Goal: Task Accomplishment & Management: Manage account settings

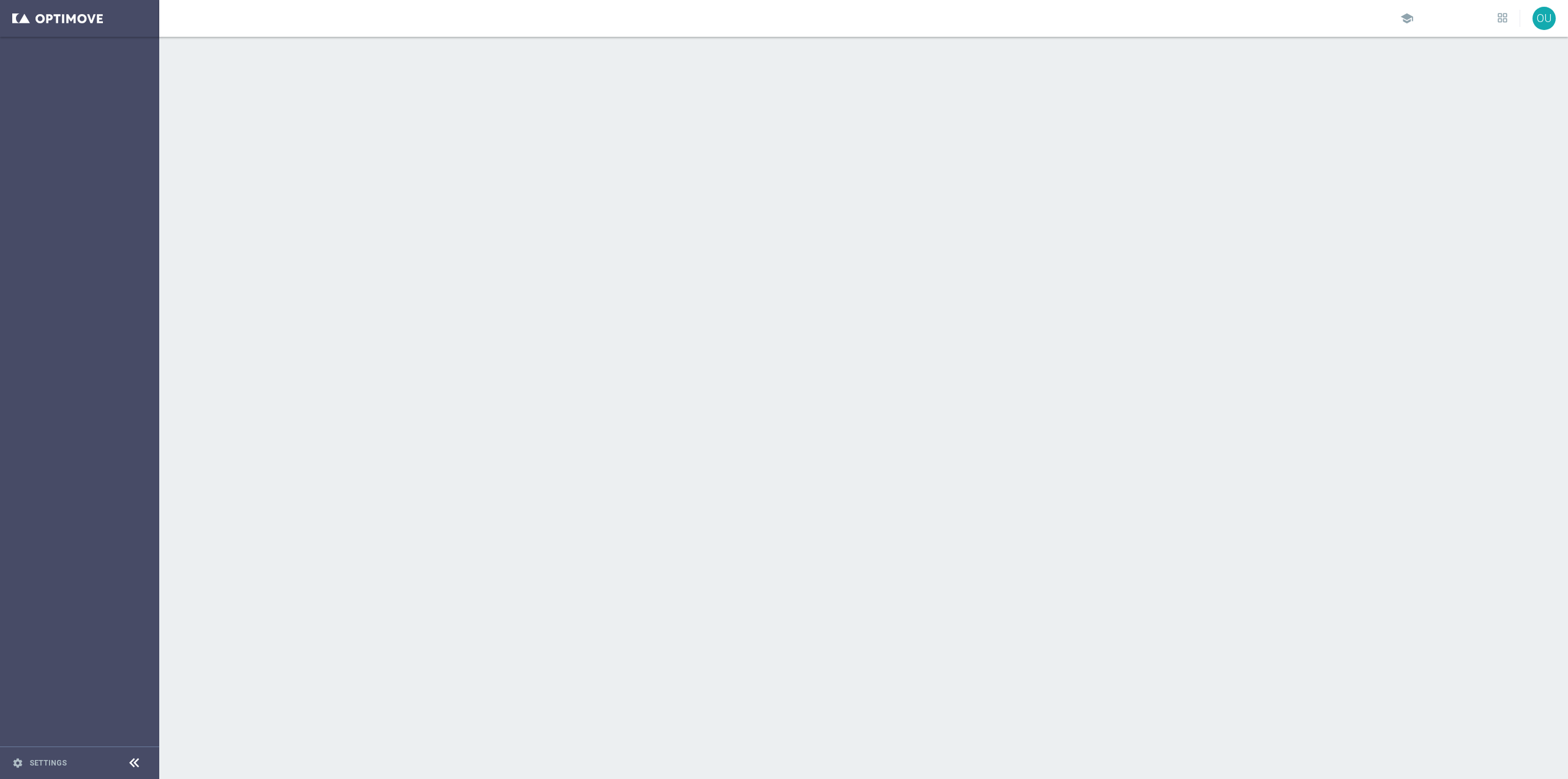
scroll to position [7510, 0]
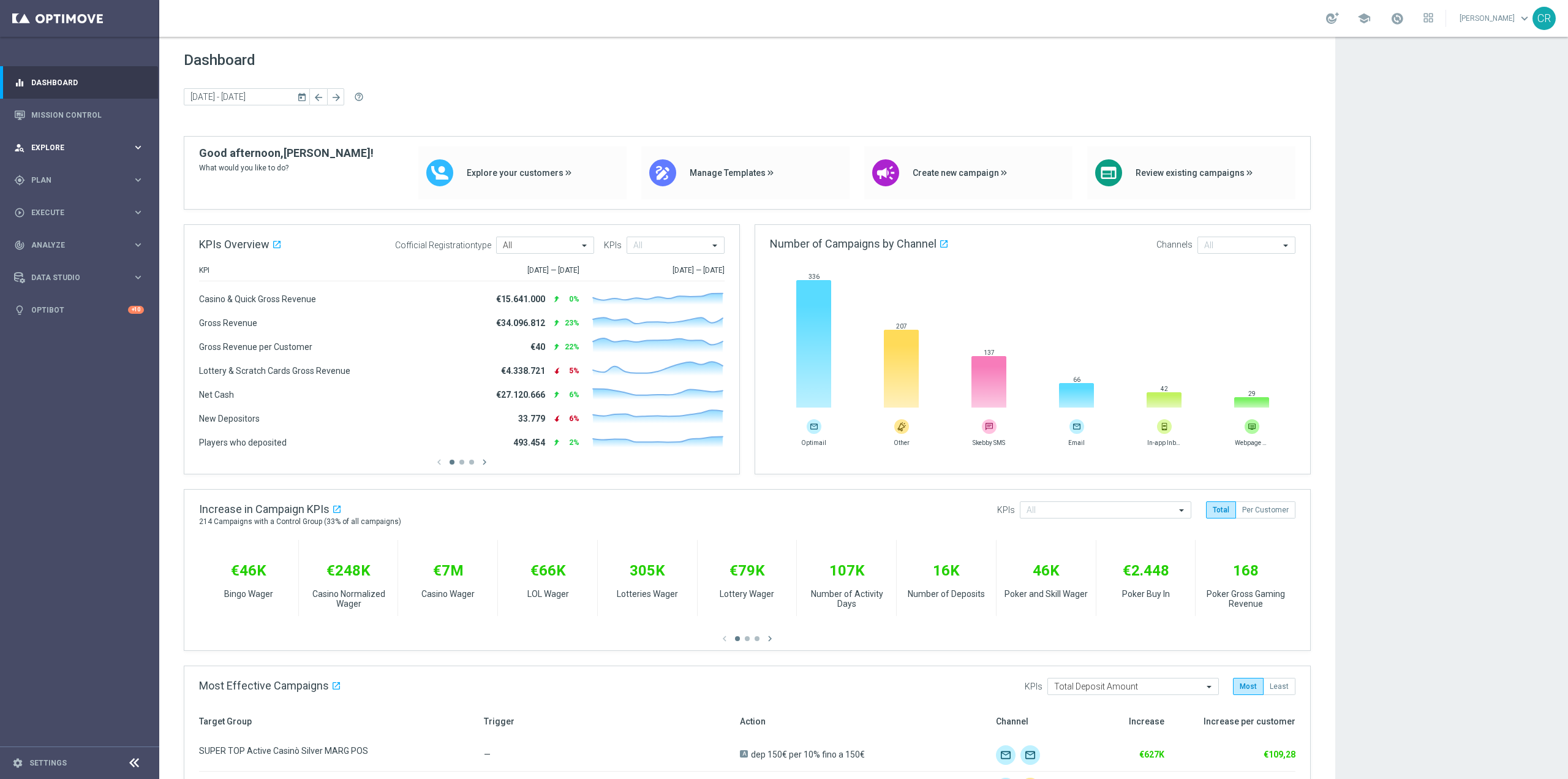
click at [85, 148] on span "Explore" at bounding box center [82, 148] width 101 height 8
click at [93, 327] on span "Plan" at bounding box center [82, 327] width 101 height 8
click at [88, 243] on span "Templates" at bounding box center [76, 242] width 88 height 8
click at [71, 259] on link "Optimail" at bounding box center [83, 261] width 90 height 10
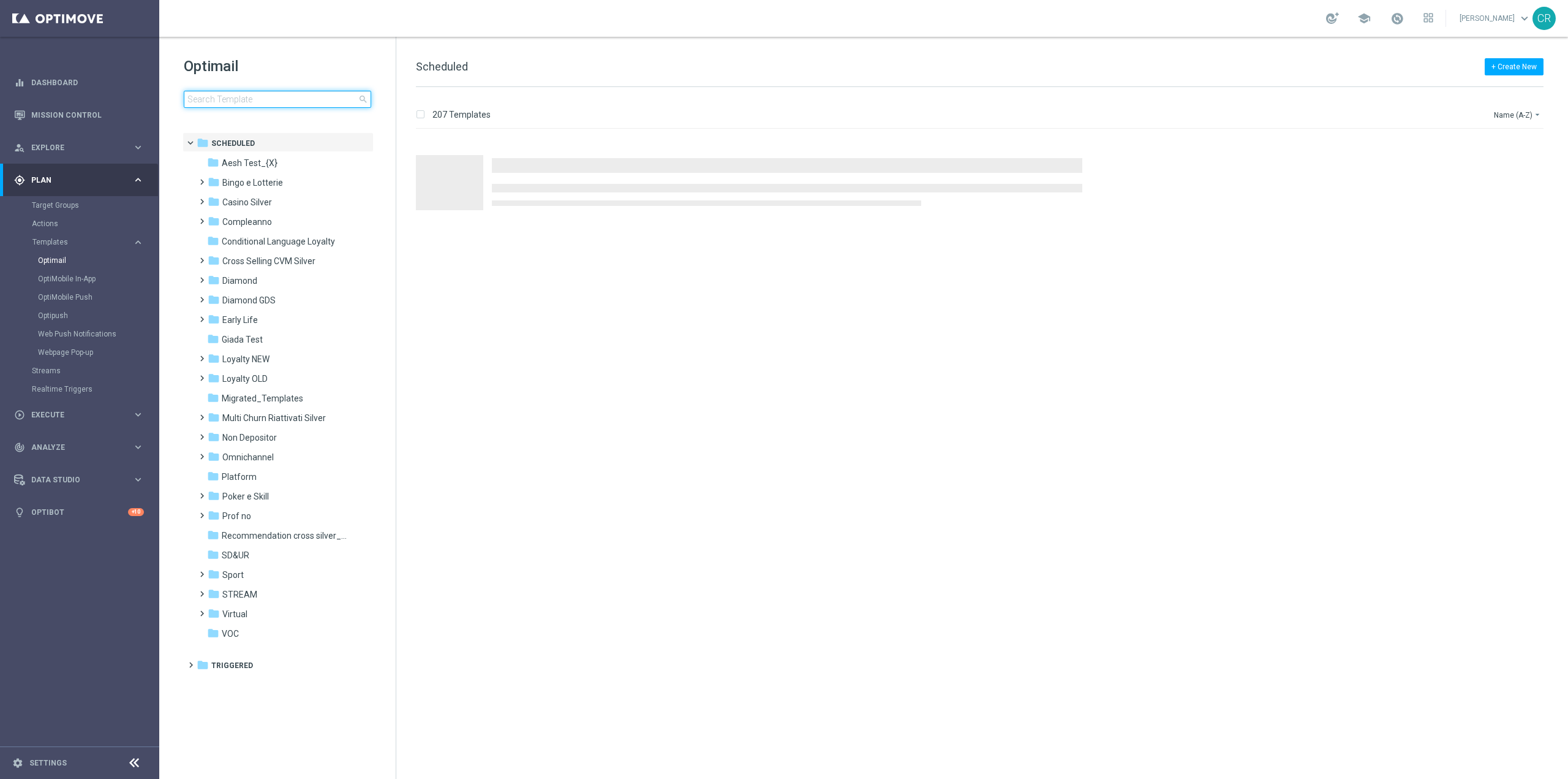
click at [293, 102] on input at bounding box center [278, 99] width 187 height 17
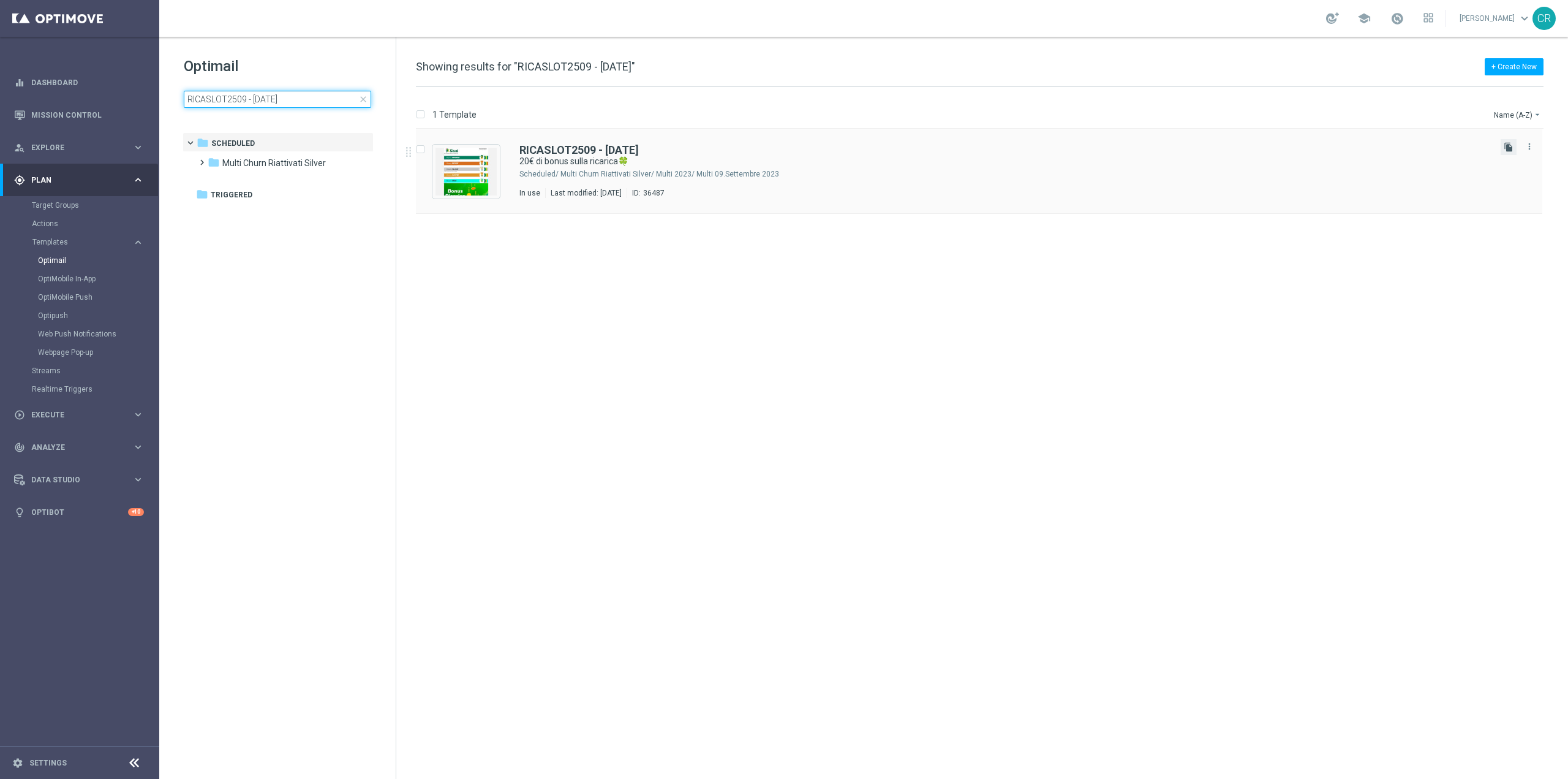
type input "RICASLOT2509 - [DATE]"
click at [1511, 143] on icon "file_copy" at bounding box center [1509, 147] width 10 height 10
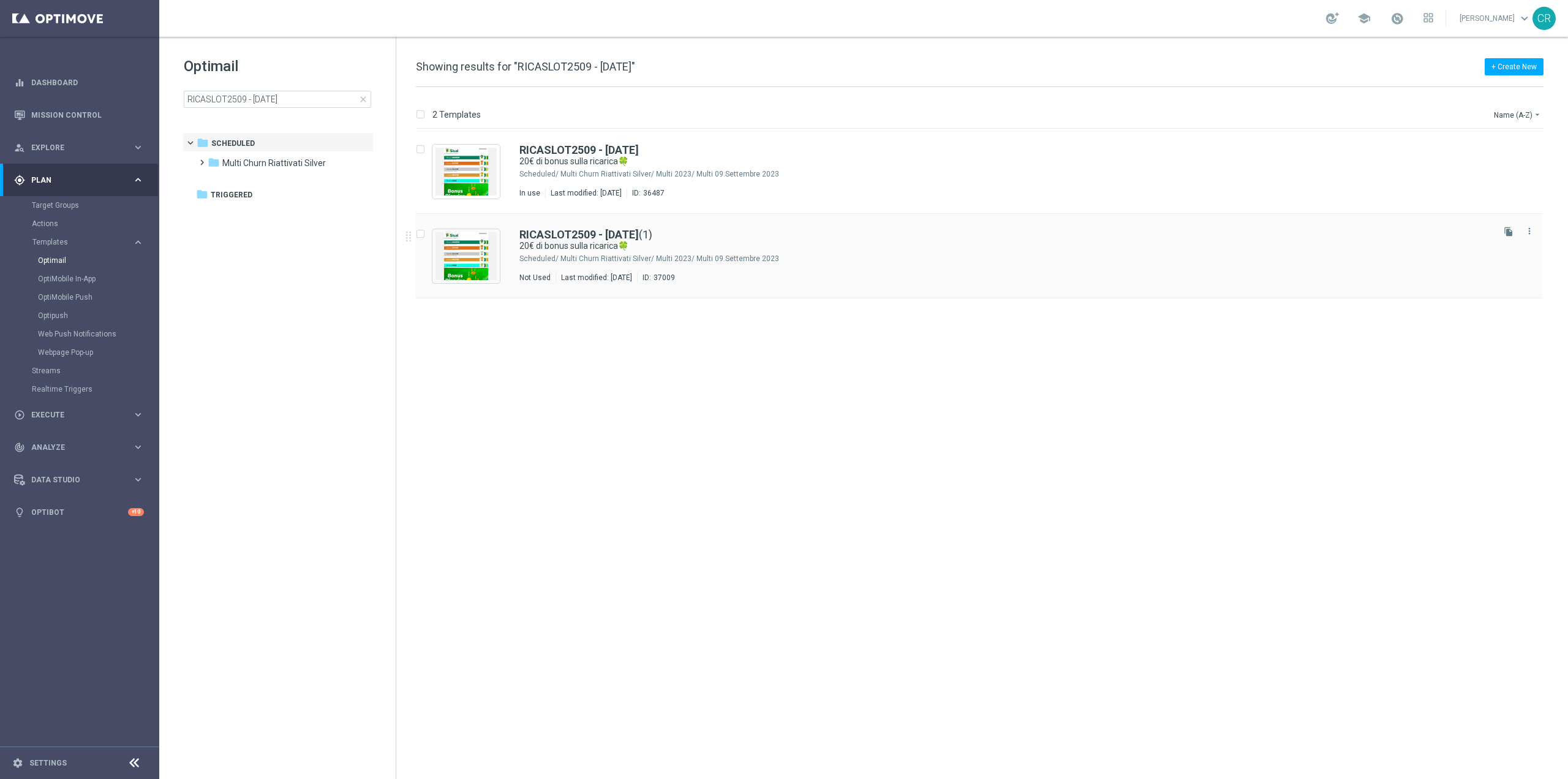
click at [861, 264] on div "RICASLOT2509 - [DATE] (1) 20€ di bonus sulla ricarica🍀 Scheduled/ Multi Churn R…" at bounding box center [1005, 256] width 972 height 53
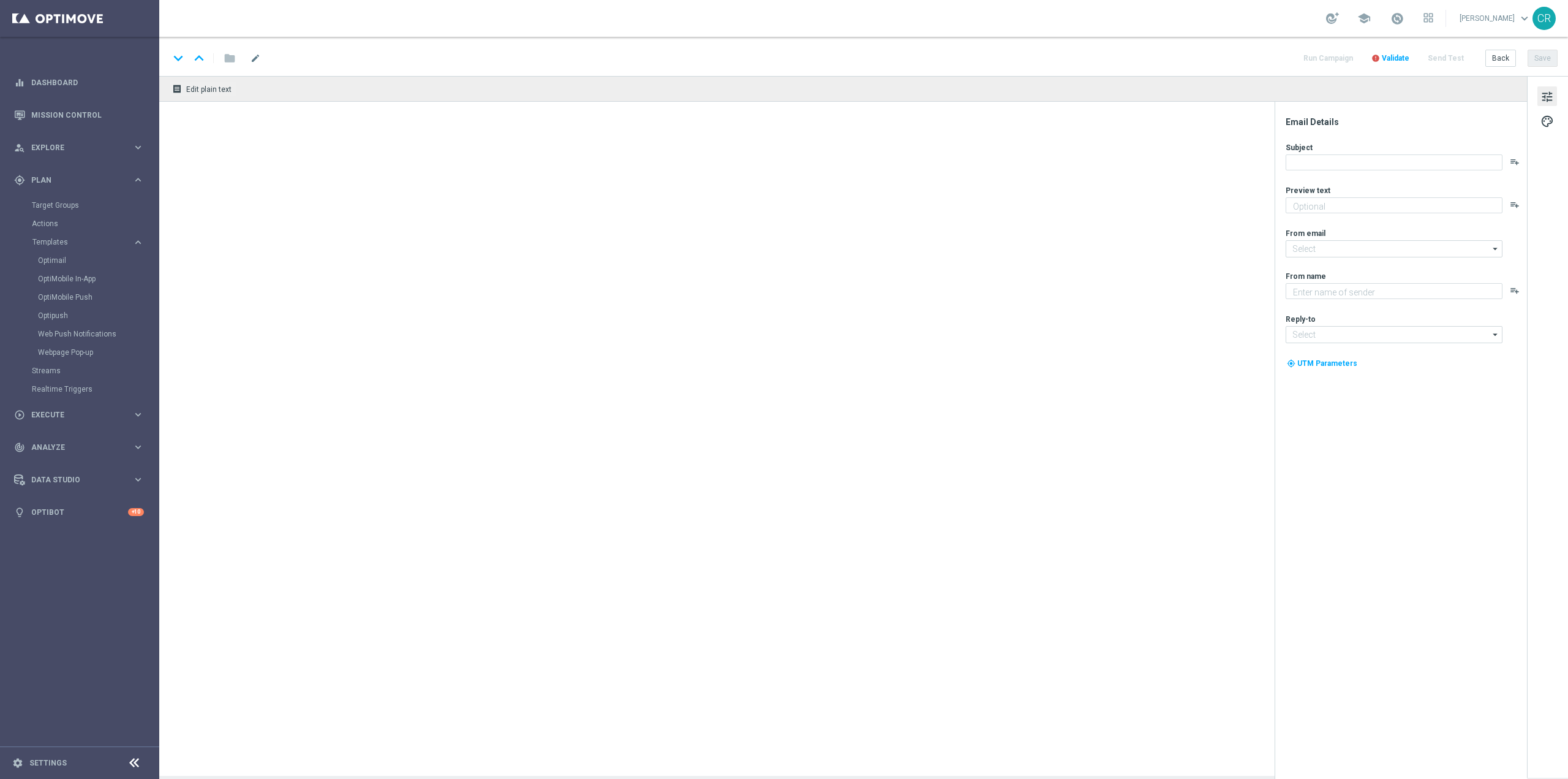
type textarea "Scopri la nuova promozione 🎯"
type input "[EMAIL_ADDRESS][DOMAIN_NAME]"
type textarea "Sisal"
type input "[EMAIL_ADDRESS][DOMAIN_NAME]"
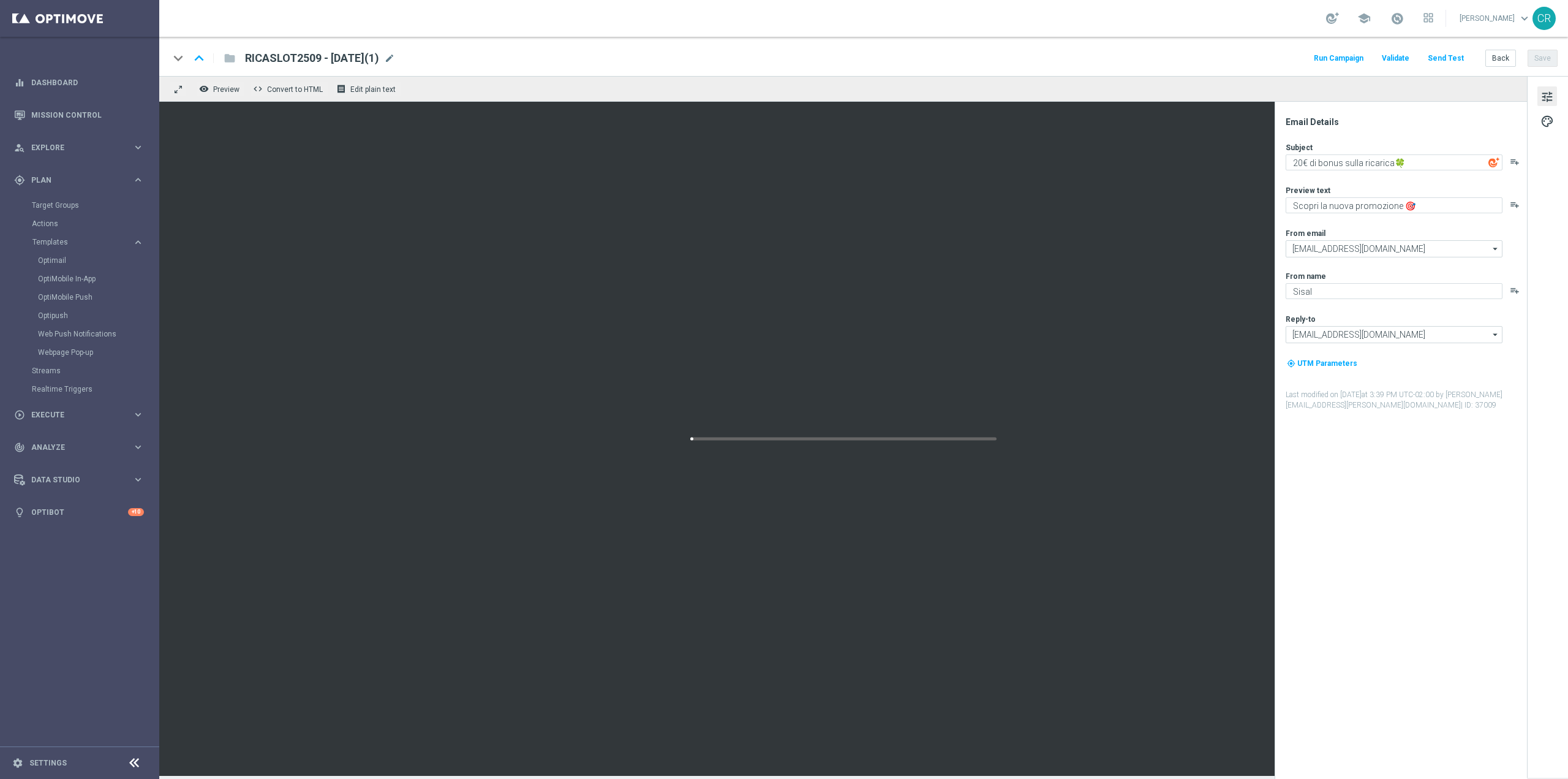
click at [333, 56] on span "RICASLOT2509 - [DATE](1)" at bounding box center [312, 57] width 135 height 14
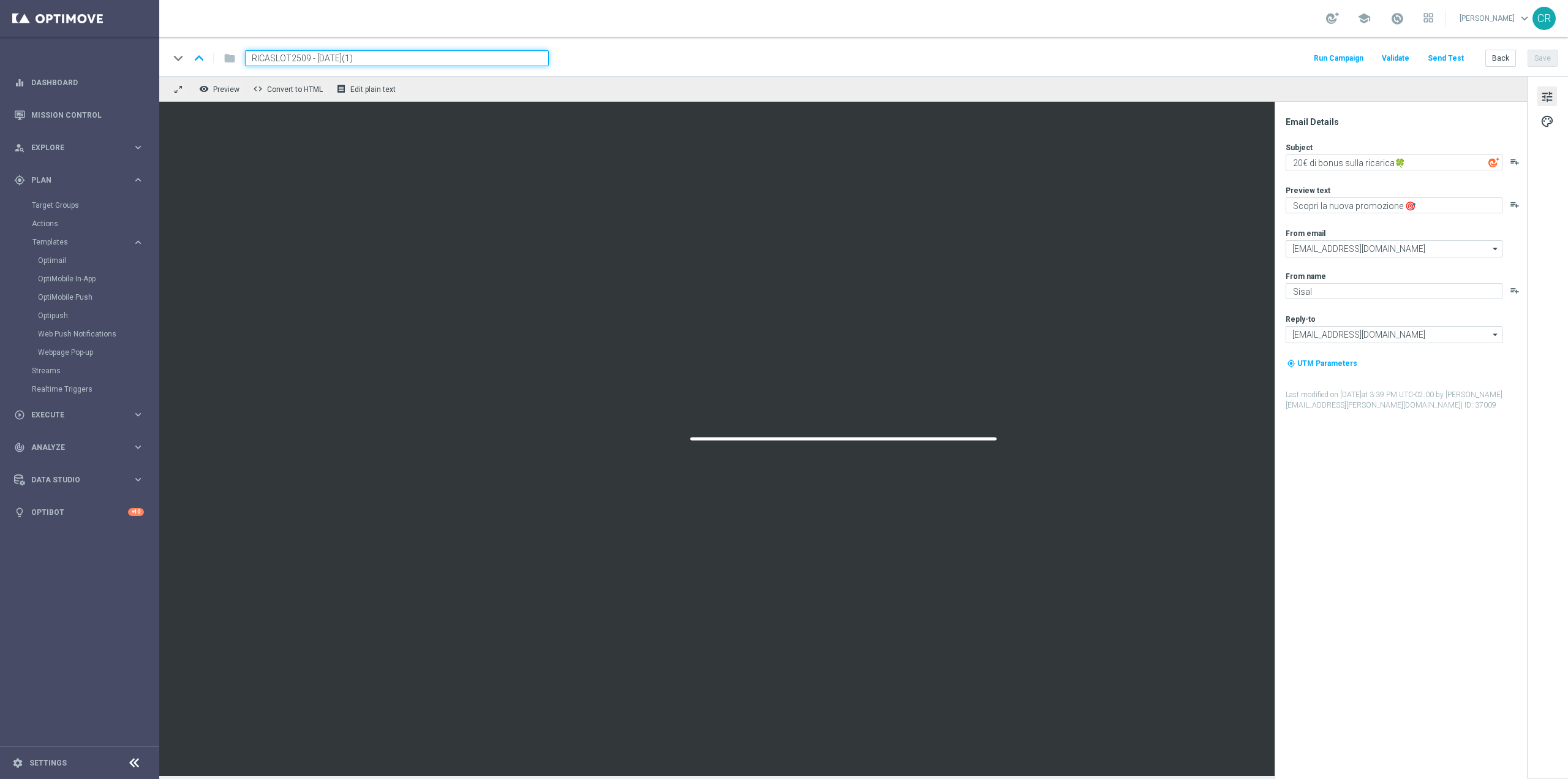
type textarea "9"
drag, startPoint x: 309, startPoint y: 55, endPoint x: 179, endPoint y: 59, distance: 130.1
click at [179, 59] on div "keyboard_arrow_down keyboard_arrow_up folder RICASLOT2509 - [DATE](1)" at bounding box center [359, 58] width 380 height 16
paste input "151025"
click at [411, 57] on input "RICASLOT151025 - [DATE](1)" at bounding box center [397, 58] width 303 height 16
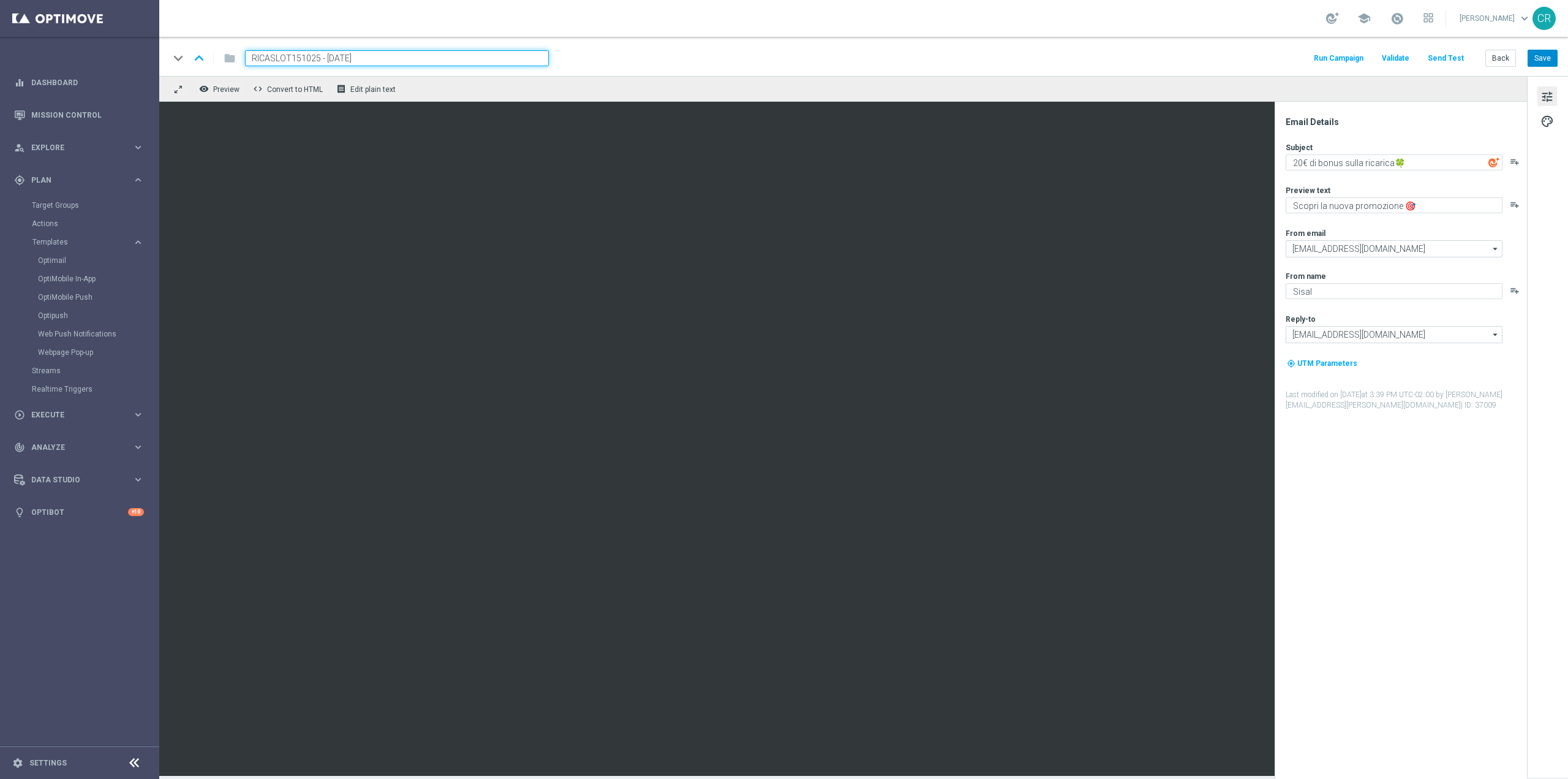
type input "RICASLOT151025 - [DATE]"
click at [1545, 53] on button "Save" at bounding box center [1542, 58] width 30 height 17
click at [377, 64] on span "RICASLOT151025 - [DATE]" at bounding box center [311, 57] width 132 height 14
drag, startPoint x: 389, startPoint y: 58, endPoint x: -92, endPoint y: 329, distance: 552.1
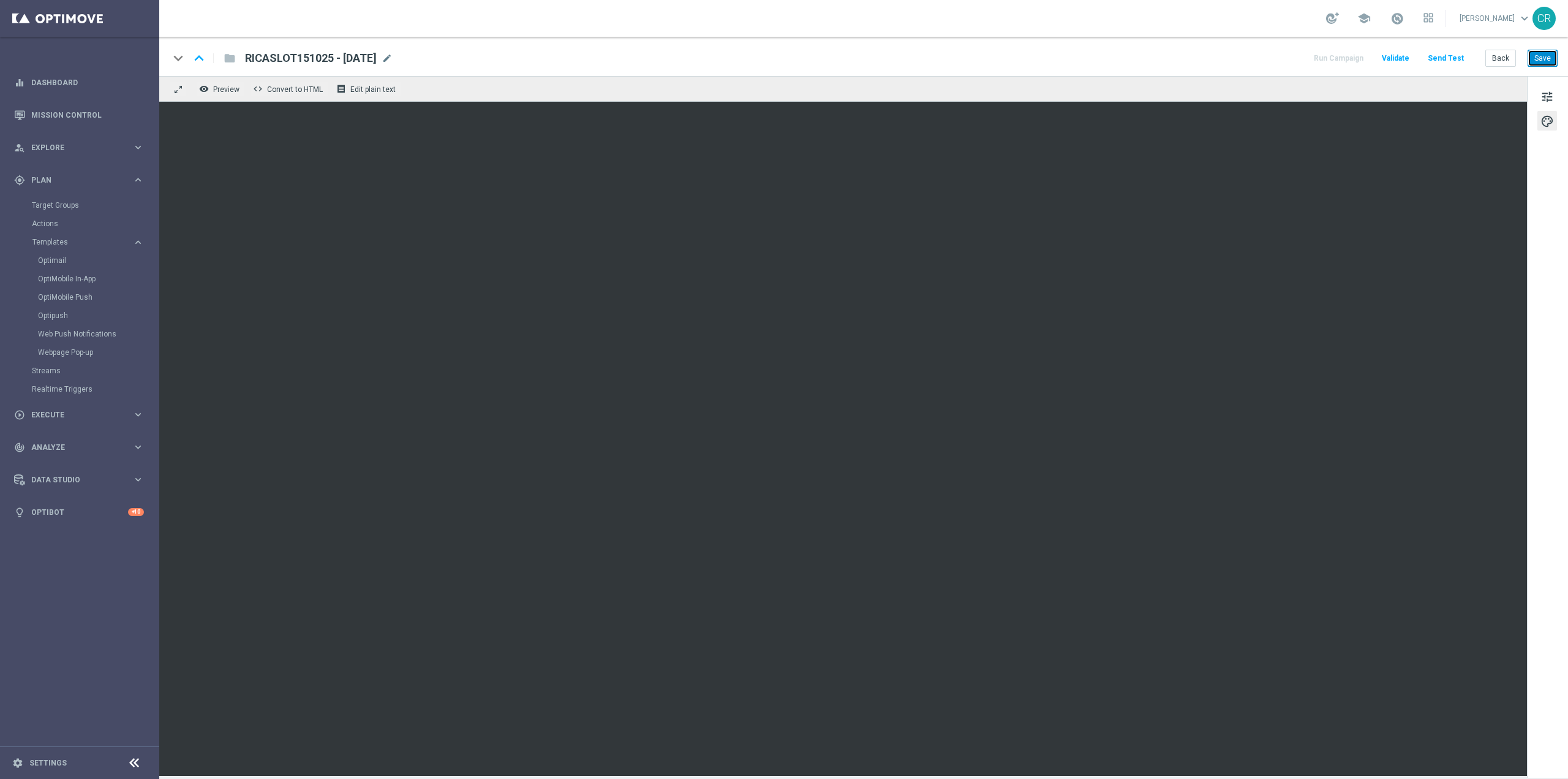
click at [1546, 62] on button "Save" at bounding box center [1542, 58] width 30 height 17
click at [1390, 21] on span at bounding box center [1397, 18] width 13 height 13
click at [1542, 59] on button "Save" at bounding box center [1542, 58] width 30 height 17
click at [1549, 55] on button "Save" at bounding box center [1542, 58] width 30 height 17
click at [1558, 95] on div "tune palette" at bounding box center [1547, 427] width 41 height 702
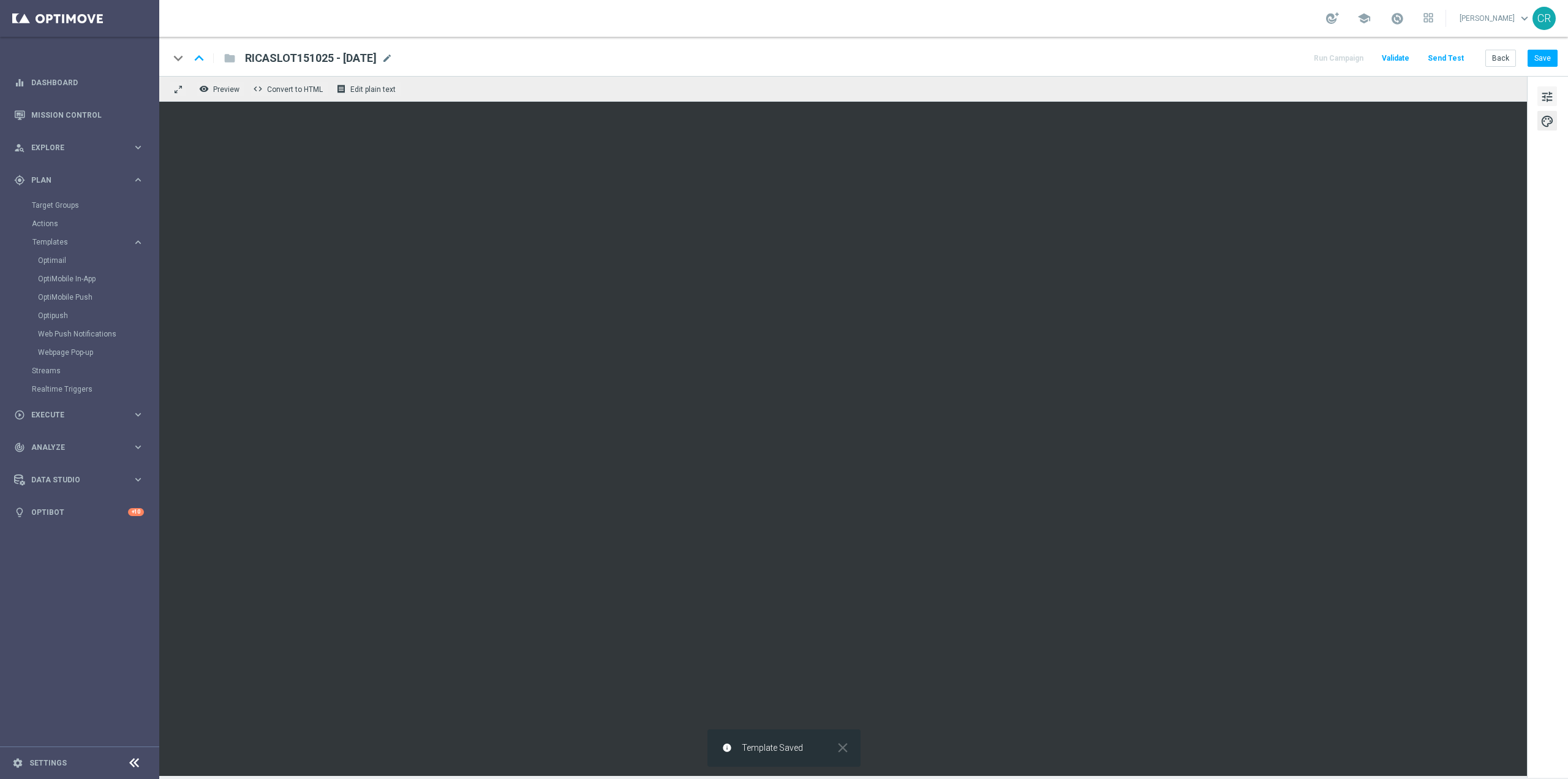
click at [1550, 94] on span "tune" at bounding box center [1547, 96] width 13 height 16
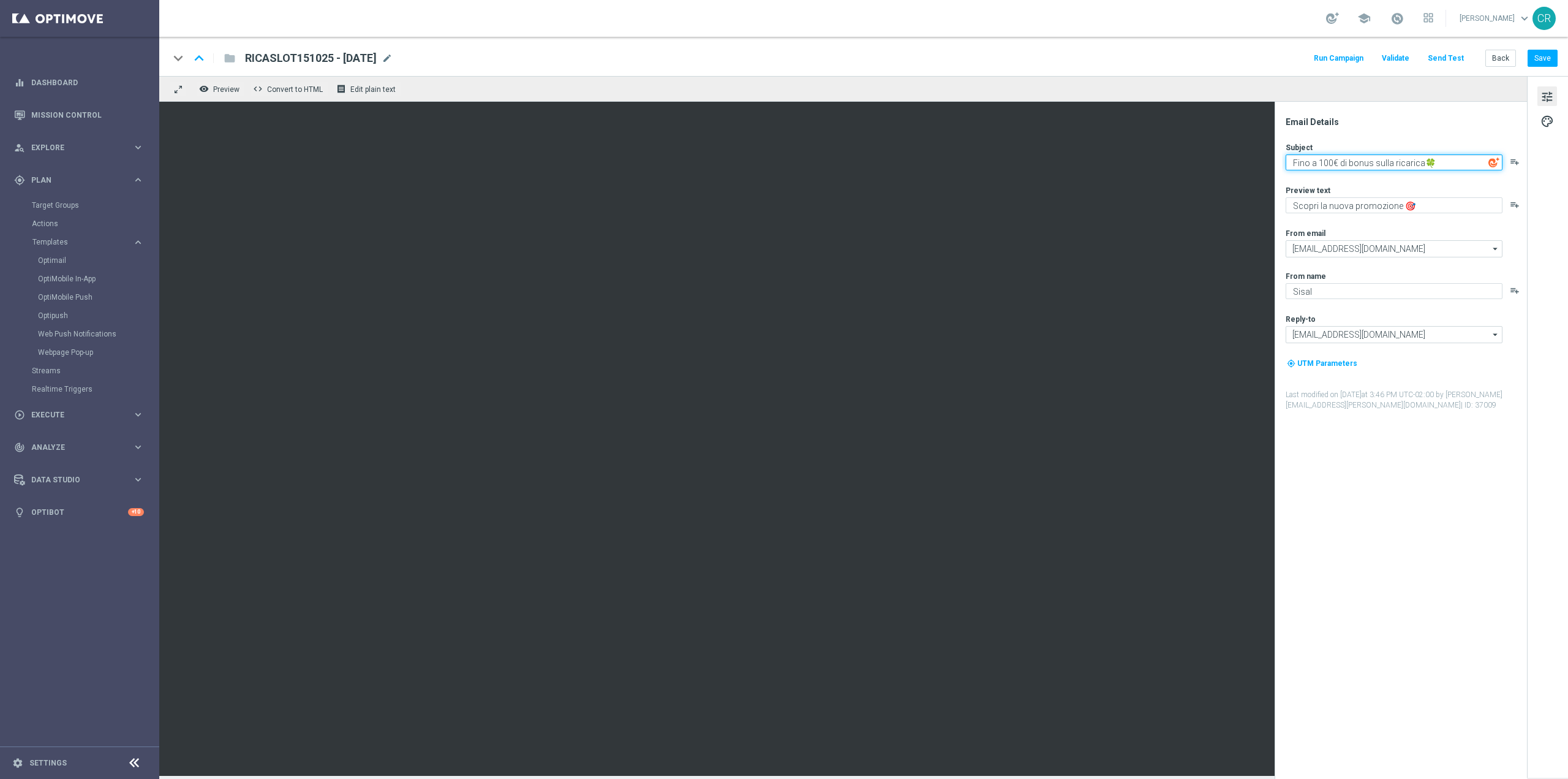
click at [1372, 165] on textarea "Fino a 100€ di bonus sulla ricarica🍀" at bounding box center [1393, 162] width 217 height 16
type textarea "Fino a 100€ di bonus Slot sulla ricarica🍀"
click at [1550, 57] on button "Save" at bounding box center [1542, 58] width 30 height 17
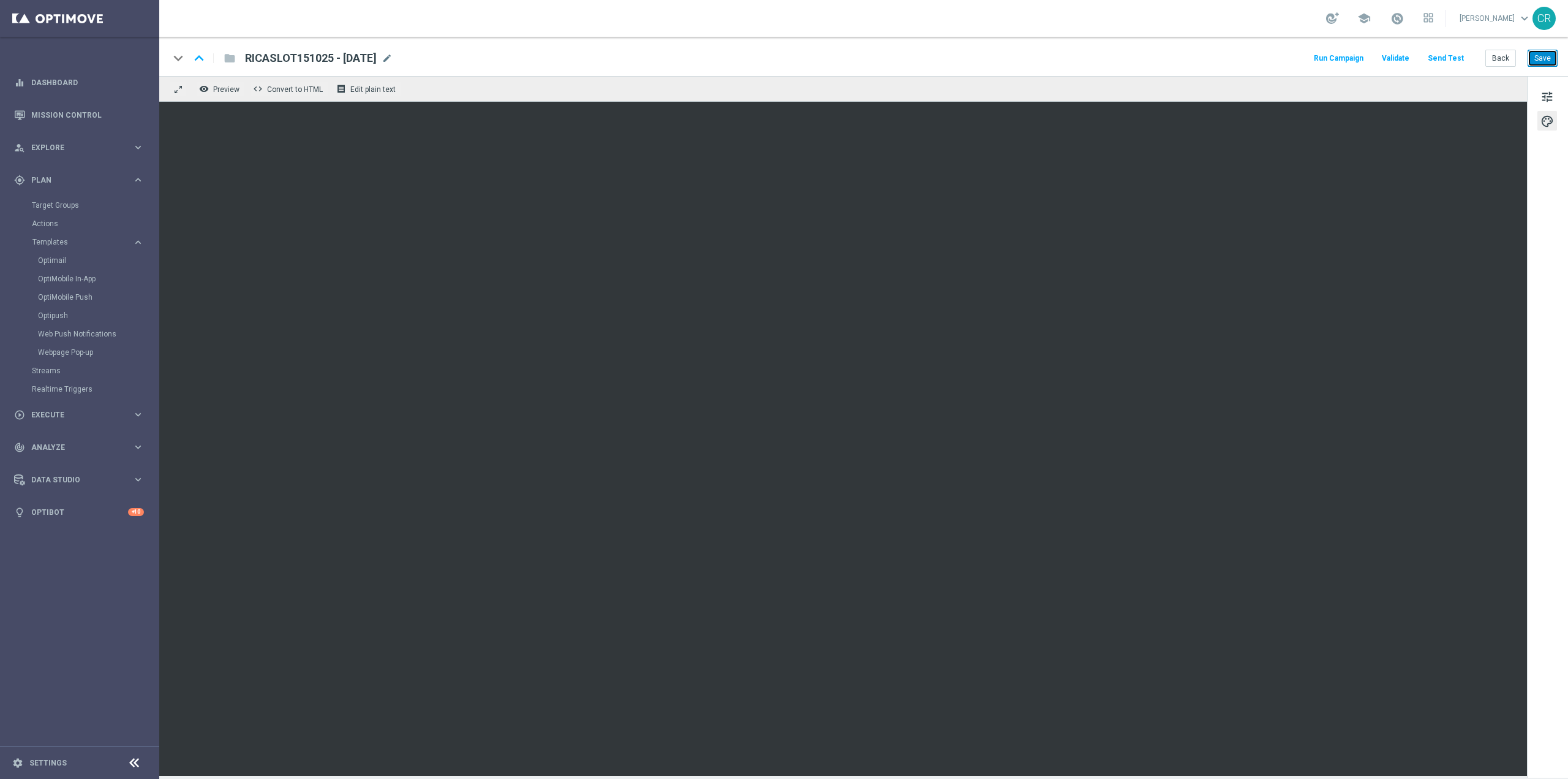
click at [1542, 57] on button "Save" at bounding box center [1542, 58] width 30 height 17
click at [57, 257] on link "Optimail" at bounding box center [83, 261] width 90 height 10
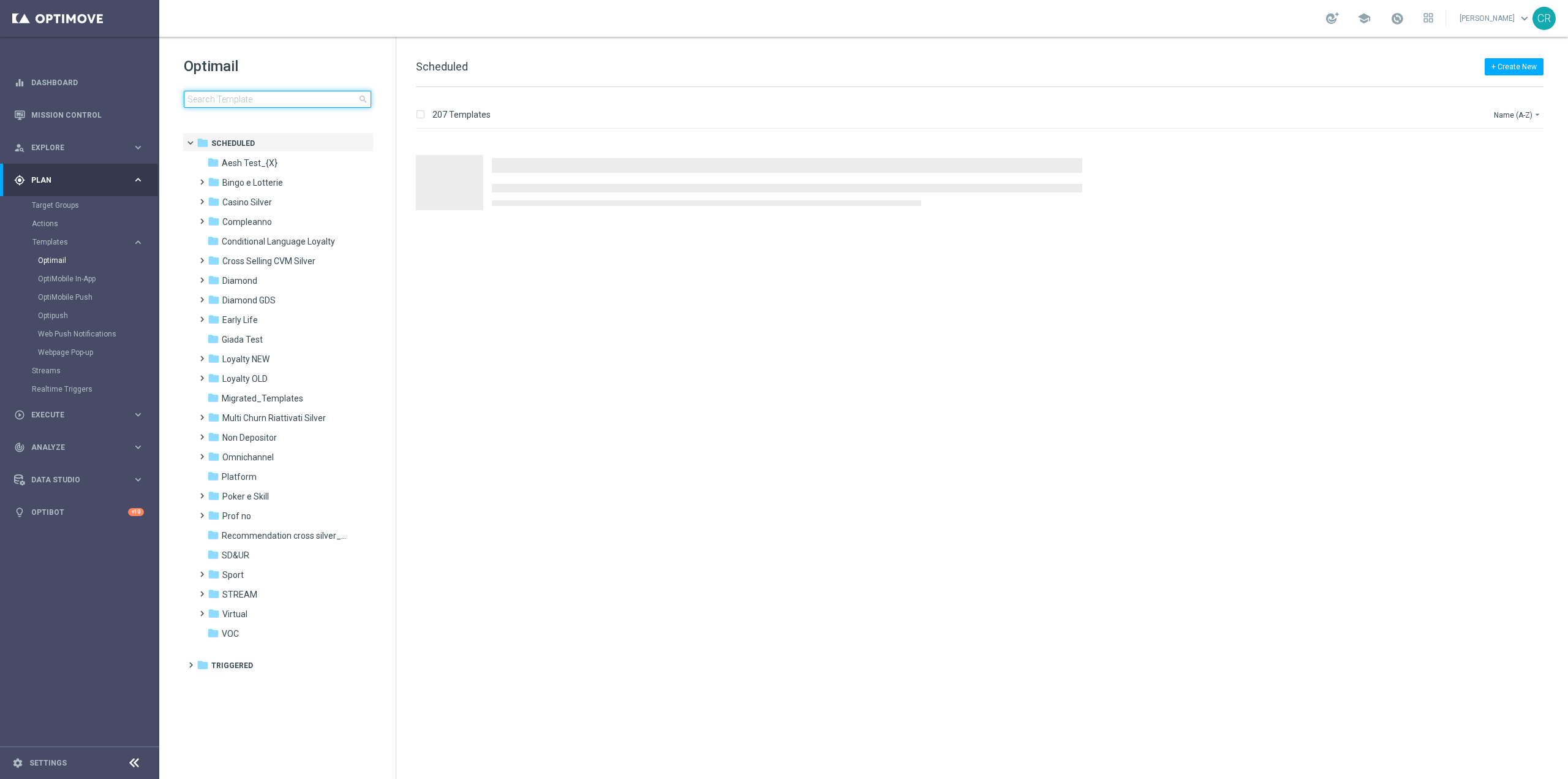
click at [282, 99] on input at bounding box center [278, 99] width 187 height 17
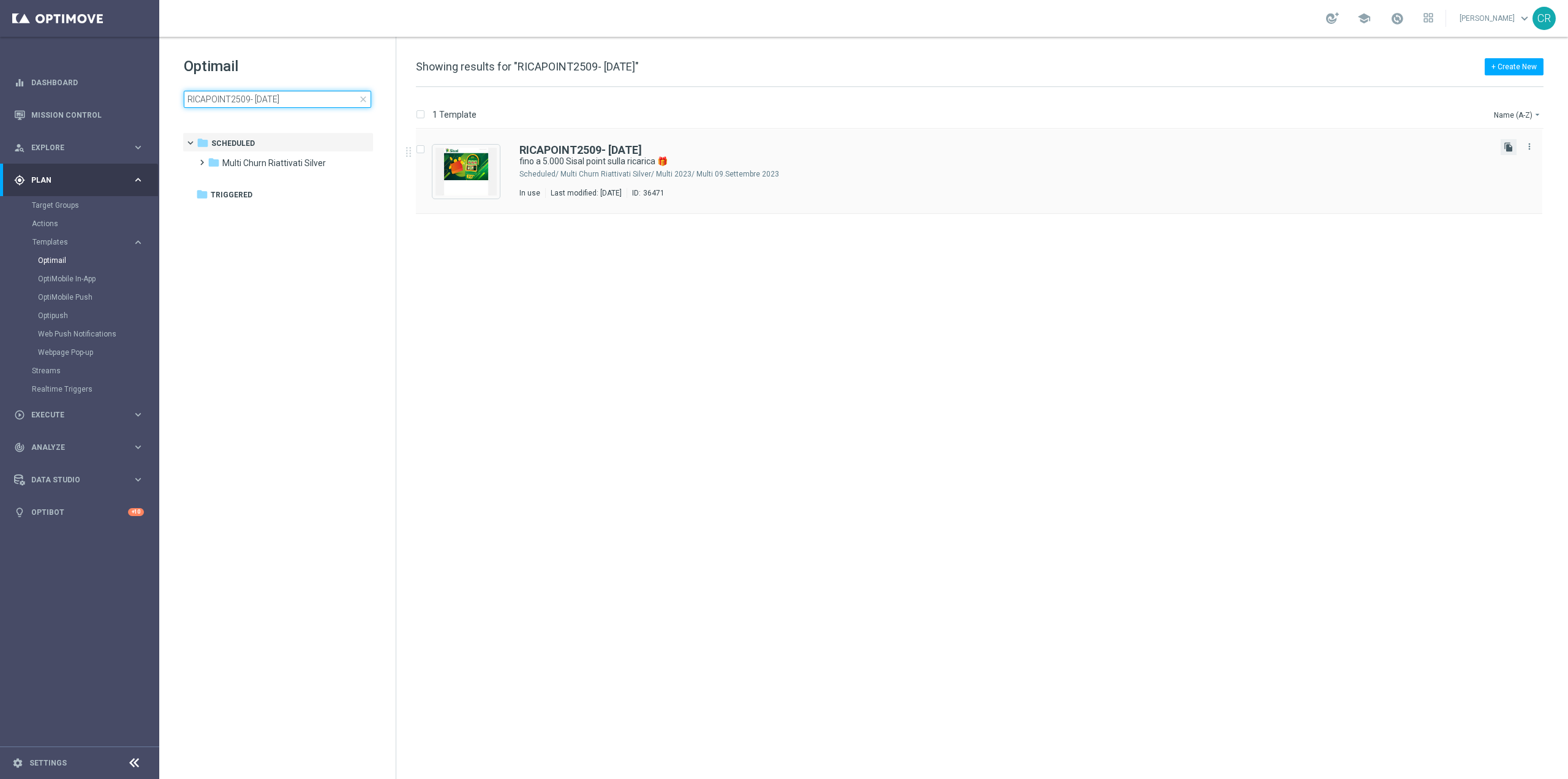
type input "RICAPOINT2509- [DATE]"
click at [1509, 143] on icon "file_copy" at bounding box center [1509, 147] width 10 height 10
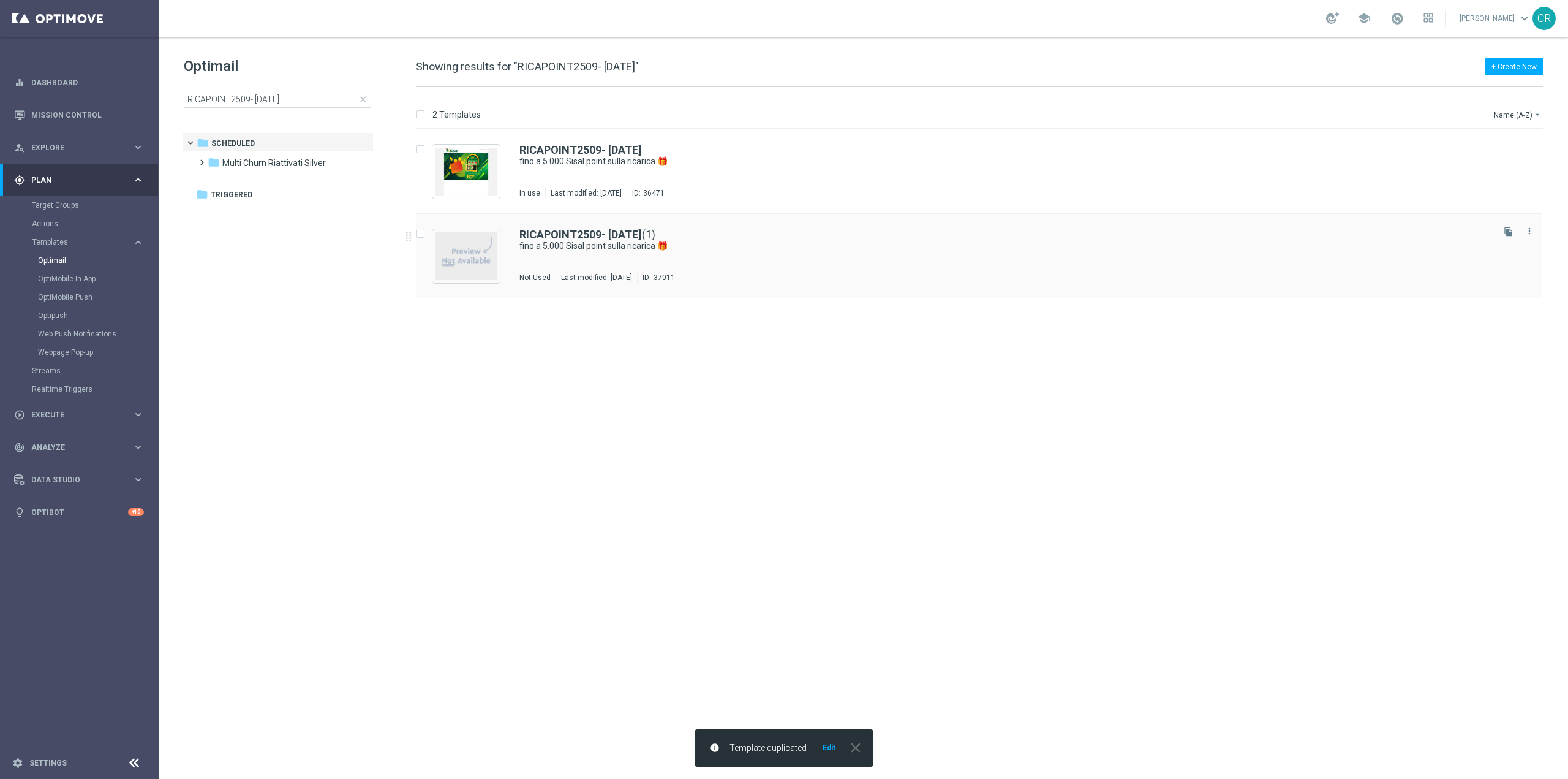
click at [810, 257] on div "RICAPOINT2509- [DATE] (1) fino a 5.000 Sisal point sulla ricarica 🎁 Not Used La…" at bounding box center [1005, 256] width 972 height 53
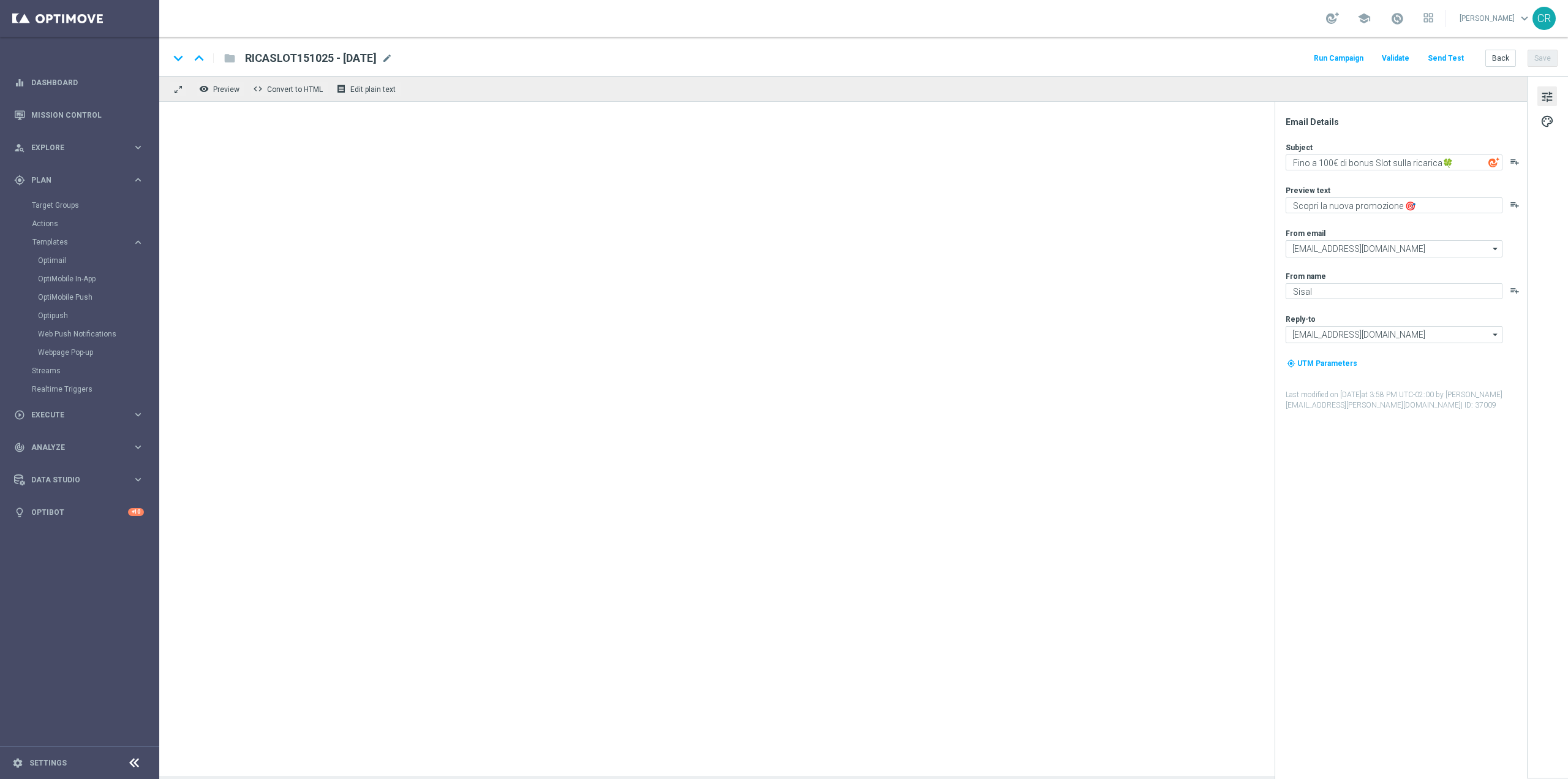
type textarea "fino a 5.000 Sisal point sulla ricarica 🎁"
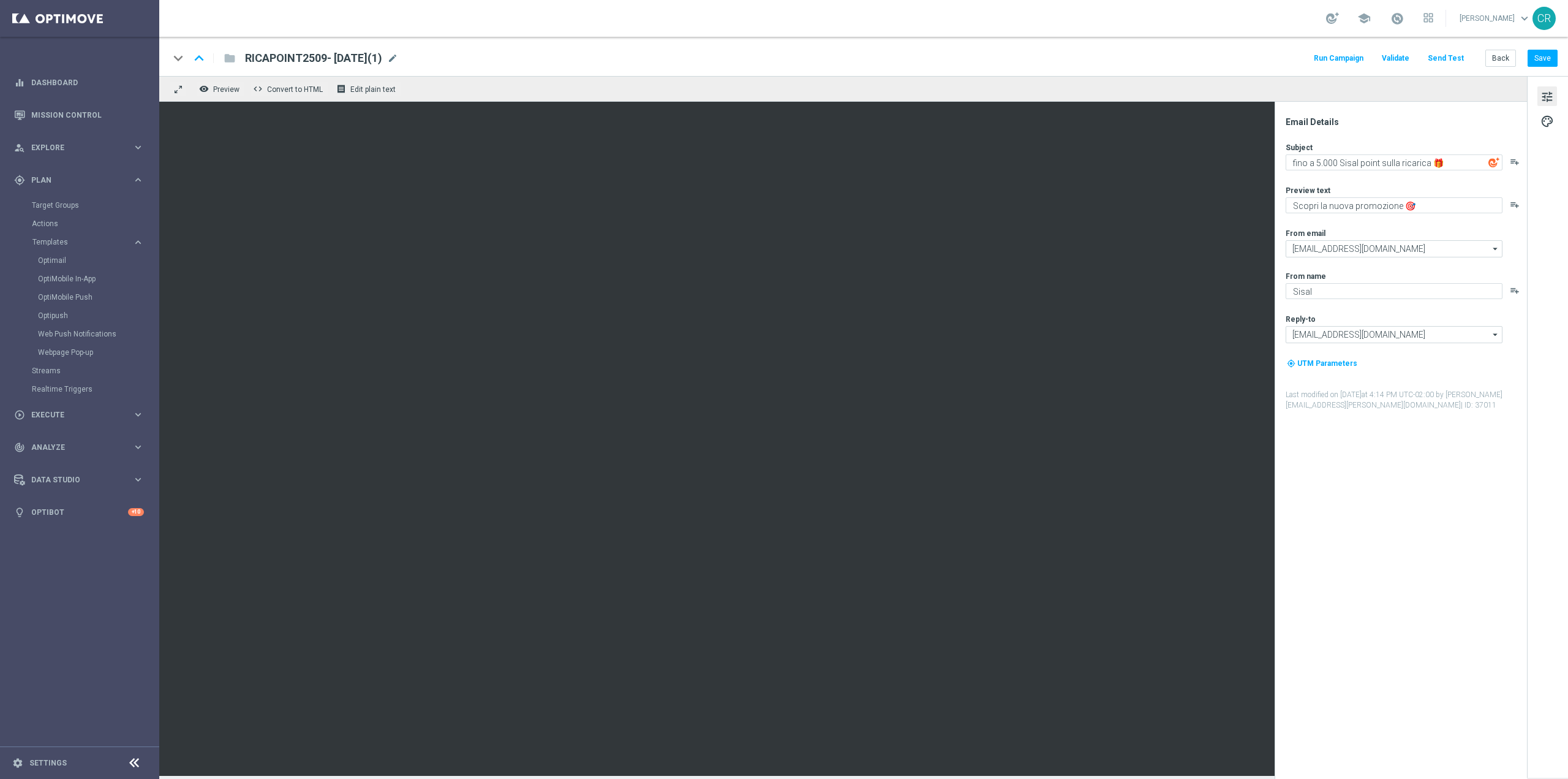
click at [267, 57] on span "RICAPOINT2509- [DATE](1)" at bounding box center [314, 57] width 137 height 14
drag, startPoint x: 314, startPoint y: 57, endPoint x: 227, endPoint y: 73, distance: 88.5
click at [234, 71] on div "keyboard_arrow_down keyboard_arrow_up folder RICAPOINT2509- [DATE](1) Run Campa…" at bounding box center [864, 56] width 1409 height 39
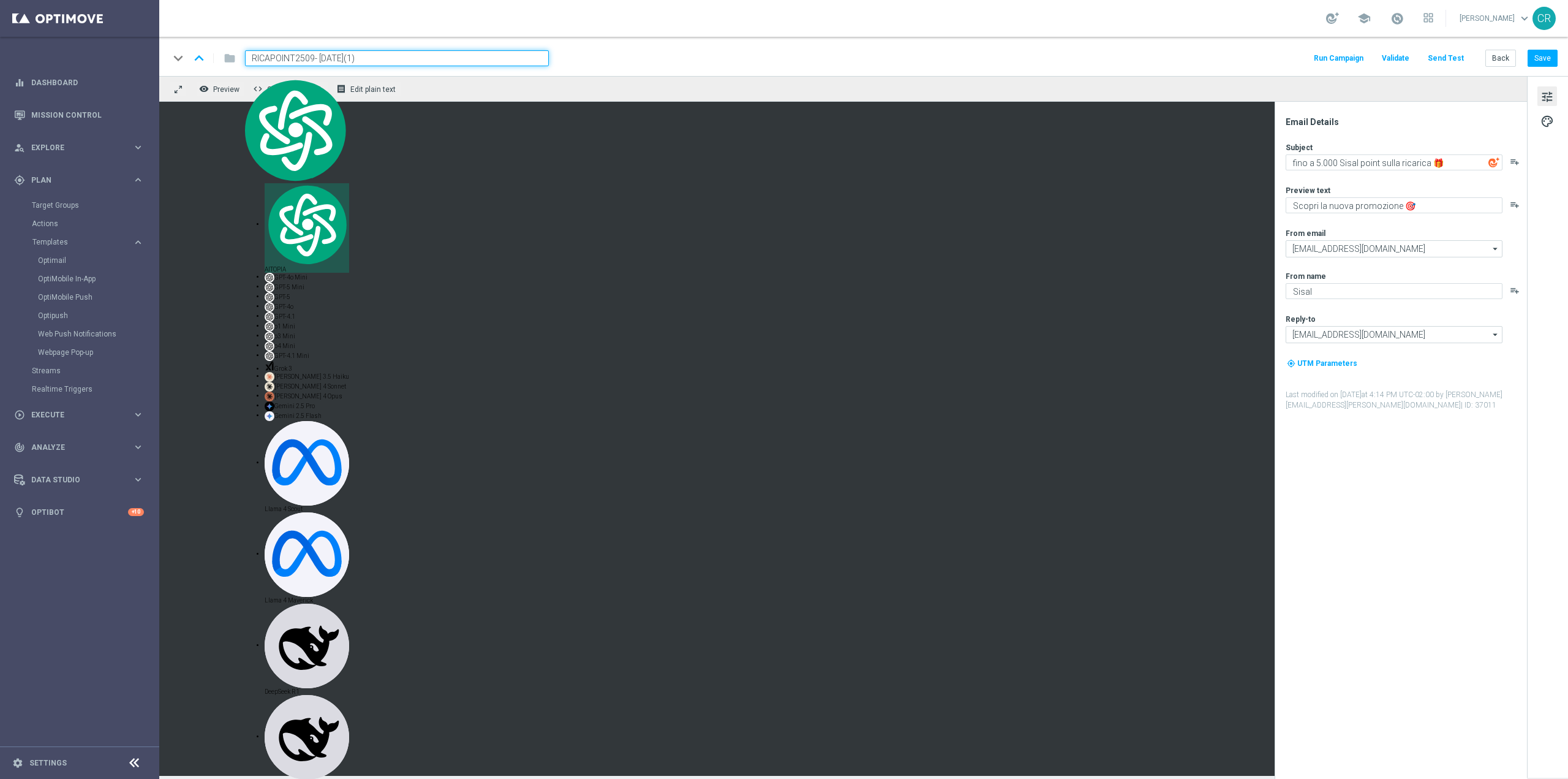
paste input "DEPOPOINT151025"
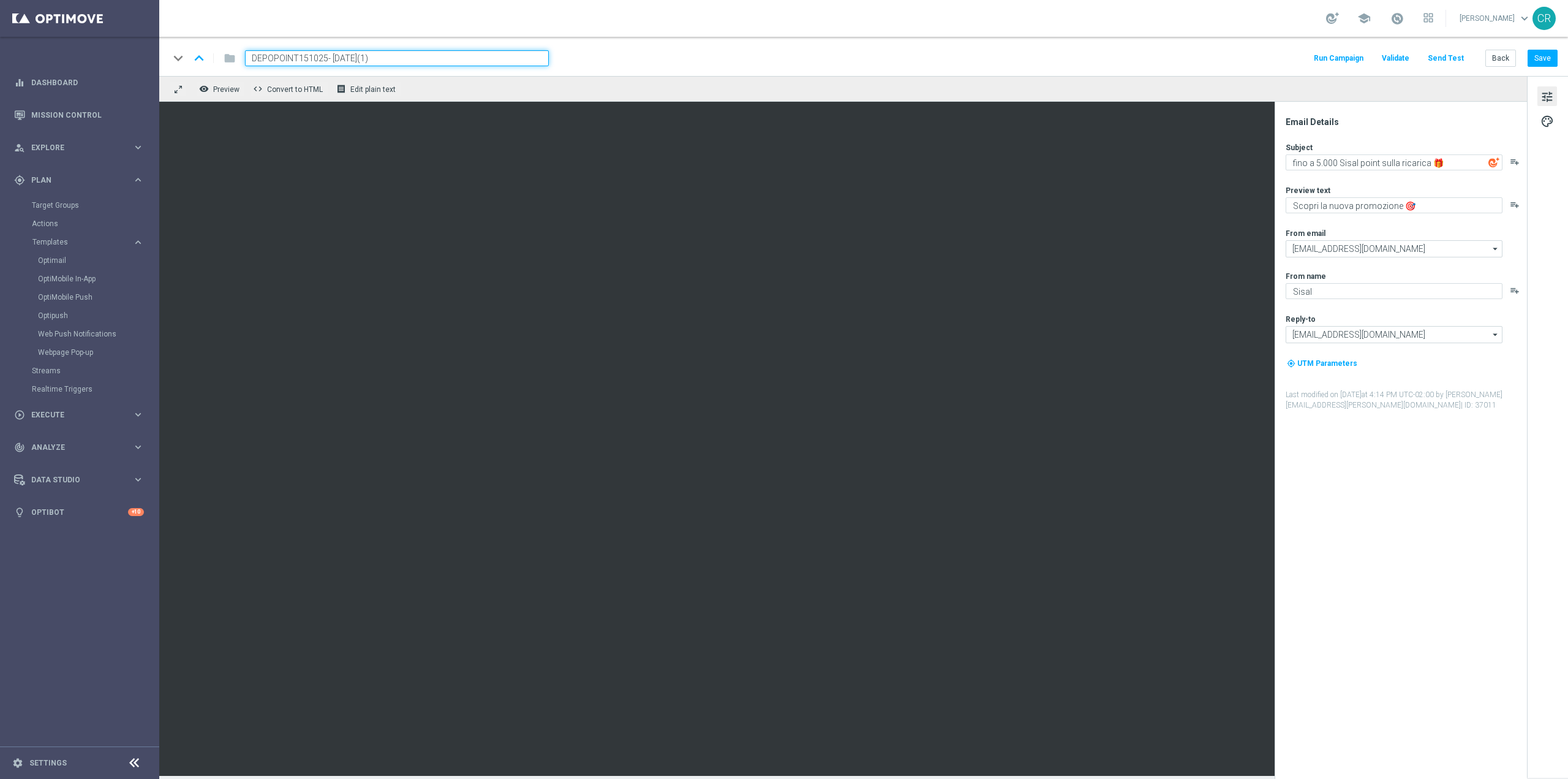
click at [446, 59] on input "DEPOPOINT151025- [DATE](1)" at bounding box center [397, 58] width 303 height 16
type input "DEPOPOINT151025- [DATE]"
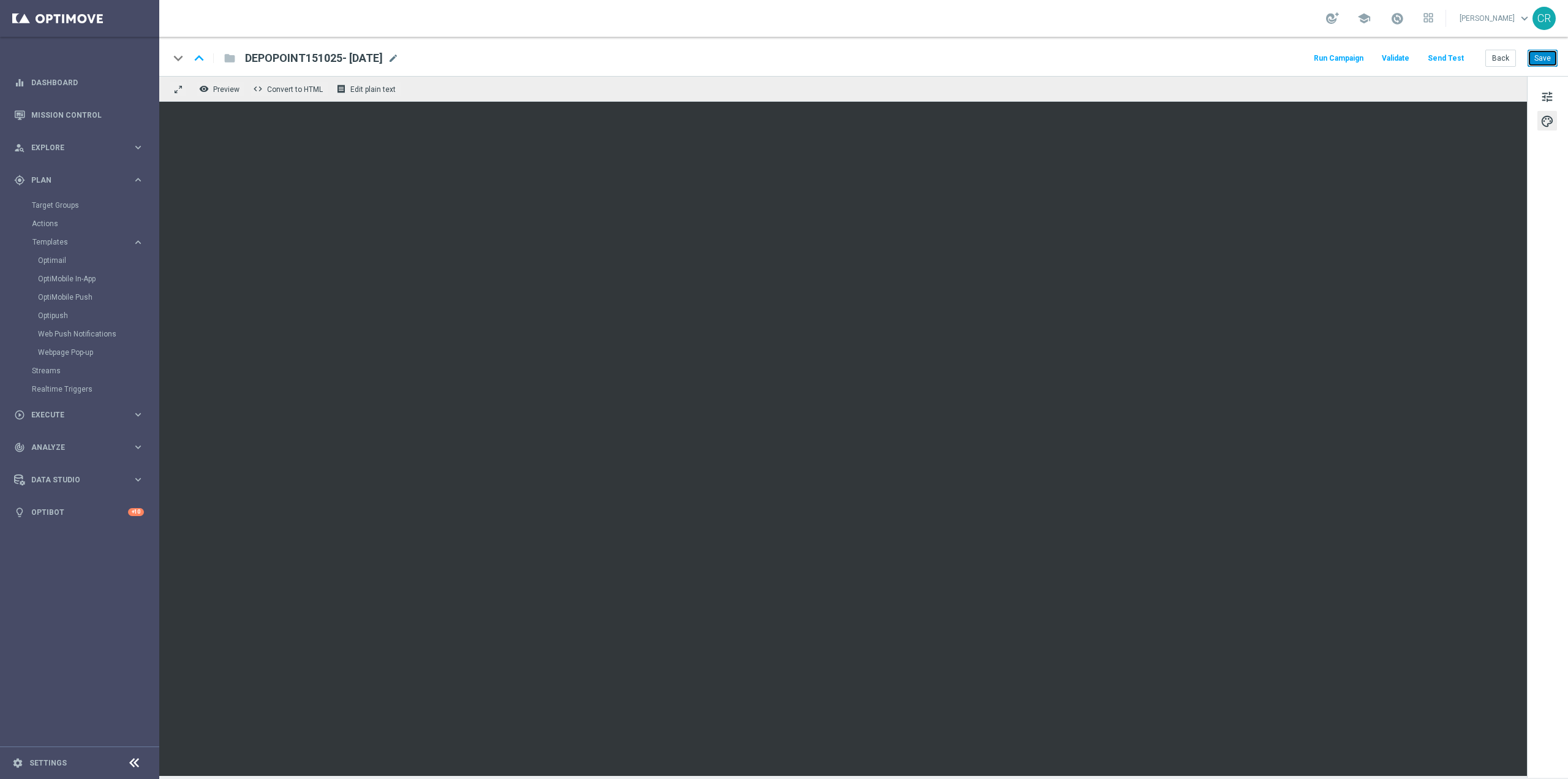
click at [1534, 56] on button "Save" at bounding box center [1542, 58] width 30 height 17
click at [1549, 100] on span "tune" at bounding box center [1547, 96] width 13 height 16
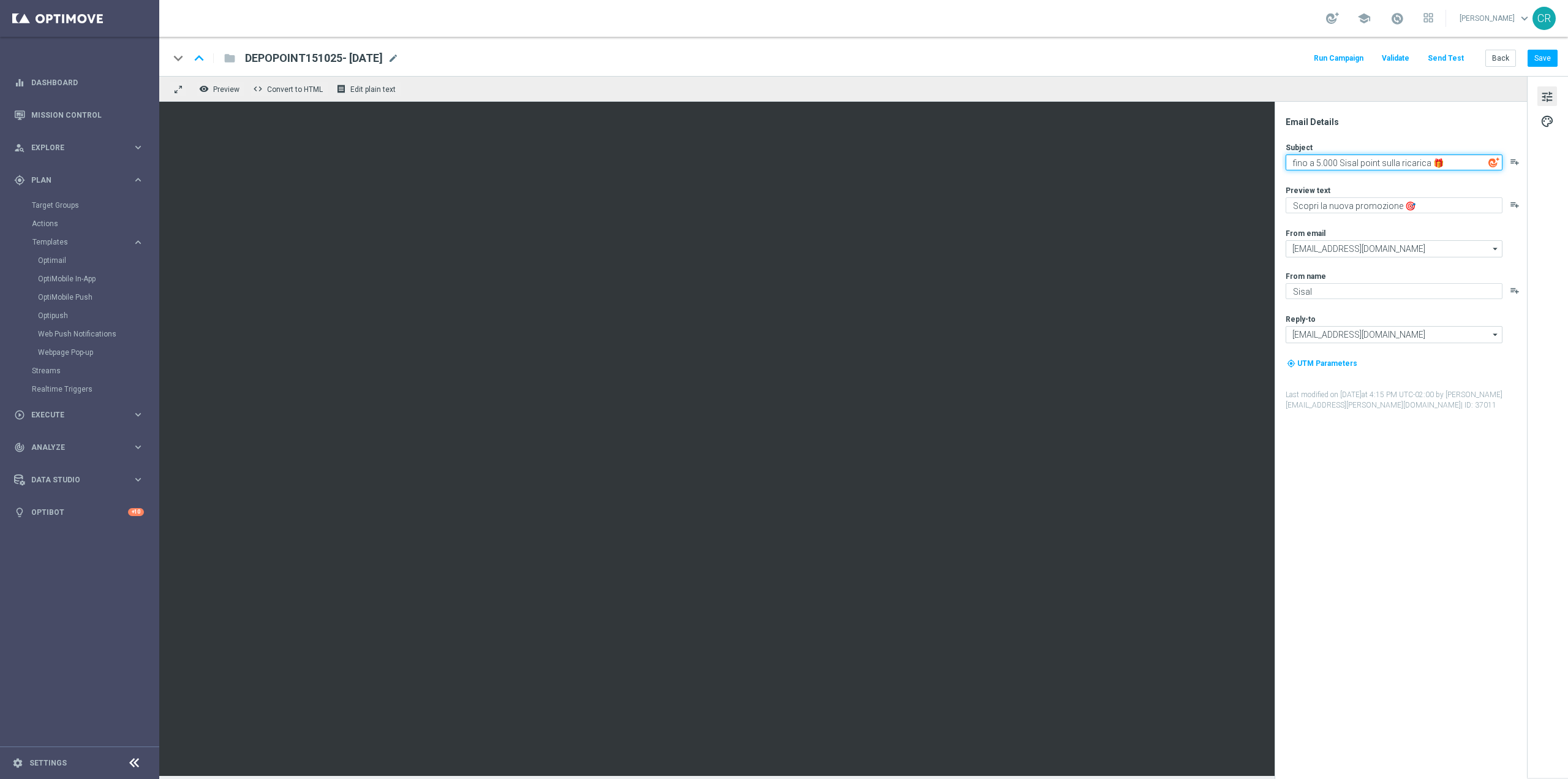
click at [1320, 165] on textarea "fino a 5.000 Sisal point sulla ricarica 🎁" at bounding box center [1393, 162] width 217 height 16
type textarea "fino a 4.500 Sisal point sulla ricarica 🎁"
click at [1542, 59] on button "Save" at bounding box center [1542, 58] width 30 height 17
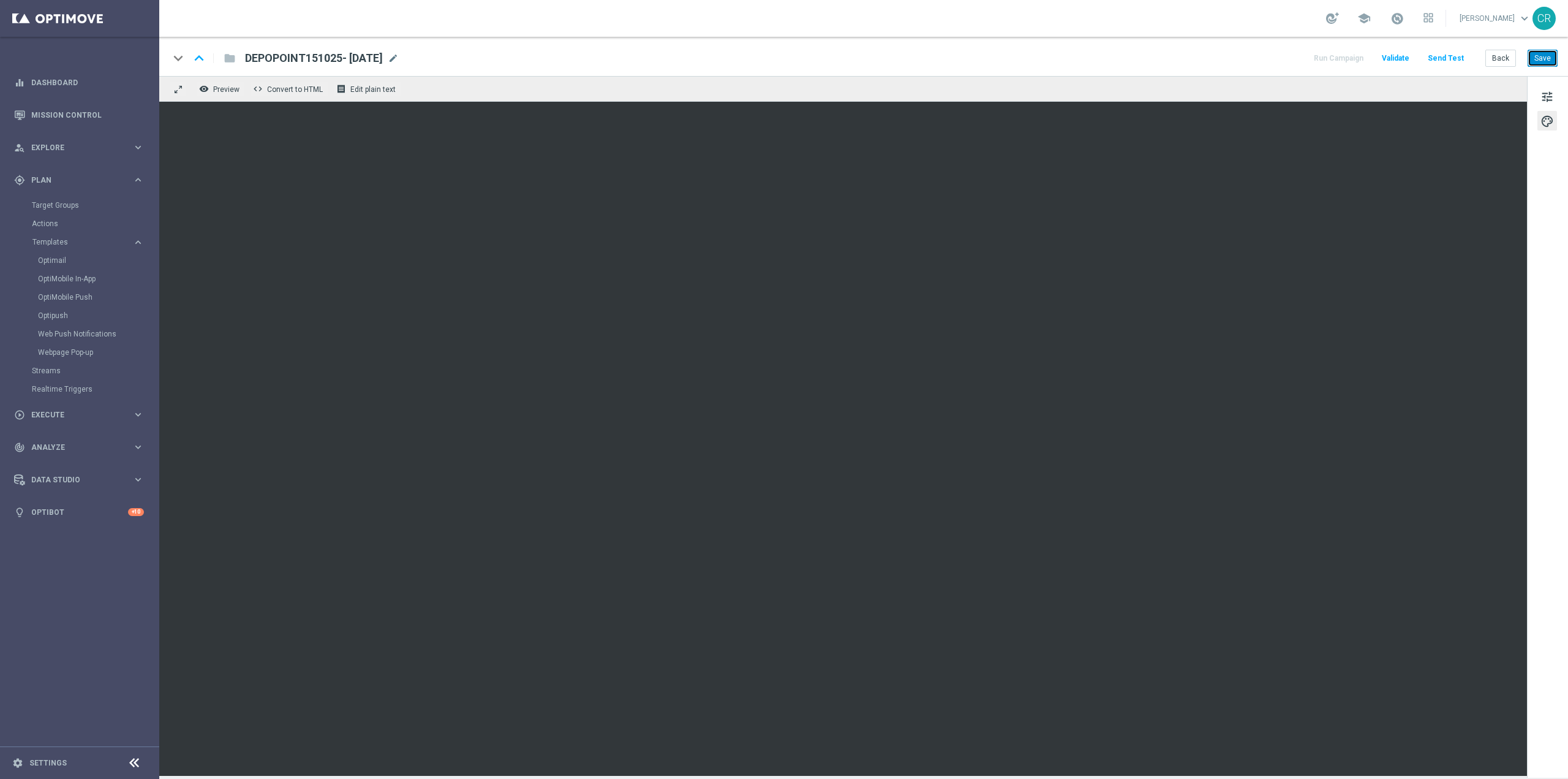
click at [1544, 58] on button "Save" at bounding box center [1542, 58] width 30 height 17
click at [1538, 53] on button "Save" at bounding box center [1542, 58] width 30 height 17
click at [383, 57] on span "DEPOPOINT151025- [DATE]" at bounding box center [314, 57] width 137 height 14
drag, startPoint x: 398, startPoint y: 57, endPoint x: -295, endPoint y: 326, distance: 743.4
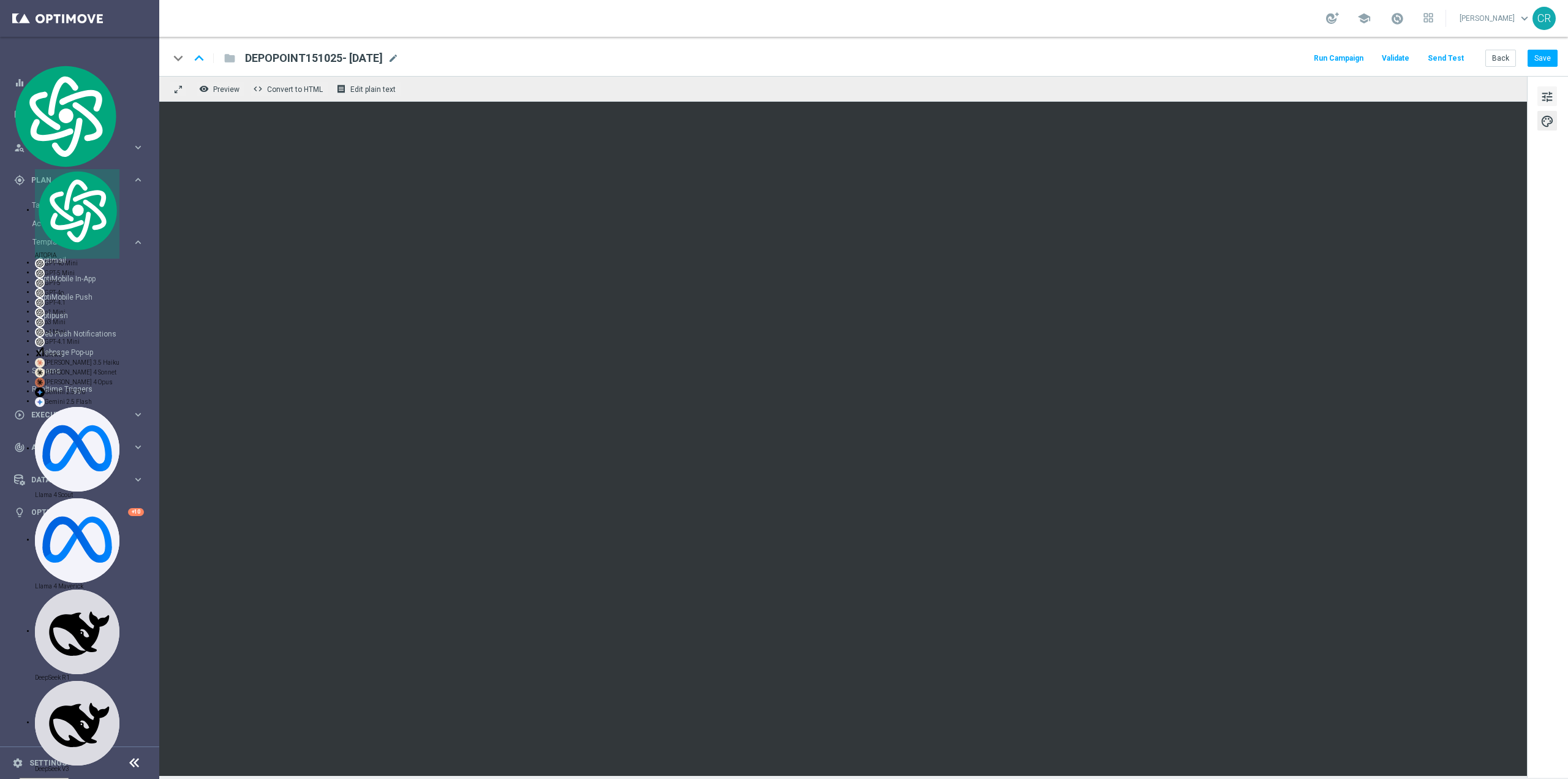
click at [1547, 94] on span "tune" at bounding box center [1547, 96] width 13 height 16
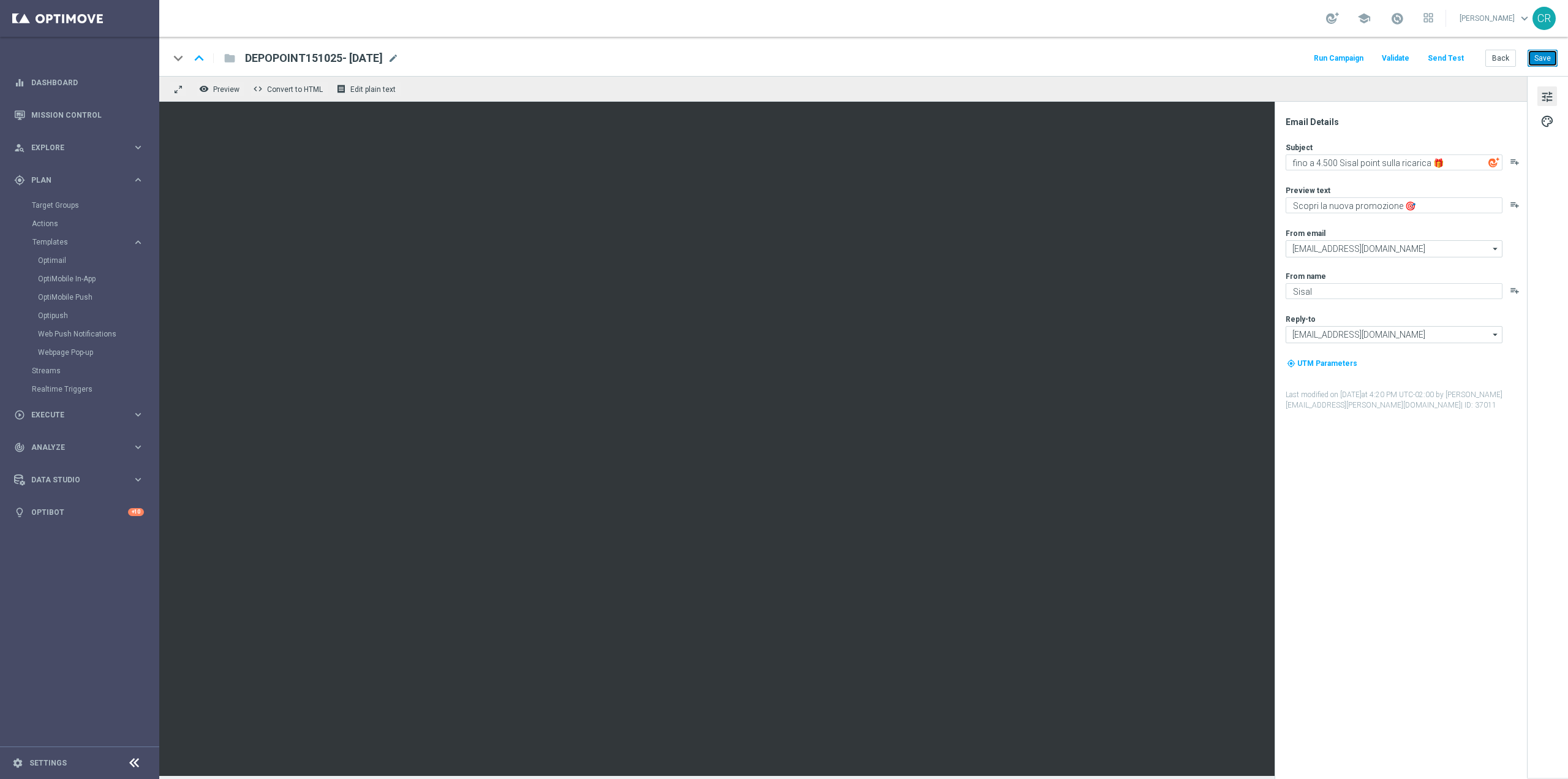
click at [1554, 64] on button "Save" at bounding box center [1542, 58] width 30 height 17
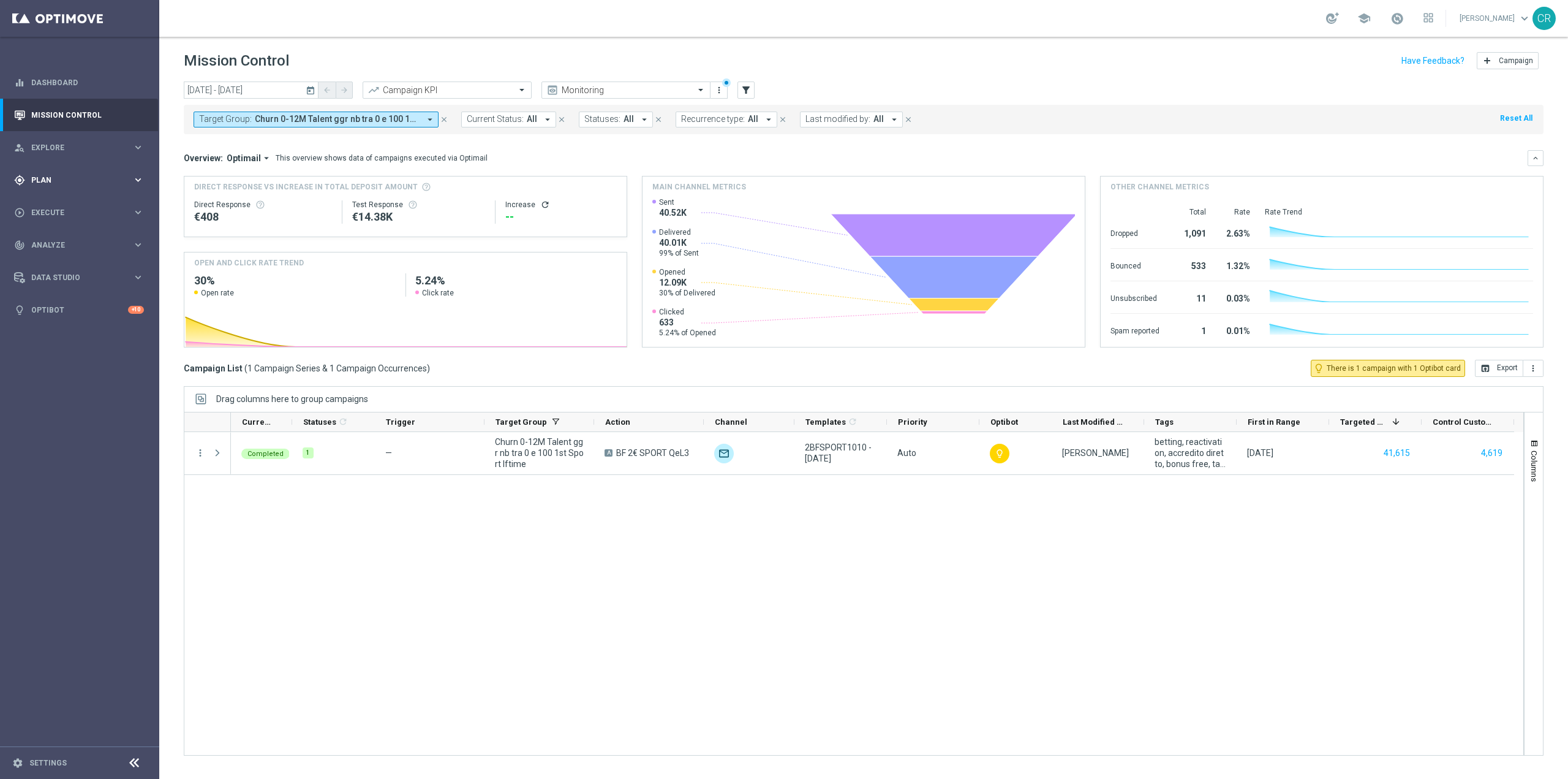
scroll to position [7510, 0]
click at [55, 177] on span "Plan" at bounding box center [82, 180] width 101 height 8
click at [68, 240] on span "Templates" at bounding box center [76, 242] width 88 height 8
click at [68, 256] on link "Optimail" at bounding box center [83, 261] width 90 height 10
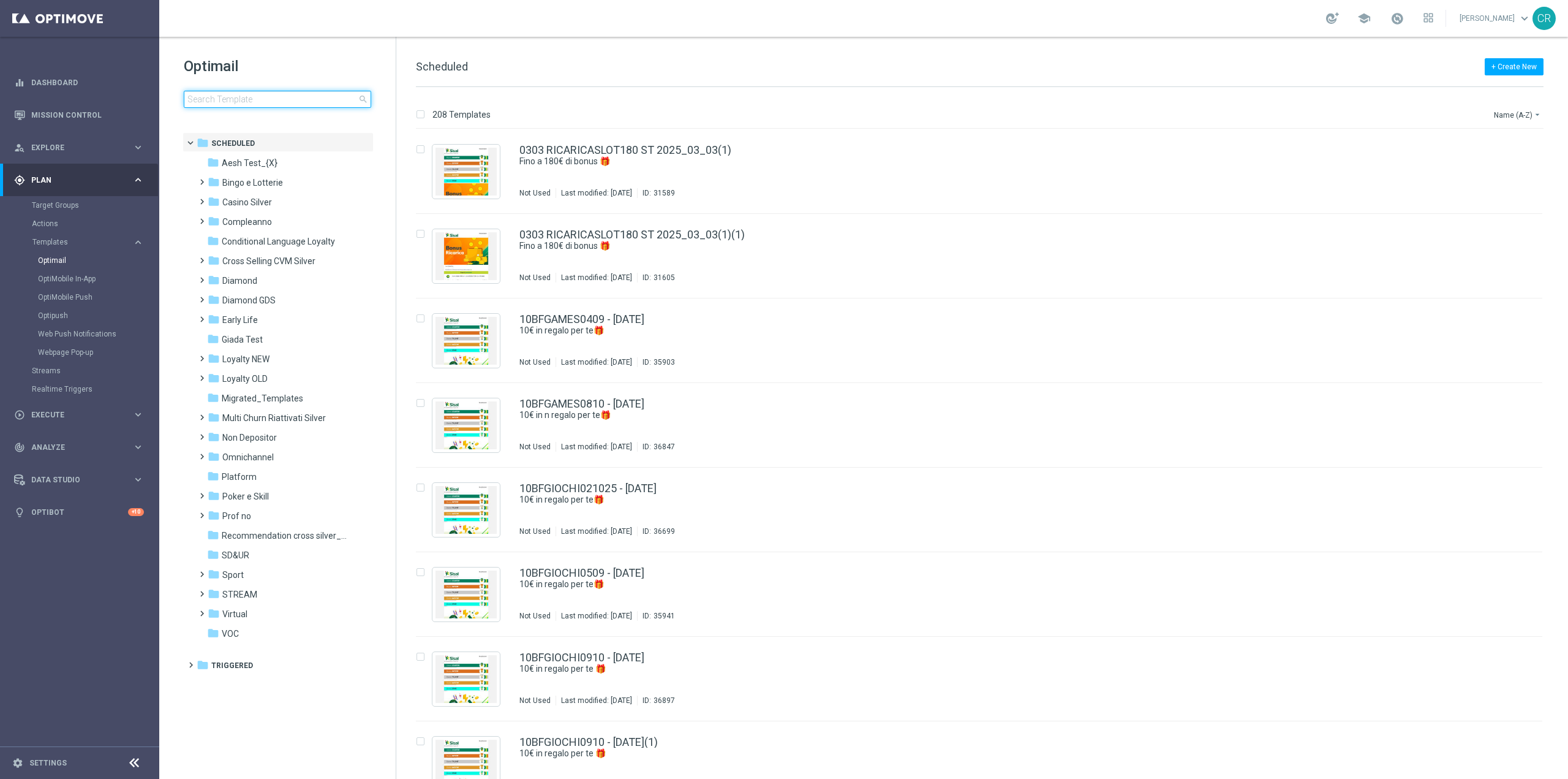
click at [293, 95] on input at bounding box center [278, 99] width 187 height 17
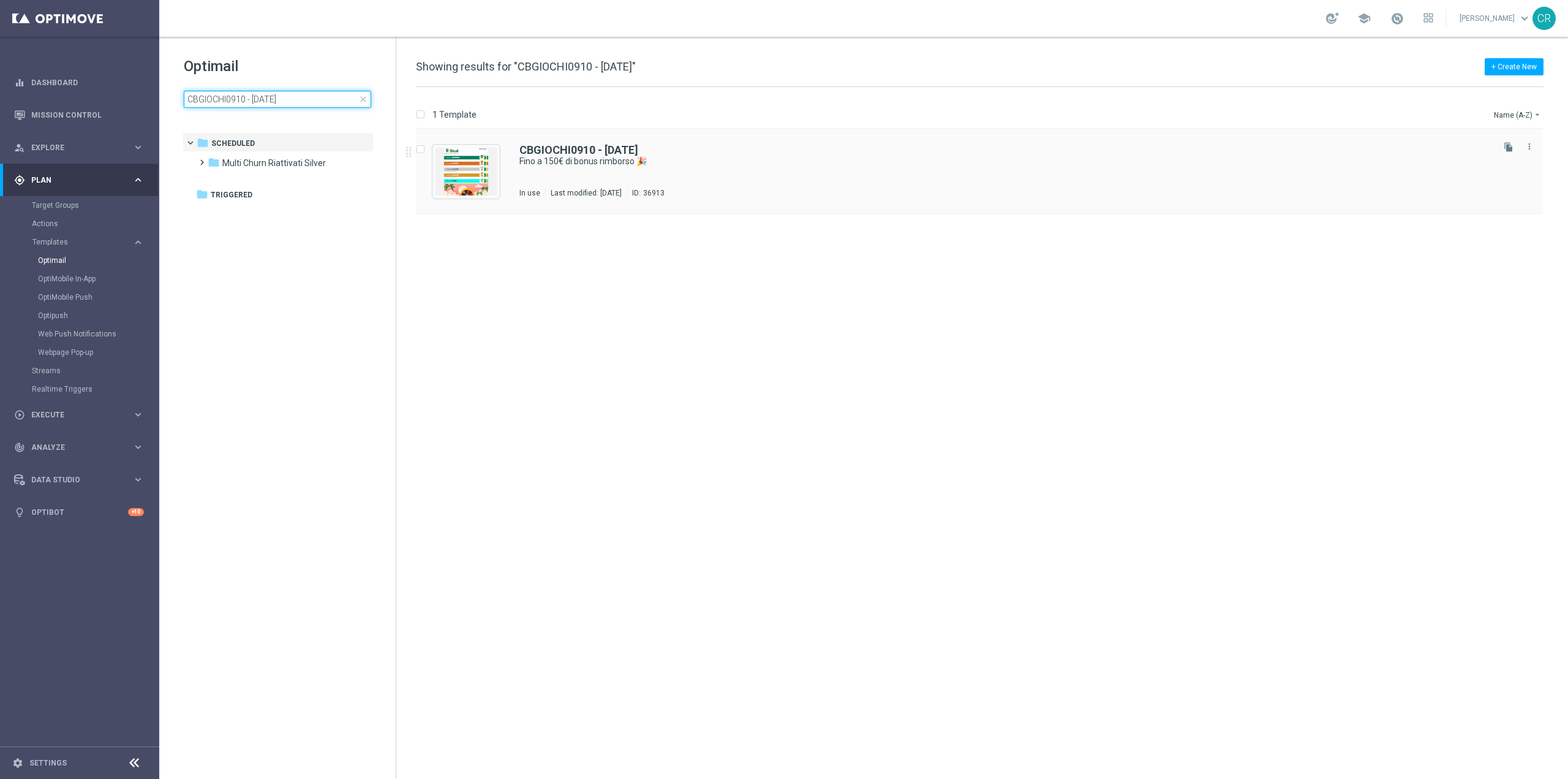
type input "CBGIOCHI0910 - 2025-10-09"
click at [803, 182] on div "CBGIOCHI0910 - 2025-10-09 Fino a 150€ di bonus rimborso 🎉 In use Last modified:…" at bounding box center [1005, 171] width 972 height 53
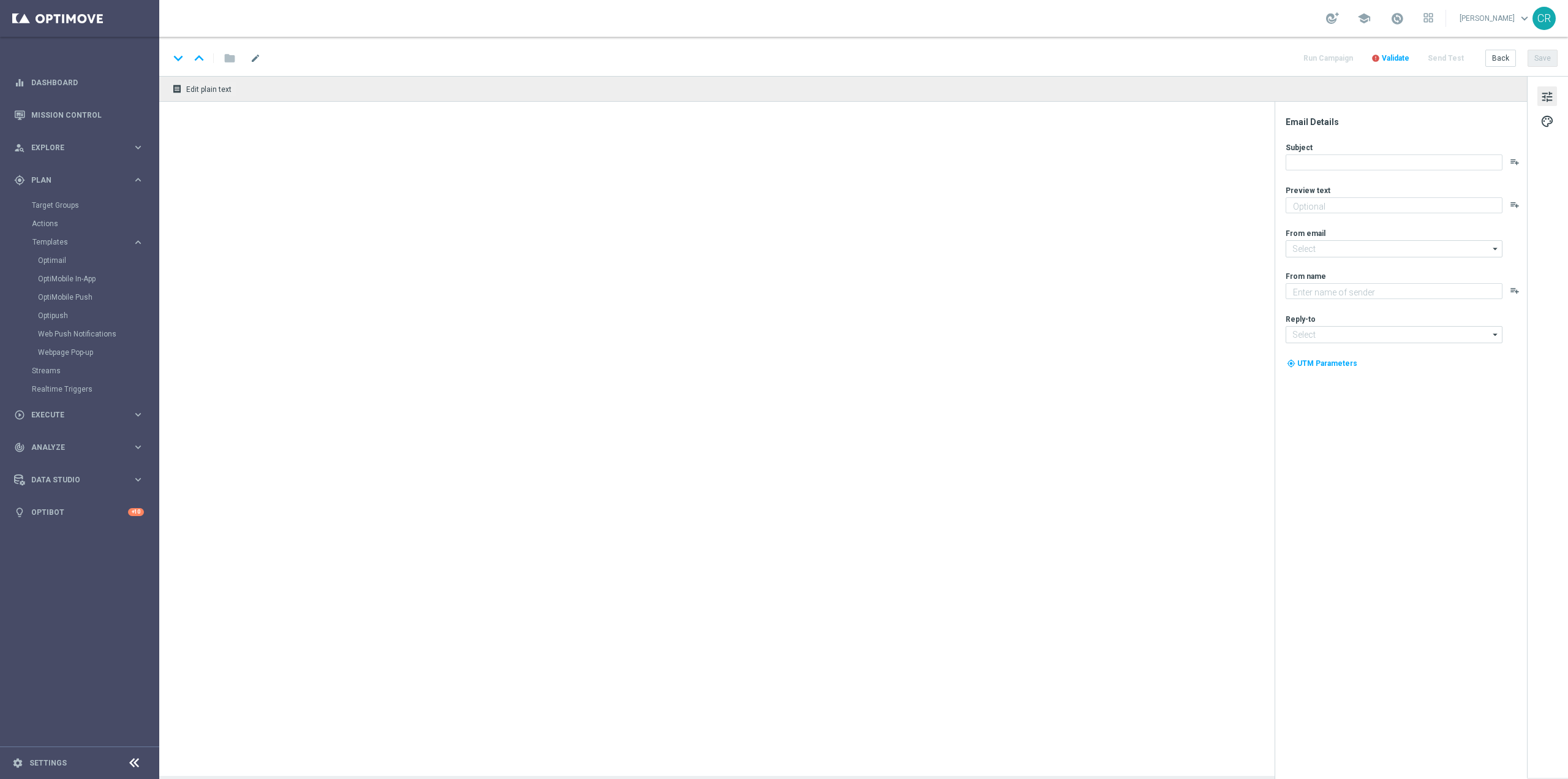
type textarea "Curioso di saperne di più?"
type input "[EMAIL_ADDRESS][DOMAIN_NAME]"
type textarea "Sisal"
type input "[EMAIL_ADDRESS][DOMAIN_NAME]"
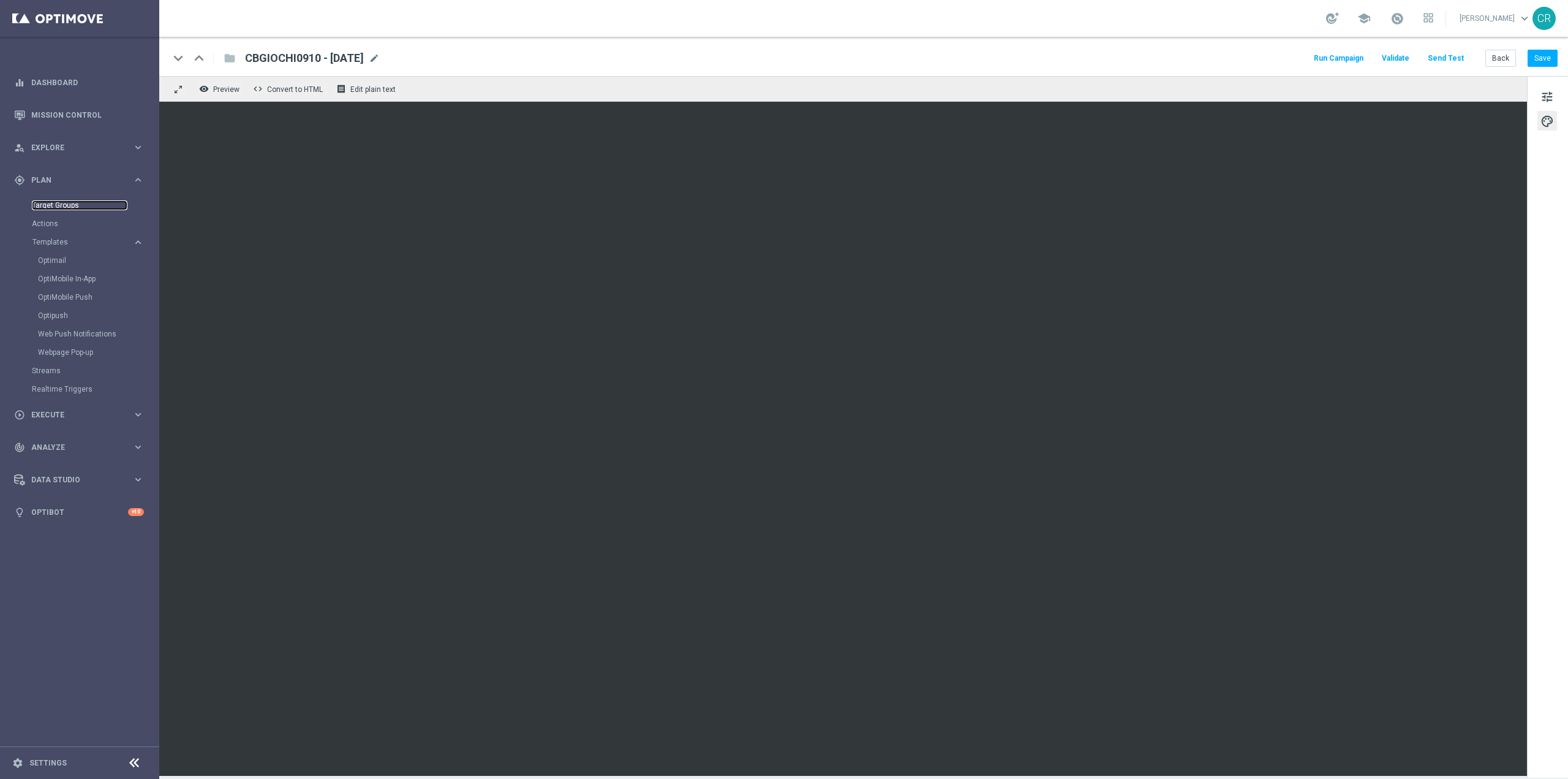
click at [53, 204] on link "Target Groups" at bounding box center [79, 205] width 95 height 10
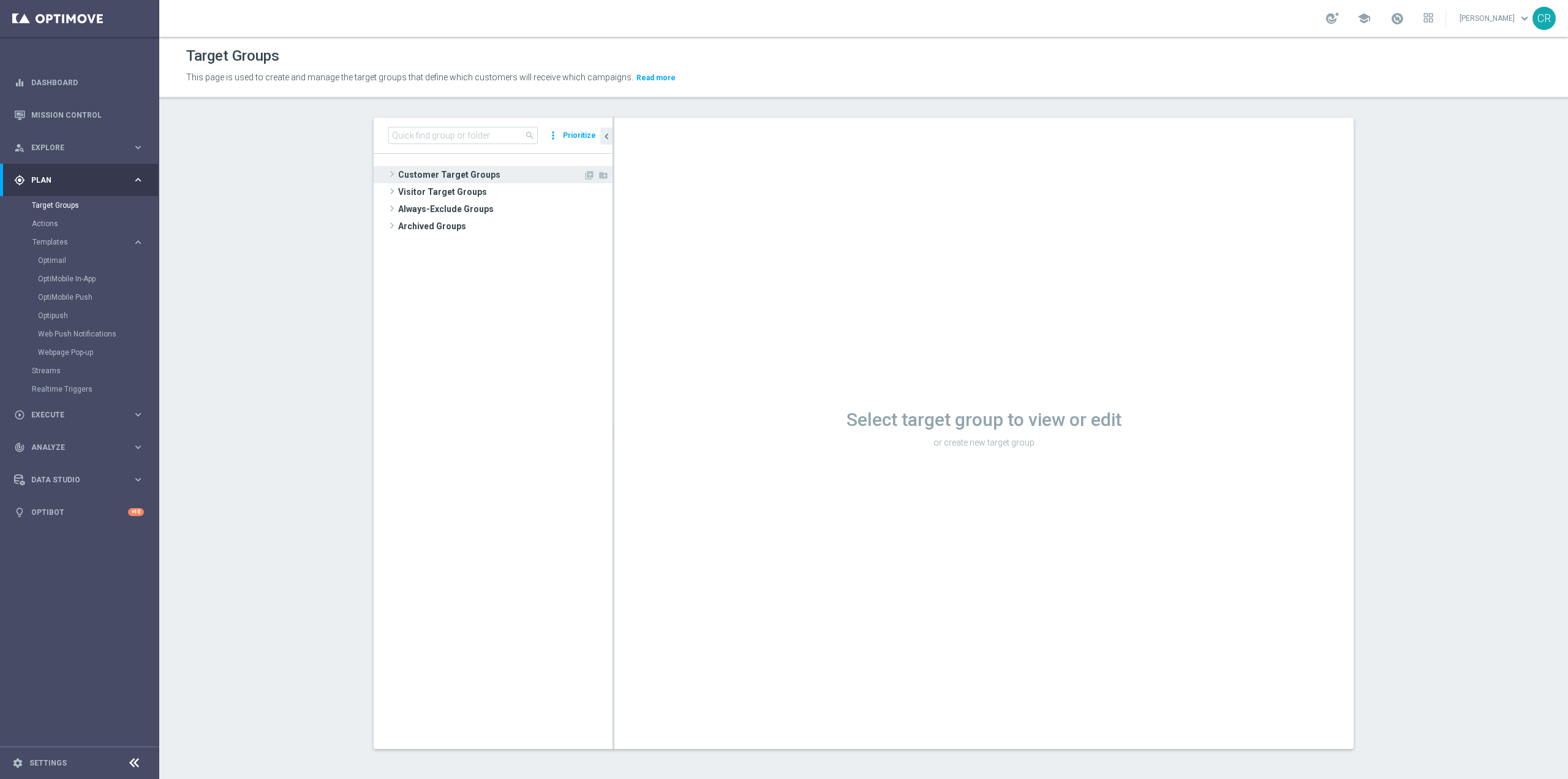
click at [442, 175] on span "Customer Target Groups" at bounding box center [491, 175] width 185 height 17
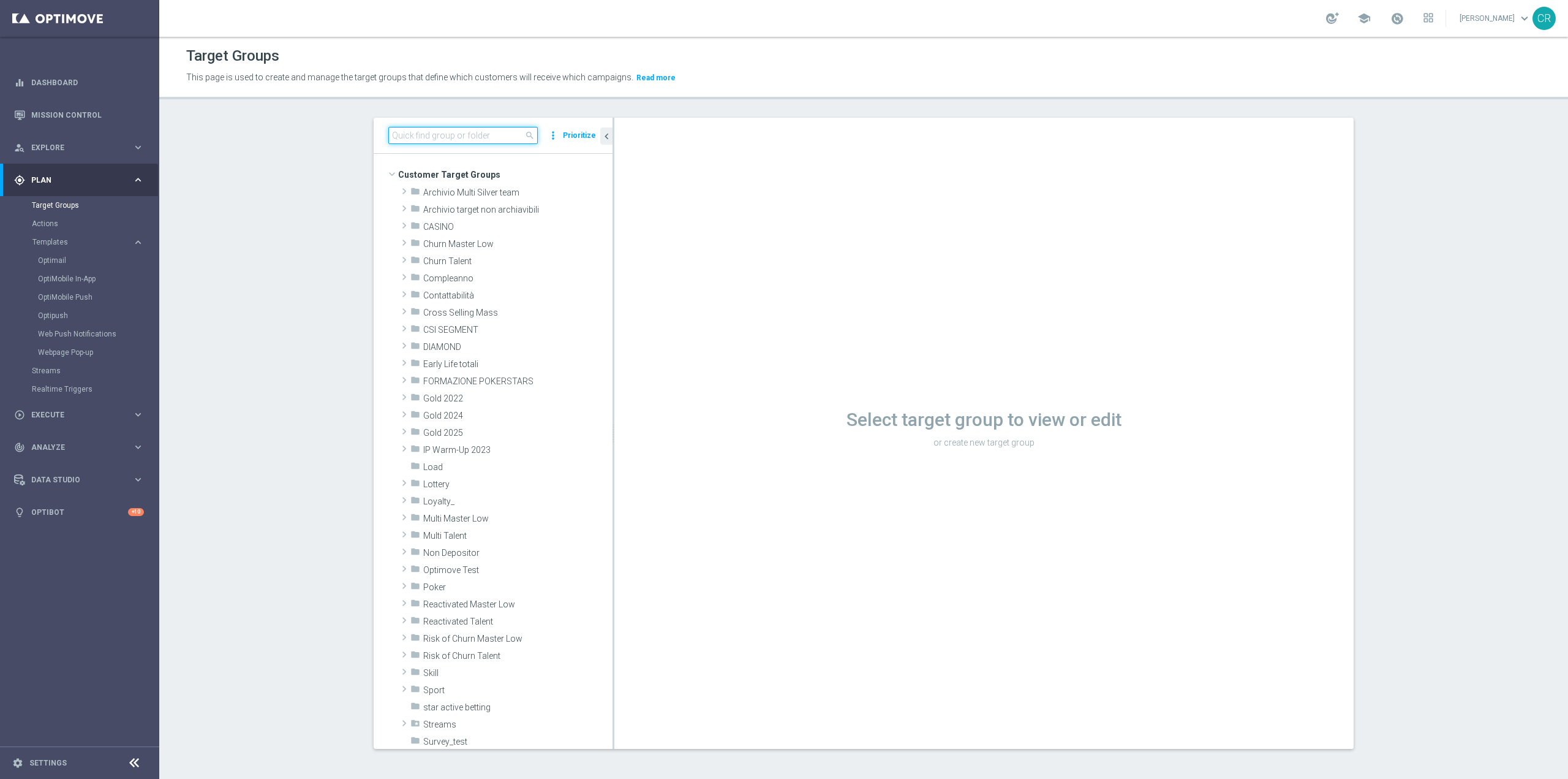
click at [475, 140] on input at bounding box center [463, 136] width 150 height 17
paste input "Multi Talent + Master Low ggr nb lm tra 100 e 300 1st Casino lm NO saldo"
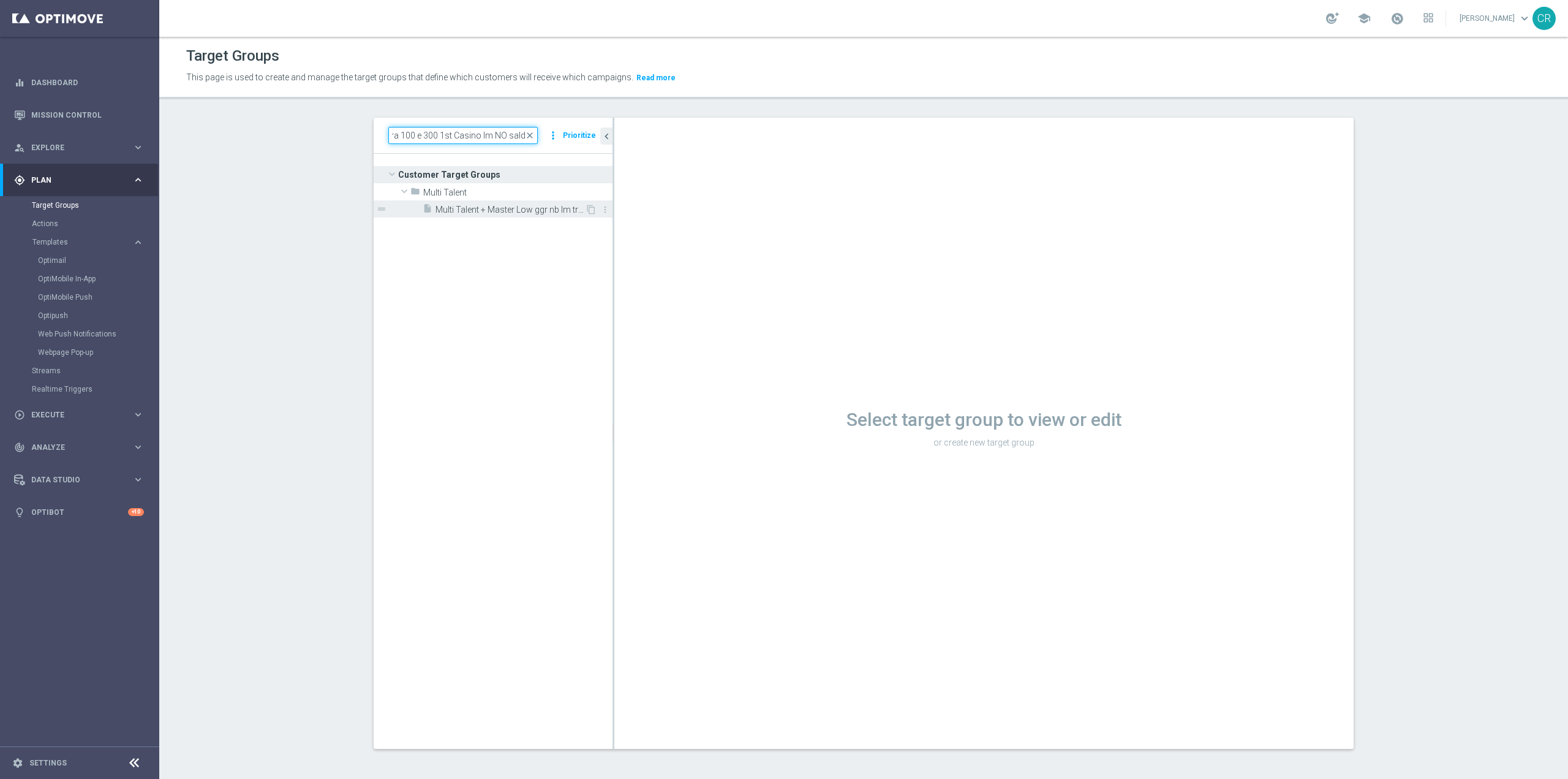
type input "Multi Talent + Master Low ggr nb lm tra 100 e 300 1st Casino lm NO saldo"
click at [490, 212] on span "Multi Talent + Master Low ggr nb lm tra 100 e 300 1st Casino lm NO saldo" at bounding box center [510, 209] width 150 height 11
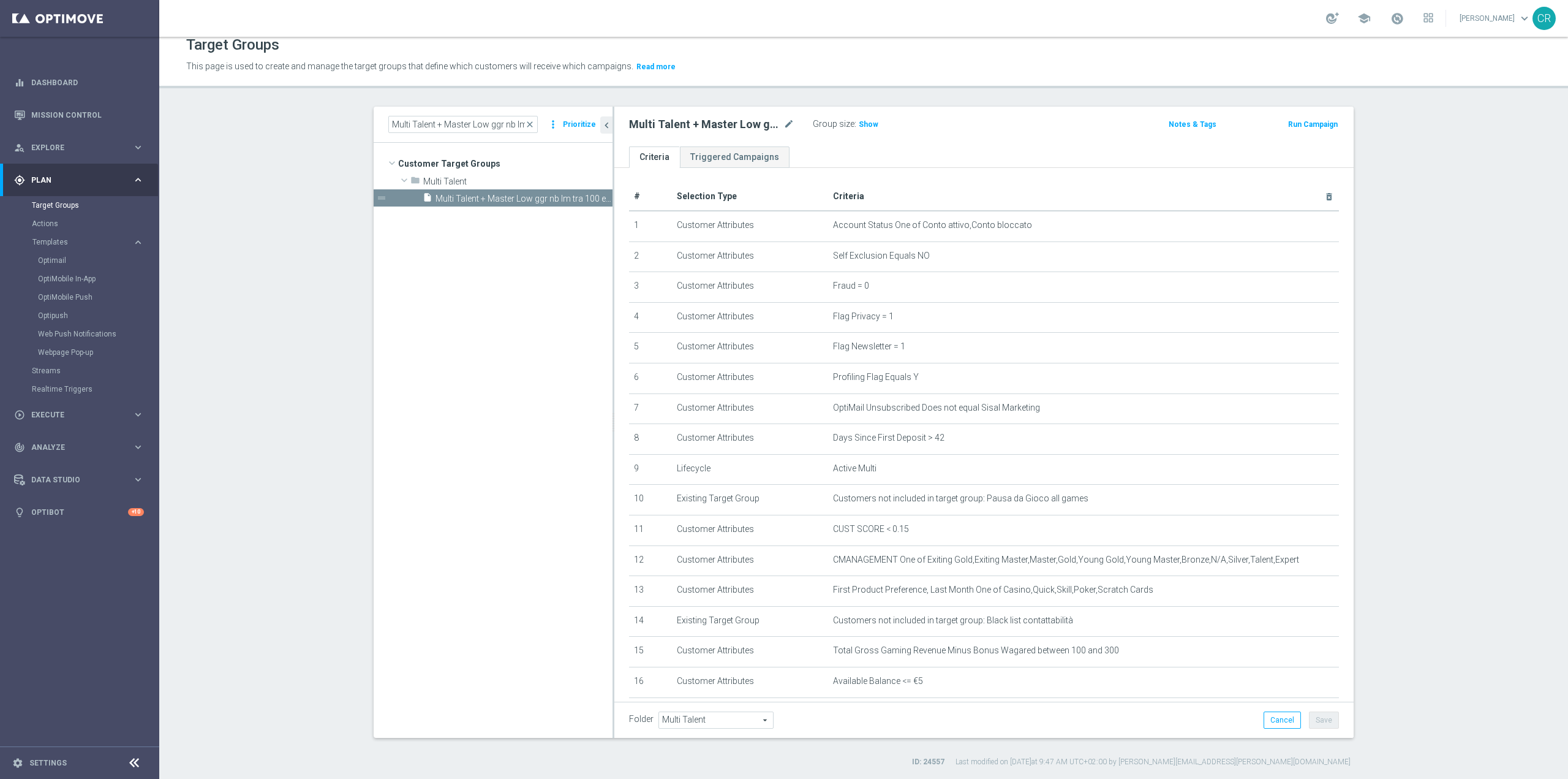
click at [1313, 127] on button "Run Campaign" at bounding box center [1313, 124] width 52 height 13
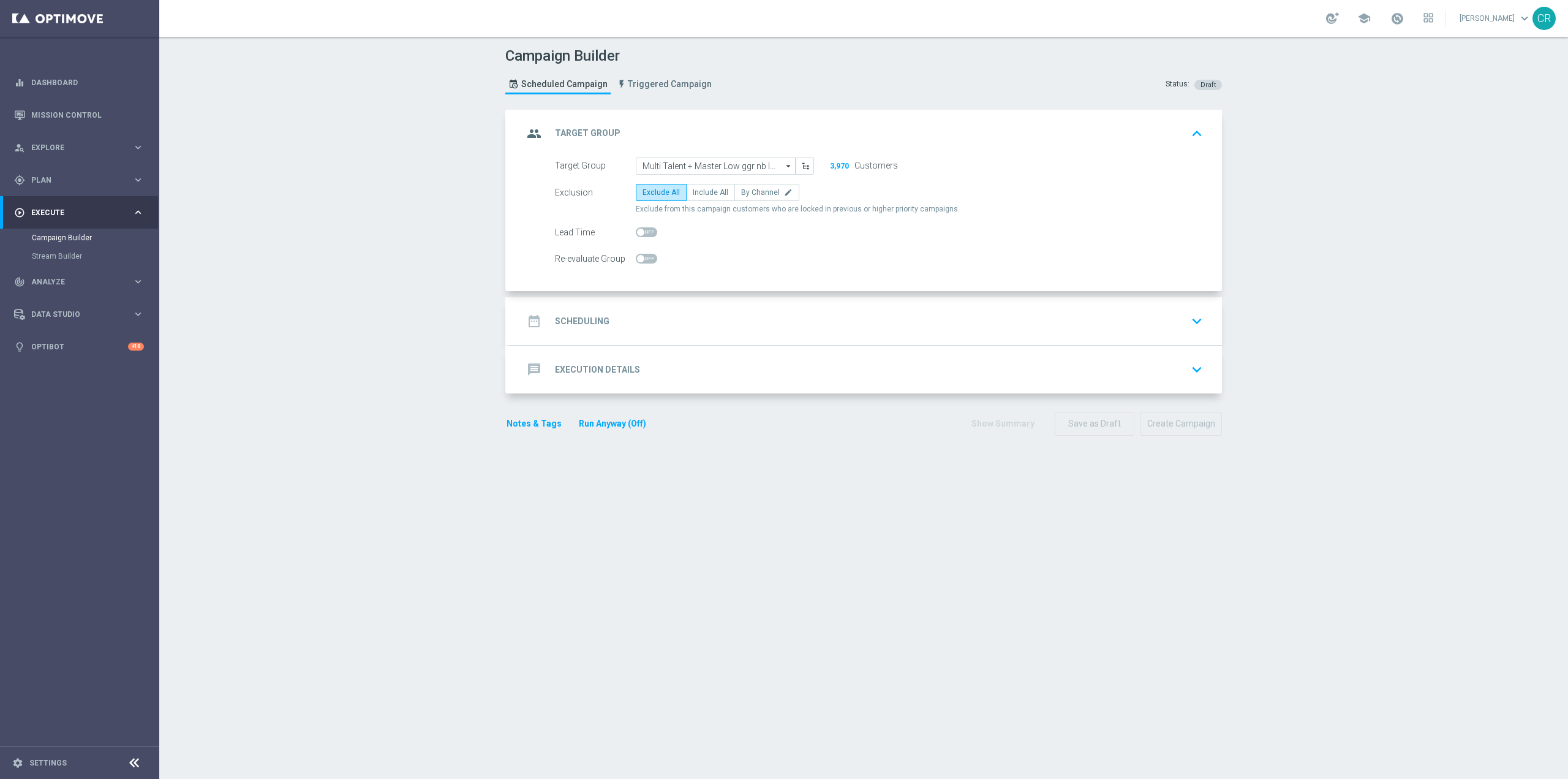
click at [1193, 312] on icon "keyboard_arrow_down" at bounding box center [1197, 321] width 18 height 18
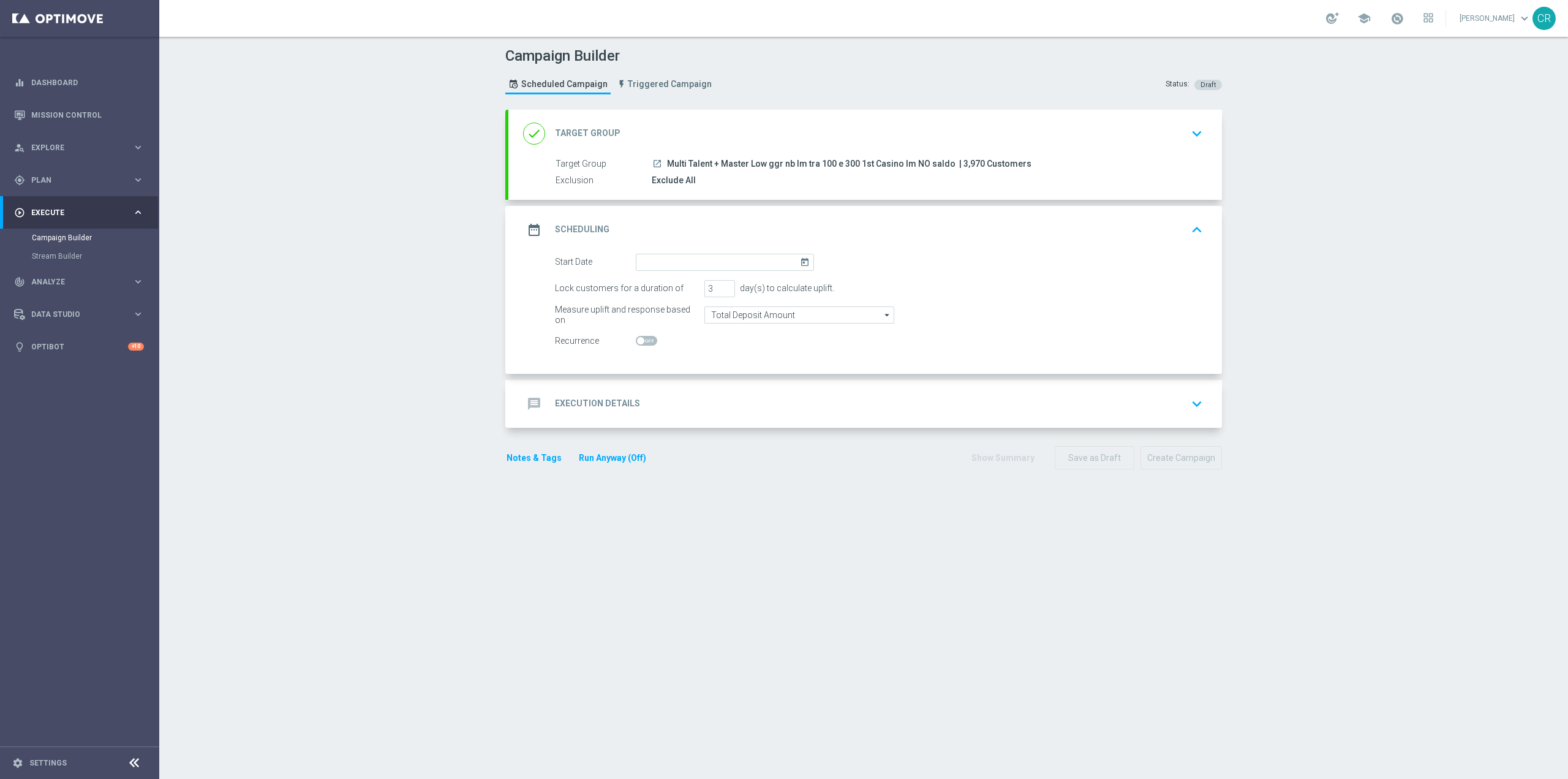
click at [802, 263] on icon "today" at bounding box center [806, 261] width 14 height 13
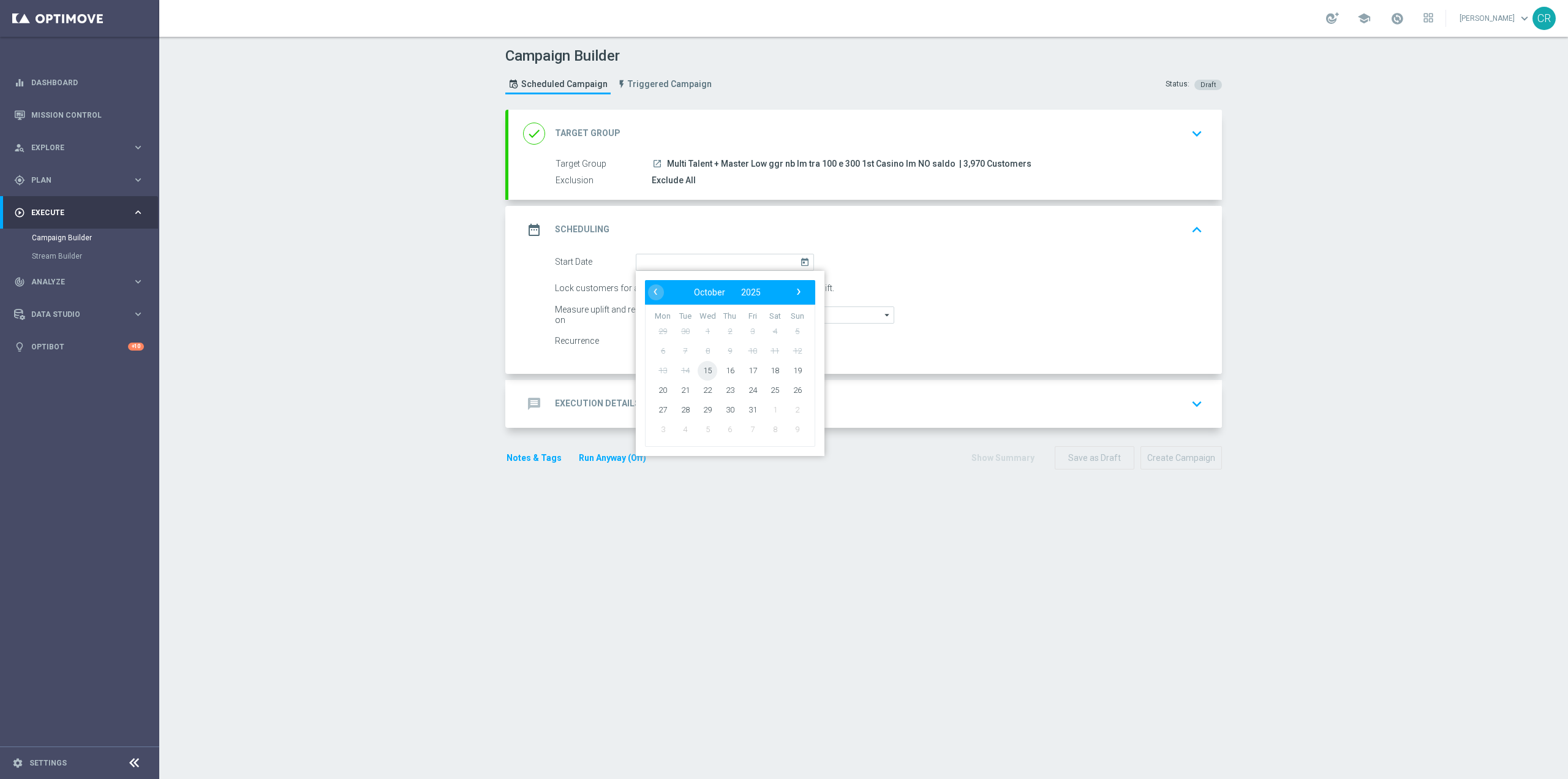
drag, startPoint x: 712, startPoint y: 363, endPoint x: 704, endPoint y: 366, distance: 8.5
click at [704, 366] on span "15" at bounding box center [707, 369] width 20 height 20
type input "15 Oct 2025"
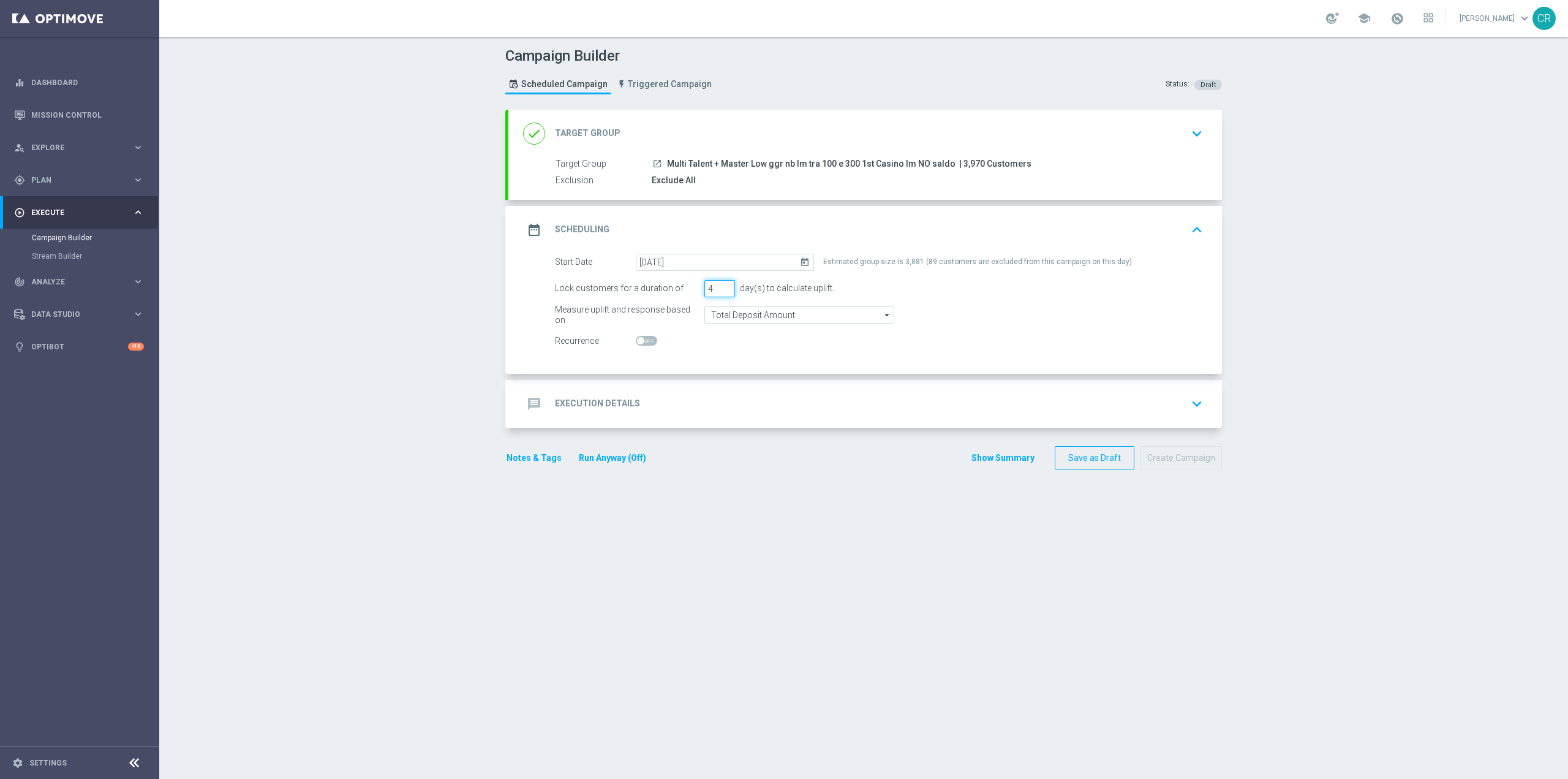
click at [721, 286] on input "4" at bounding box center [720, 288] width 31 height 17
type input "5"
click at [721, 286] on input "5" at bounding box center [720, 288] width 31 height 17
click at [1200, 139] on icon "keyboard_arrow_down" at bounding box center [1197, 133] width 18 height 18
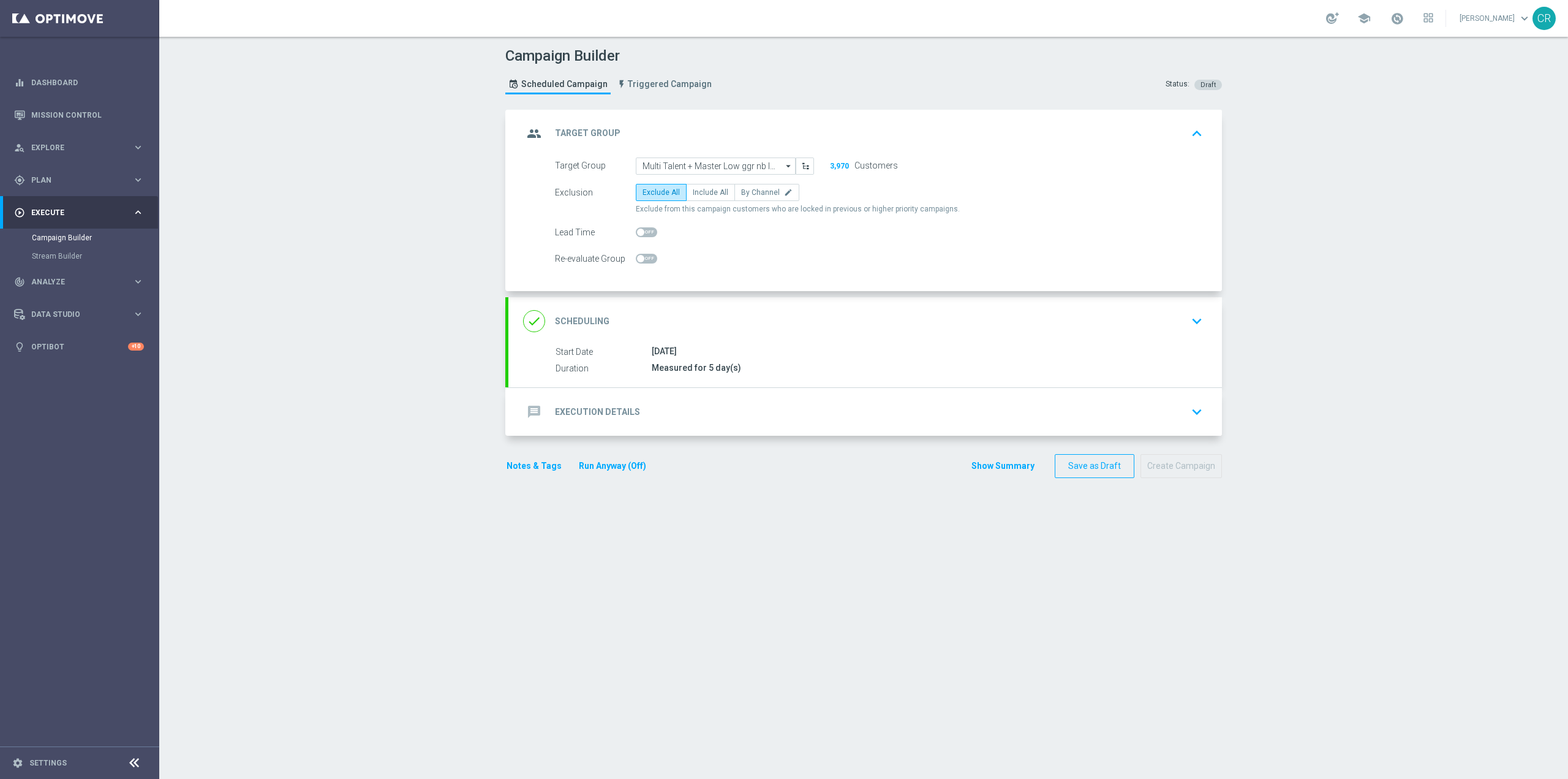
click at [1200, 319] on icon "keyboard_arrow_down" at bounding box center [1197, 321] width 18 height 18
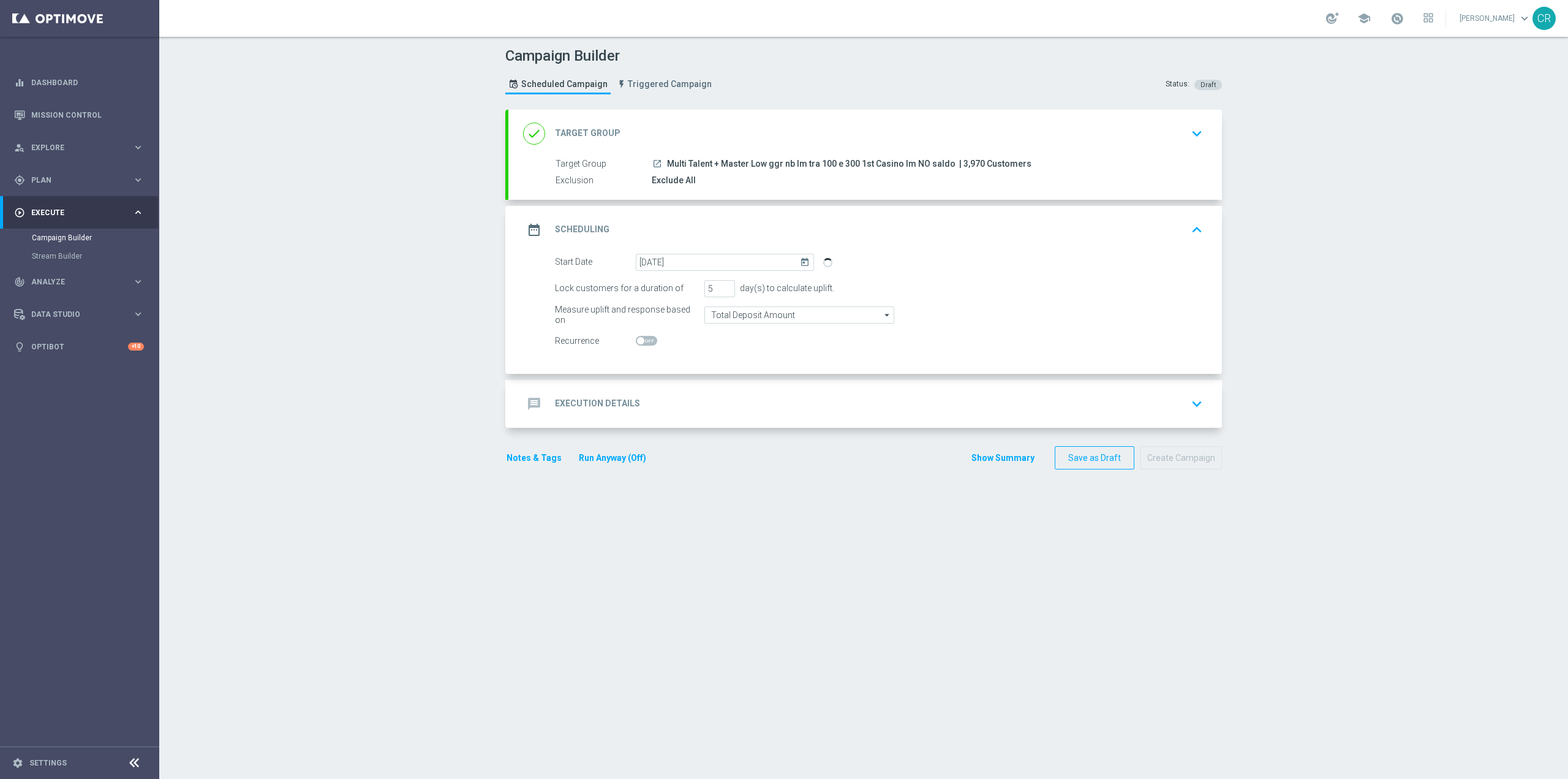
click at [1112, 394] on div "message Execution Details keyboard_arrow_down" at bounding box center [865, 404] width 684 height 23
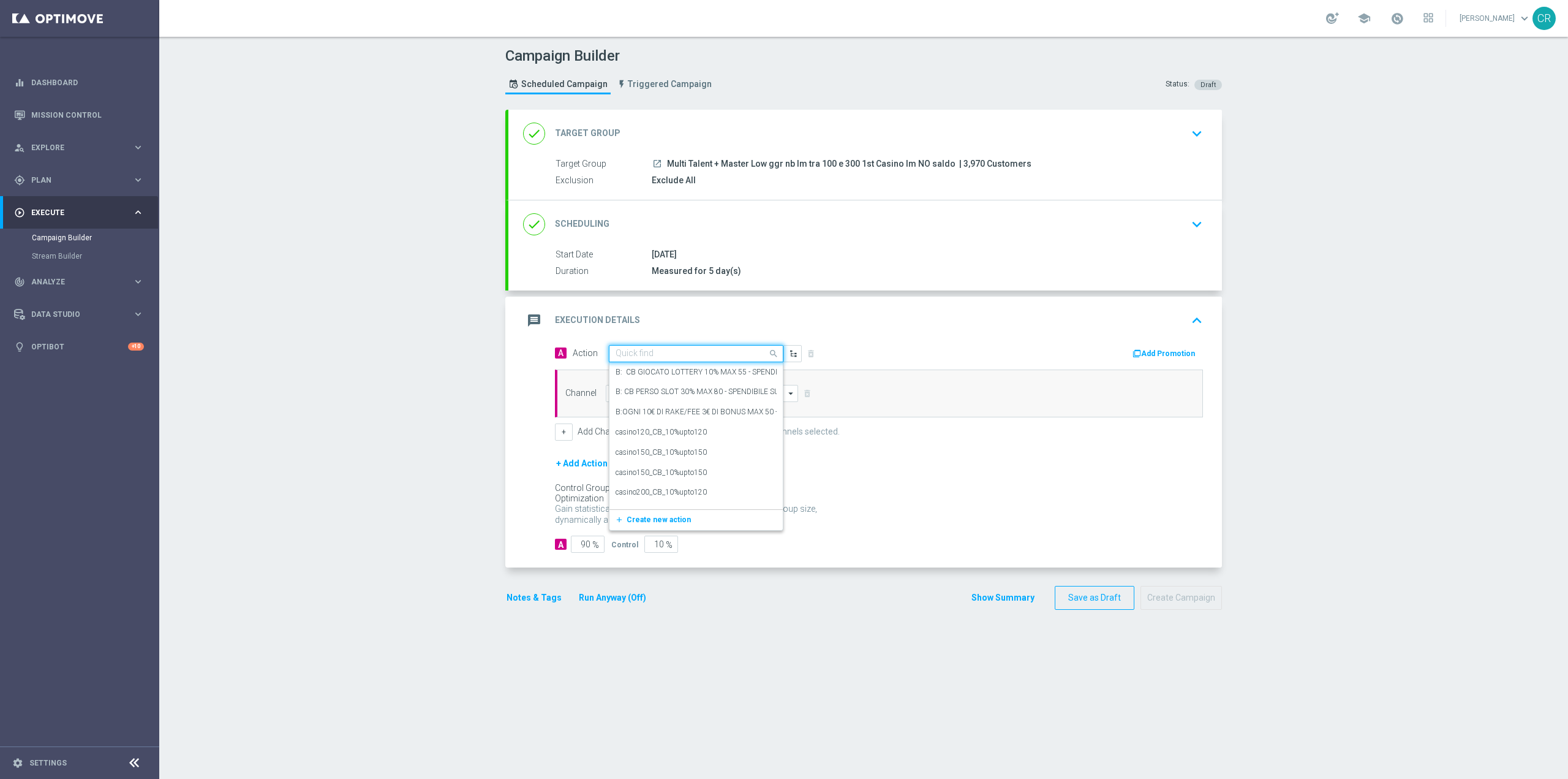
click at [701, 355] on input "text" at bounding box center [683, 353] width 136 height 11
click at [648, 353] on input "text" at bounding box center [683, 353] width 136 height 11
paste input "Ricarica almeno 50€ e ricevi il 20% fino a 100€ Slot"
type input "Ricarica almeno 50€ e ricevi il 20% fino a 100€ Slot"
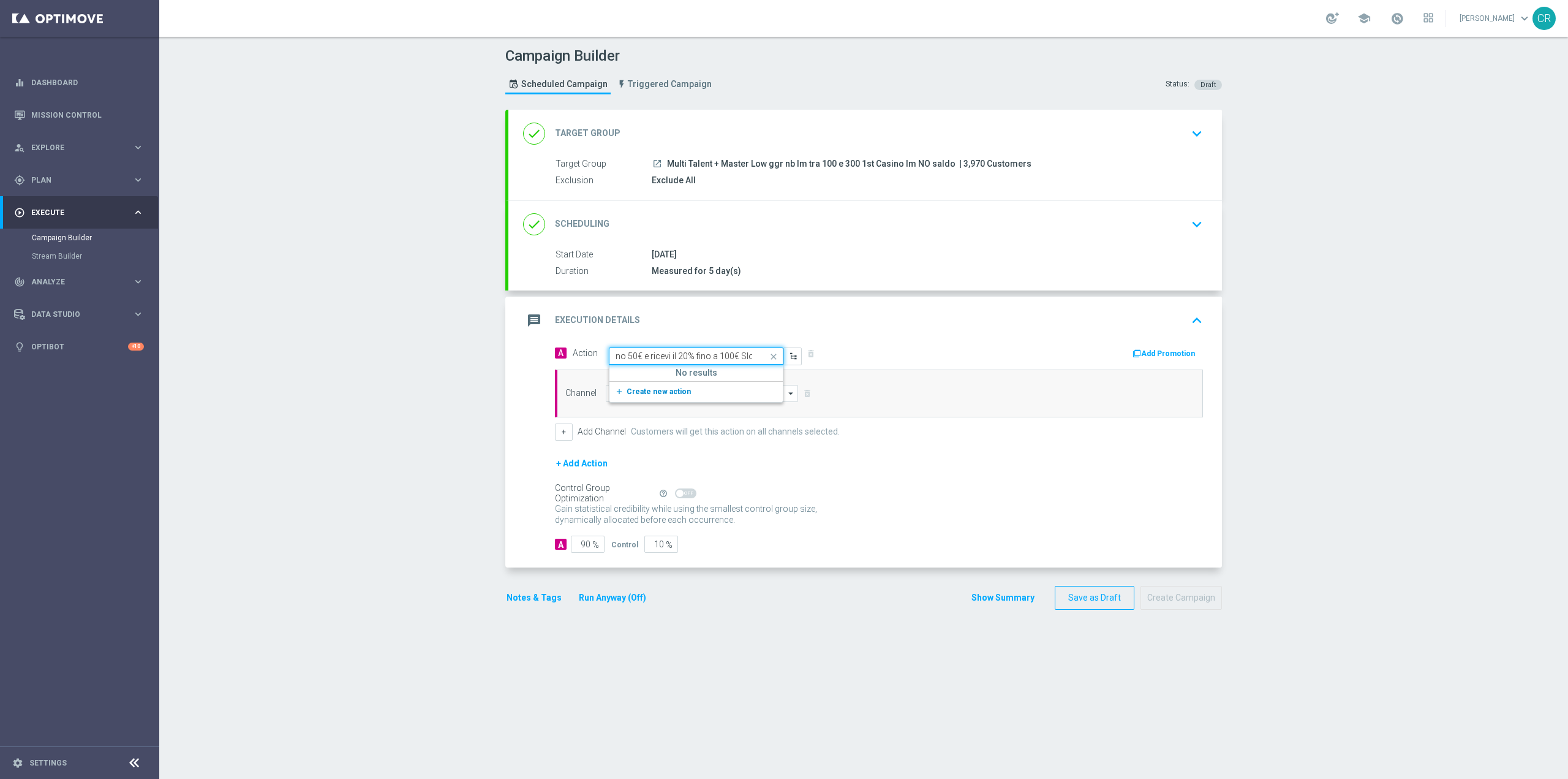
click at [699, 396] on button "add_new Create new action" at bounding box center [694, 391] width 169 height 14
click at [642, 351] on input "text" at bounding box center [683, 353] width 136 height 11
paste input "Ricarica almeno 50€ e ricevi il 20% fino a 100€ Slot"
type input "Ricarica almeno 50€ e ricevi il 20% fino a 100€ Slot"
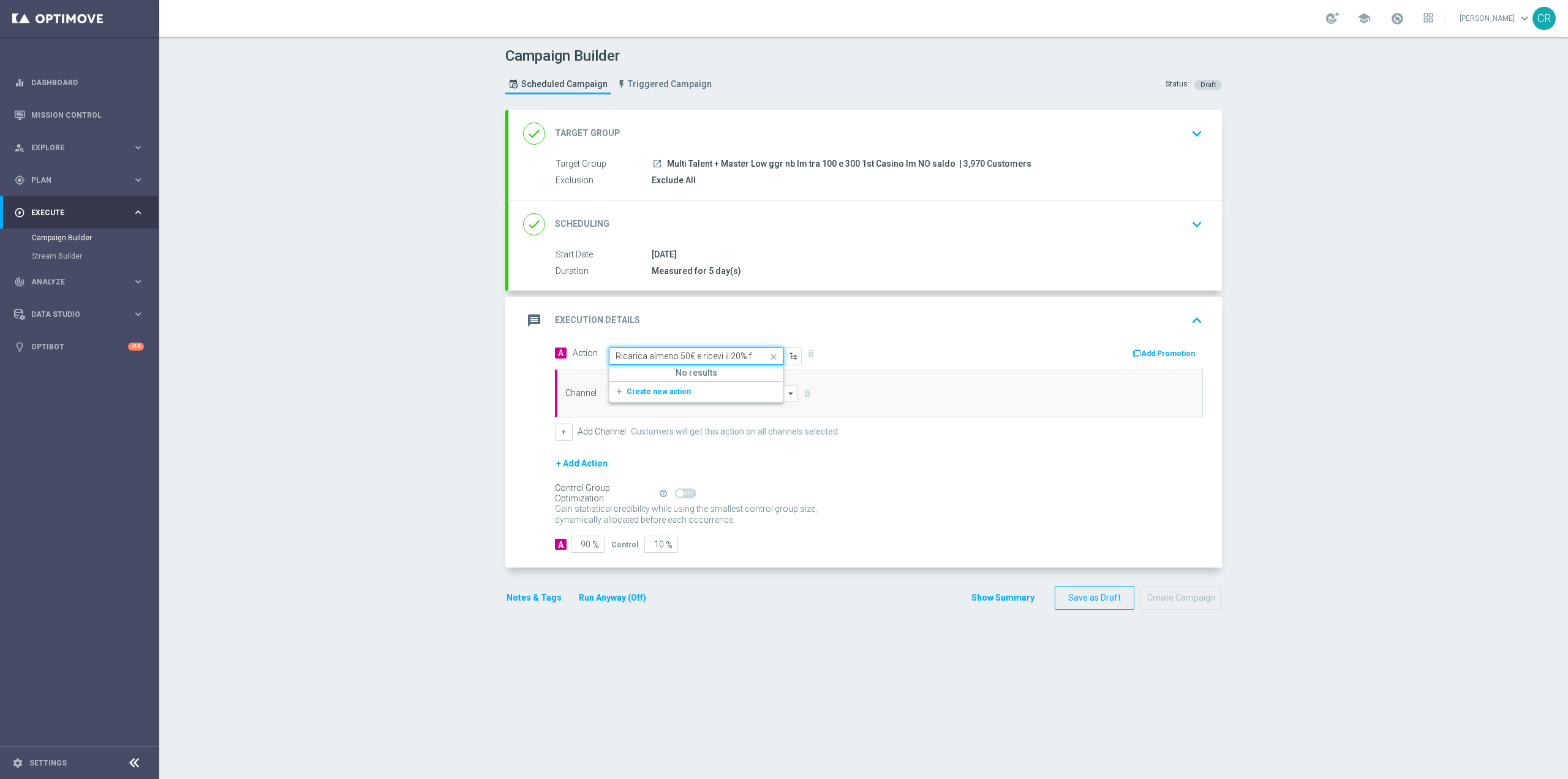
scroll to position [0, 52]
click at [628, 390] on span "Create new action" at bounding box center [659, 391] width 64 height 9
click at [902, 321] on div "message Execution Details keyboard_arrow_up" at bounding box center [865, 320] width 684 height 23
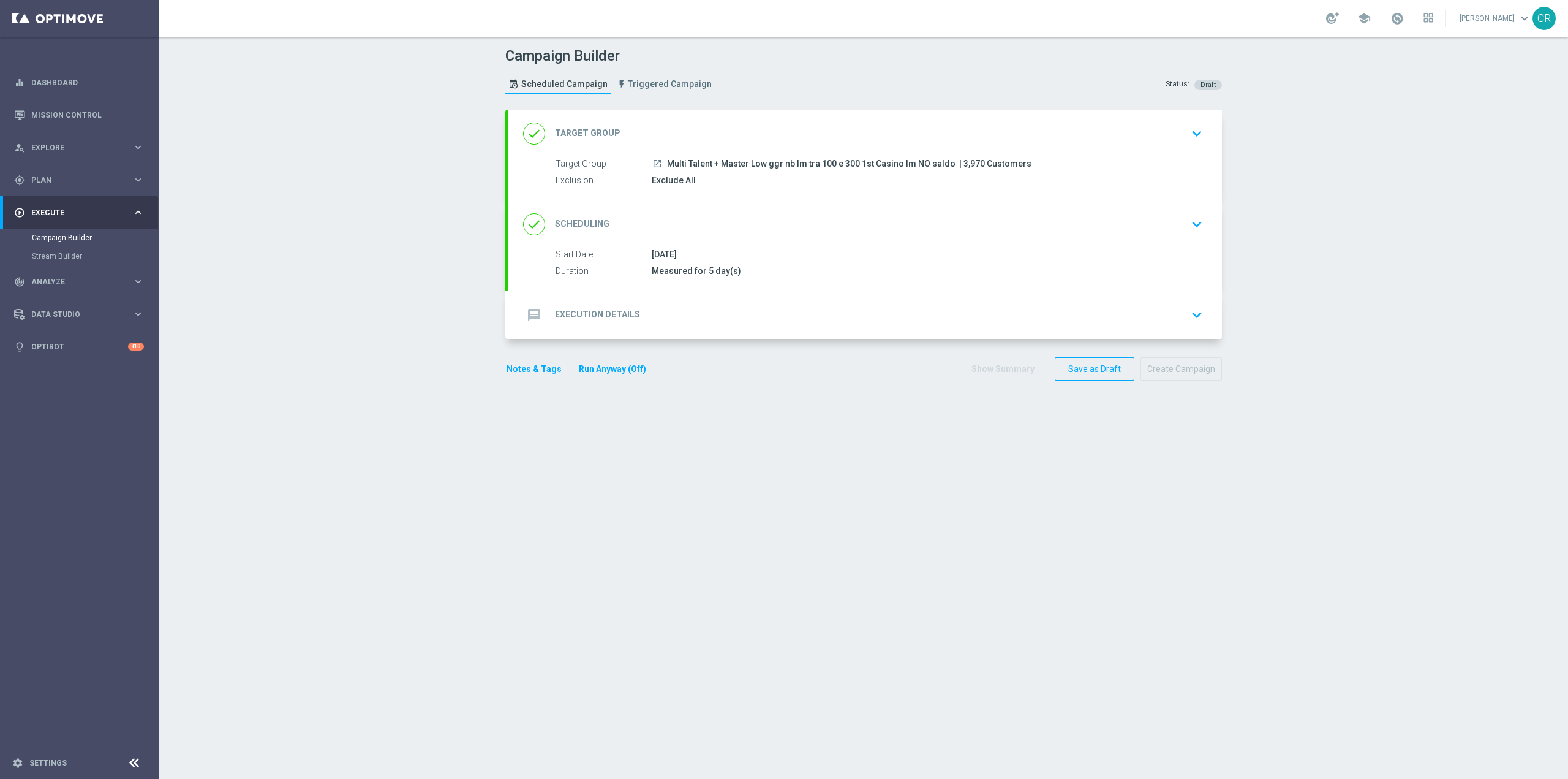
click at [1197, 225] on icon "keyboard_arrow_down" at bounding box center [1197, 223] width 18 height 18
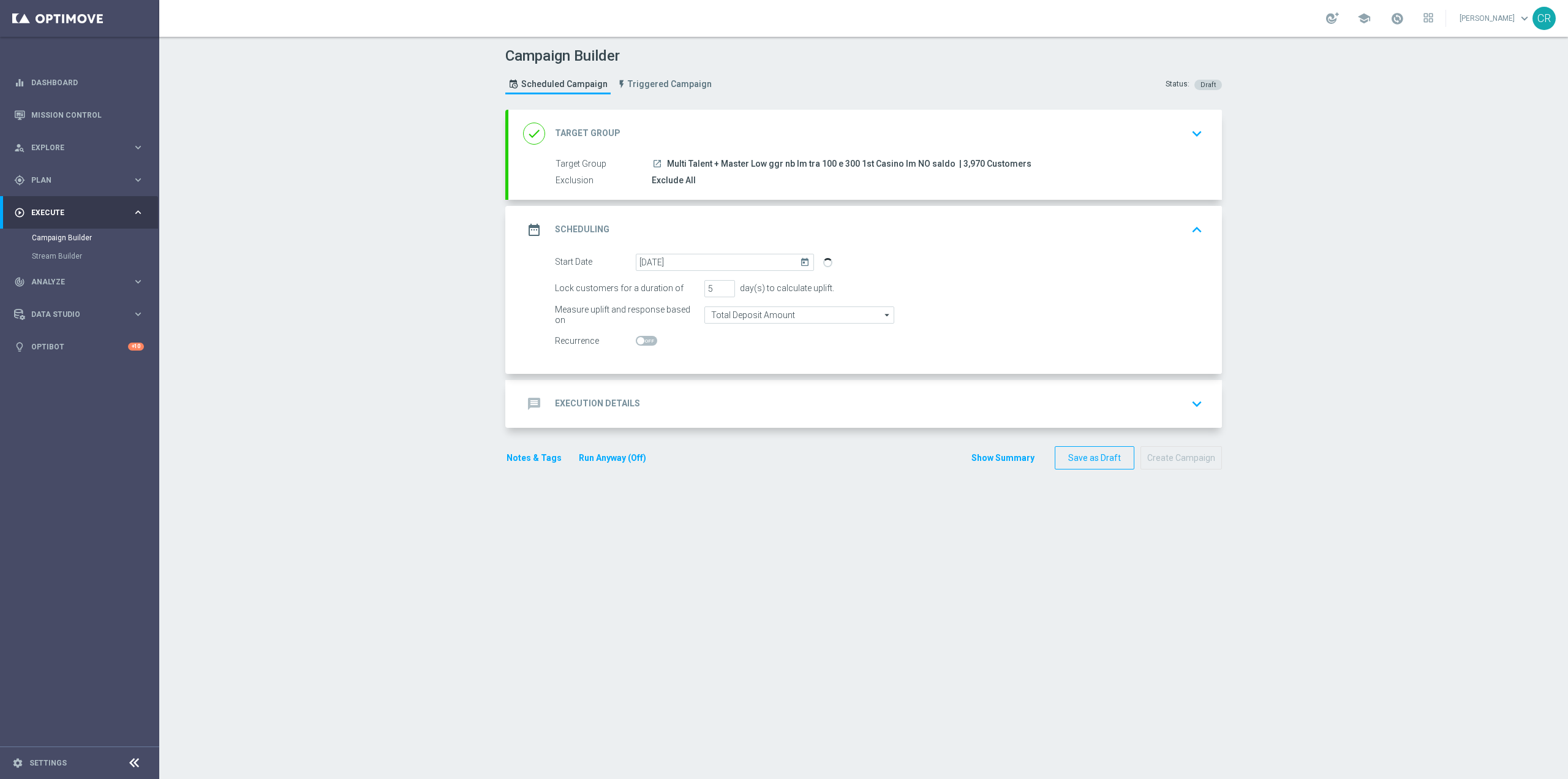
click at [1188, 401] on icon "keyboard_arrow_down" at bounding box center [1197, 403] width 18 height 18
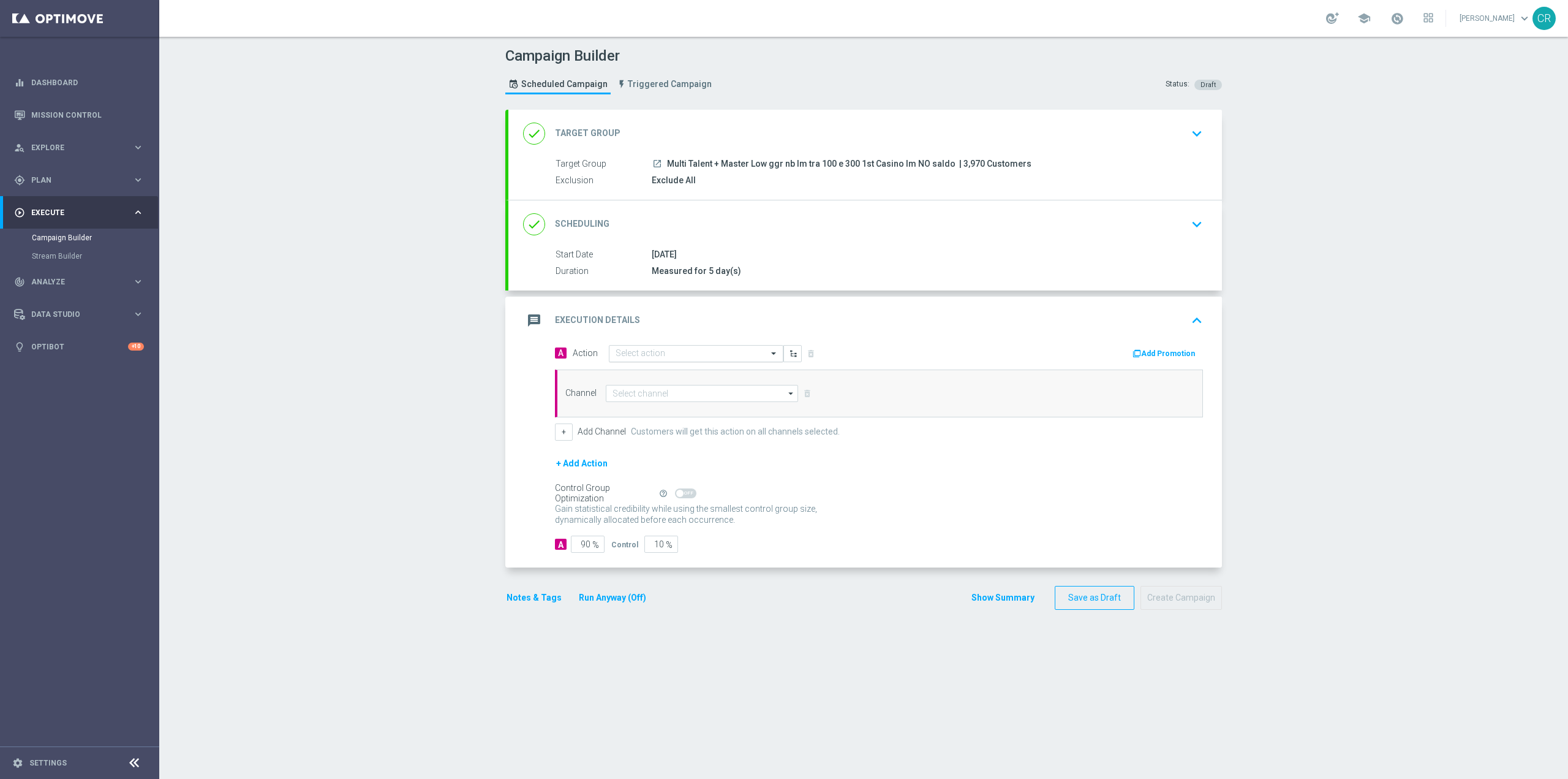
click at [695, 348] on input "text" at bounding box center [683, 353] width 136 height 11
paste input "Ricarica almeno 50€ e ricevi il 20% fino a 100€ Slot"
type input "Ricarica almeno 50€ e ricevi il 20% fino a 100€ Slot"
click at [624, 385] on button "add_new Create new action" at bounding box center [694, 391] width 169 height 14
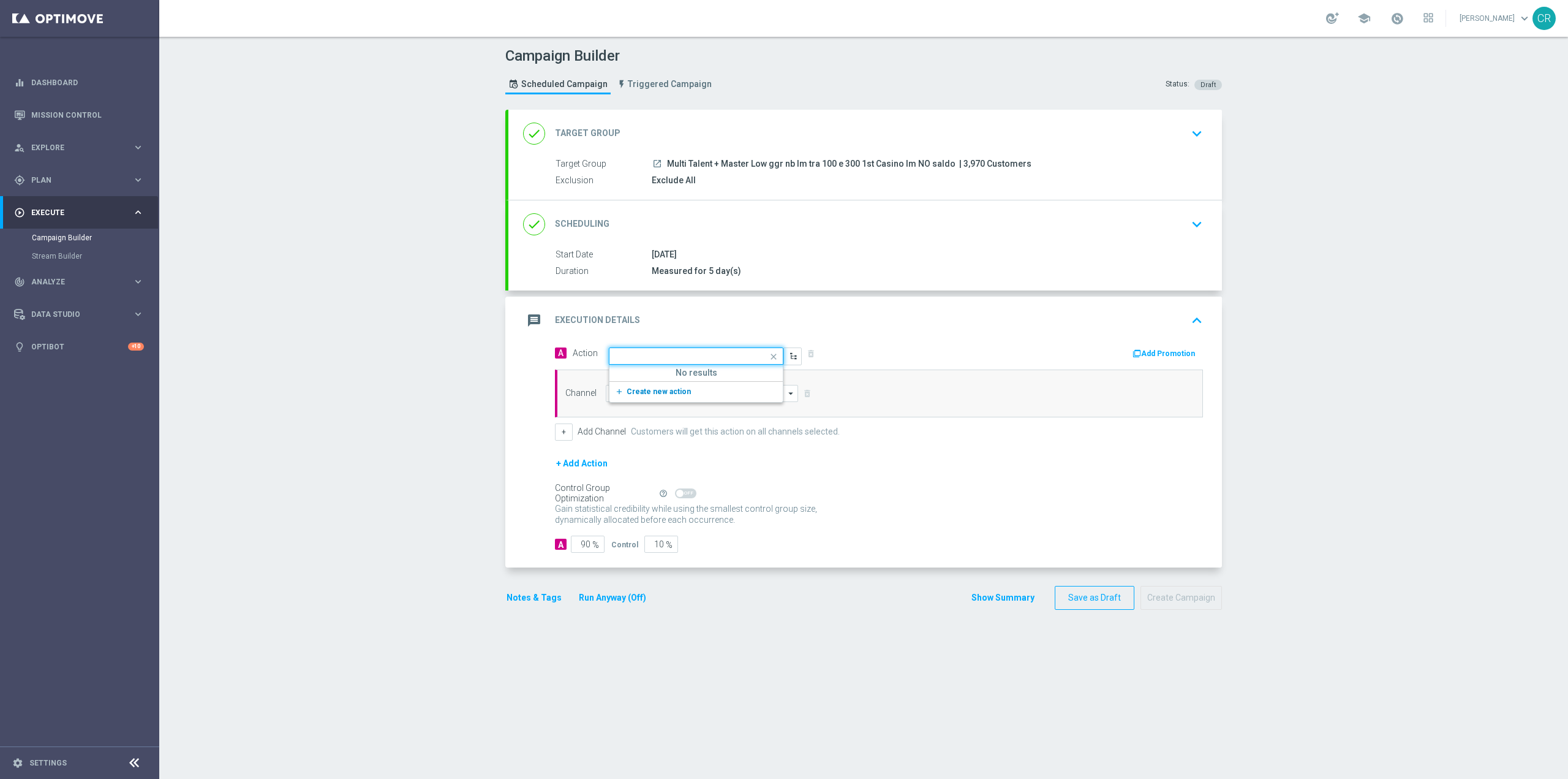
scroll to position [0, 0]
click at [947, 353] on div "Add Promotion" at bounding box center [1045, 352] width 333 height 16
click at [731, 399] on input at bounding box center [702, 393] width 193 height 17
click at [717, 357] on input "text" at bounding box center [683, 353] width 136 height 11
click at [1190, 213] on button "keyboard_arrow_down" at bounding box center [1197, 224] width 21 height 23
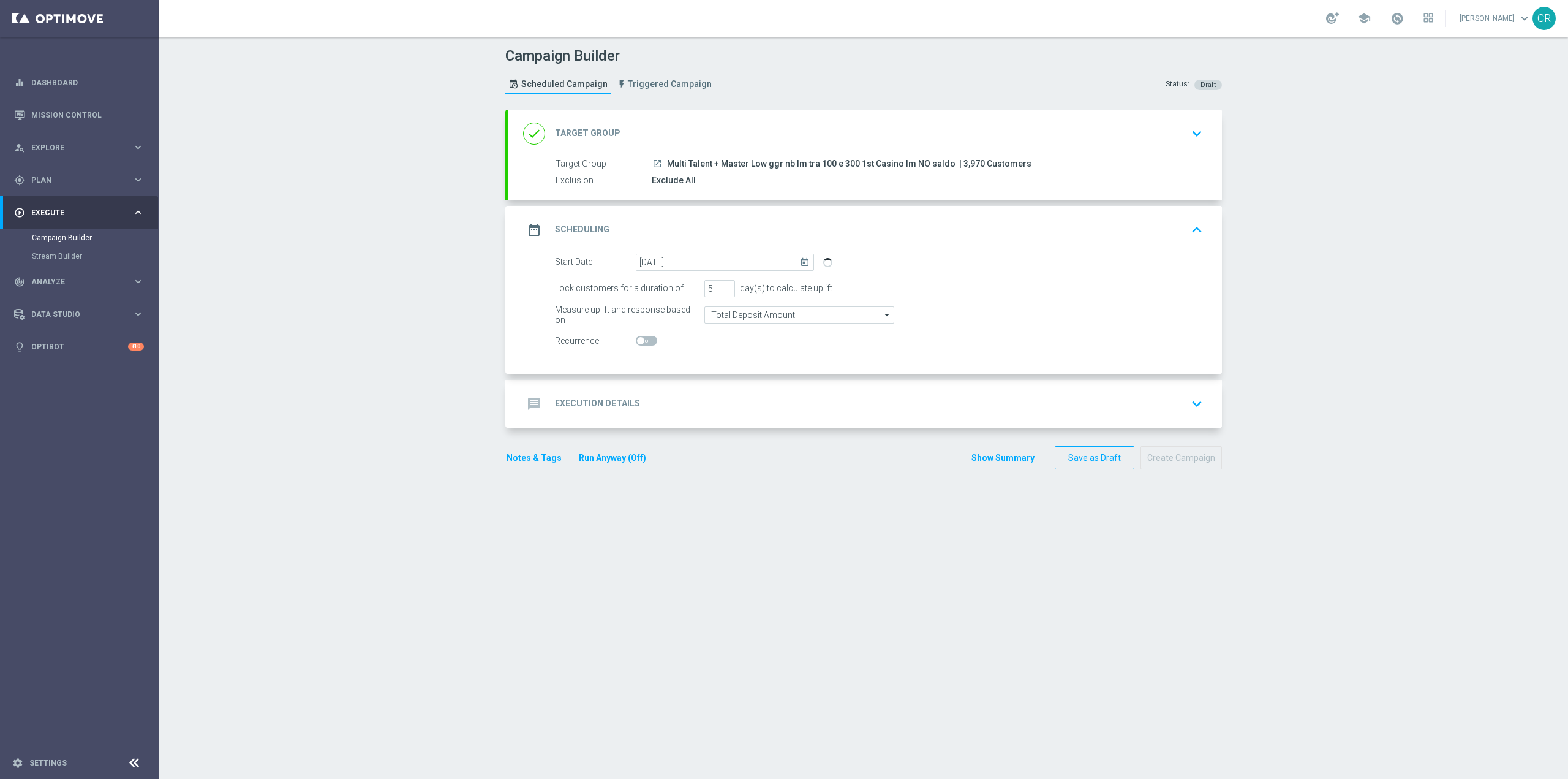
click at [1200, 137] on icon "keyboard_arrow_down" at bounding box center [1197, 133] width 18 height 18
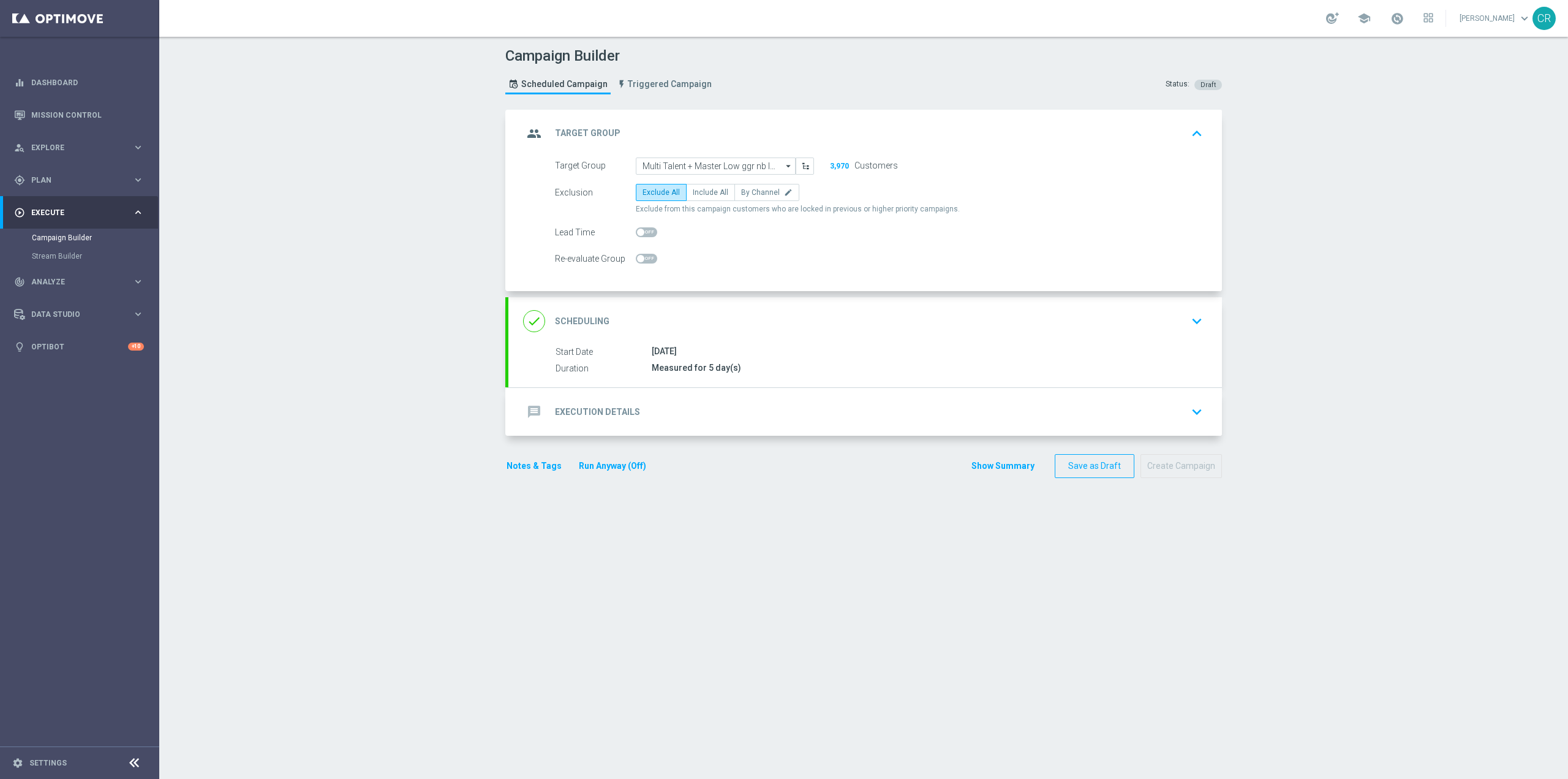
click at [1186, 326] on button "keyboard_arrow_down" at bounding box center [1197, 321] width 21 height 23
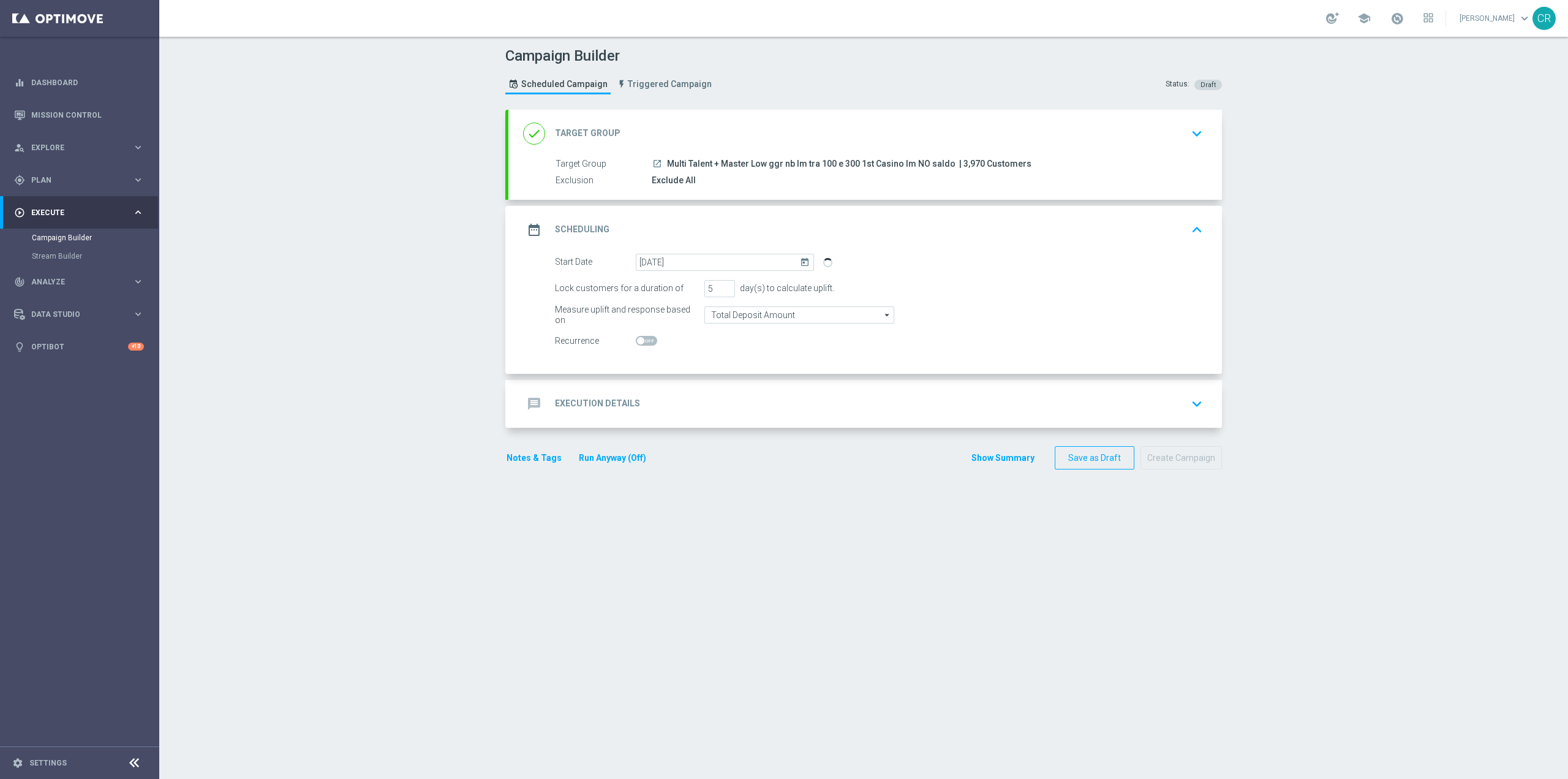
click at [981, 403] on div "message Execution Details keyboard_arrow_down" at bounding box center [865, 404] width 684 height 23
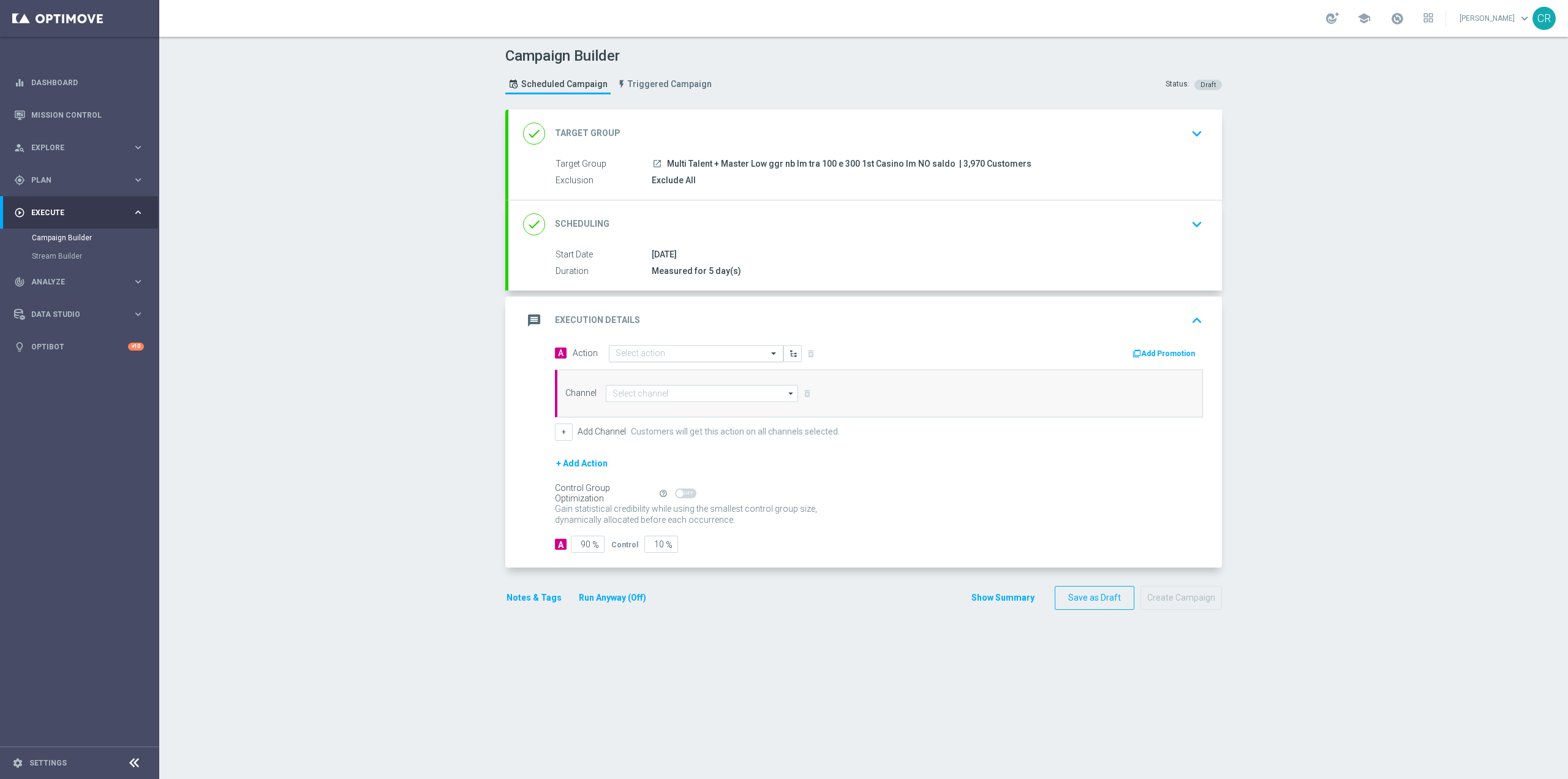
click at [711, 353] on input "text" at bounding box center [683, 353] width 136 height 11
paste input "Ricarica almeno 50€ e ricevi il 20% fino a 100€ Slot"
type input "Ricarica almeno 50€ e ricevi il 20% fino a 100€ Slot"
click at [629, 386] on button "add_new Create new action" at bounding box center [694, 391] width 169 height 14
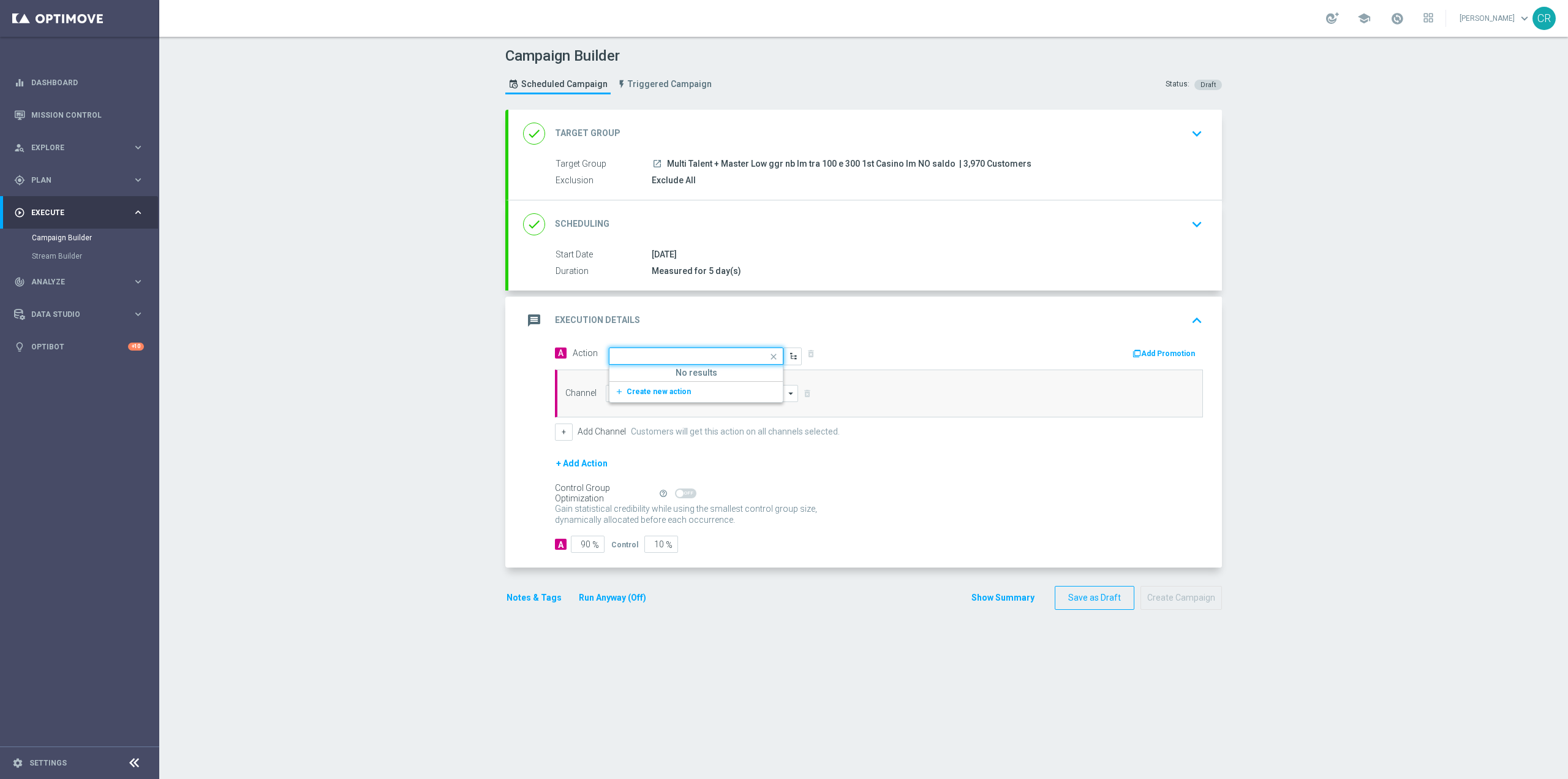
scroll to position [0, 0]
paste input "Ricarica almeno 50€ e ricevi il 20% fino a 100€ Slot"
type input "Ricarica almeno 50€ e ricevi il 20% fino a 100€ Slot"
click at [645, 388] on span "Create new action" at bounding box center [659, 391] width 64 height 9
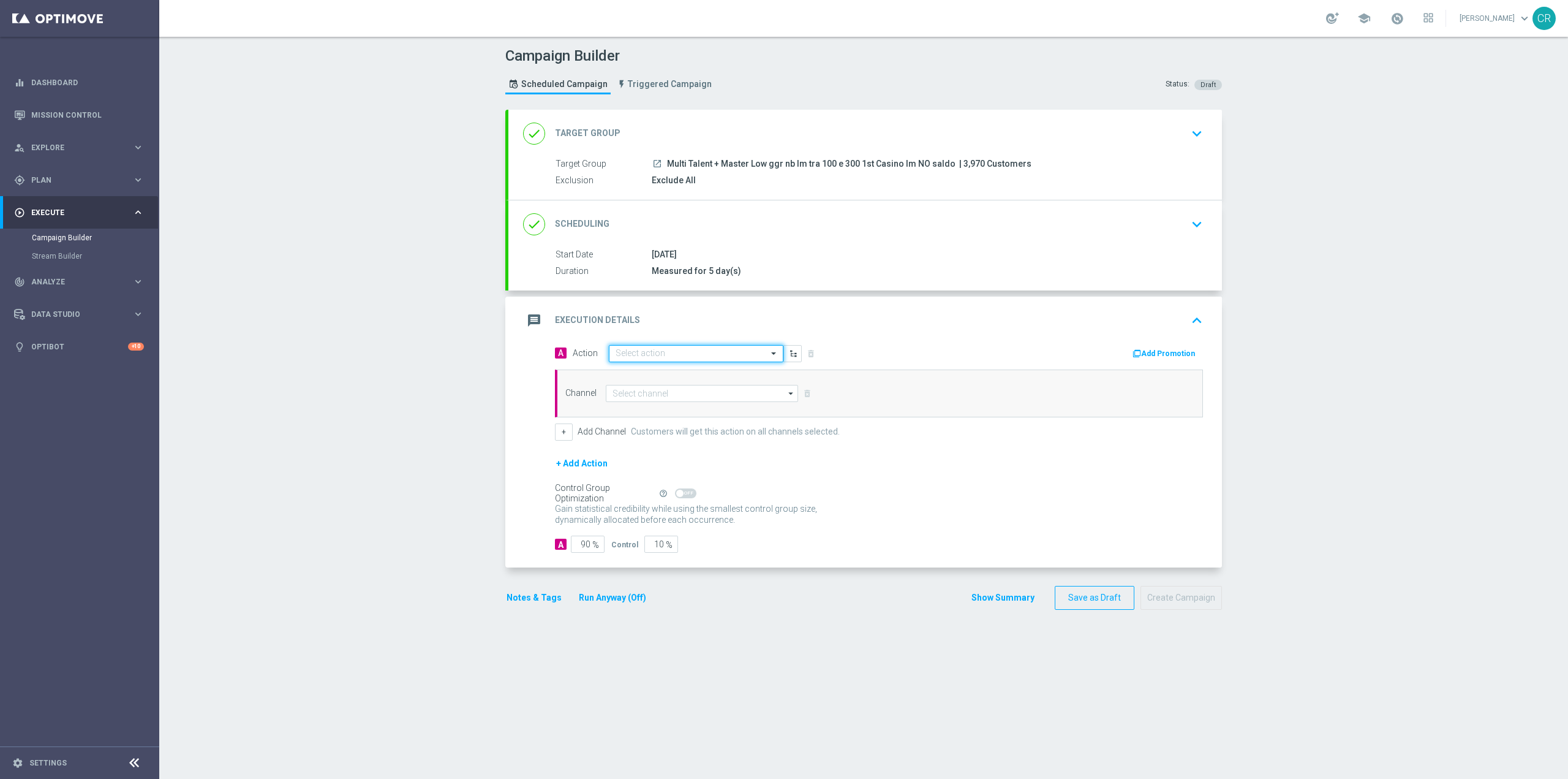
scroll to position [0, 0]
click at [688, 355] on input "text" at bounding box center [683, 353] width 136 height 11
click at [618, 516] on icon "add_new" at bounding box center [620, 519] width 11 height 9
click at [1179, 349] on button "Add Promotion" at bounding box center [1164, 353] width 68 height 13
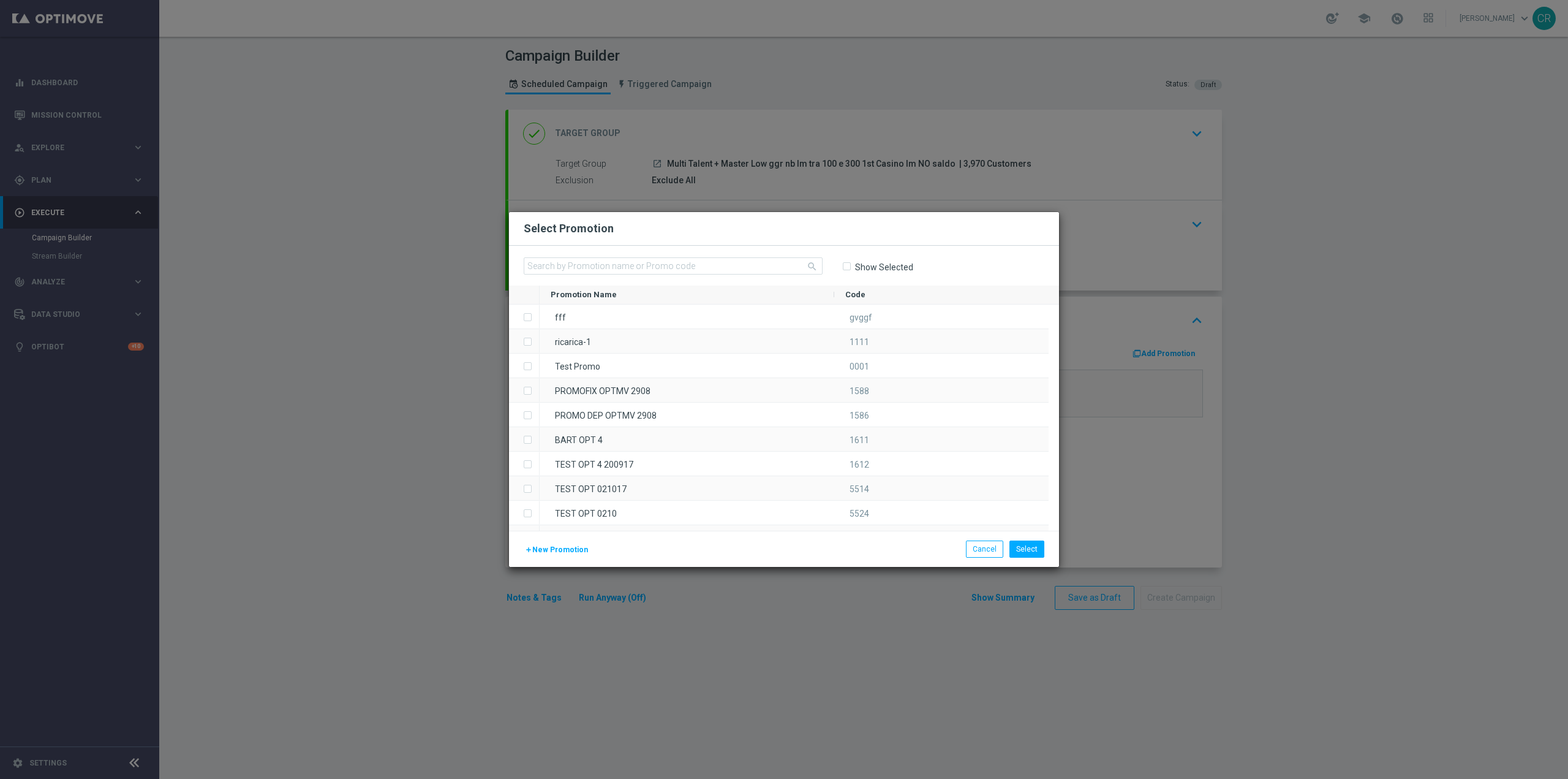
click at [979, 537] on div "add New Promotion Select Cancel" at bounding box center [784, 549] width 550 height 36
click at [983, 545] on button "Cancel" at bounding box center [984, 549] width 37 height 17
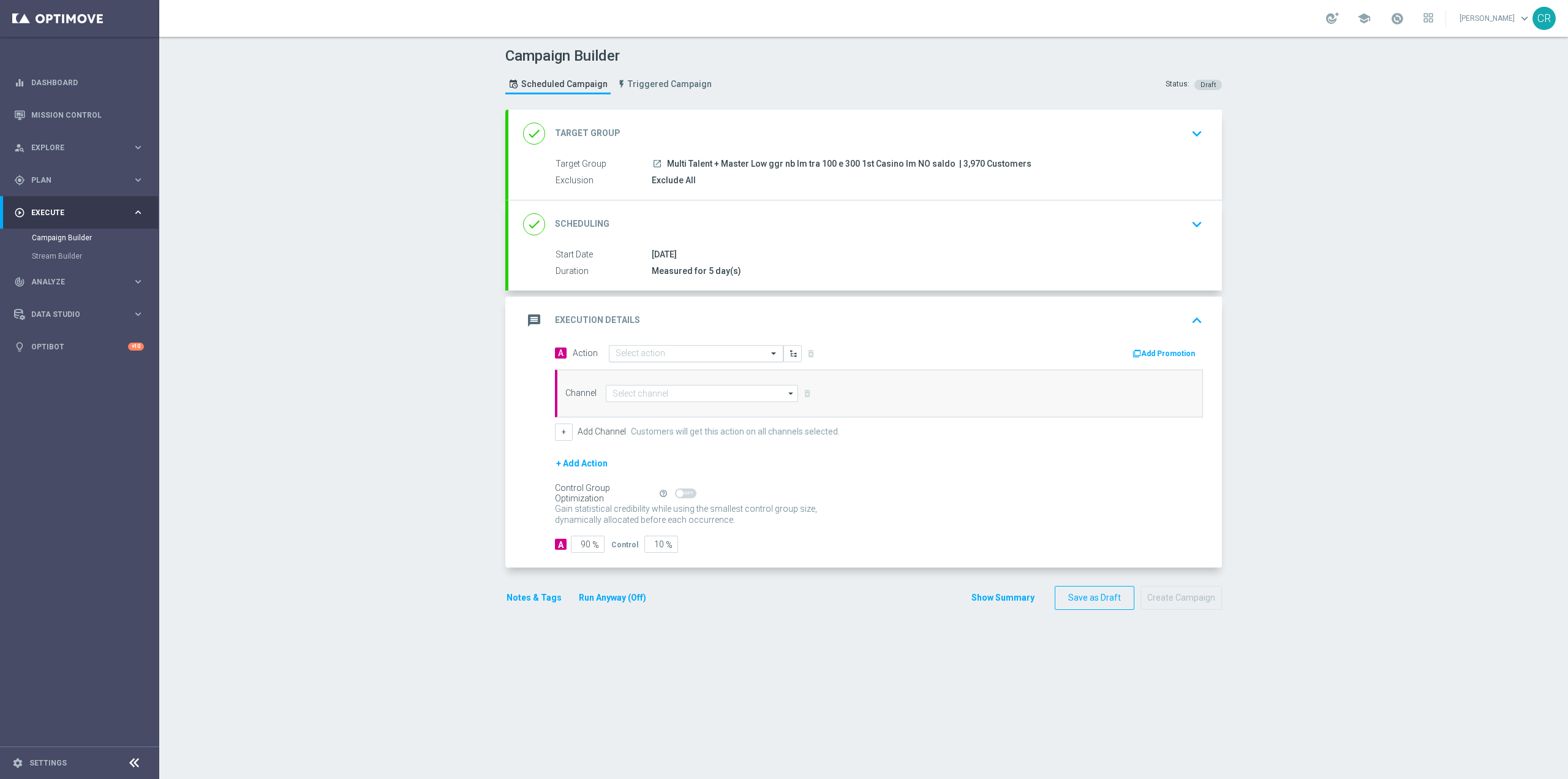
click at [671, 356] on input "text" at bounding box center [683, 353] width 136 height 11
paste input "Ricarica almeno 50€ e ricevi il 20% fino a 100€ Slot"
type input "Ricarica almeno 50€ e ricevi il 20% fino a 100€ Slot"
click at [658, 391] on span "Create new action" at bounding box center [659, 391] width 64 height 9
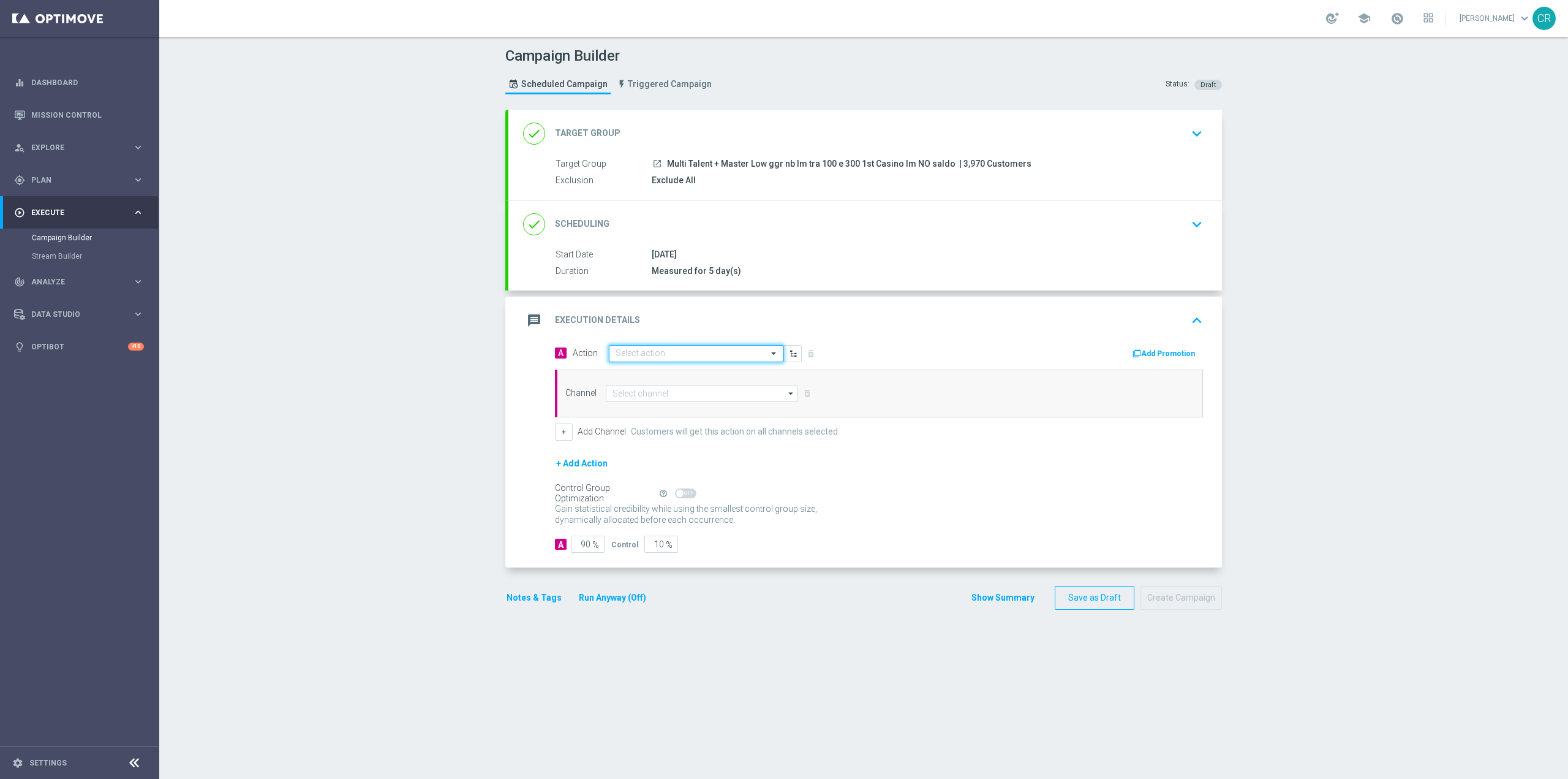
scroll to position [0, 0]
click at [804, 352] on div "A Action Select action delete_forever" at bounding box center [712, 353] width 333 height 18
click at [625, 392] on input at bounding box center [702, 393] width 193 height 17
click at [631, 408] on div "Optimail" at bounding box center [627, 412] width 29 height 11
type input "Optimail"
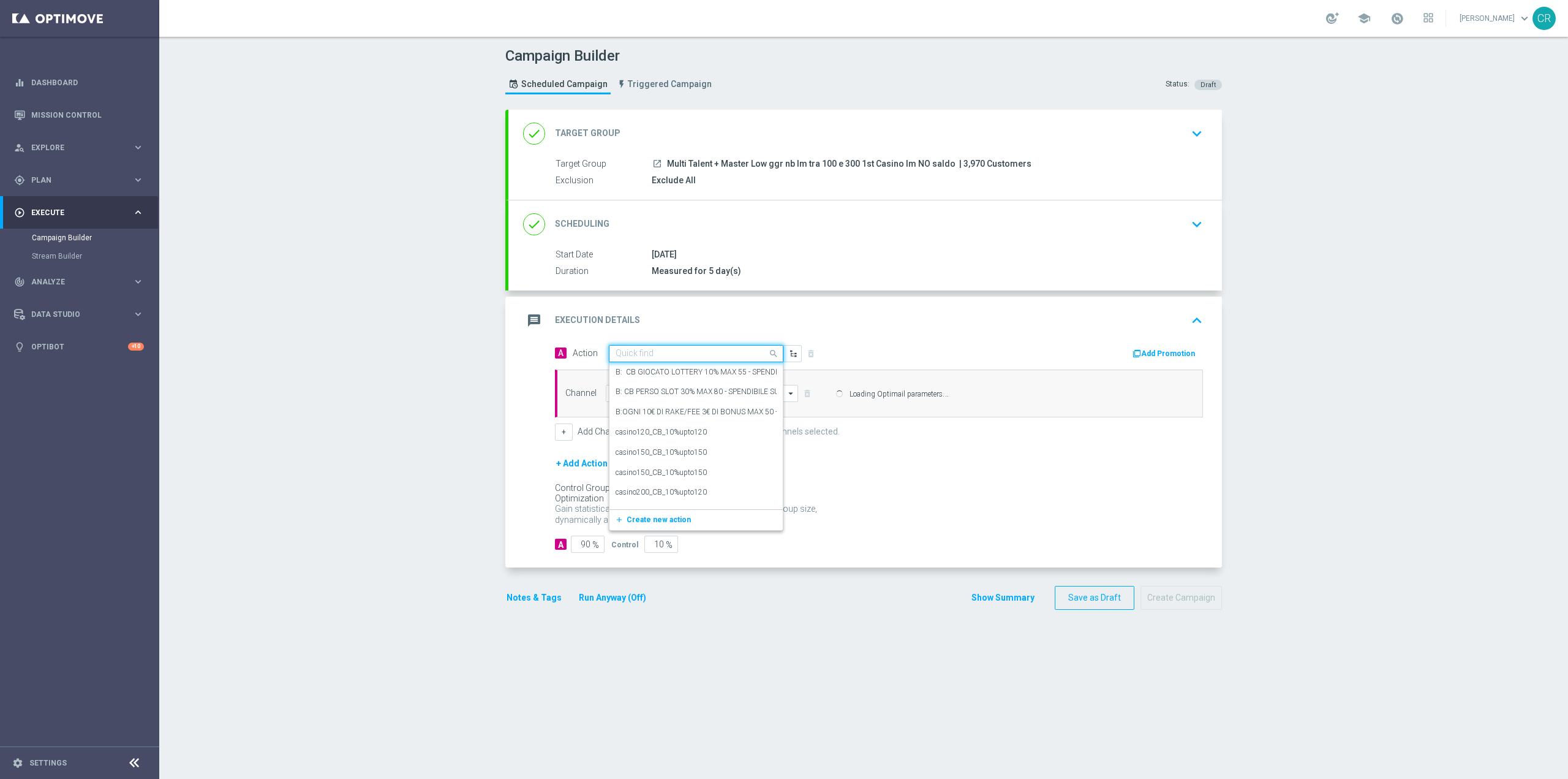
click at [726, 352] on input "text" at bounding box center [683, 353] width 136 height 11
paste input "Ricarica almeno 50€ e ricevi il 20% fino a 100€ Slot"
type input "Ricarica almeno 50€ e ricevi il 20% fino a 100€ Slot"
click at [629, 392] on span "Create new action" at bounding box center [659, 391] width 64 height 9
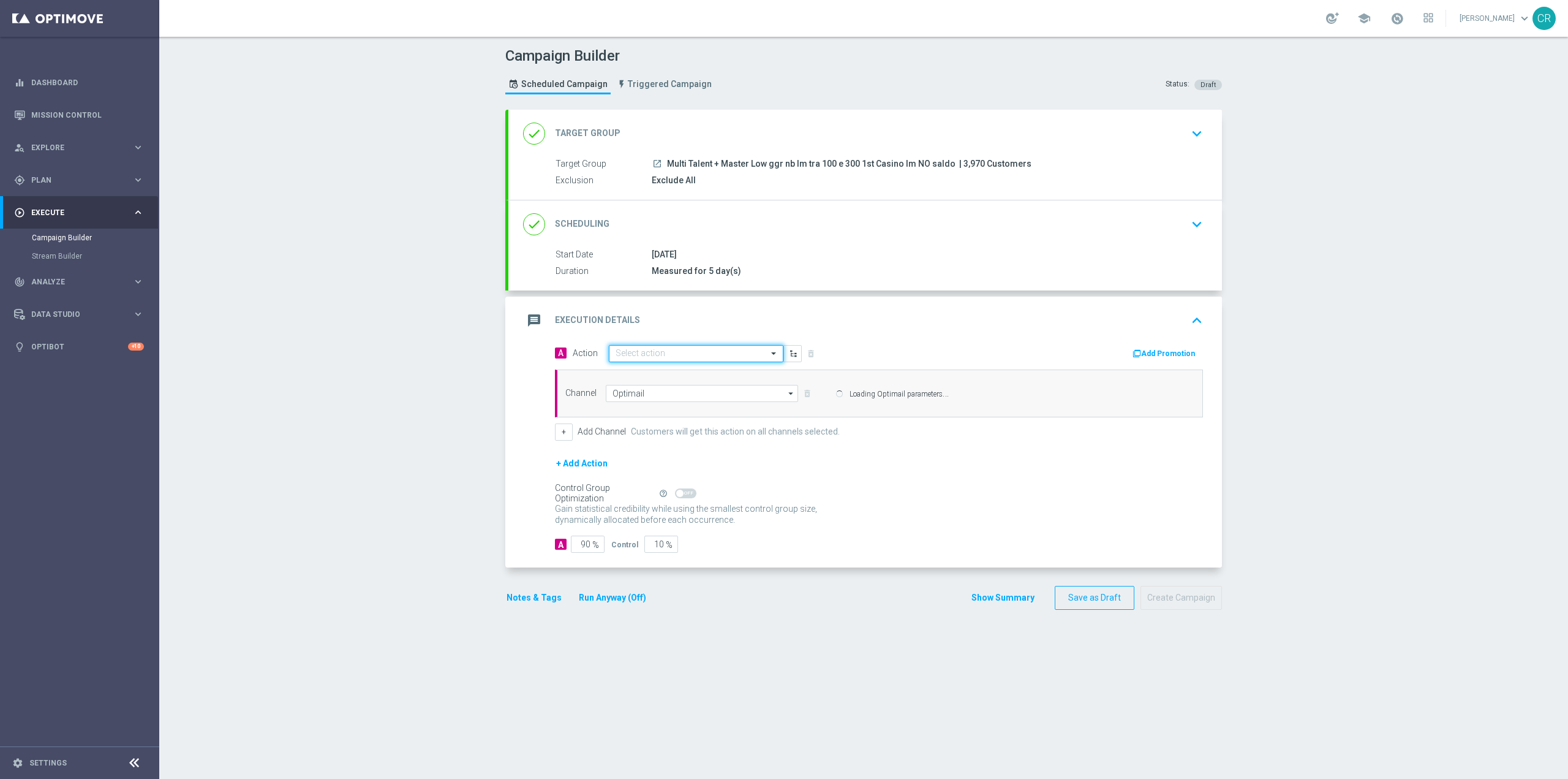
scroll to position [0, 0]
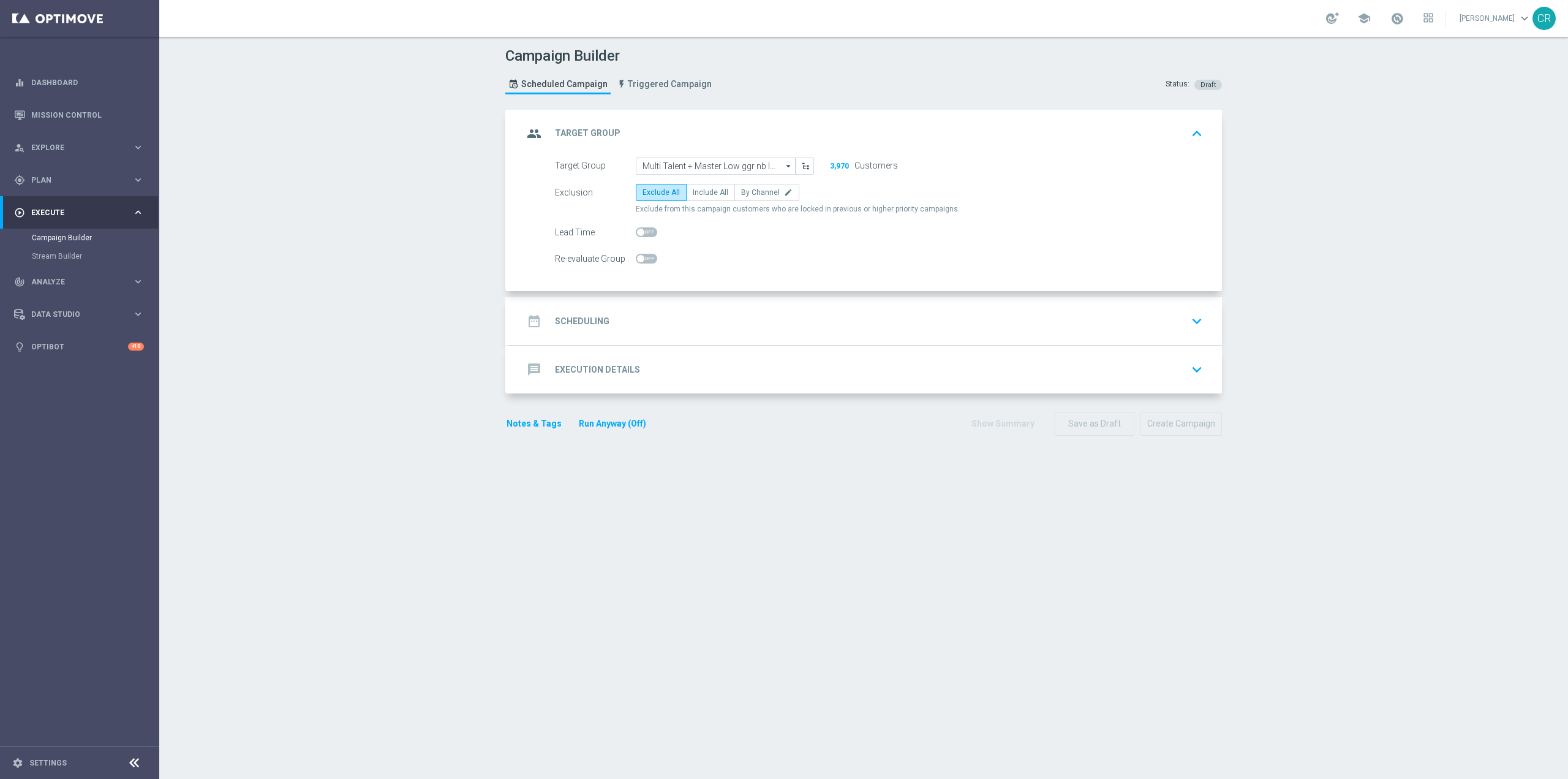
click at [1139, 324] on div "date_range Scheduling keyboard_arrow_down" at bounding box center [865, 321] width 684 height 23
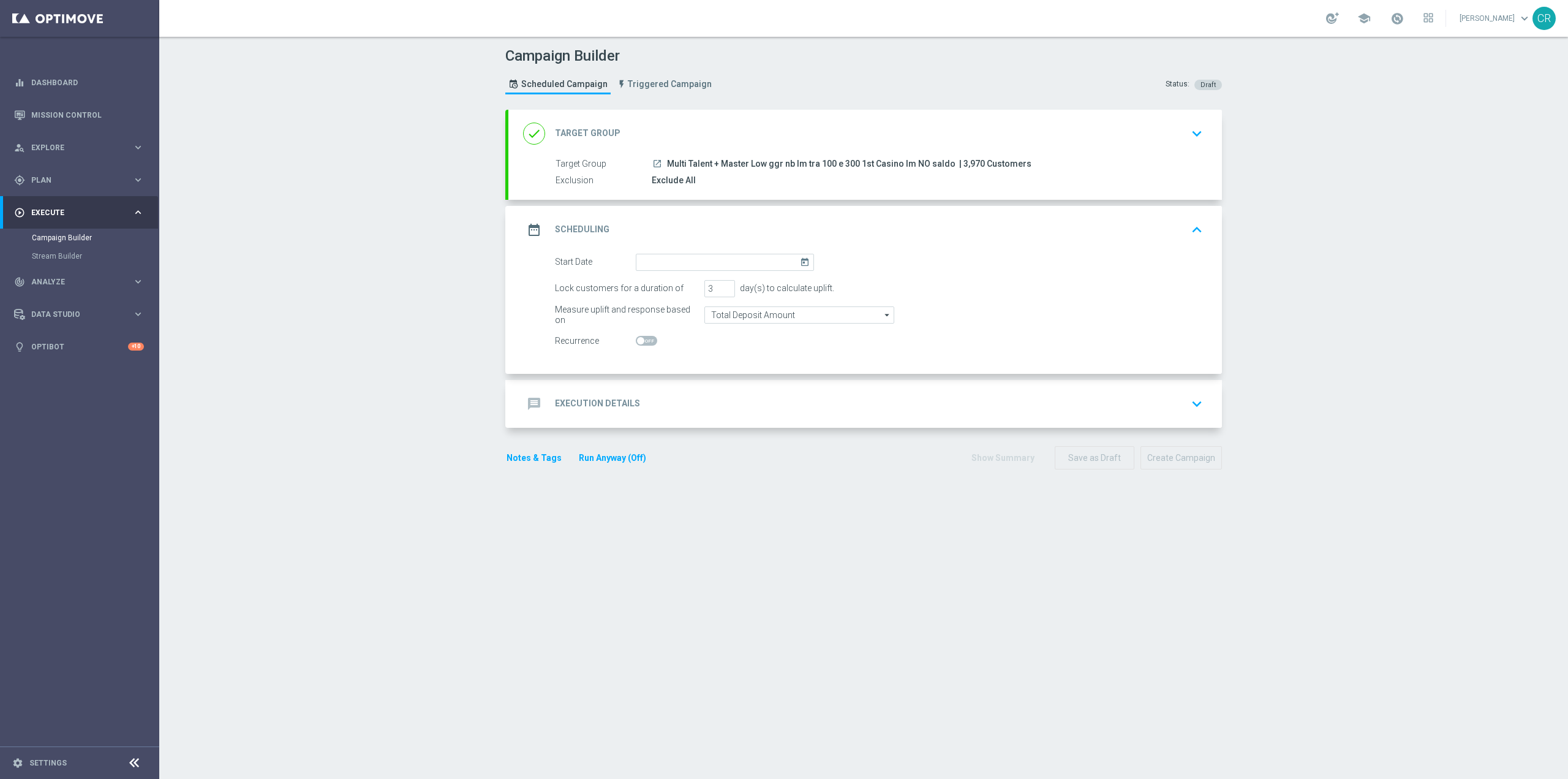
click at [800, 263] on icon "today" at bounding box center [806, 261] width 14 height 13
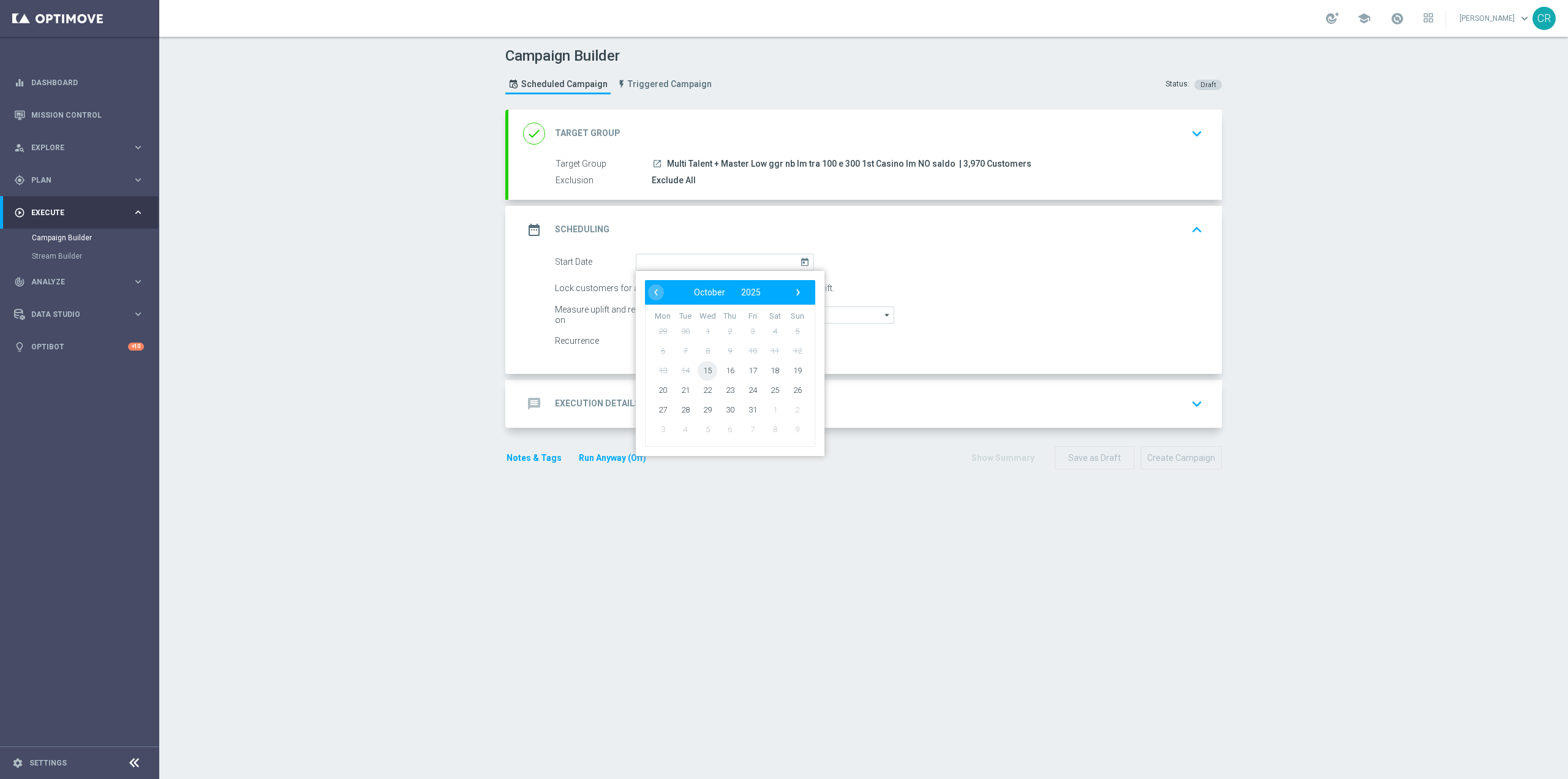
click at [706, 372] on span "15" at bounding box center [707, 369] width 20 height 20
type input "15 Oct 2025"
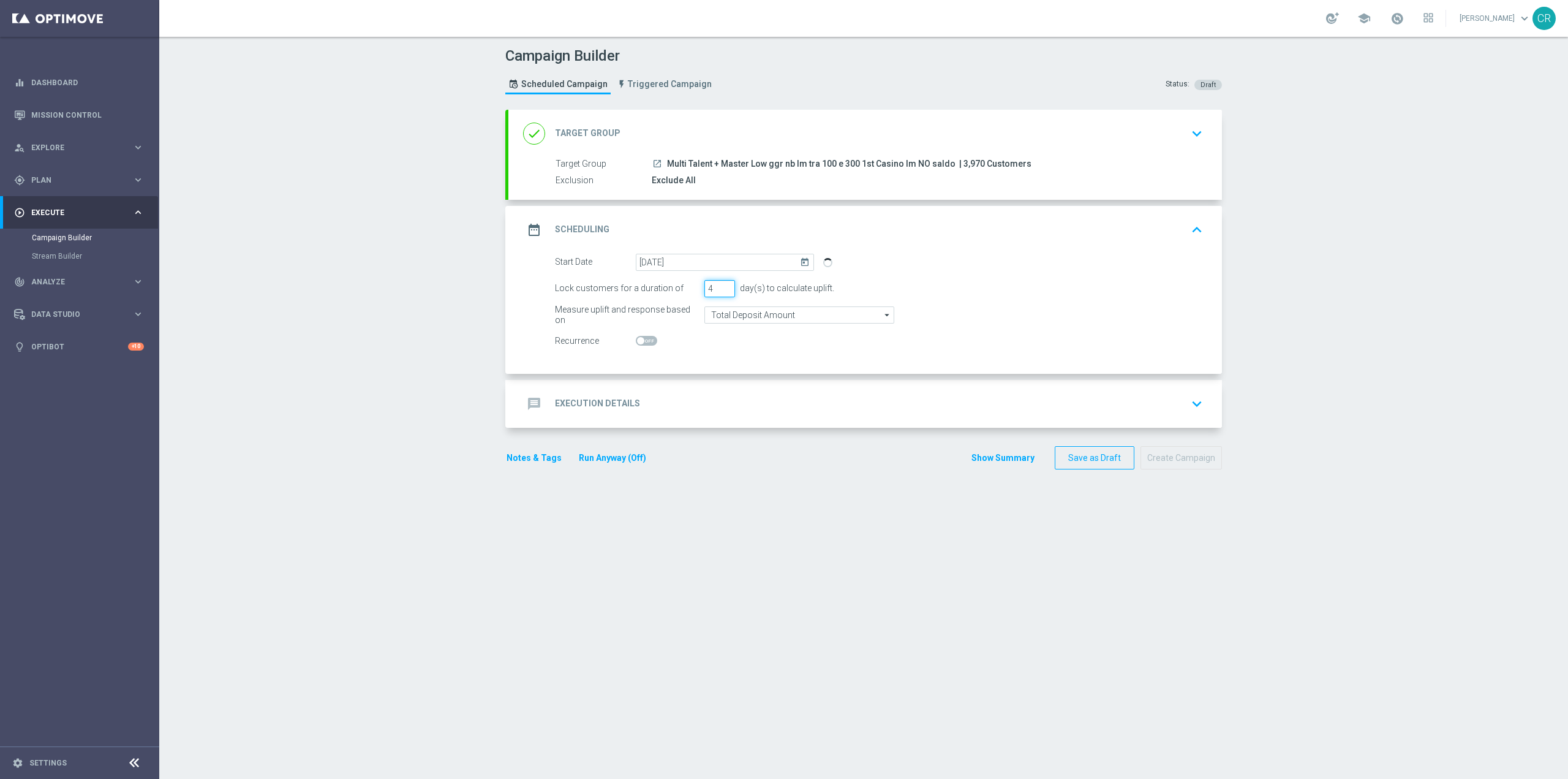
click at [720, 288] on input "4" at bounding box center [720, 288] width 31 height 17
click at [723, 282] on input "4" at bounding box center [720, 288] width 31 height 17
type input "5"
click at [721, 287] on input "5" at bounding box center [720, 288] width 31 height 17
click at [796, 342] on switch at bounding box center [724, 341] width 178 height 11
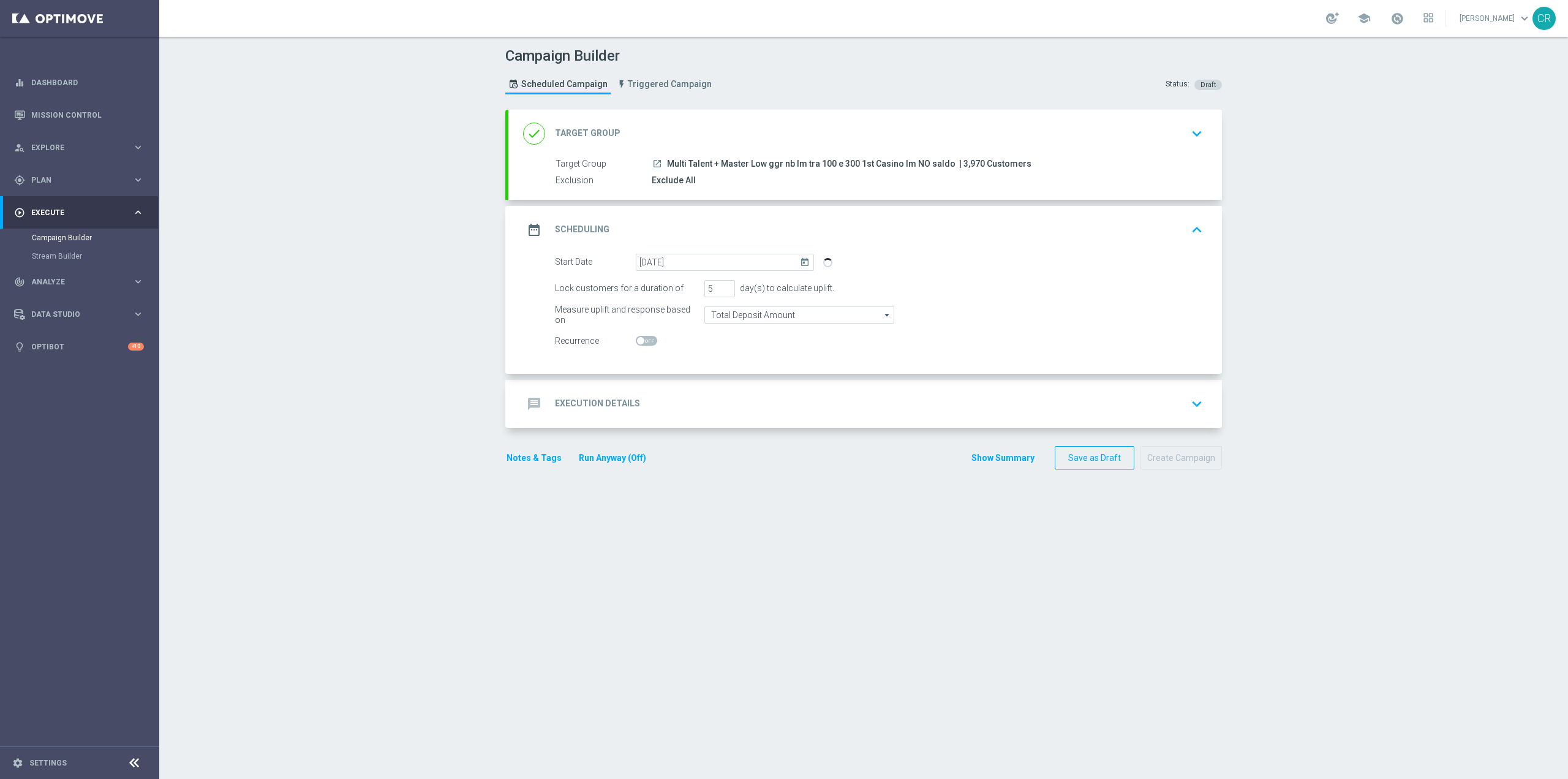
click at [784, 393] on div "message Execution Details keyboard_arrow_down" at bounding box center [865, 404] width 684 height 23
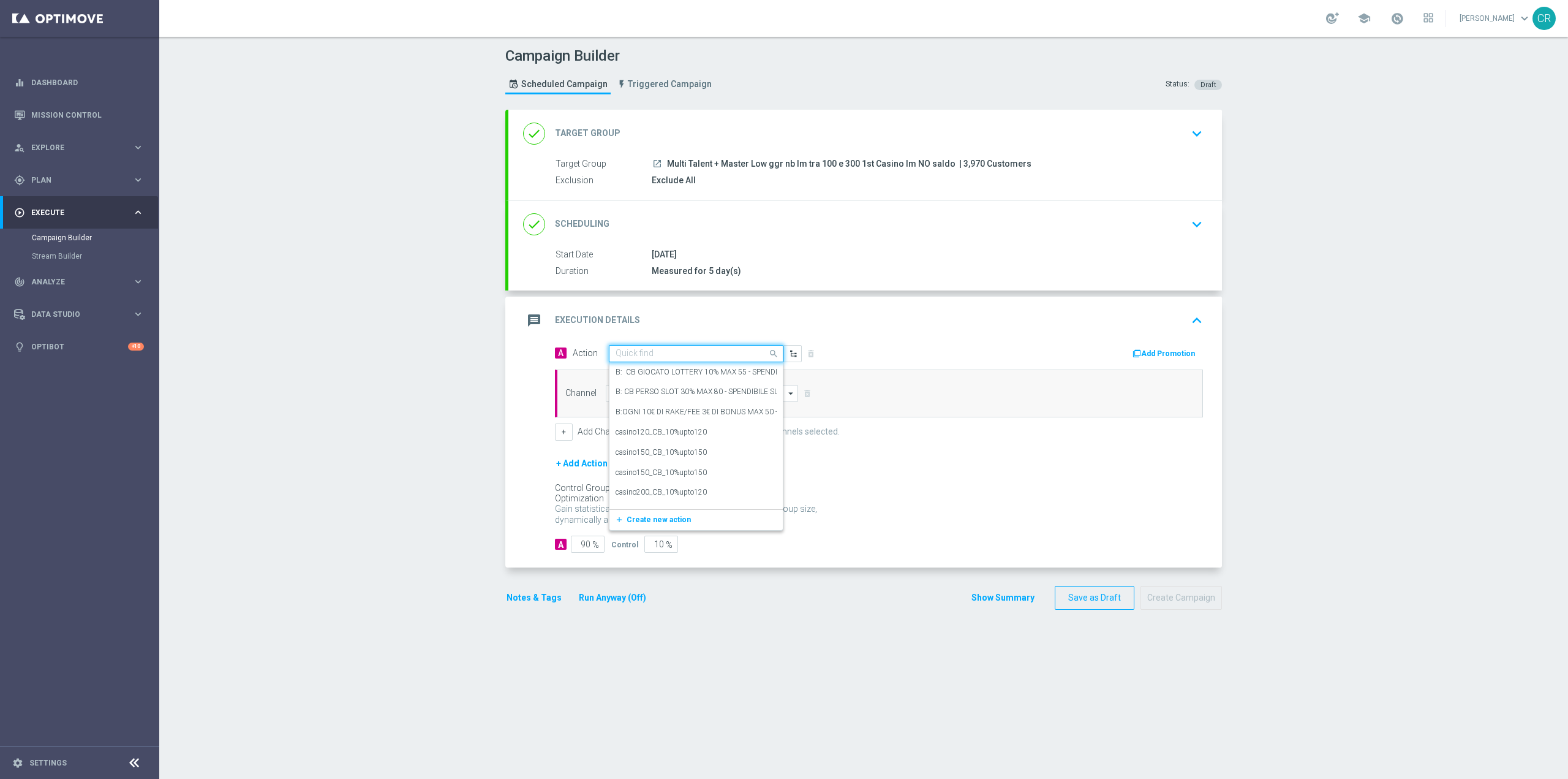
click at [702, 353] on input "text" at bounding box center [683, 353] width 136 height 11
paste input "Ricarica almeno 50€ e ricevi il 20% fino a 100€ Slot"
type input "Ricarica almeno 50€ e ricevi il 20% fino a 100€ Slot"
click at [666, 390] on span "Create new action" at bounding box center [659, 391] width 64 height 9
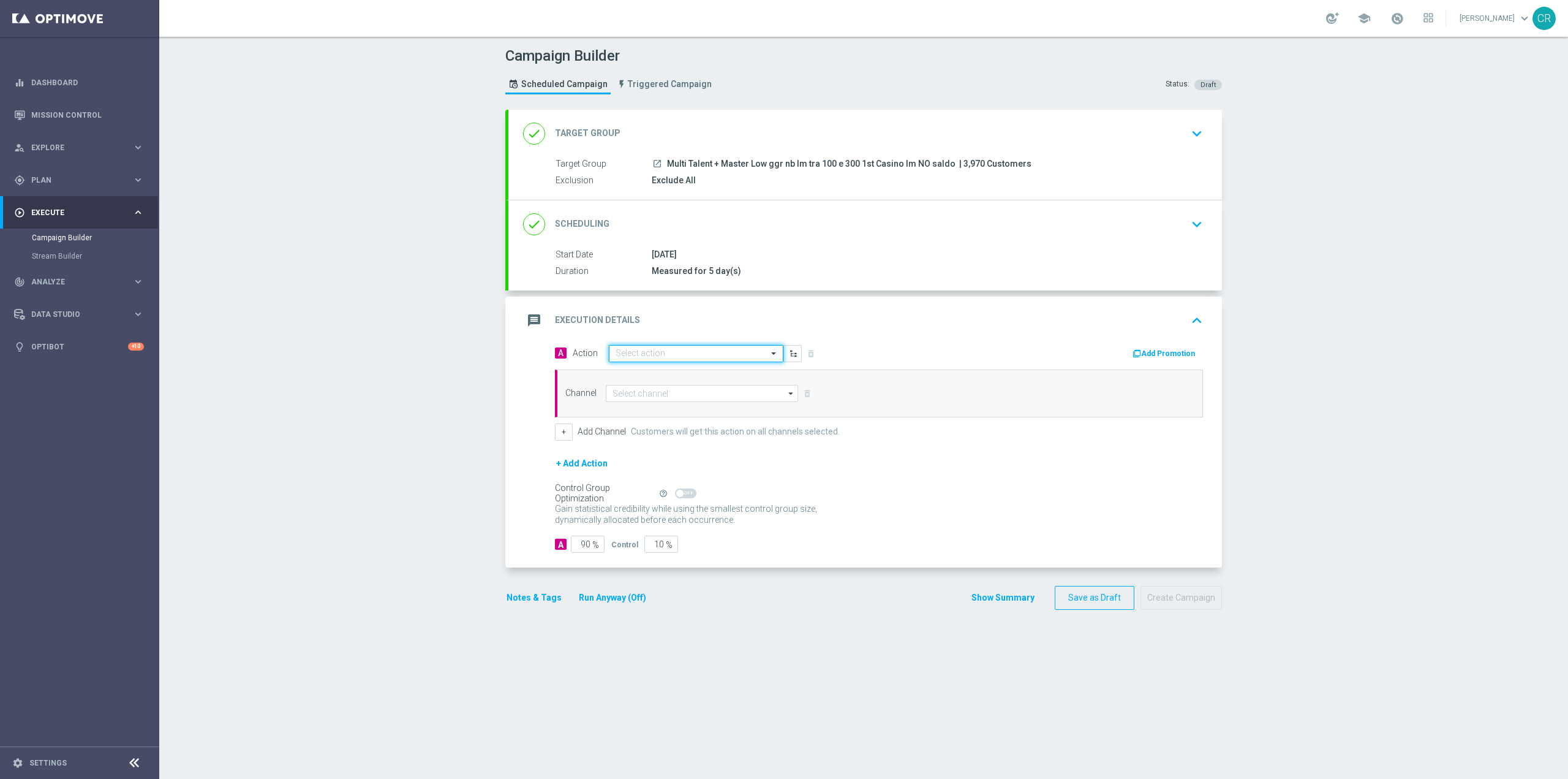
scroll to position [0, 0]
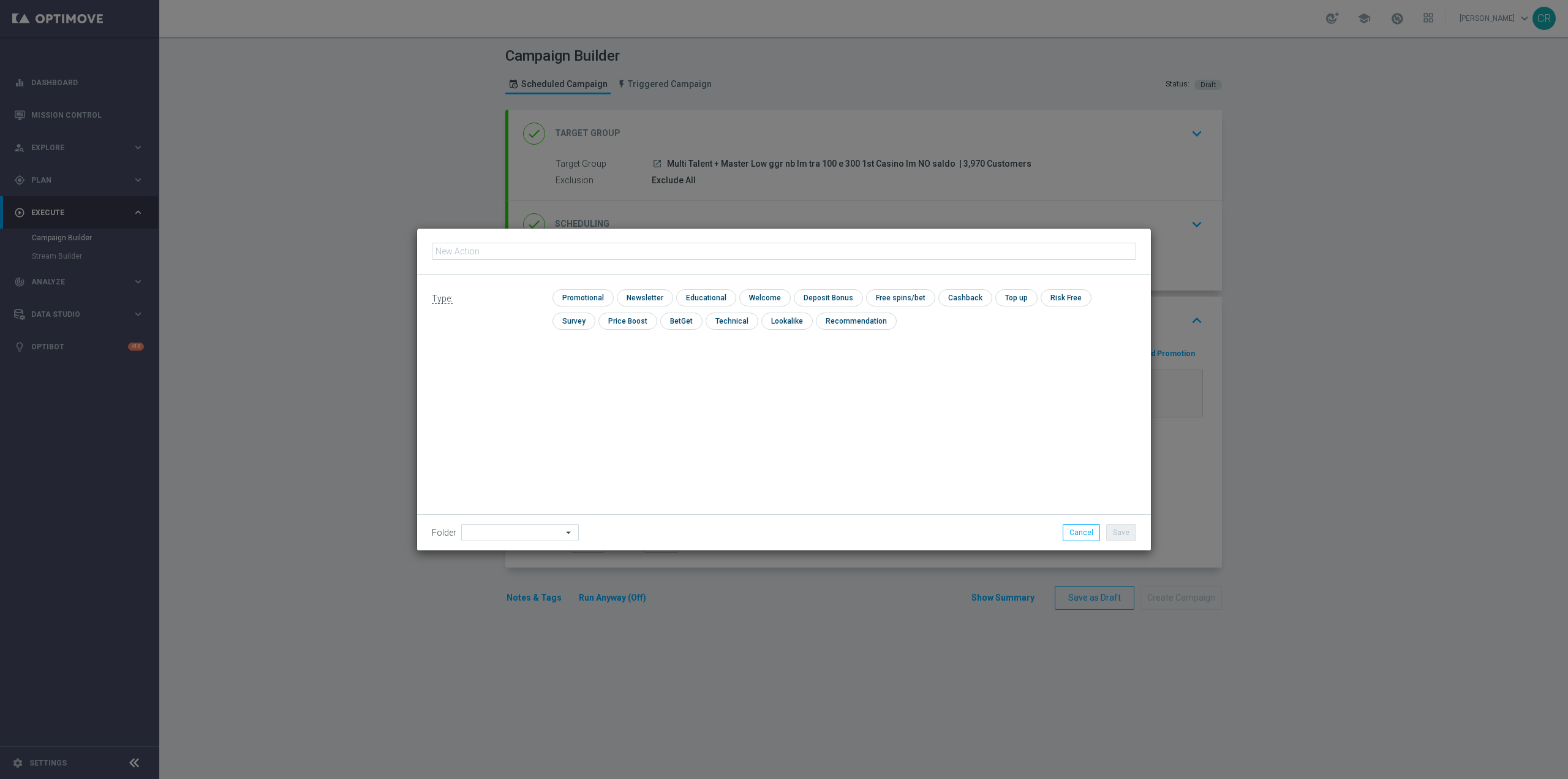
click at [506, 254] on input "text" at bounding box center [784, 251] width 704 height 17
type input "Ricarica almeno 50€ e ricevi il 20% fino a 100€ Slot"
click at [593, 295] on input "checkbox" at bounding box center [581, 297] width 58 height 16
checkbox input "true"
click at [818, 298] on input "checkbox" at bounding box center [839, 297] width 66 height 16
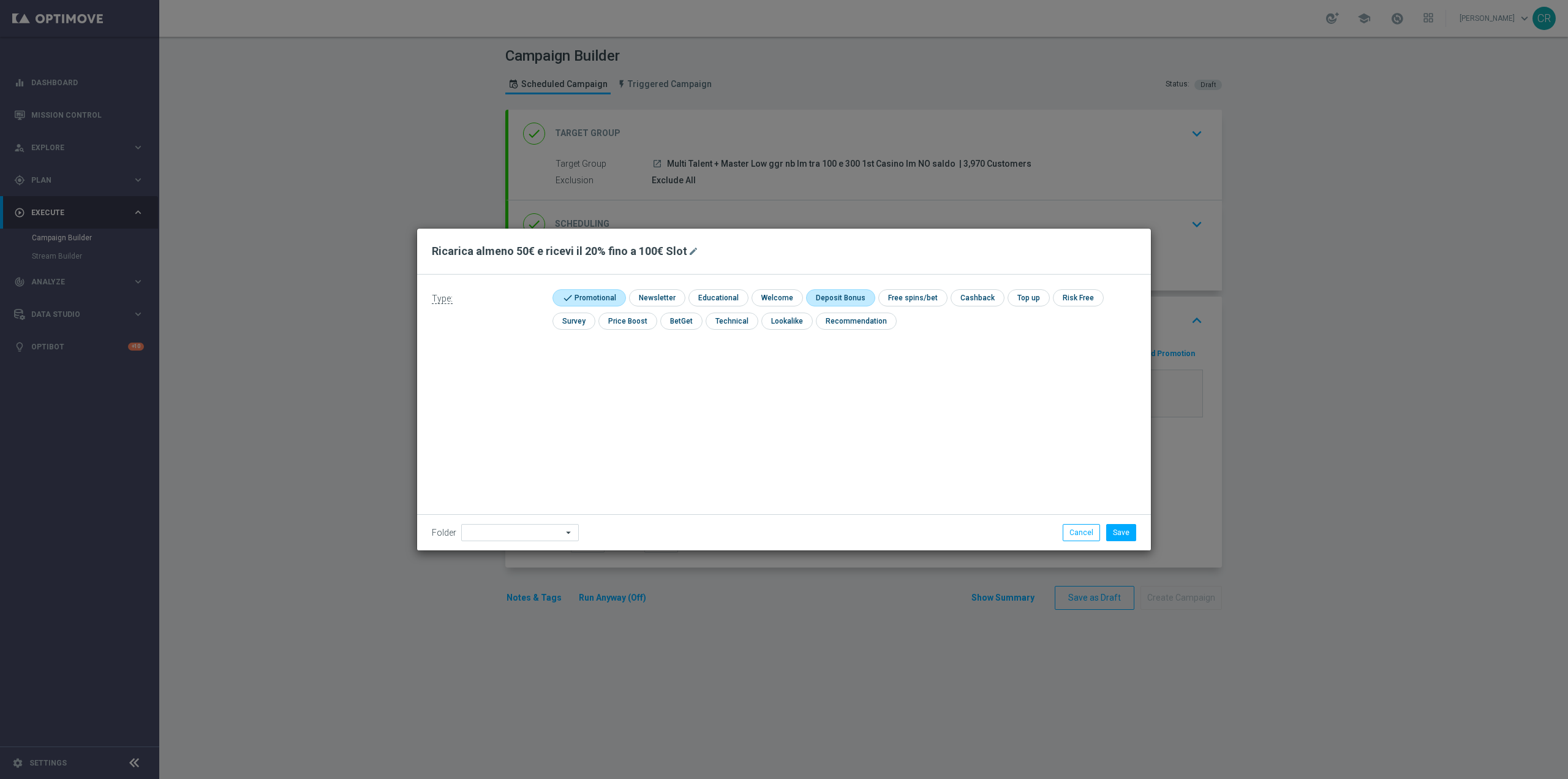
checkbox input "true"
click at [1116, 534] on button "Save" at bounding box center [1120, 533] width 30 height 17
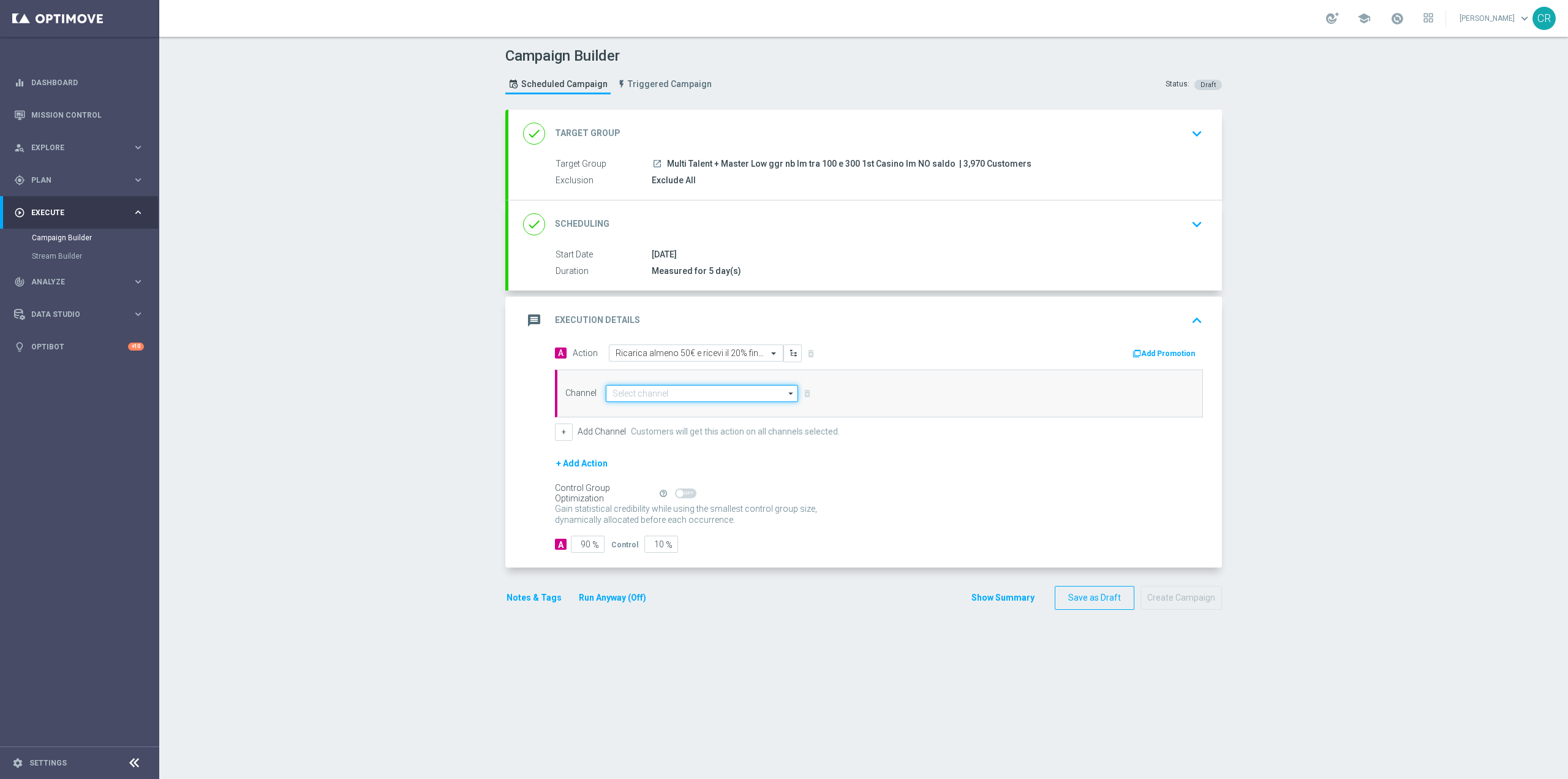
click at [676, 390] on input at bounding box center [702, 393] width 193 height 17
click at [654, 411] on div "Optimail" at bounding box center [697, 411] width 182 height 17
type input "Optimail"
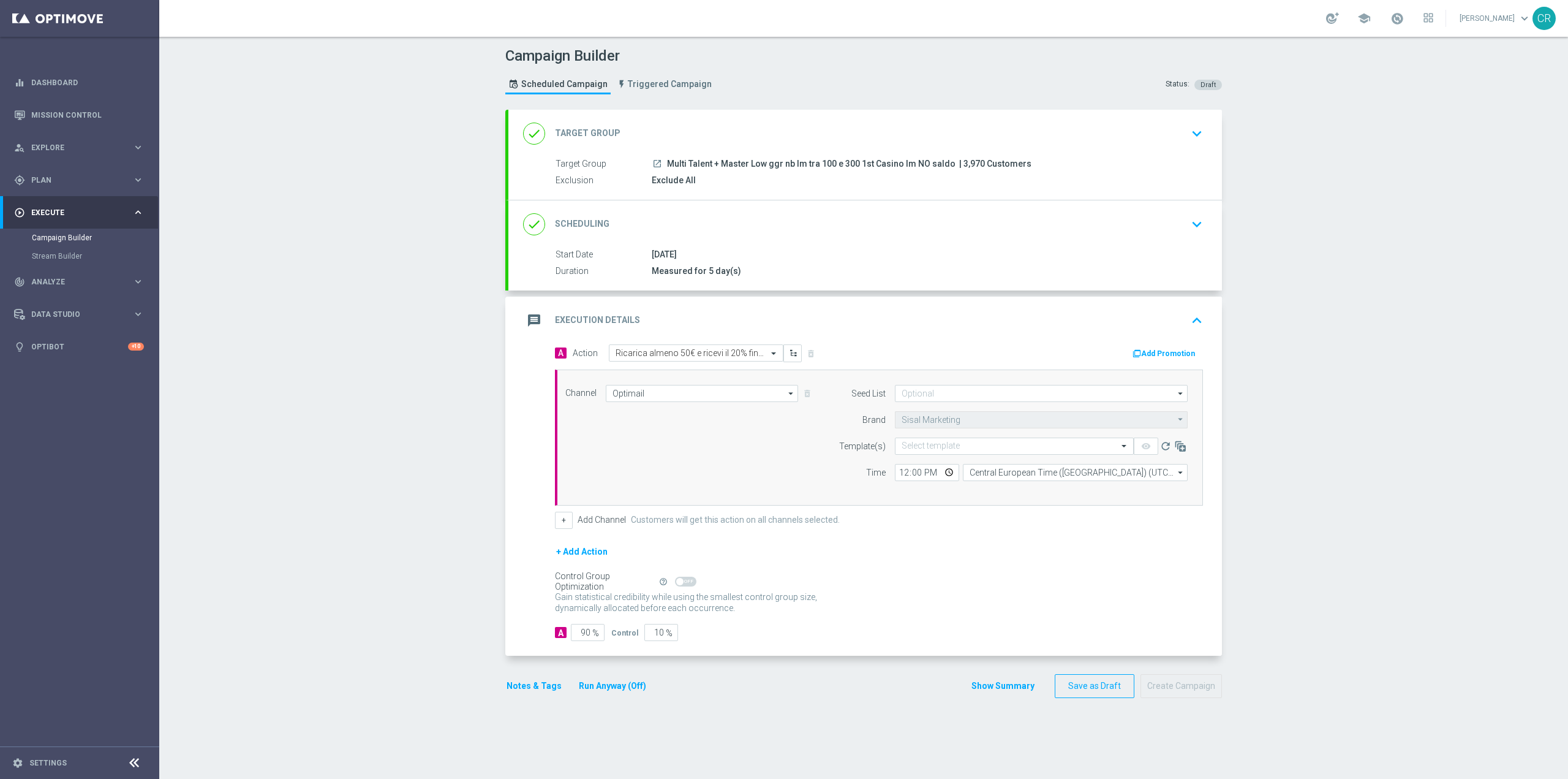
click at [1147, 352] on button "Add Promotion" at bounding box center [1164, 353] width 68 height 13
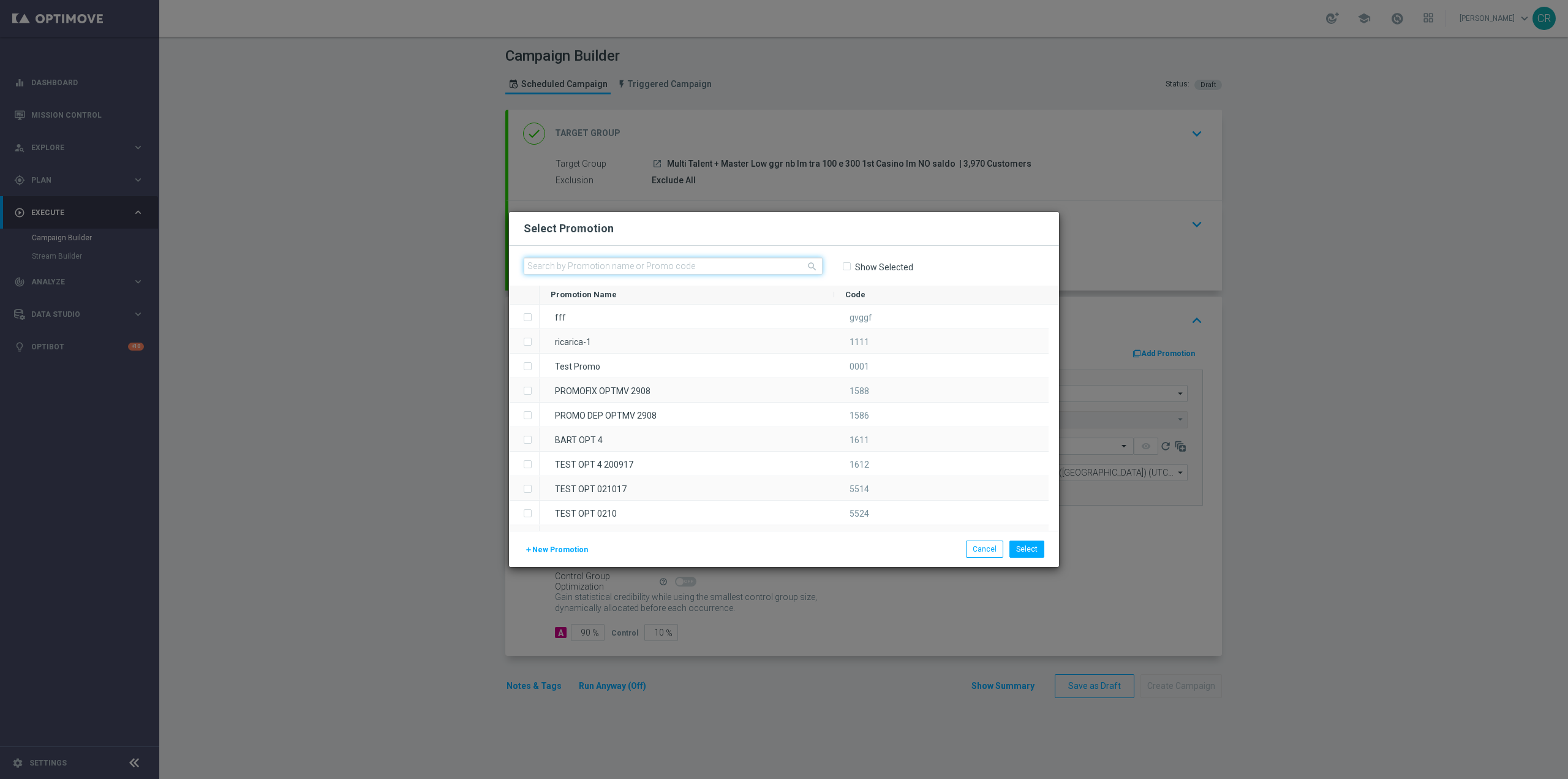
click at [692, 266] on input "text" at bounding box center [673, 266] width 299 height 17
paste input "336778"
type input "336778"
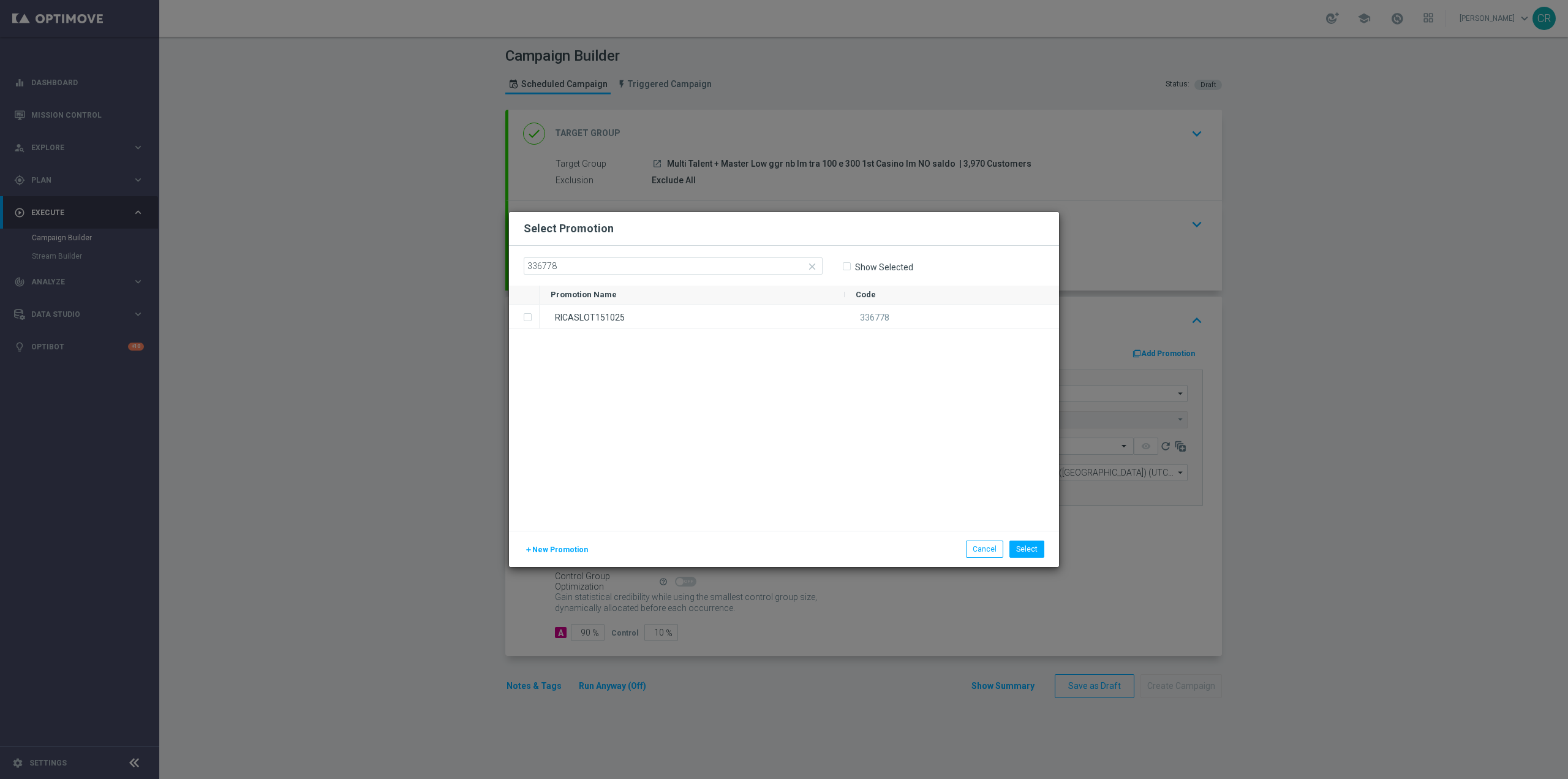
click at [597, 322] on div "RICASLOT151025" at bounding box center [692, 316] width 305 height 24
click at [1034, 547] on button "Select" at bounding box center [1027, 549] width 35 height 17
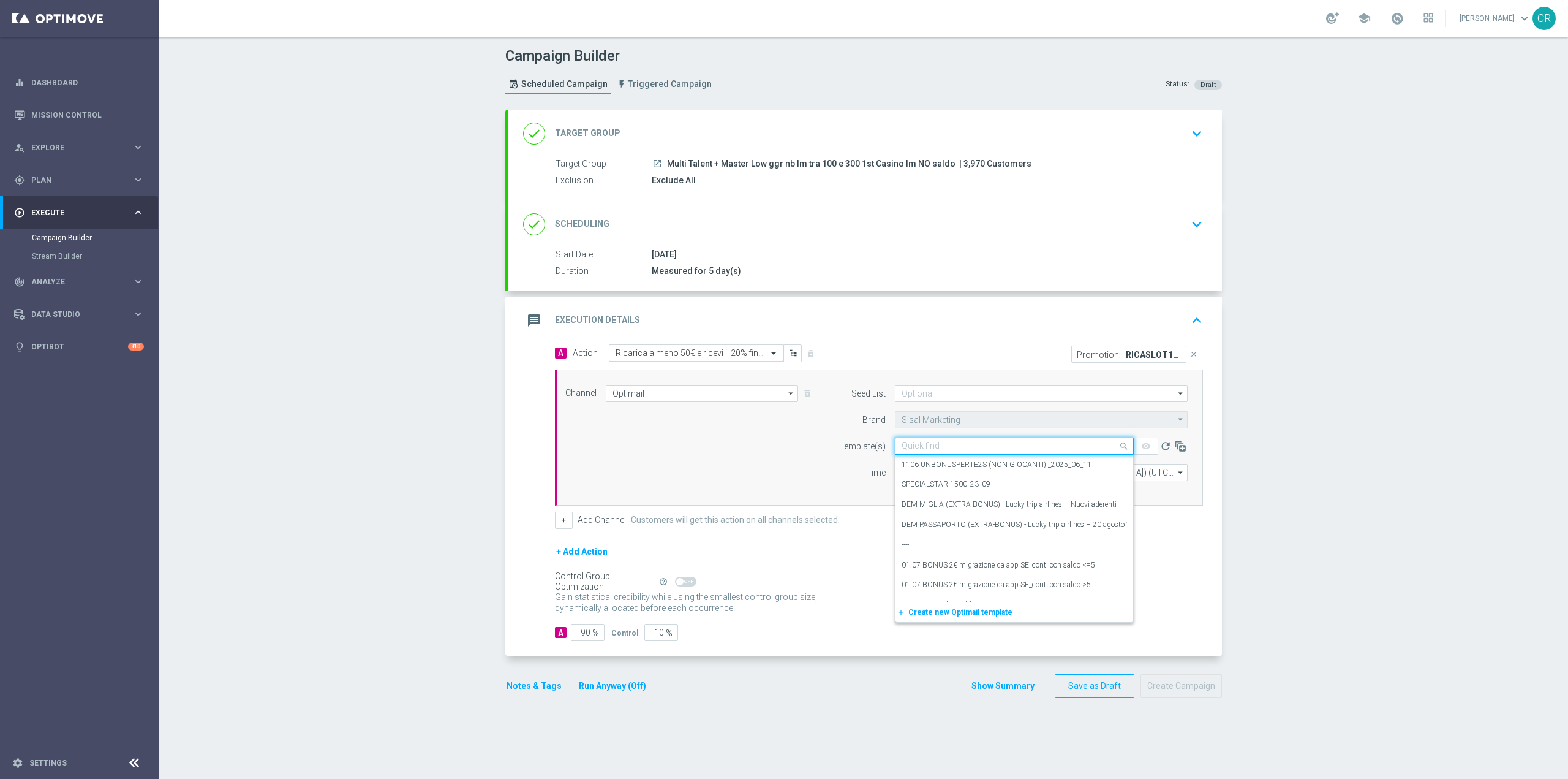
click at [930, 448] on input "text" at bounding box center [1002, 446] width 201 height 11
click at [932, 448] on input "text" at bounding box center [1002, 446] width 201 height 11
paste input "RICASLOT151025 - [DATE]"
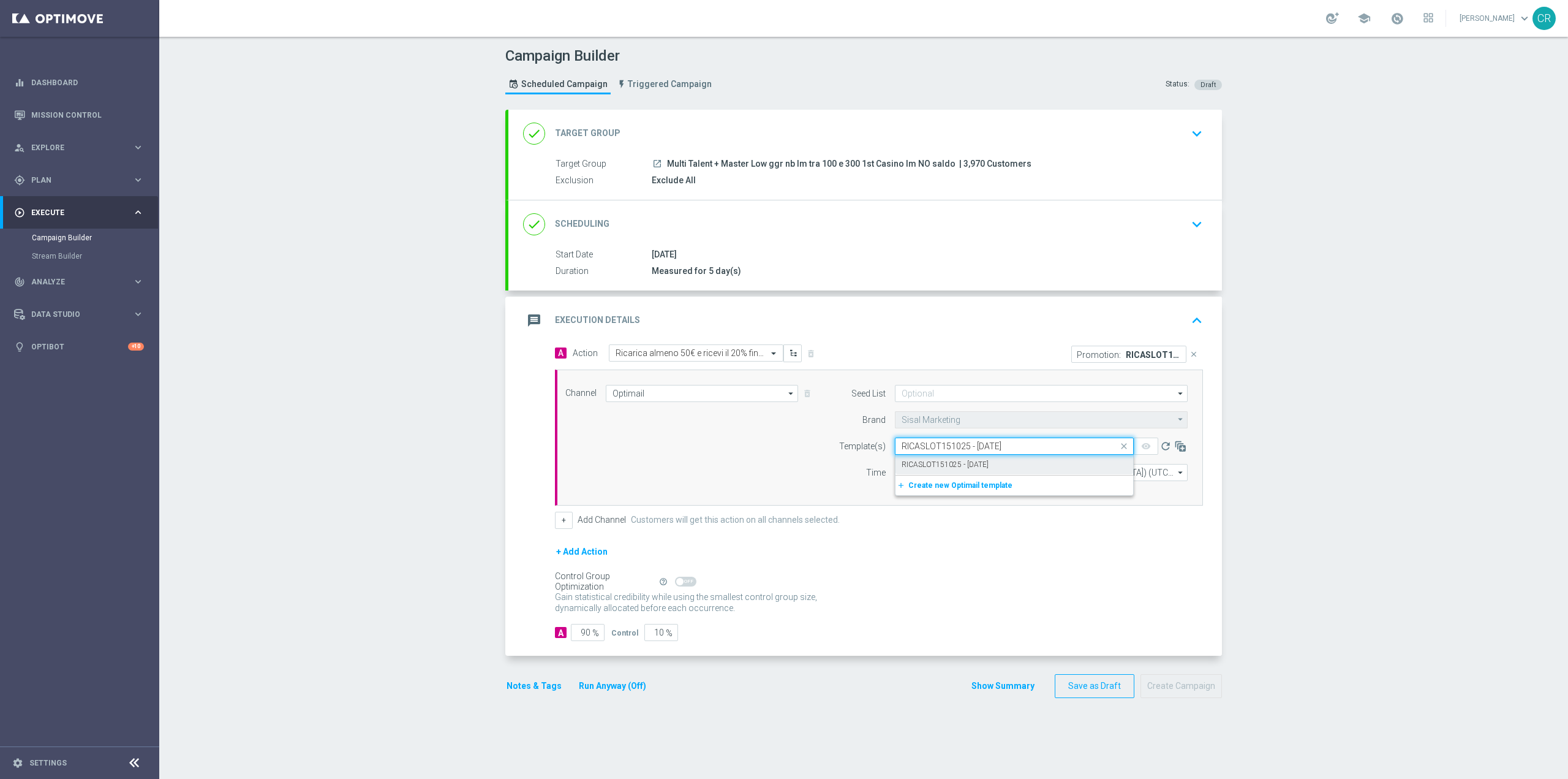
click at [930, 460] on label "RICASLOT151025 - [DATE]" at bounding box center [945, 464] width 87 height 11
type input "RICASLOT151025 - [DATE]"
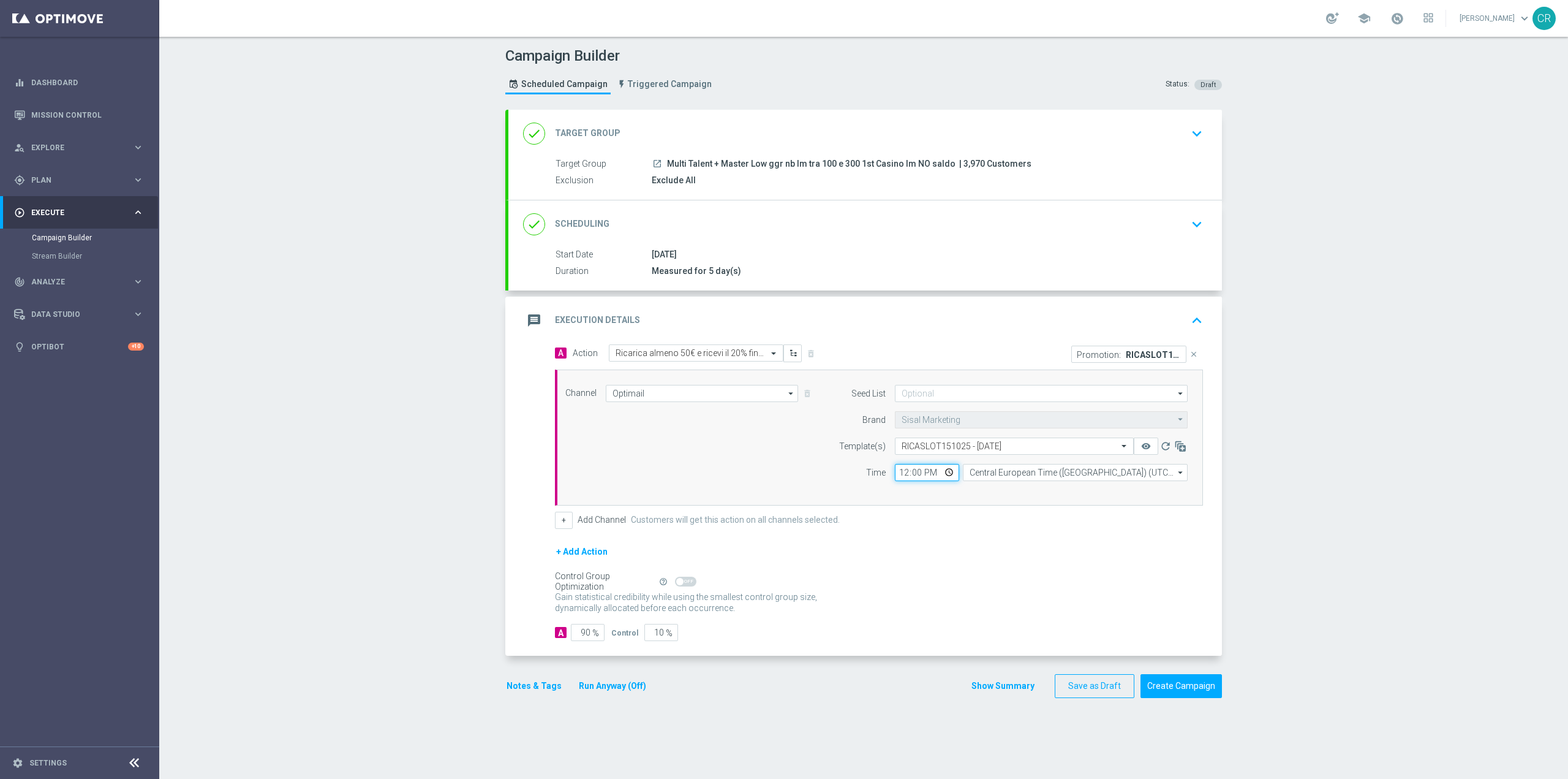
click at [924, 473] on input "12:00" at bounding box center [927, 473] width 64 height 17
click at [942, 473] on input "12:00" at bounding box center [927, 473] width 64 height 17
type input "18:00"
click at [1119, 571] on div "+ Add Action" at bounding box center [879, 559] width 648 height 31
click at [536, 686] on button "Notes & Tags" at bounding box center [534, 686] width 57 height 15
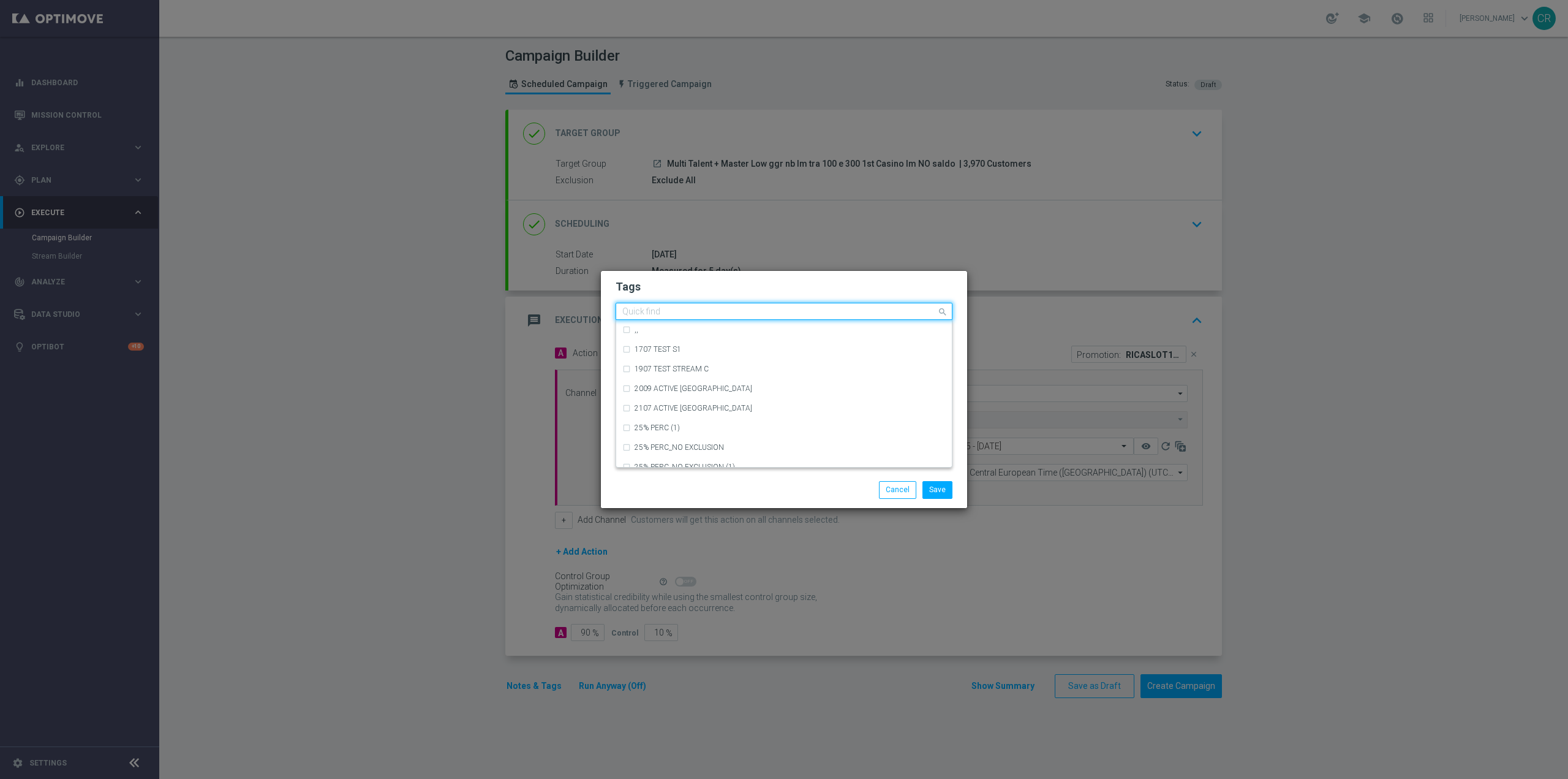
click at [712, 309] on input "text" at bounding box center [779, 312] width 314 height 11
click at [658, 388] on div "talent + expert" at bounding box center [784, 392] width 324 height 20
click at [703, 311] on input "talen" at bounding box center [779, 312] width 314 height 11
type input "t"
click at [685, 308] on input "text" at bounding box center [779, 312] width 314 height 11
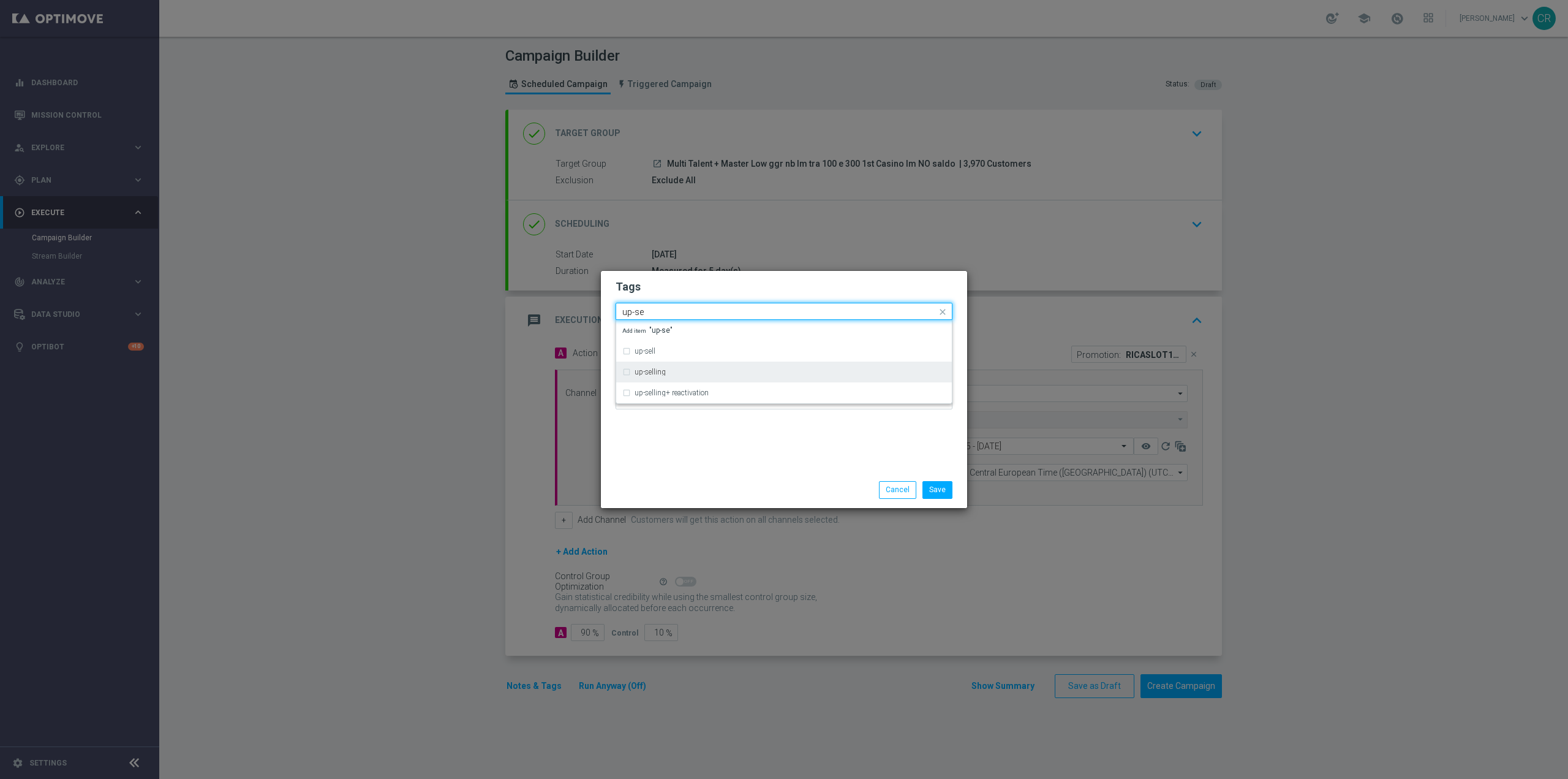
click at [700, 370] on div "up-selling" at bounding box center [790, 372] width 311 height 8
click at [721, 309] on input "up-se" at bounding box center [779, 312] width 314 height 11
type input "u"
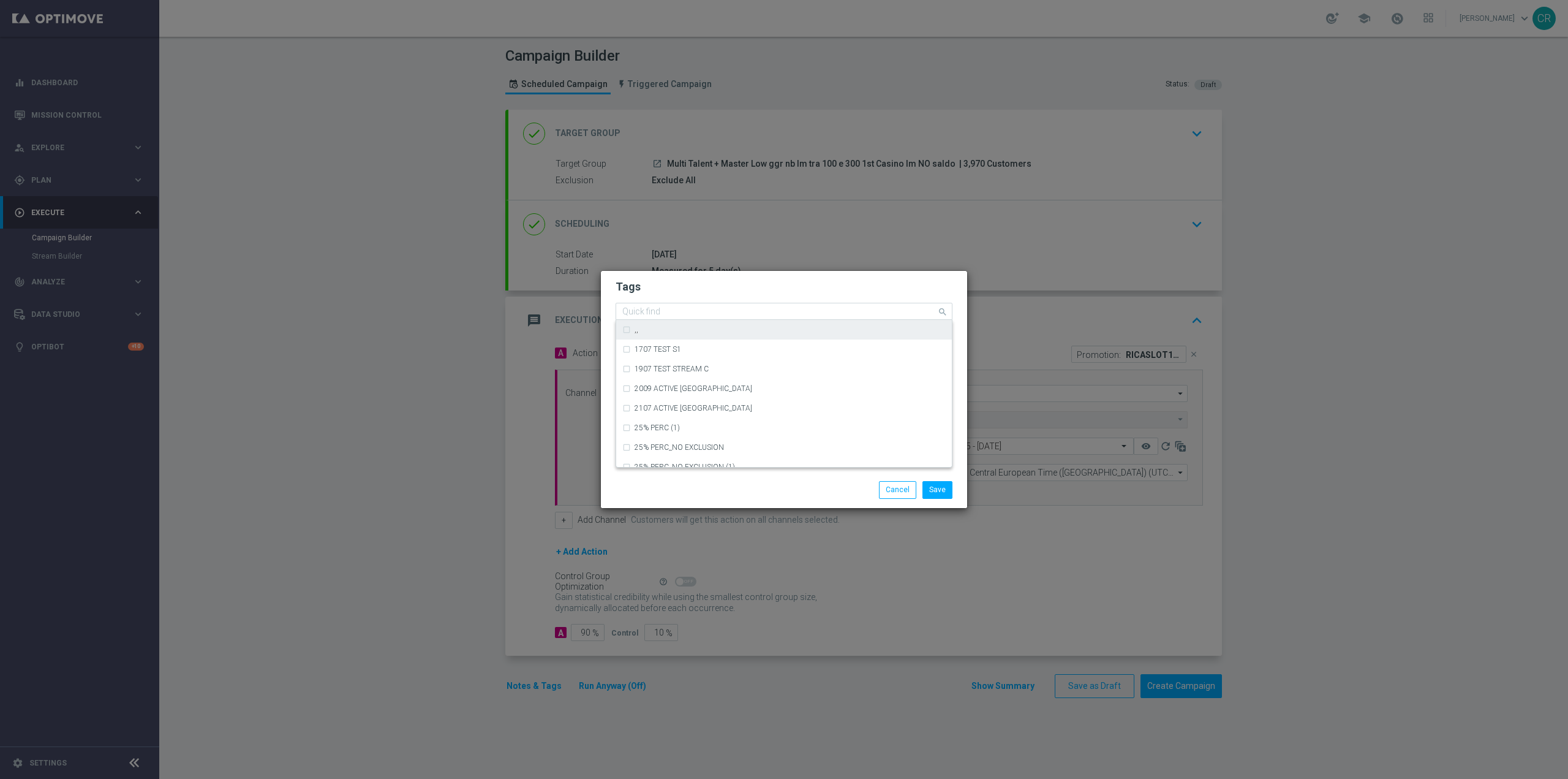
click at [752, 308] on input "text" at bounding box center [779, 312] width 314 height 11
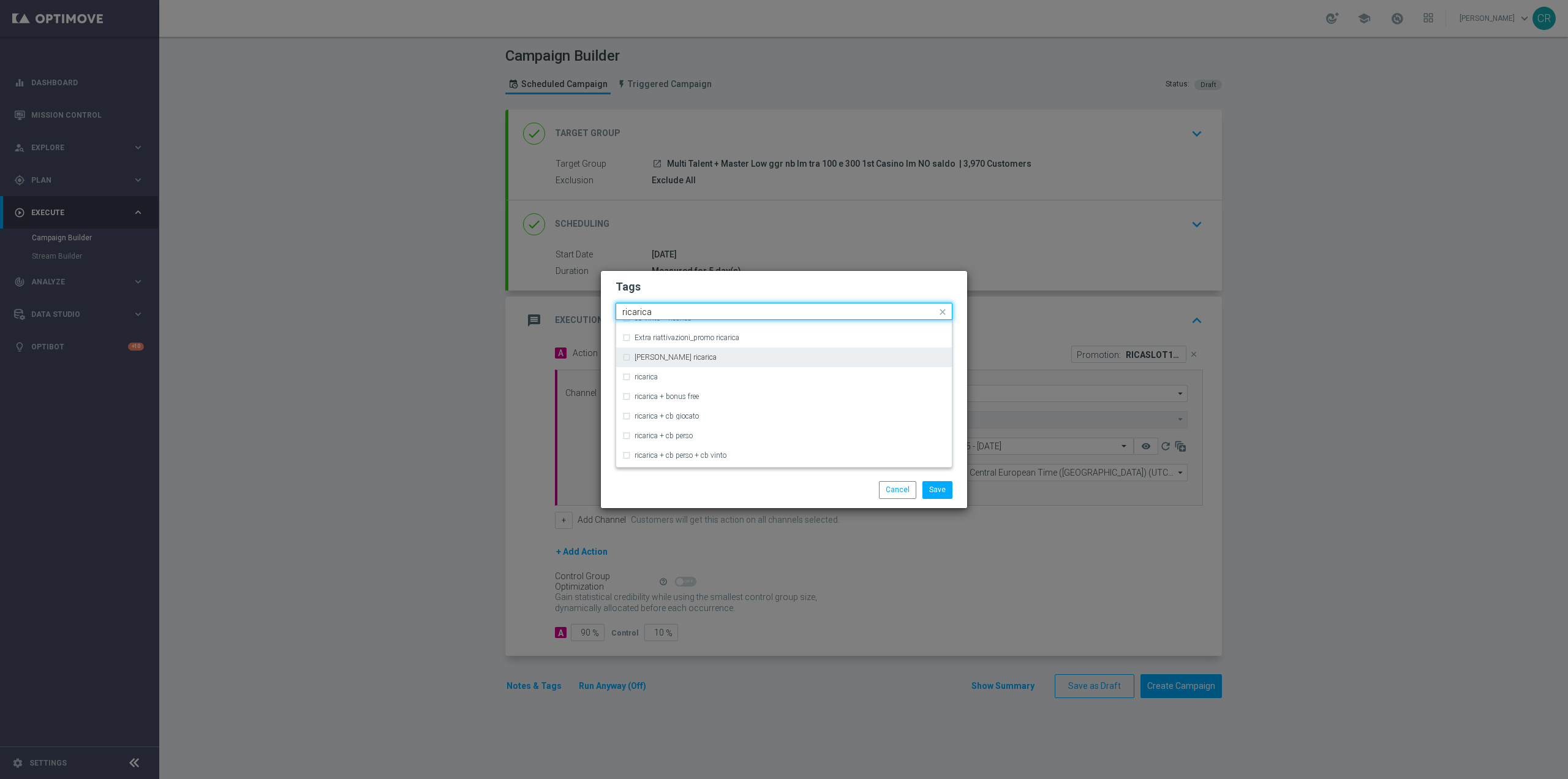
scroll to position [368, 0]
click at [699, 381] on div "ricarica" at bounding box center [784, 373] width 324 height 20
type input "ricarica"
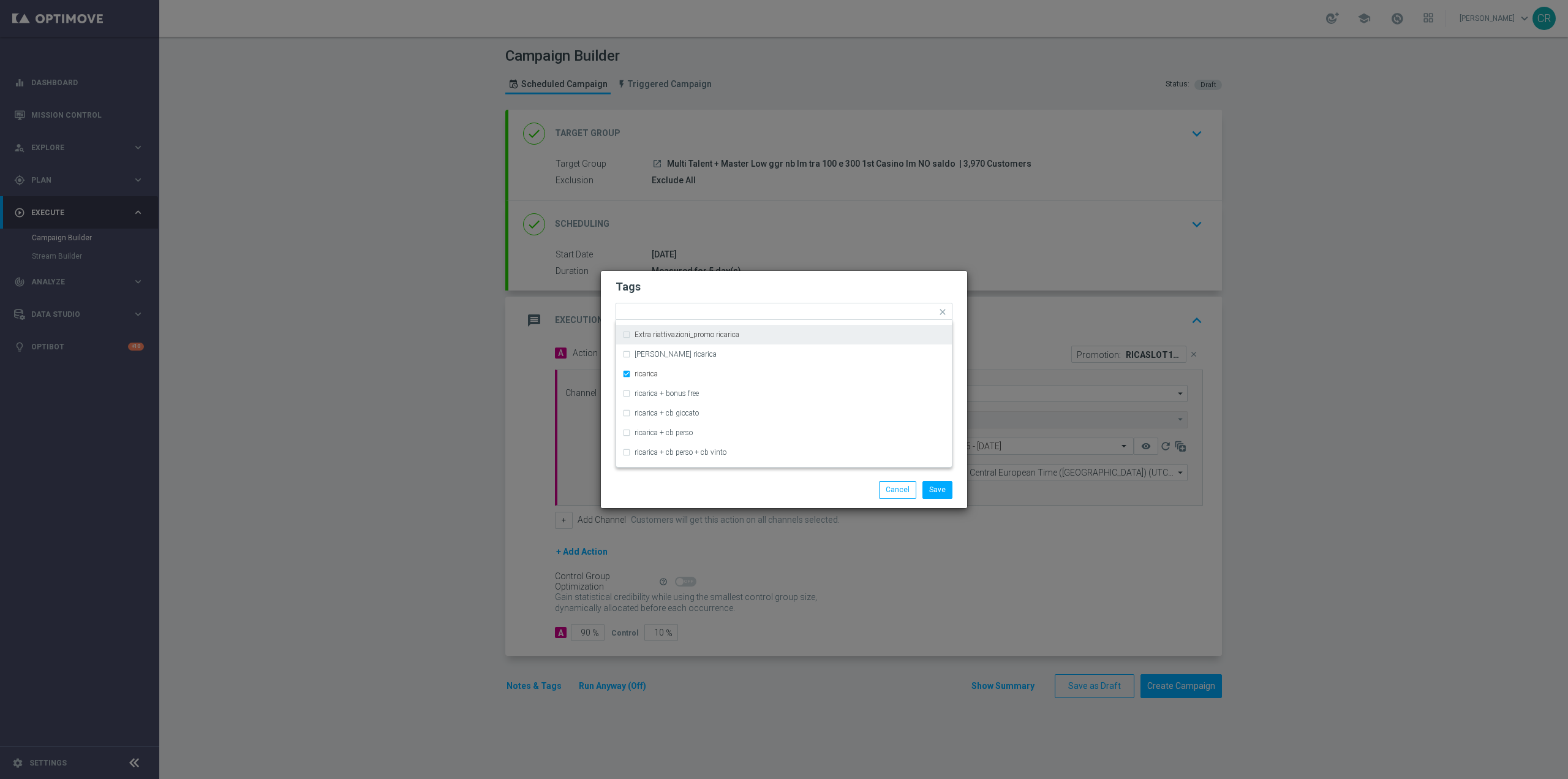
click at [716, 301] on form "Tags Quick find × talent + expert × up-selling × ricarica cb ricarica + cb gioc…" at bounding box center [784, 347] width 337 height 142
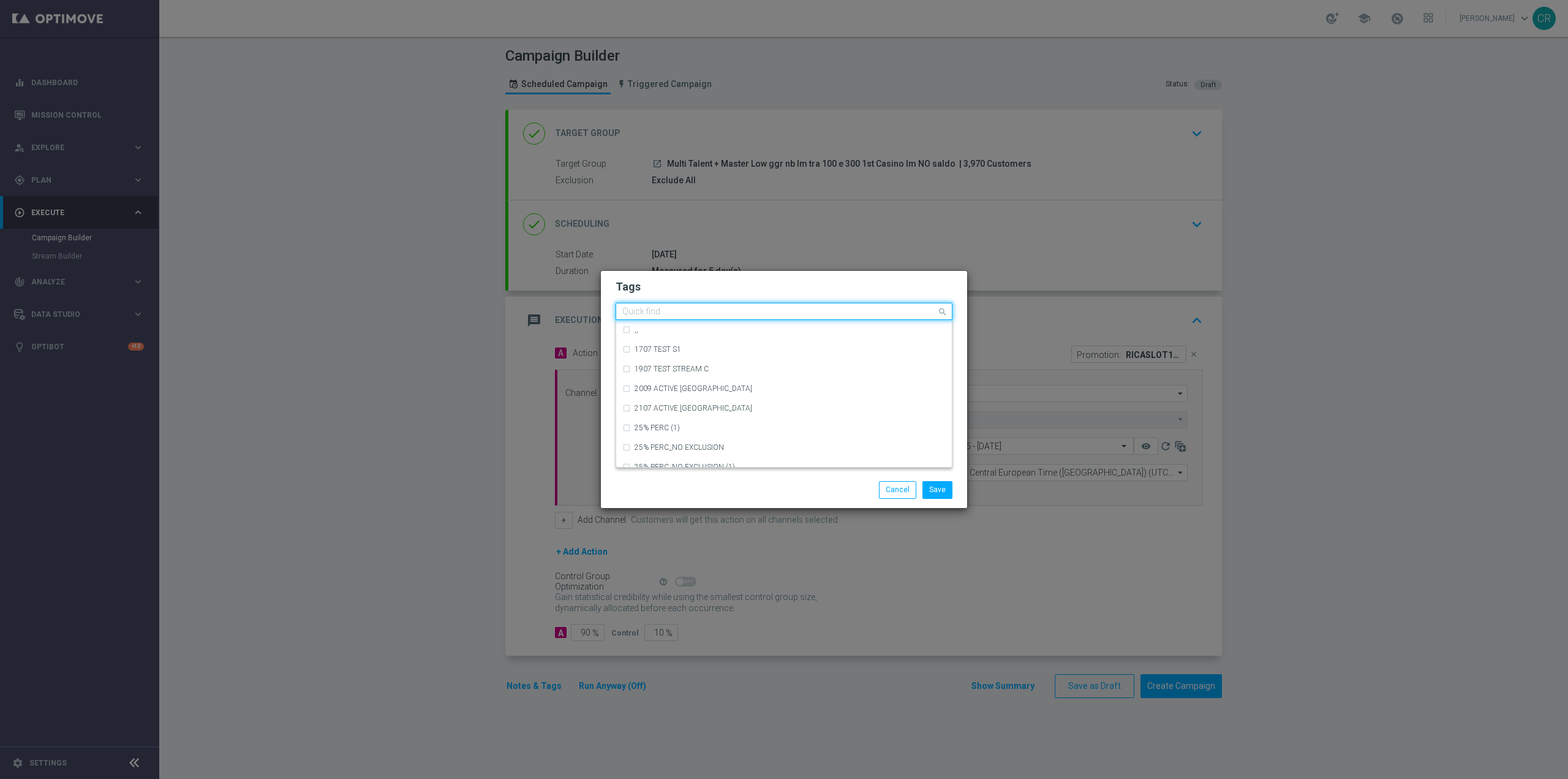
click at [832, 308] on input "text" at bounding box center [779, 312] width 314 height 11
click at [728, 392] on div "casino" at bounding box center [784, 389] width 324 height 20
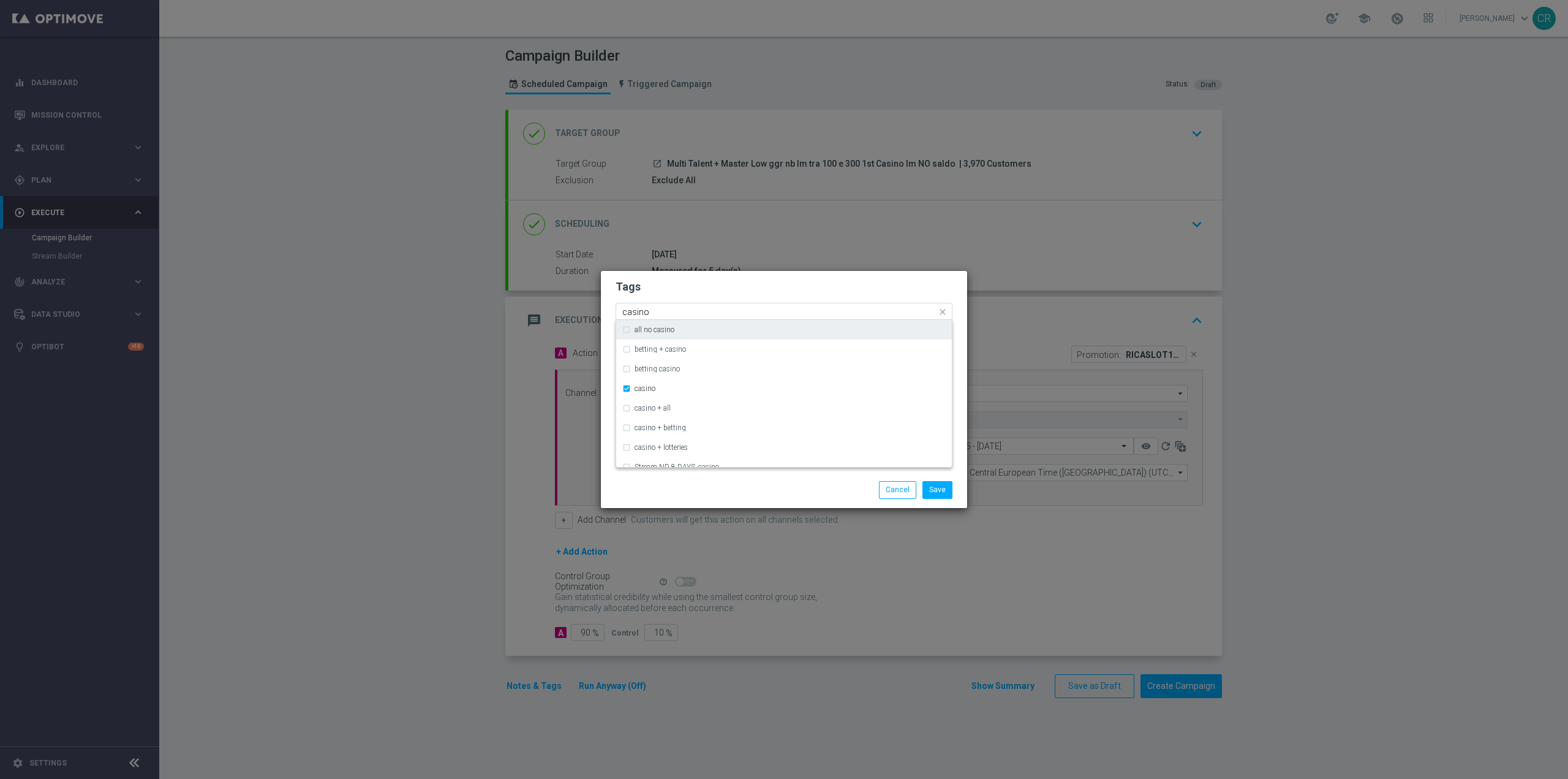
click at [733, 307] on input "casino" at bounding box center [779, 312] width 314 height 11
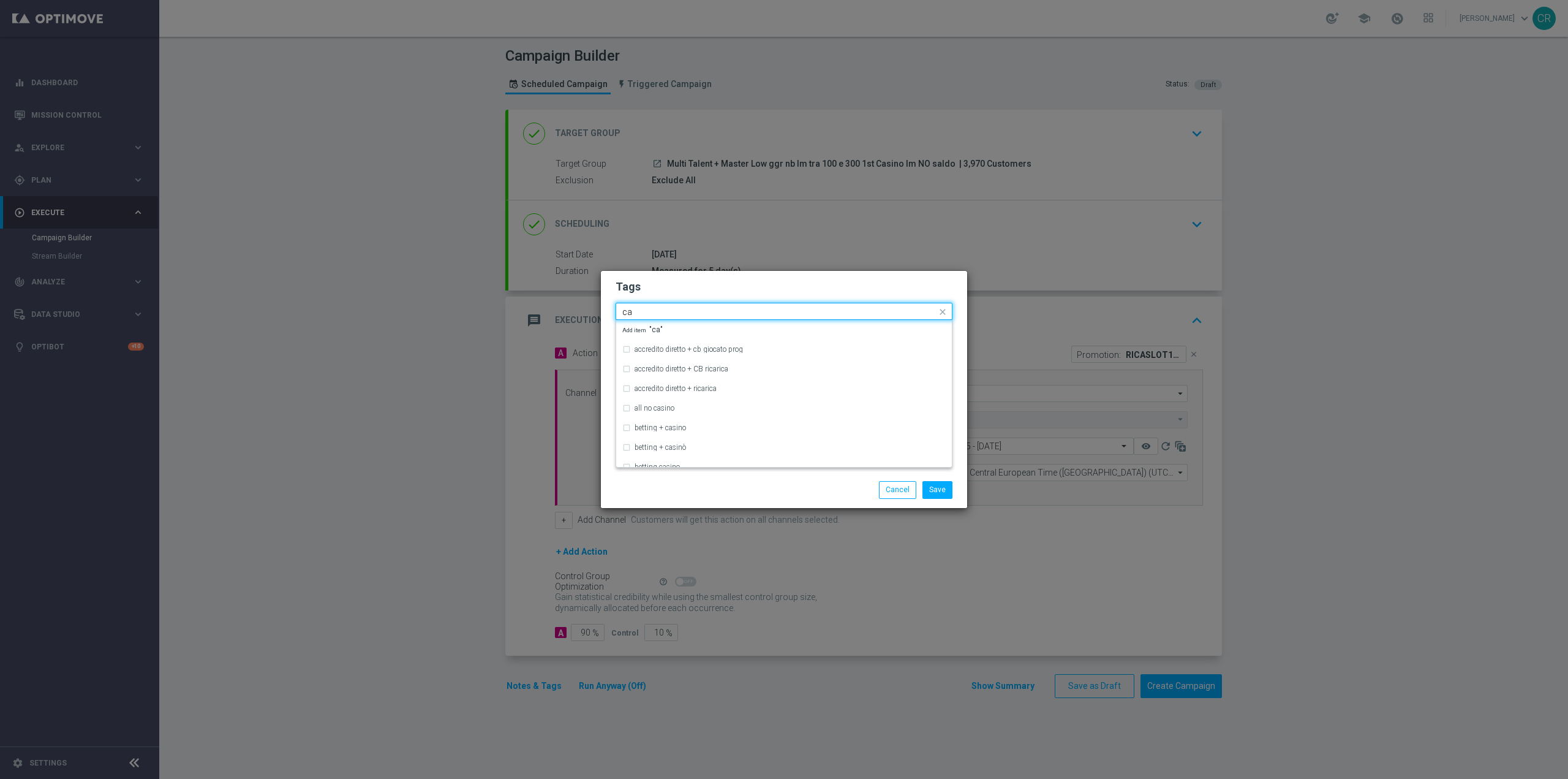
type input "c"
click at [653, 387] on label "bonus cash" at bounding box center [653, 389] width 37 height 8
type input "bonus"
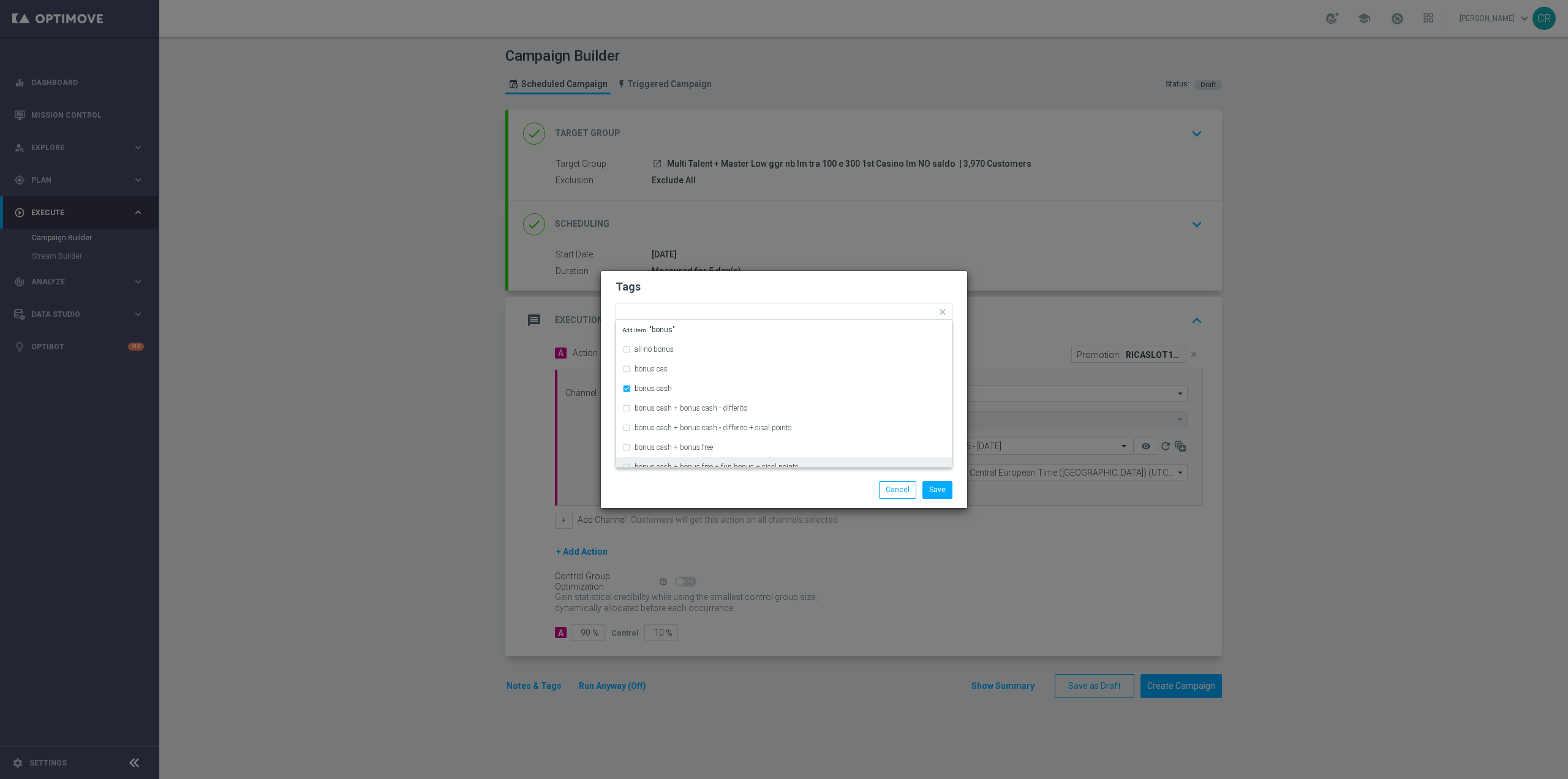
click at [982, 608] on modal-container "Tags Quick find × talent + expert × up-selling × ricarica × casino × bonus cash…" at bounding box center [784, 390] width 1568 height 779
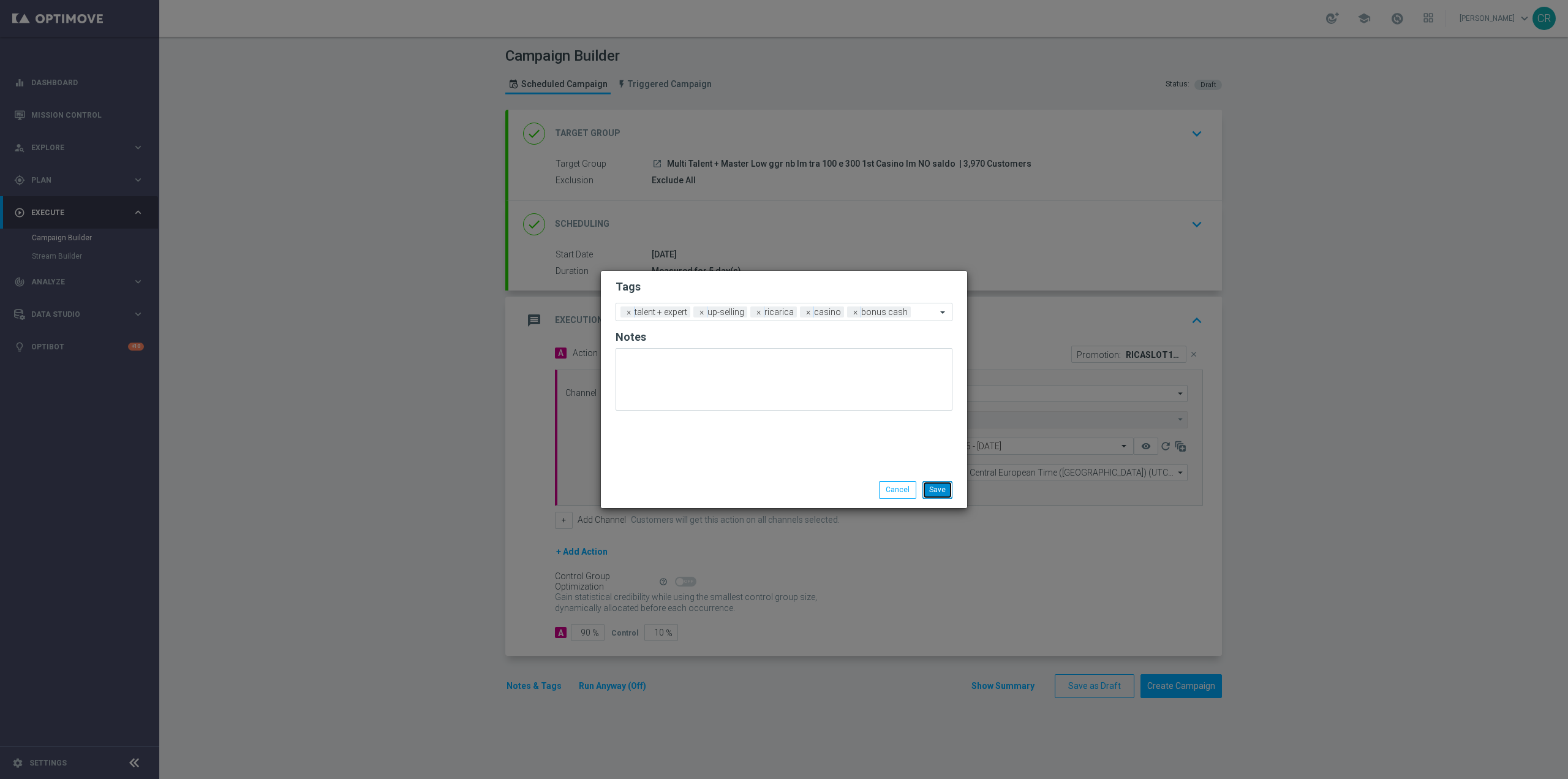
click at [934, 496] on button "Save" at bounding box center [937, 490] width 30 height 17
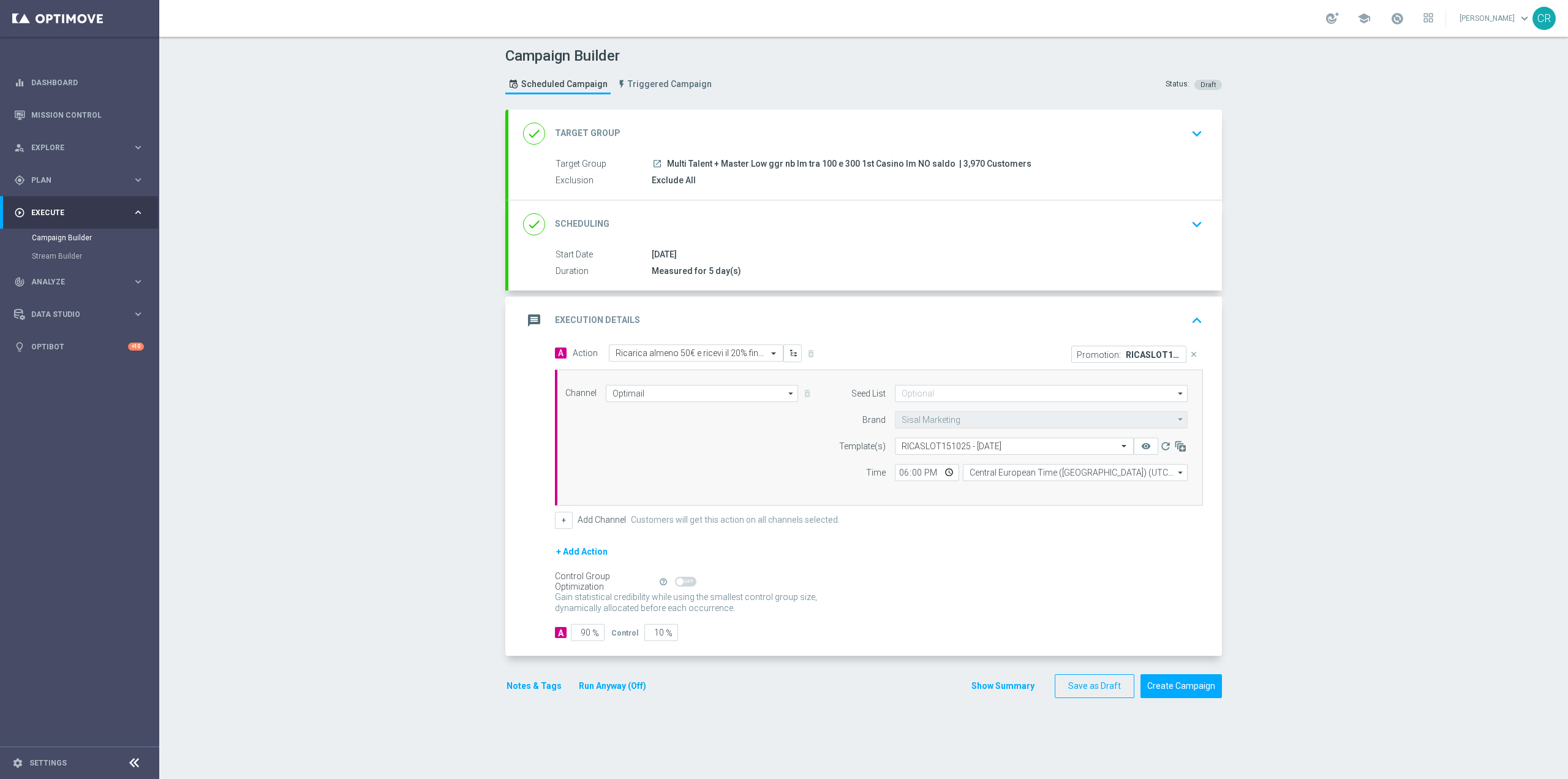
click at [1191, 215] on icon "keyboard_arrow_down" at bounding box center [1197, 223] width 18 height 18
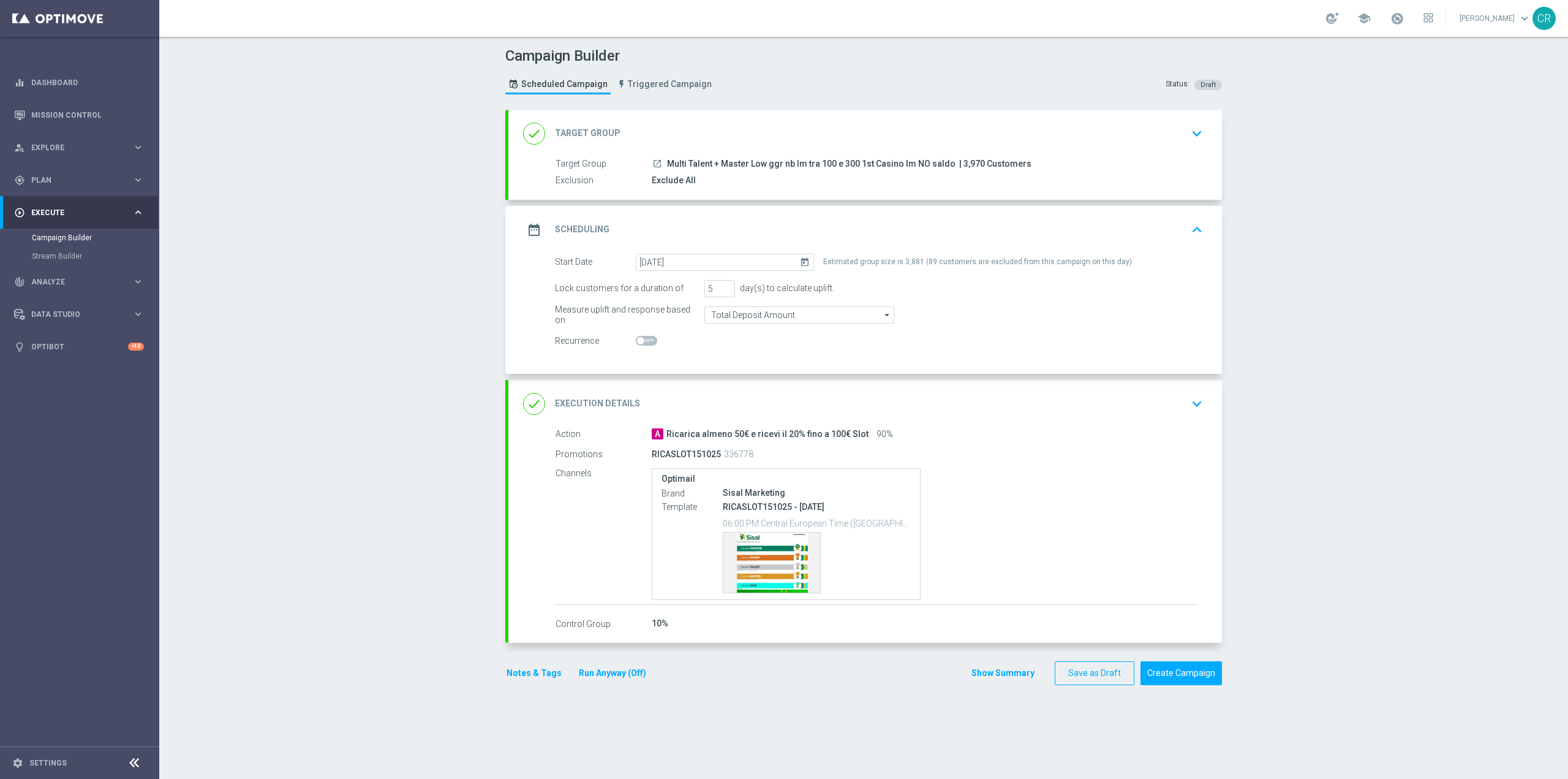
click at [1191, 406] on icon "keyboard_arrow_down" at bounding box center [1197, 403] width 18 height 18
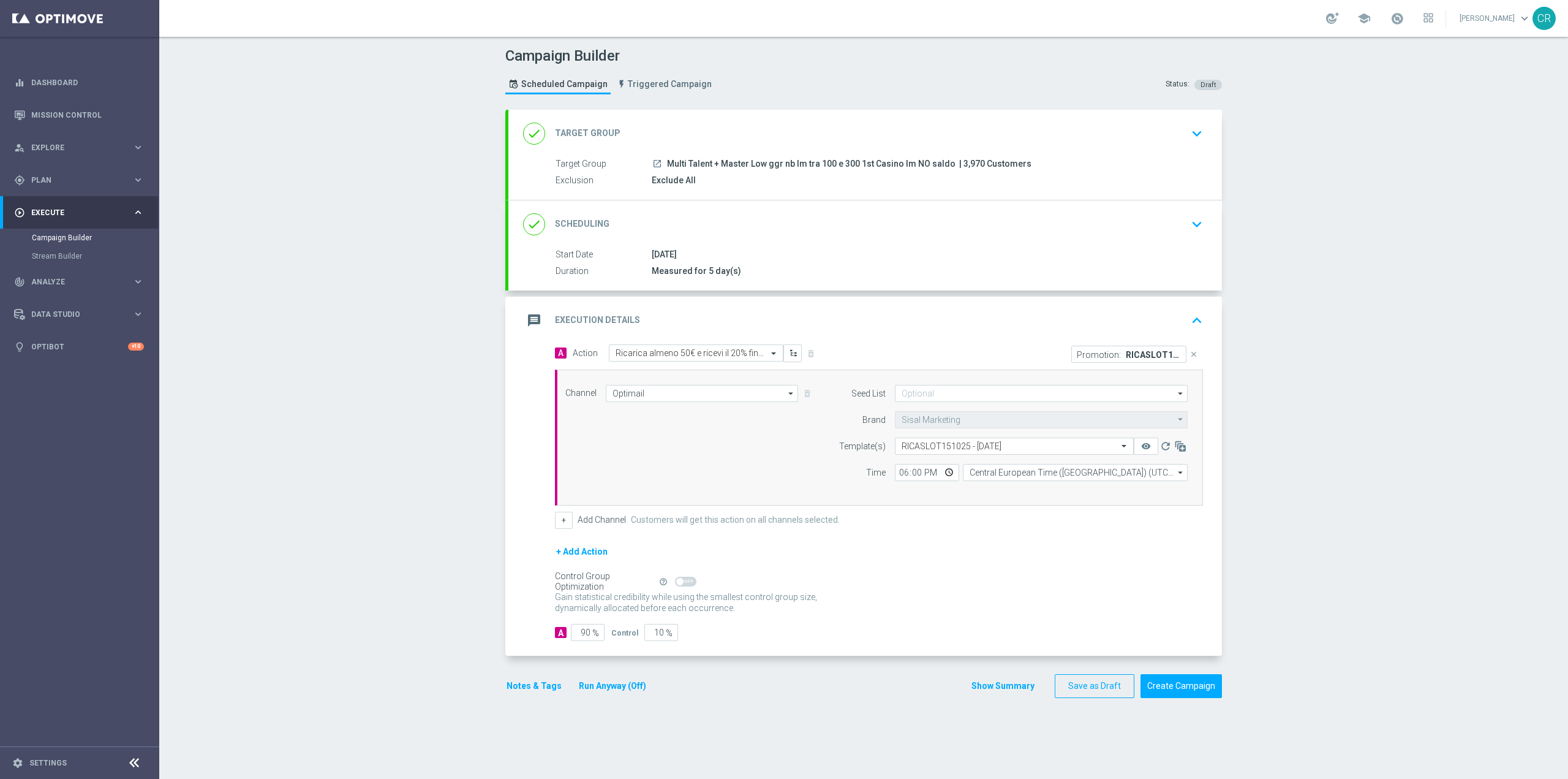
click at [1188, 311] on icon "keyboard_arrow_up" at bounding box center [1197, 320] width 18 height 18
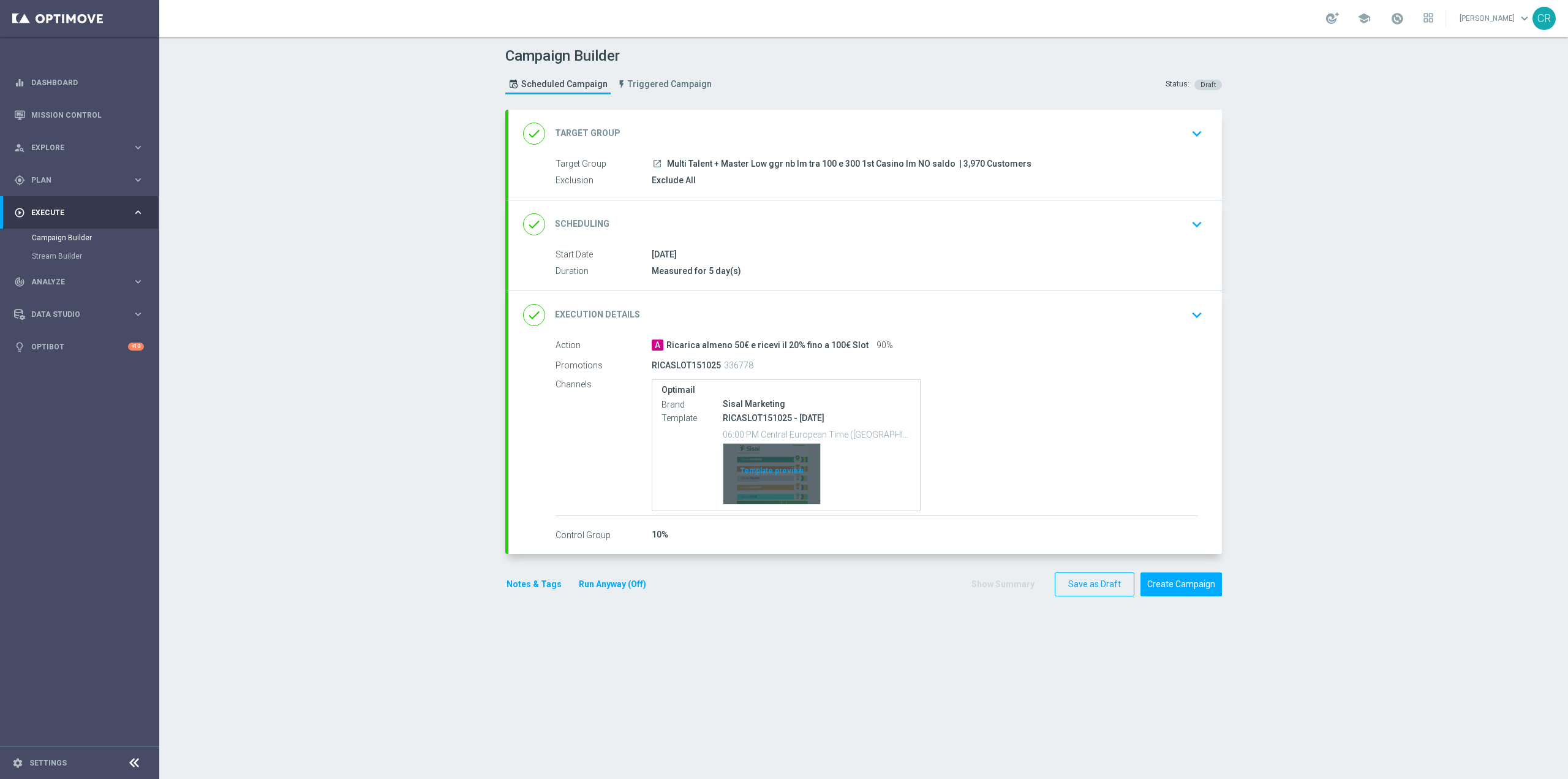
click at [728, 462] on div "Template preview" at bounding box center [771, 474] width 96 height 60
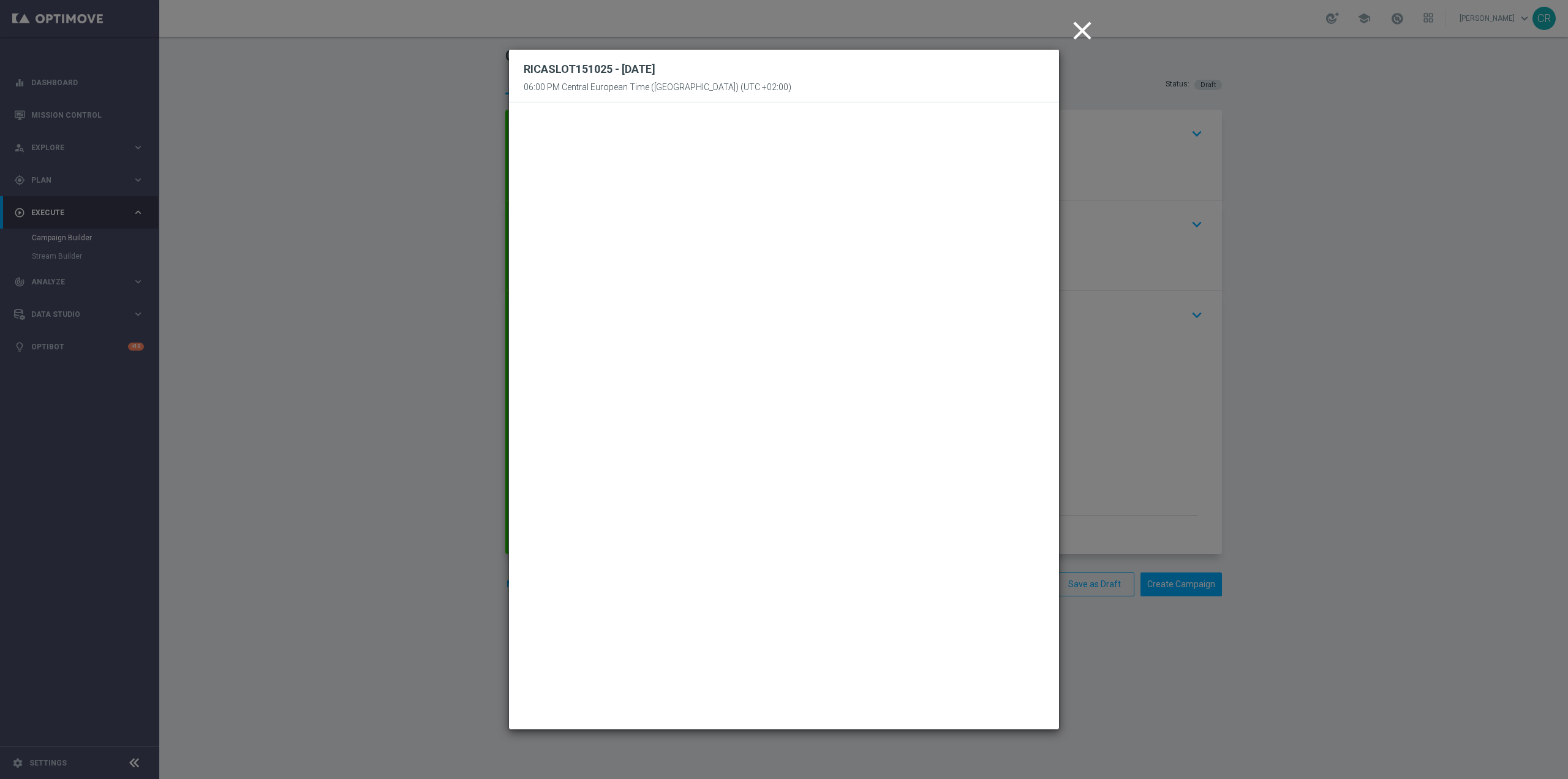
click at [1090, 29] on icon "close" at bounding box center [1082, 31] width 31 height 31
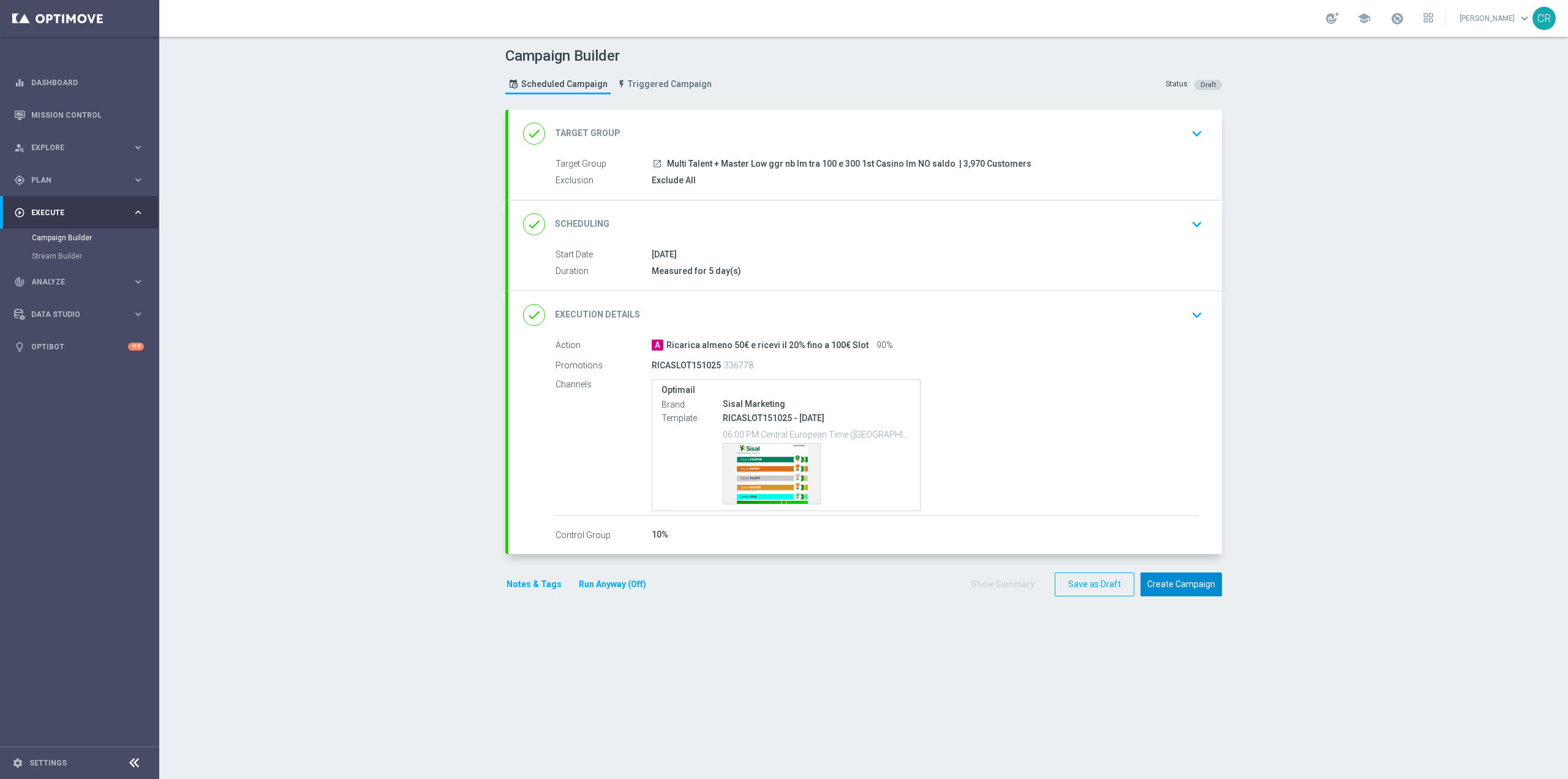
click at [1156, 581] on button "Create Campaign" at bounding box center [1181, 583] width 81 height 24
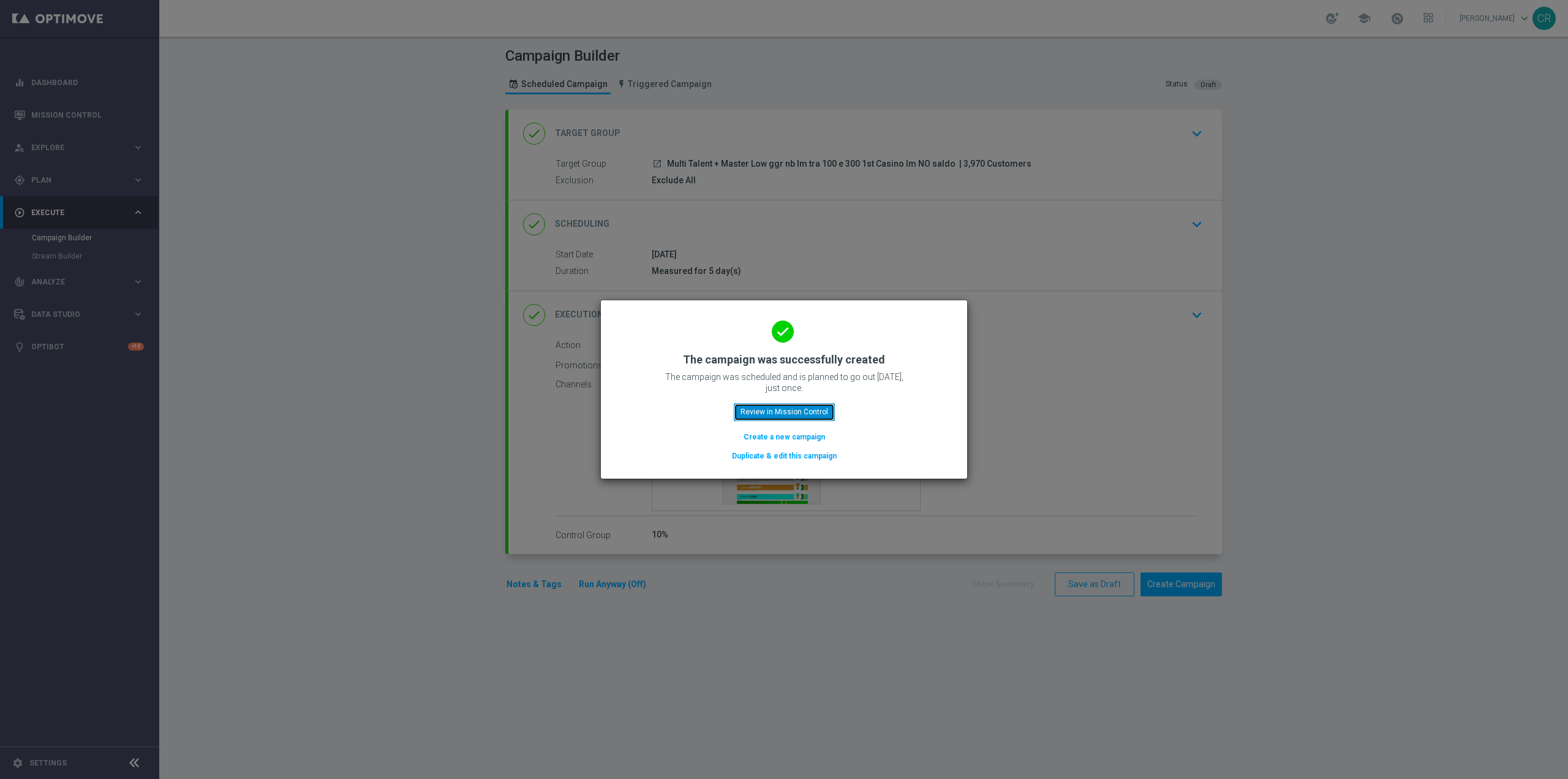
click at [795, 414] on button "Review in Mission Control" at bounding box center [784, 411] width 101 height 17
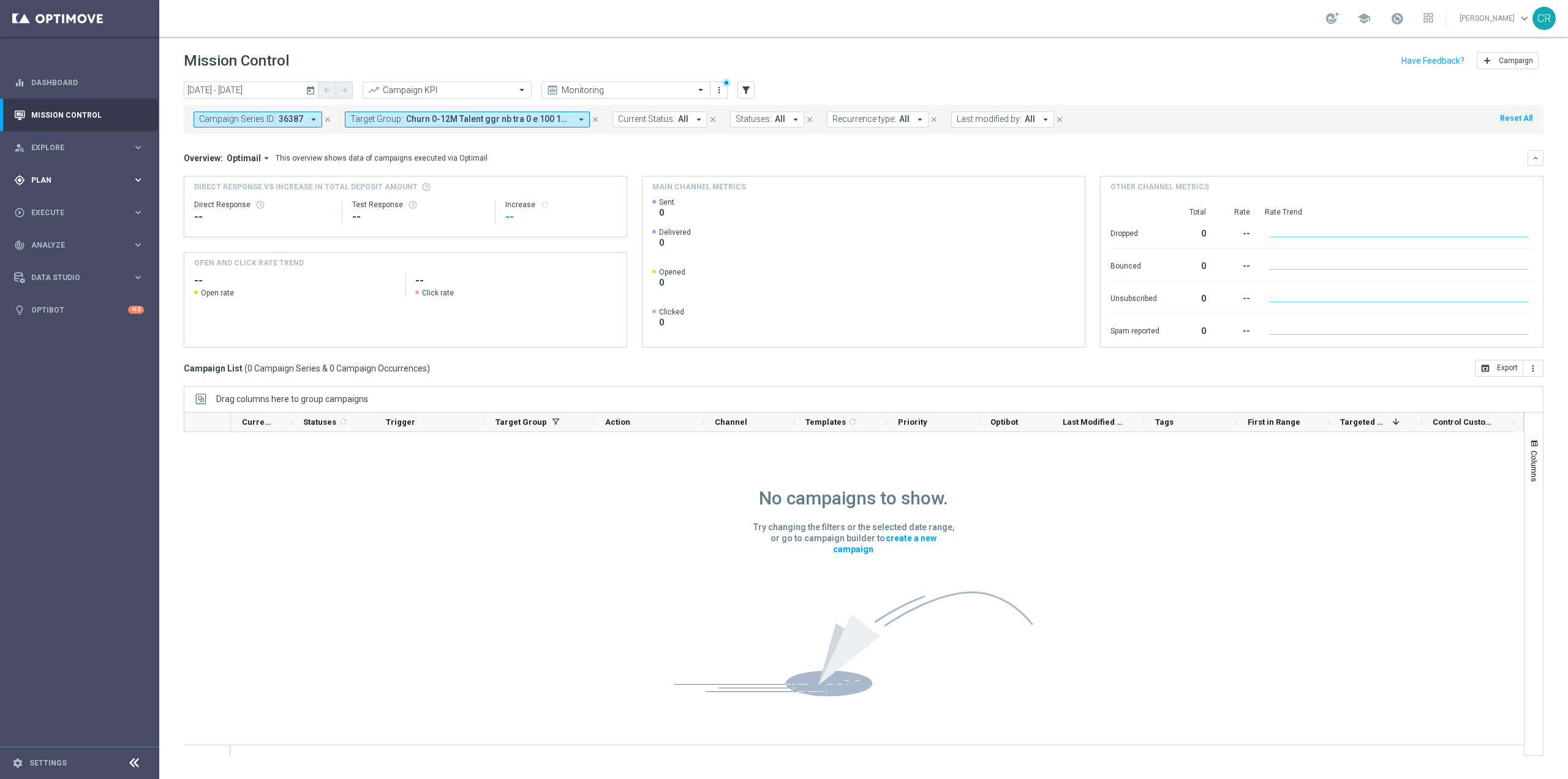
click at [57, 179] on span "Plan" at bounding box center [82, 180] width 101 height 8
click at [84, 198] on div "Target Groups" at bounding box center [94, 204] width 126 height 18
click at [79, 201] on link "Target Groups" at bounding box center [79, 205] width 95 height 10
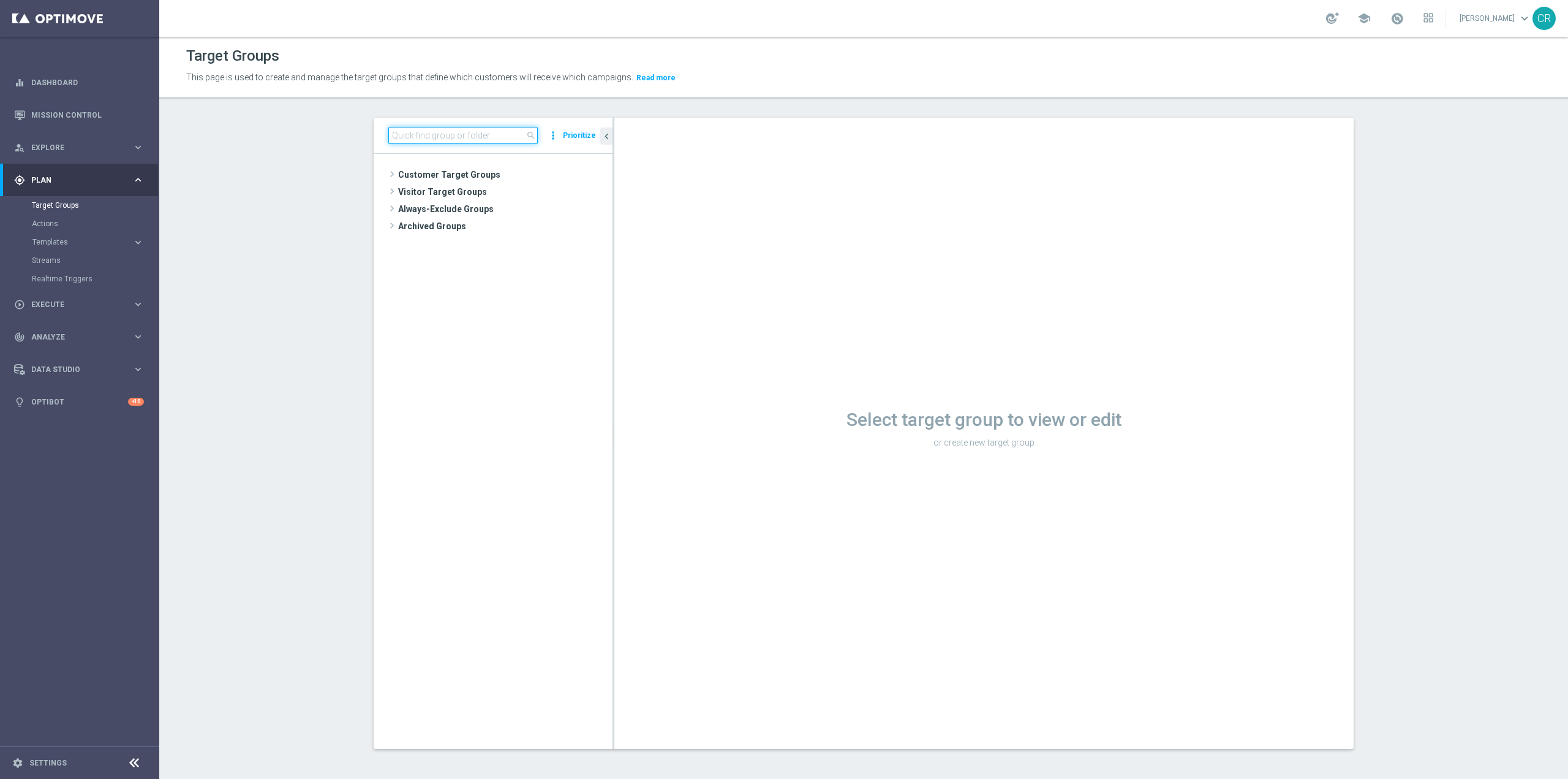
click at [496, 137] on input at bounding box center [463, 136] width 150 height 17
paste input "Multi Talent + Master Low ggr nb lm tra 0 e 100 1st Casino lm NO saldo"
type input "Multi Talent + Master Low ggr nb lm tra 0 e 100 1st Casino lm NO saldo"
click at [535, 202] on div "insert_drive_file Multi Talent + Master Low ggr nb lm tra 0 e 100 1st Casino lm…" at bounding box center [504, 209] width 162 height 17
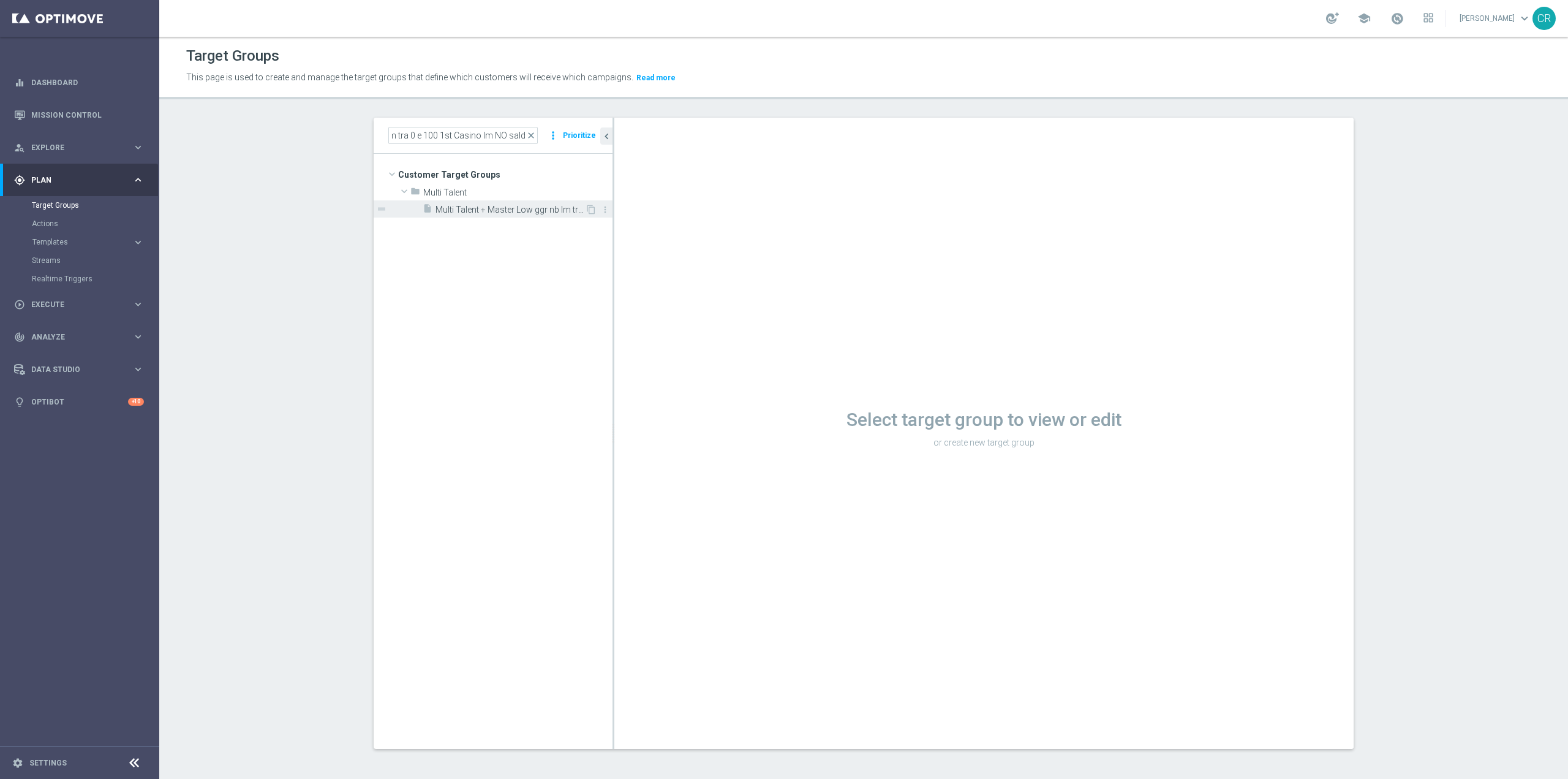
scroll to position [0, 0]
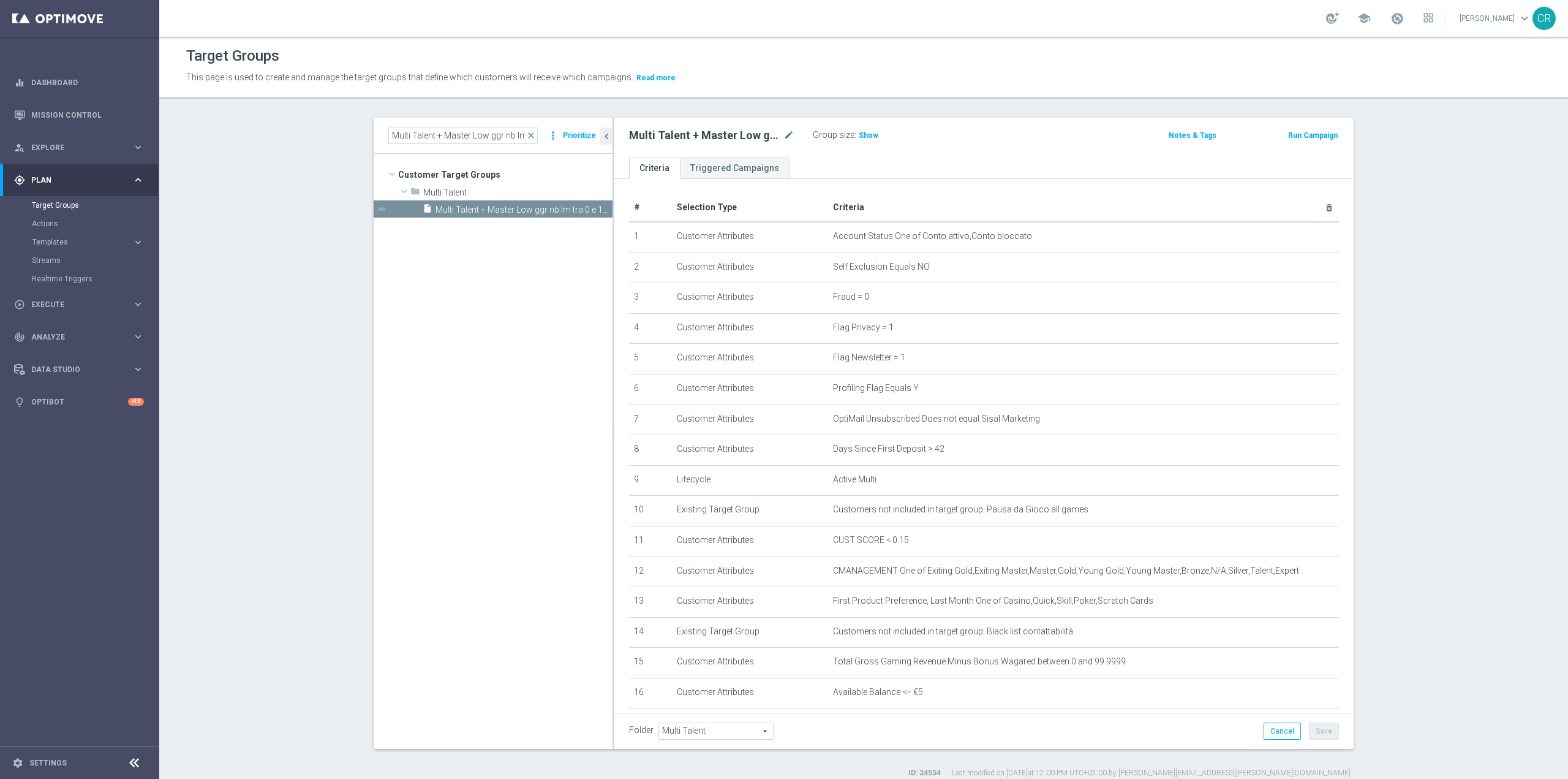
click at [1307, 136] on button "Run Campaign" at bounding box center [1313, 136] width 52 height 13
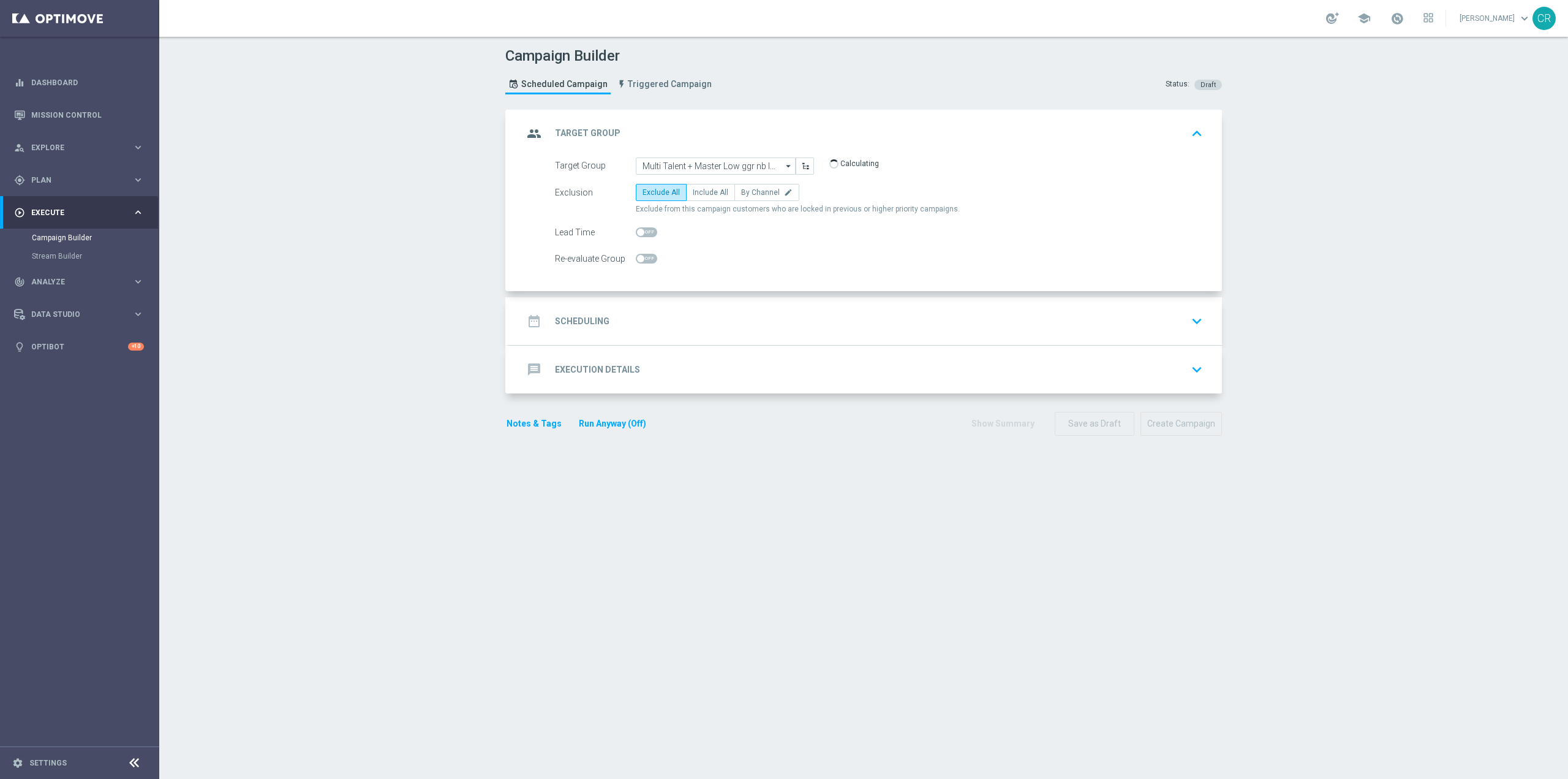
click at [1127, 323] on div "date_range Scheduling keyboard_arrow_down" at bounding box center [865, 321] width 684 height 23
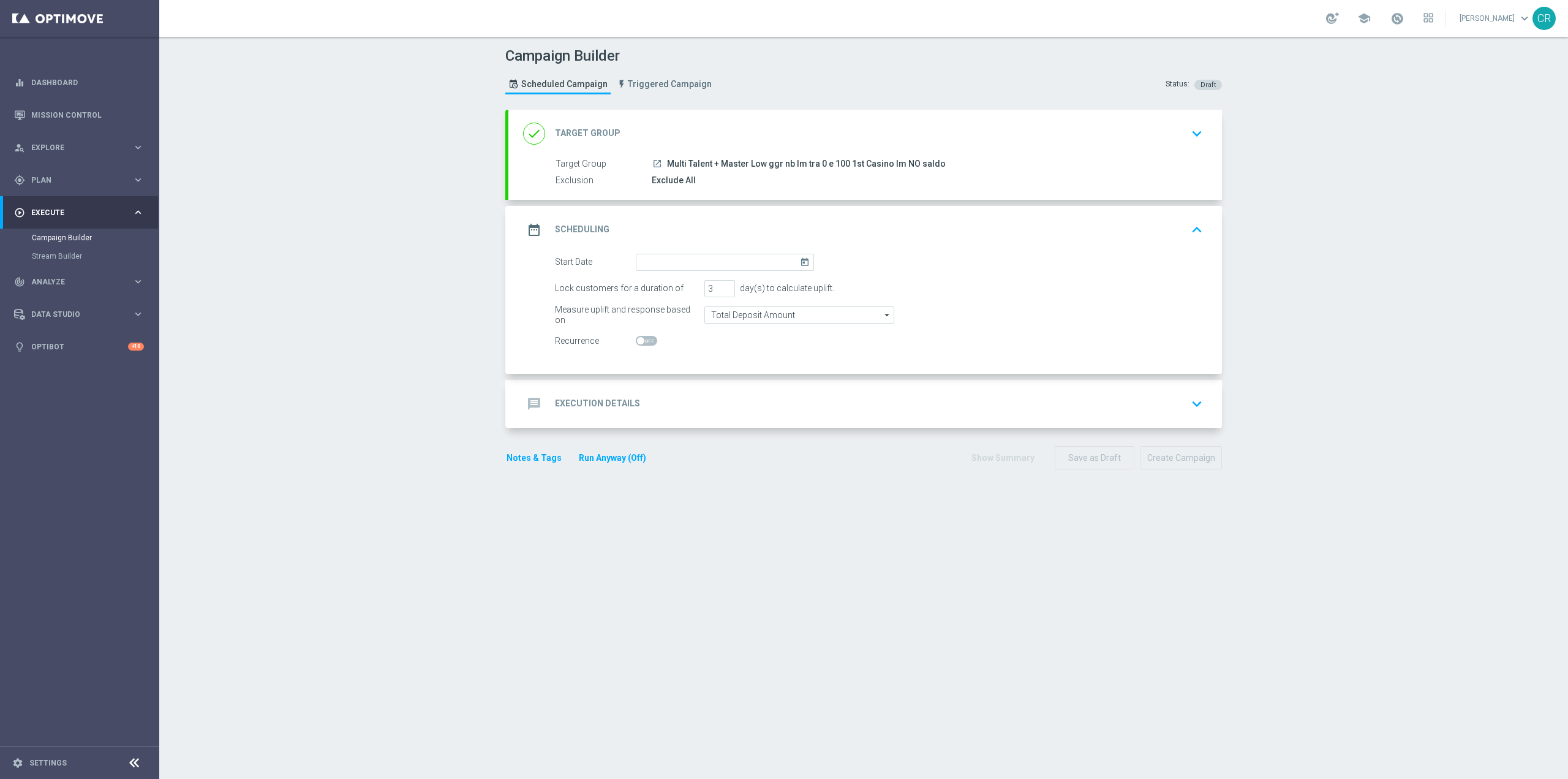
click at [800, 263] on icon "today" at bounding box center [806, 261] width 14 height 13
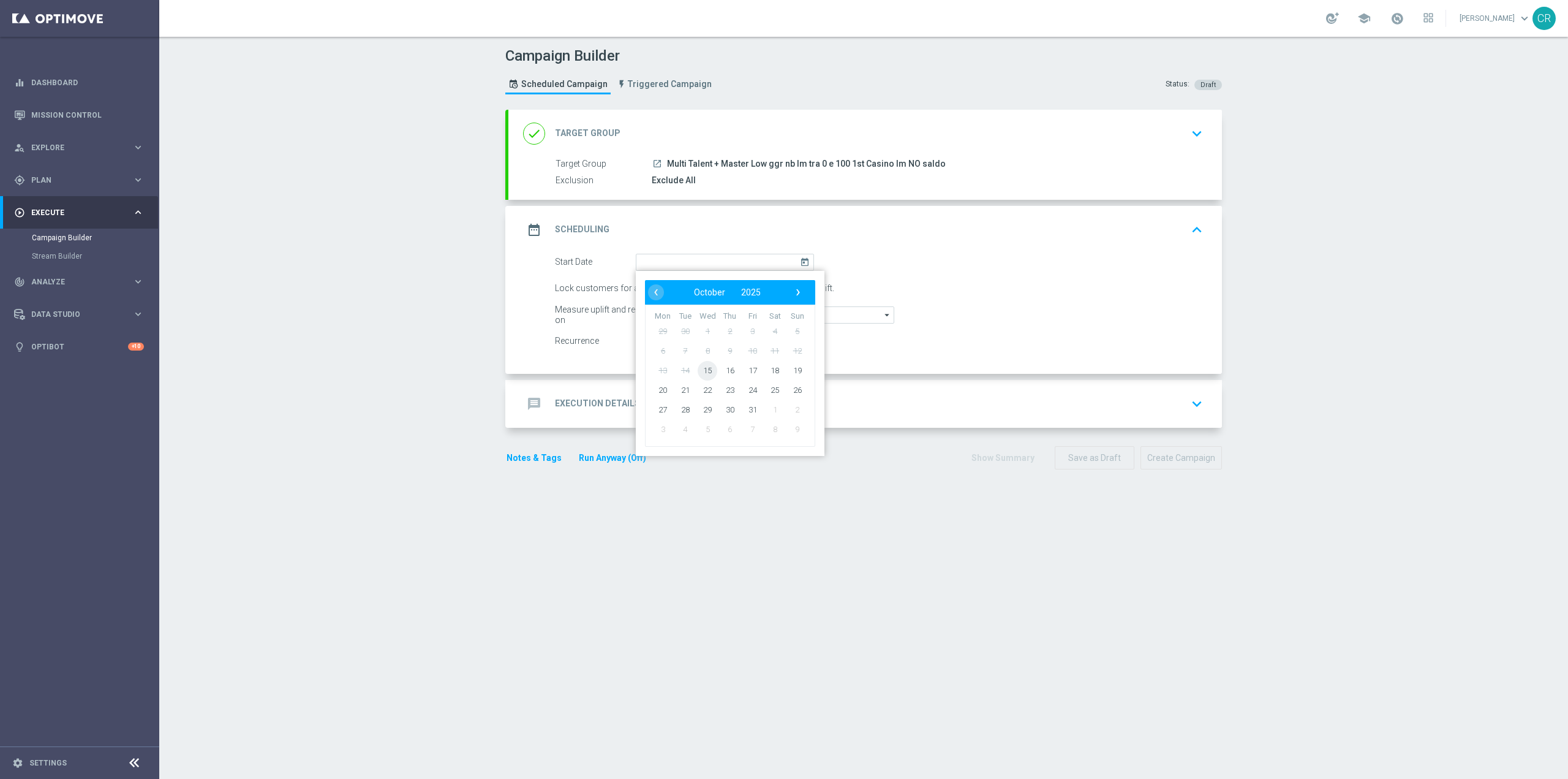
click at [705, 368] on span "15" at bounding box center [707, 369] width 20 height 20
type input "15 Oct 2025"
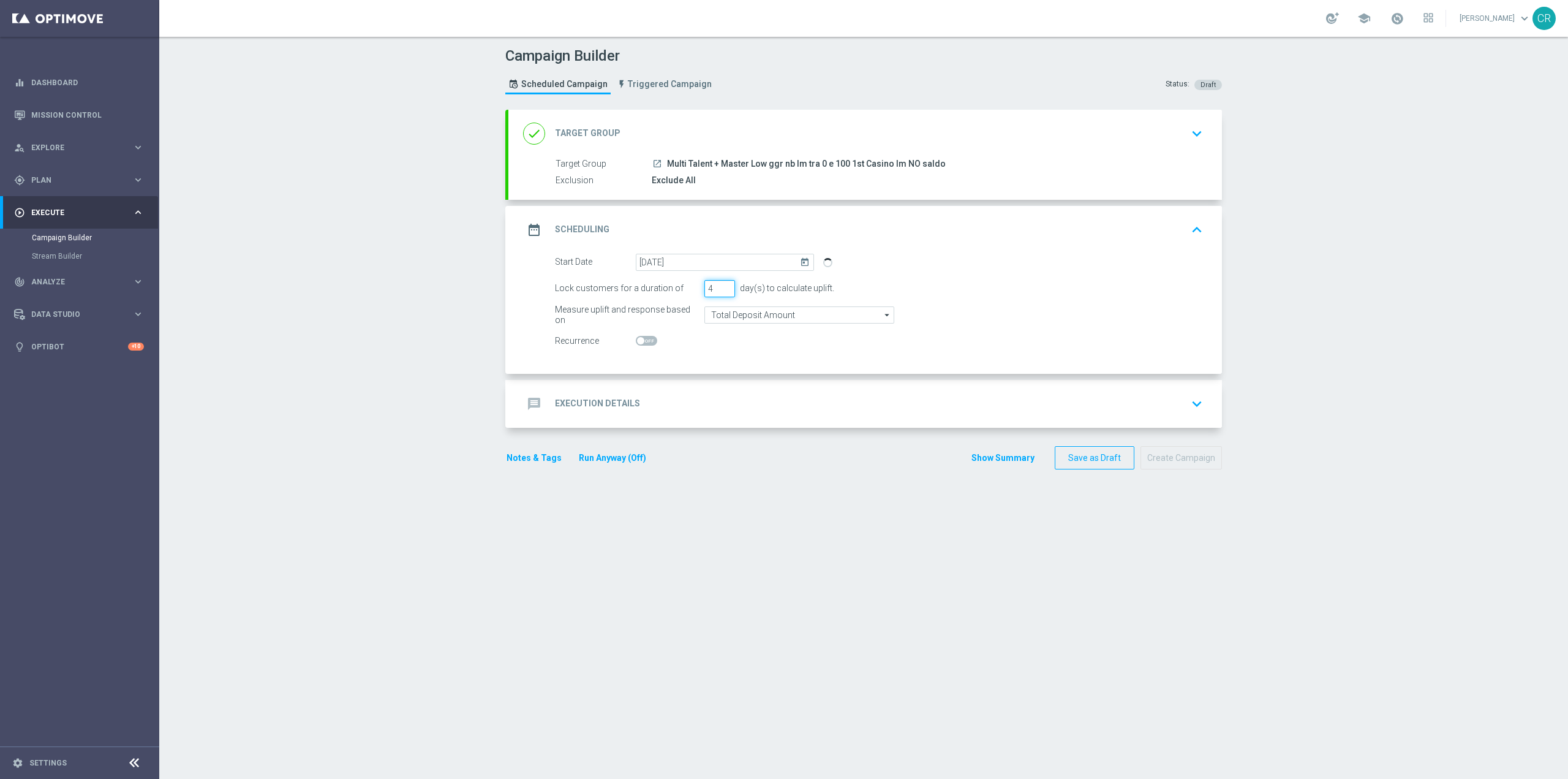
click at [720, 287] on input "4" at bounding box center [720, 288] width 31 height 17
type input "5"
click at [720, 287] on input "5" at bounding box center [720, 288] width 31 height 17
click at [779, 409] on div "message Execution Details keyboard_arrow_down" at bounding box center [865, 404] width 684 height 23
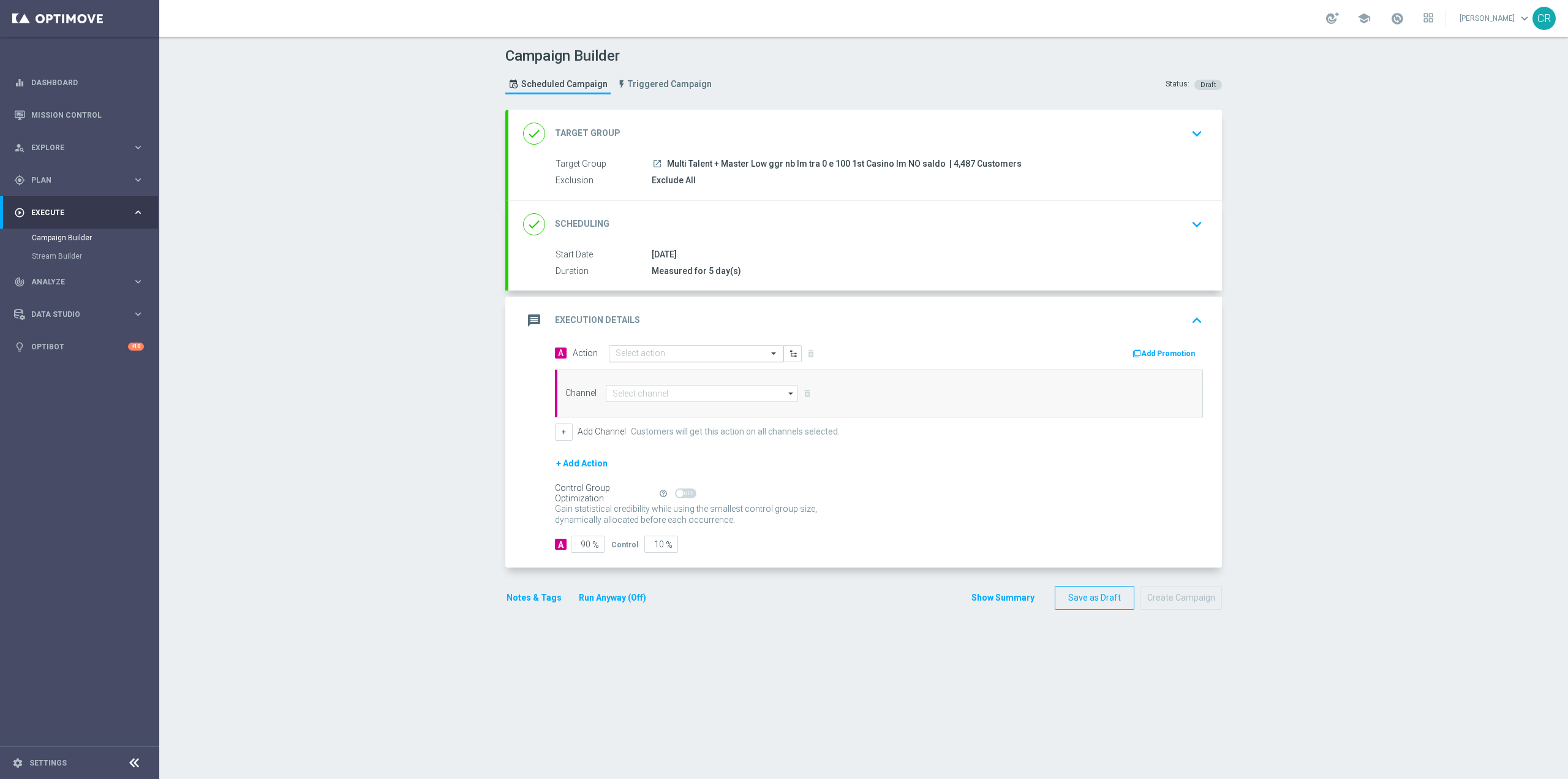
click at [714, 353] on input "text" at bounding box center [683, 353] width 136 height 11
paste input "Deposita 20€ ricevi 2.000 Sisal point, deposita 40€ ricevi 4.500 Sisal point"
type input "Deposita 20€ ricevi 2.000 Sisal point, deposita 40€ ricevi 4.500 Sisal point"
click at [673, 386] on button "add_new Create new action" at bounding box center [694, 391] width 169 height 14
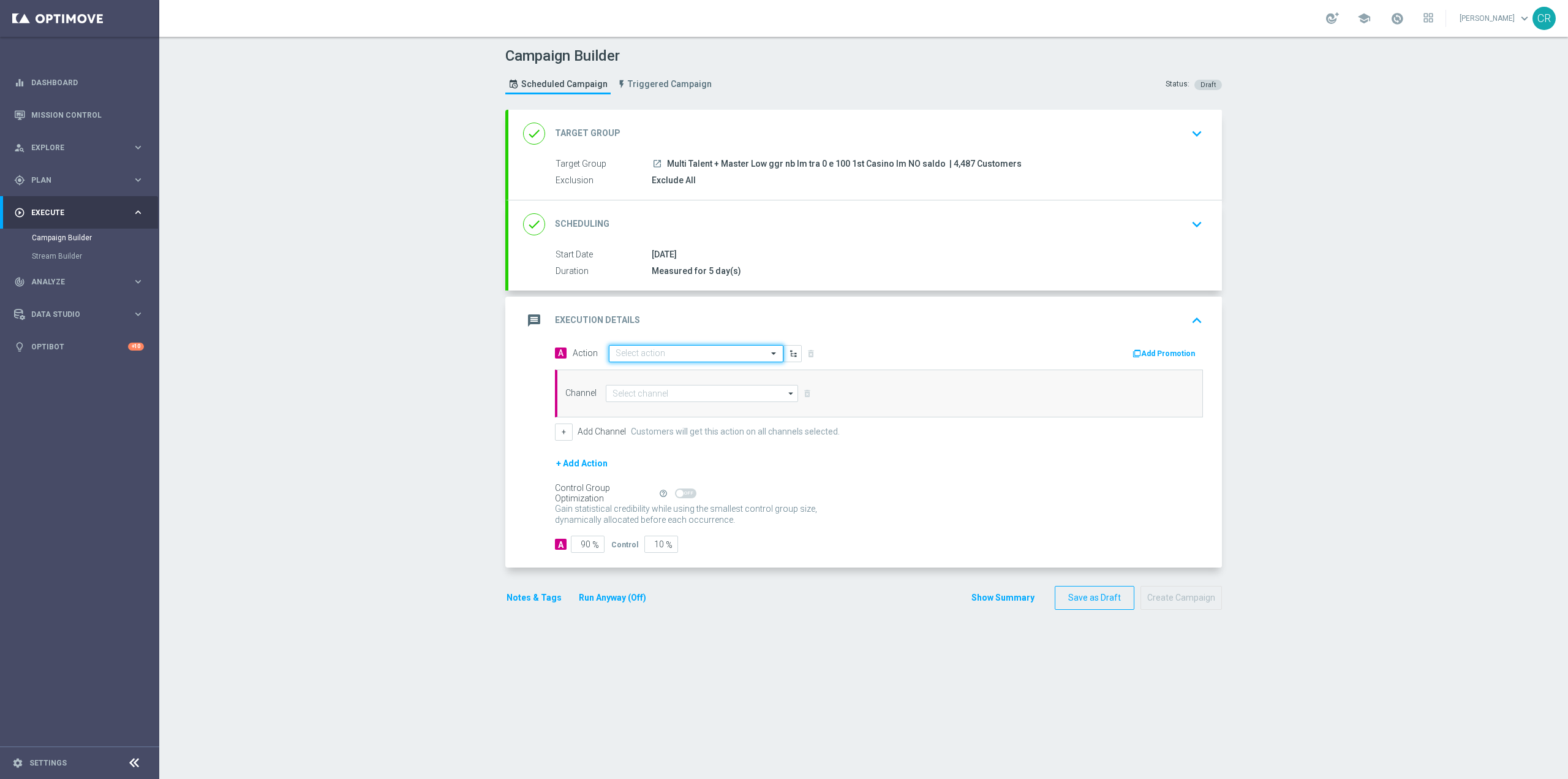
scroll to position [0, 0]
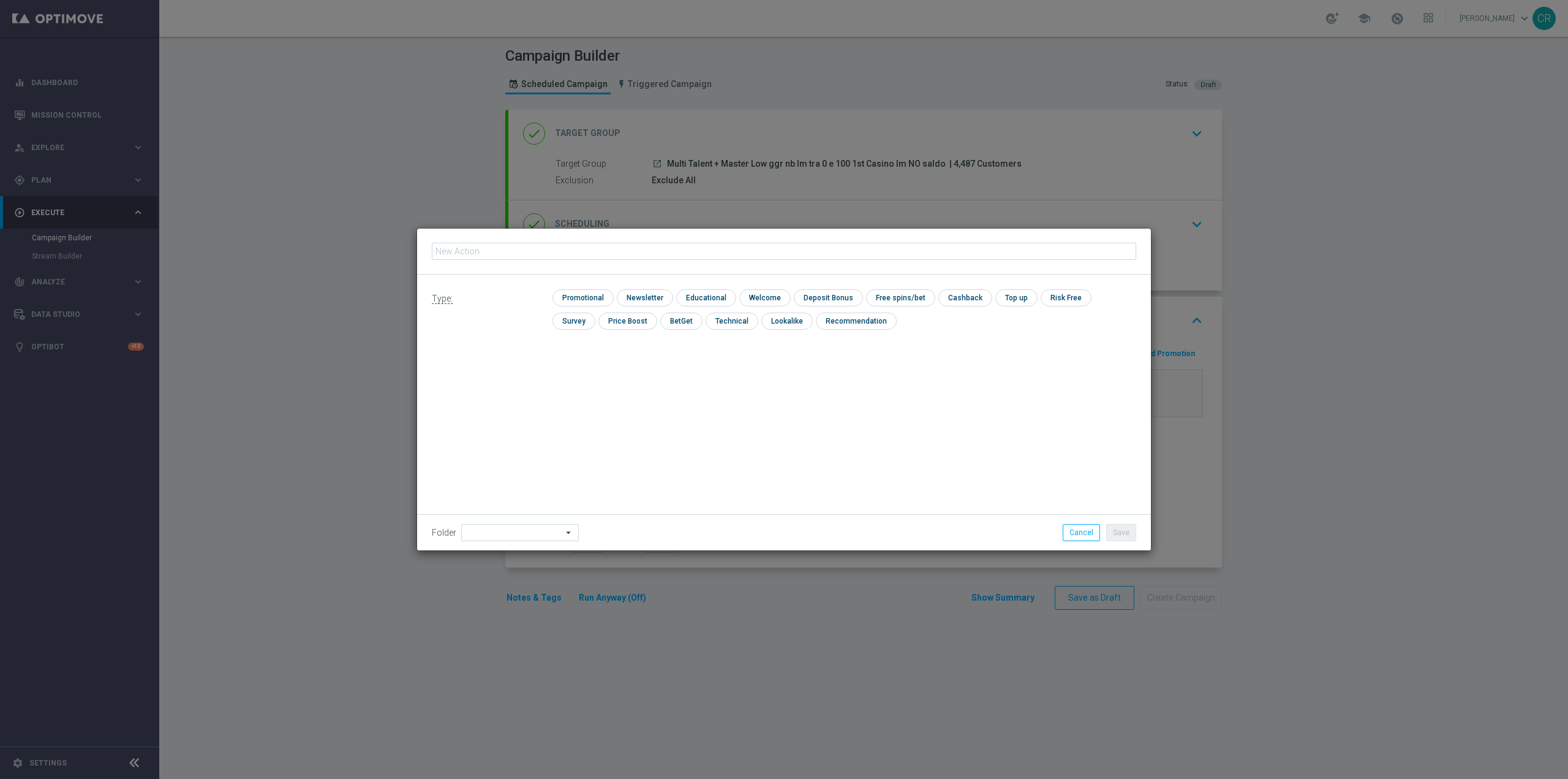
type input "Deposita 20€ ricevi 2.000 Sisal point, deposita 40€ ricevi 4.500 Sisal point"
click at [591, 301] on input "checkbox" at bounding box center [581, 297] width 58 height 16
checkbox input "true"
click at [849, 297] on input "checkbox" at bounding box center [839, 297] width 66 height 16
checkbox input "true"
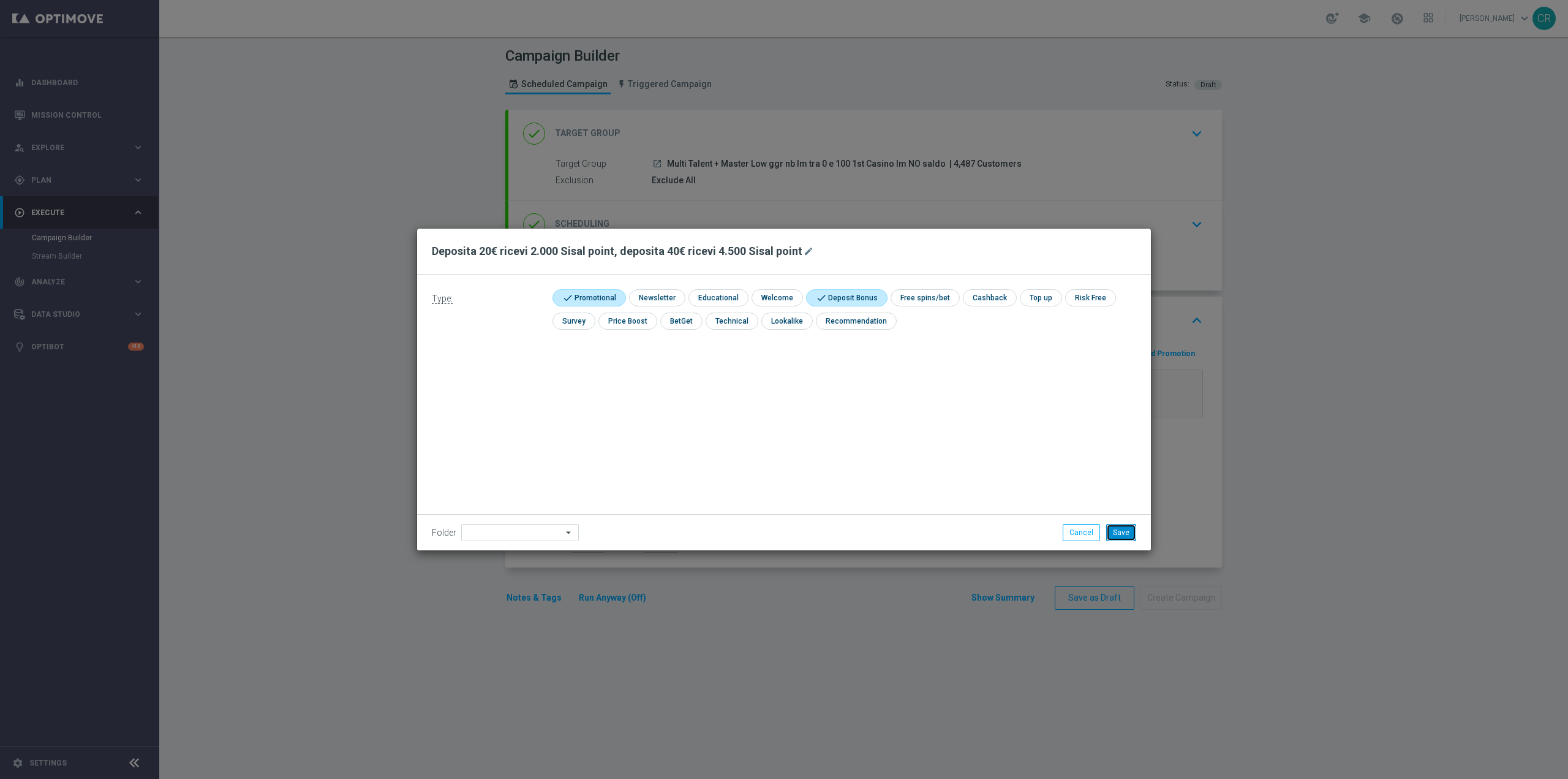
click at [1120, 535] on button "Save" at bounding box center [1120, 533] width 30 height 17
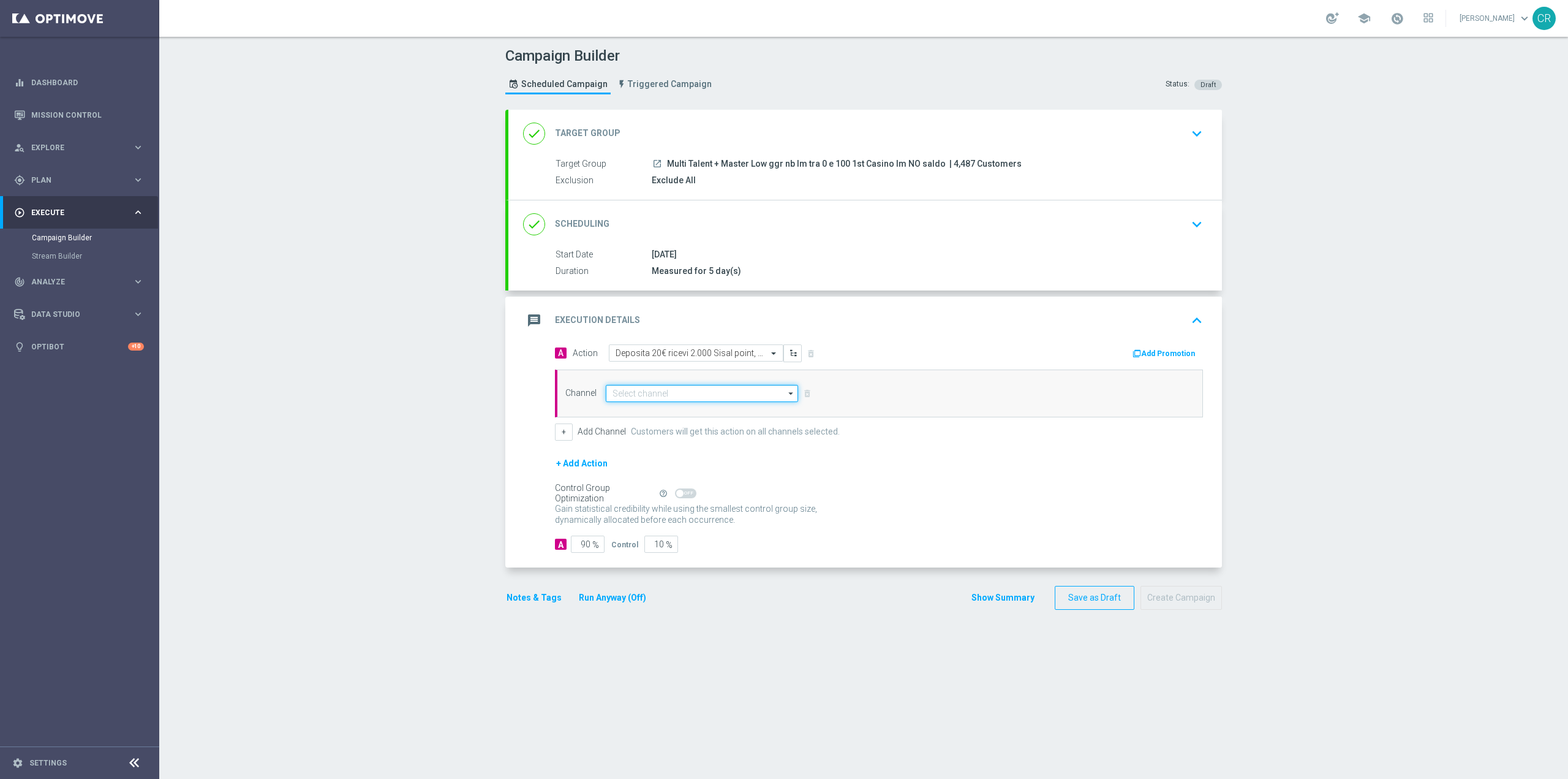
click at [702, 391] on input at bounding box center [702, 393] width 193 height 17
click at [683, 411] on div "Optimail" at bounding box center [697, 411] width 182 height 17
type input "Optimail"
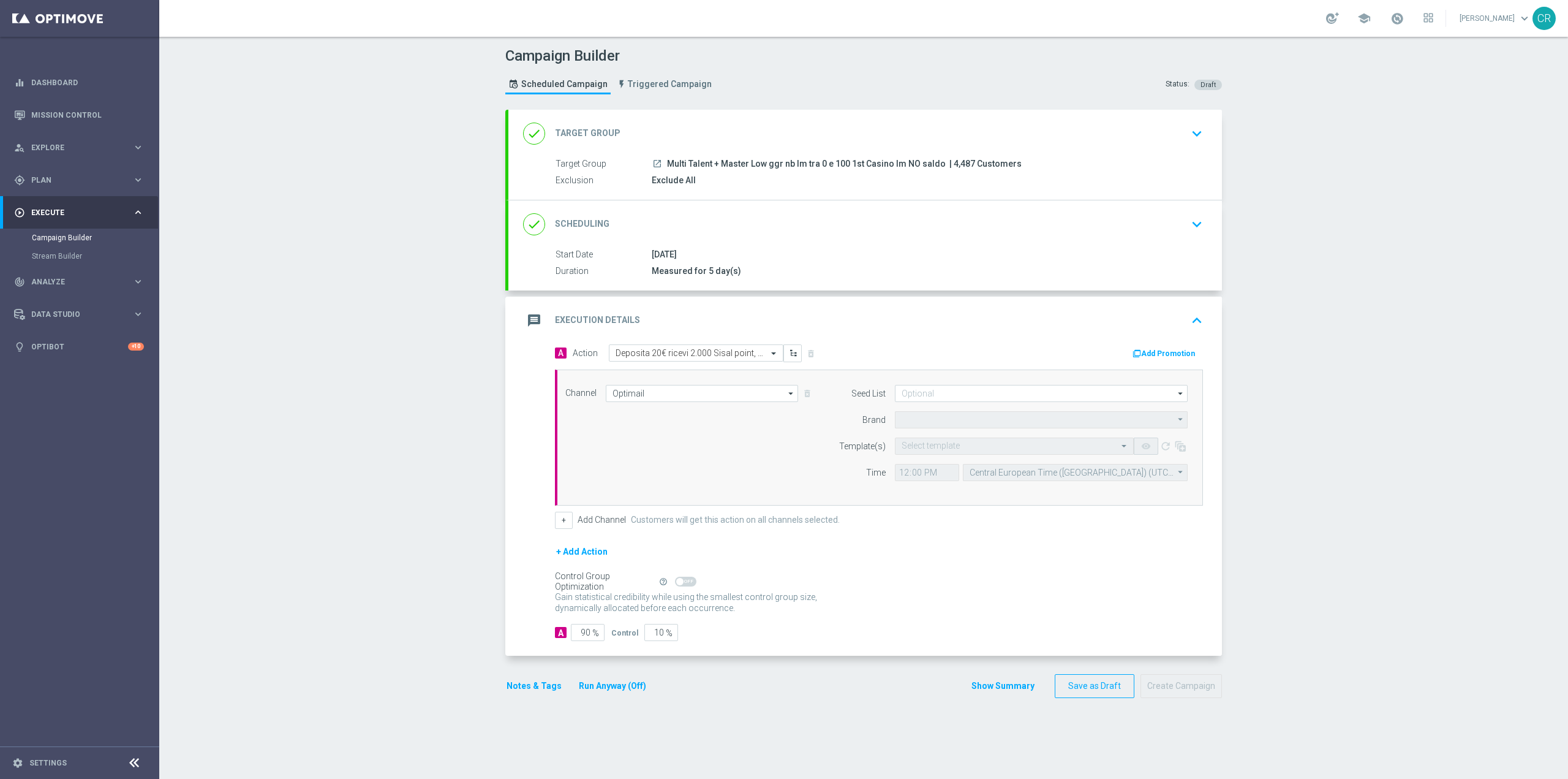
type input "Sisal Marketing"
click at [930, 449] on input "text" at bounding box center [1002, 446] width 201 height 11
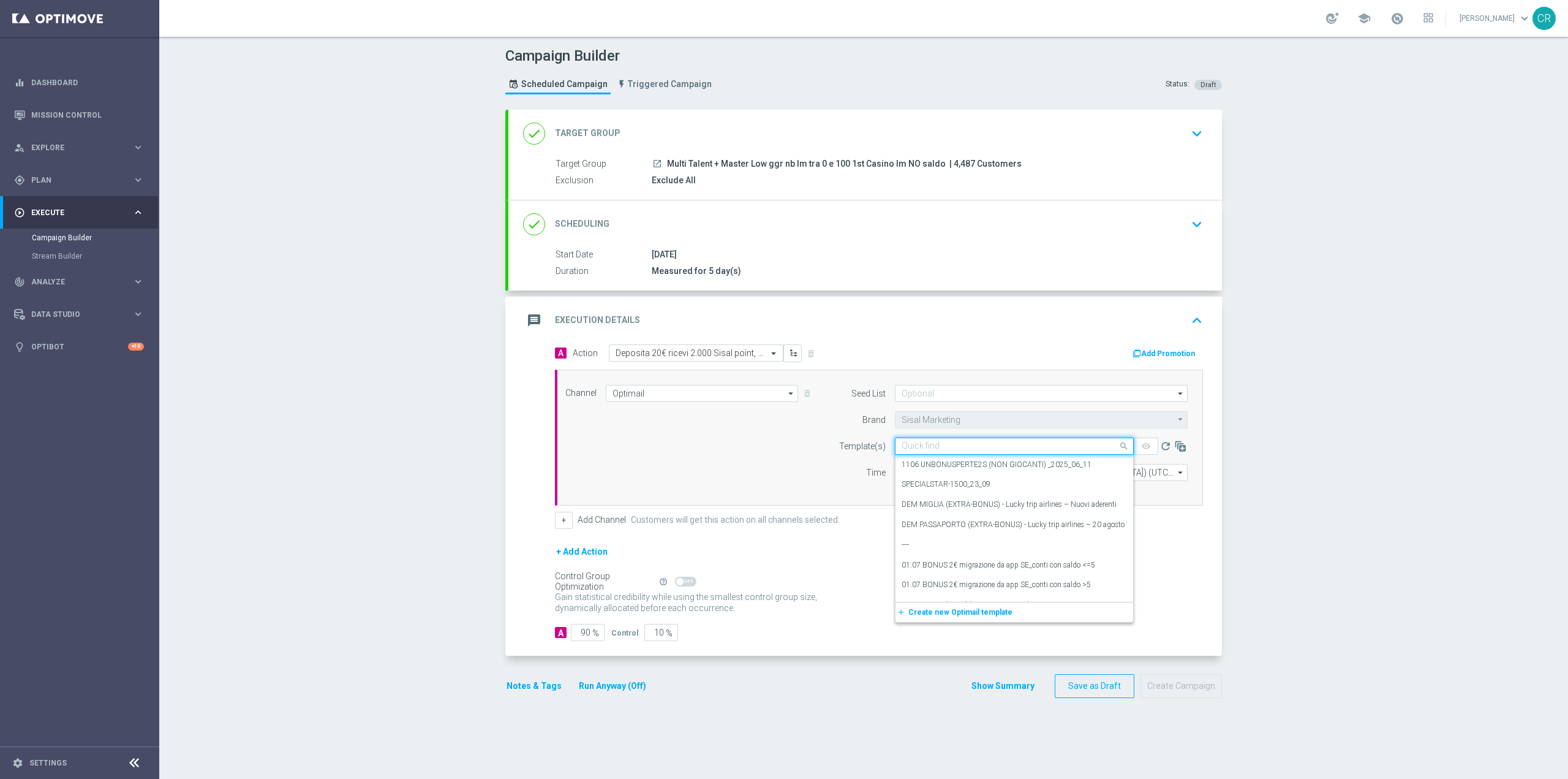
paste input "DEPOPOINT151025- [DATE]"
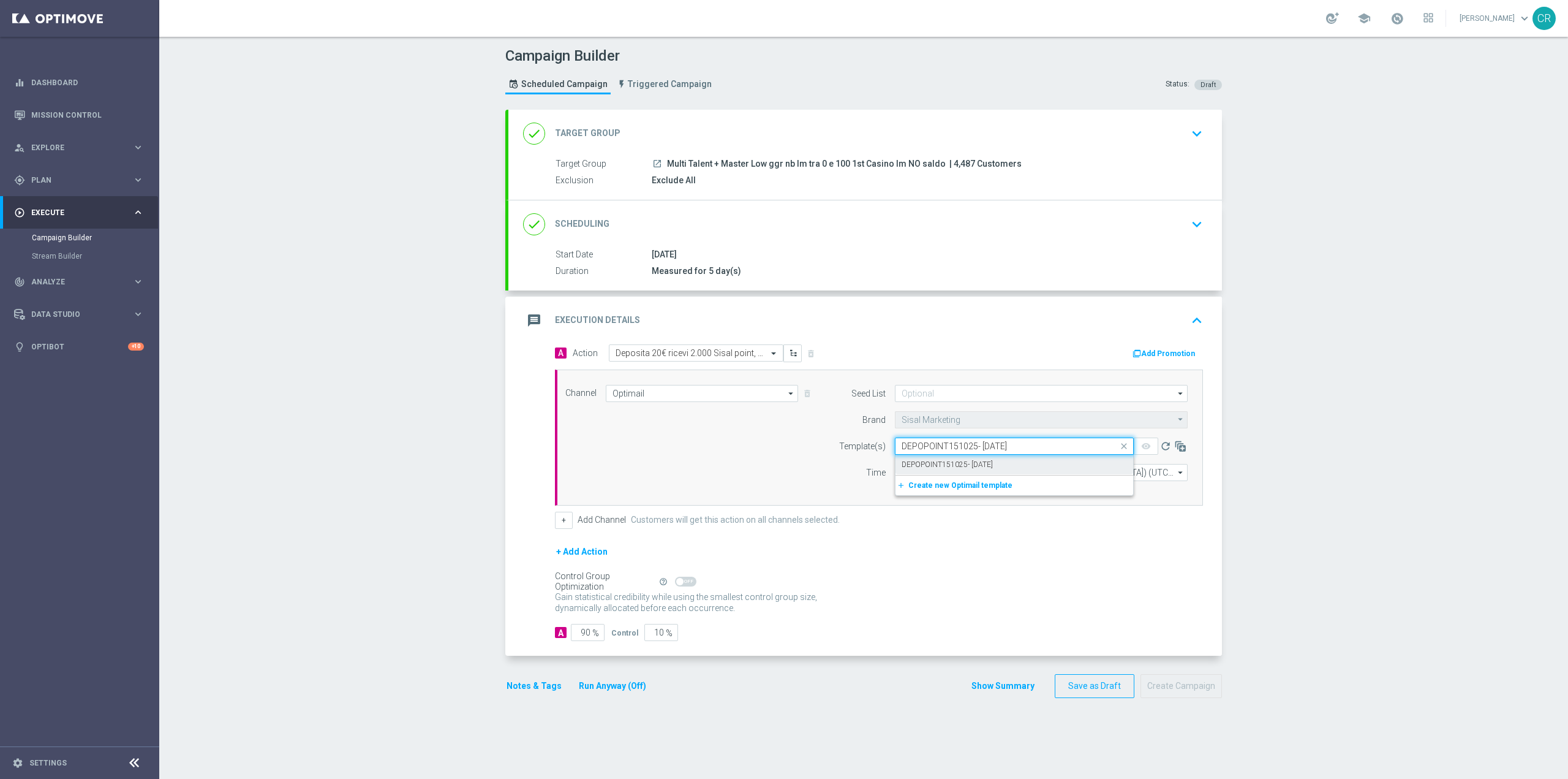
click at [926, 464] on label "DEPOPOINT151025- [DATE]" at bounding box center [948, 464] width 92 height 11
type input "DEPOPOINT151025- [DATE]"
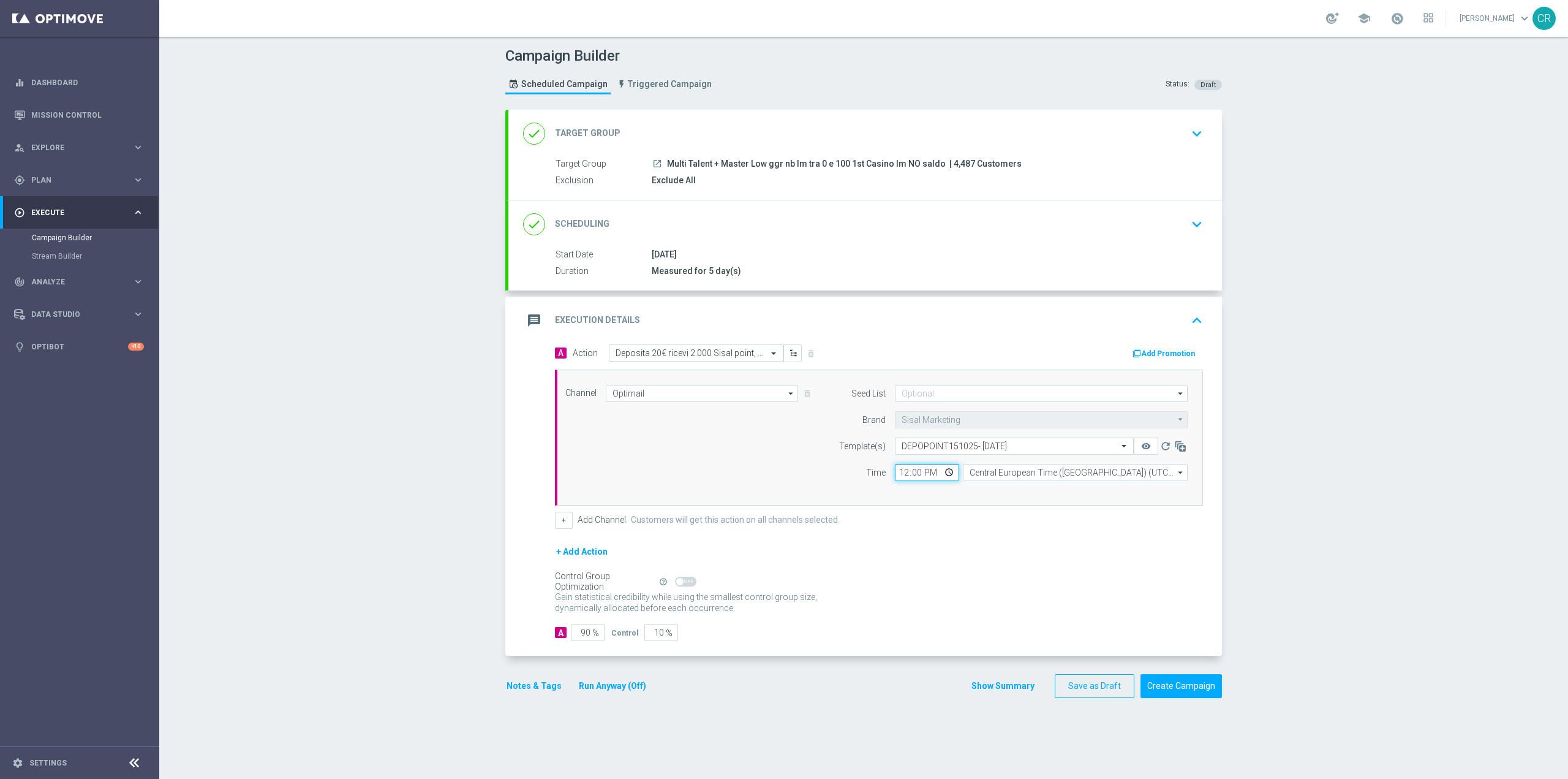
click at [928, 469] on input "12:00" at bounding box center [927, 473] width 64 height 17
click at [943, 471] on input "12:00" at bounding box center [927, 473] width 64 height 17
type input "18:00"
click at [1067, 555] on div "+ Add Action" at bounding box center [879, 559] width 648 height 31
click at [1174, 355] on button "Add Promotion" at bounding box center [1164, 353] width 68 height 13
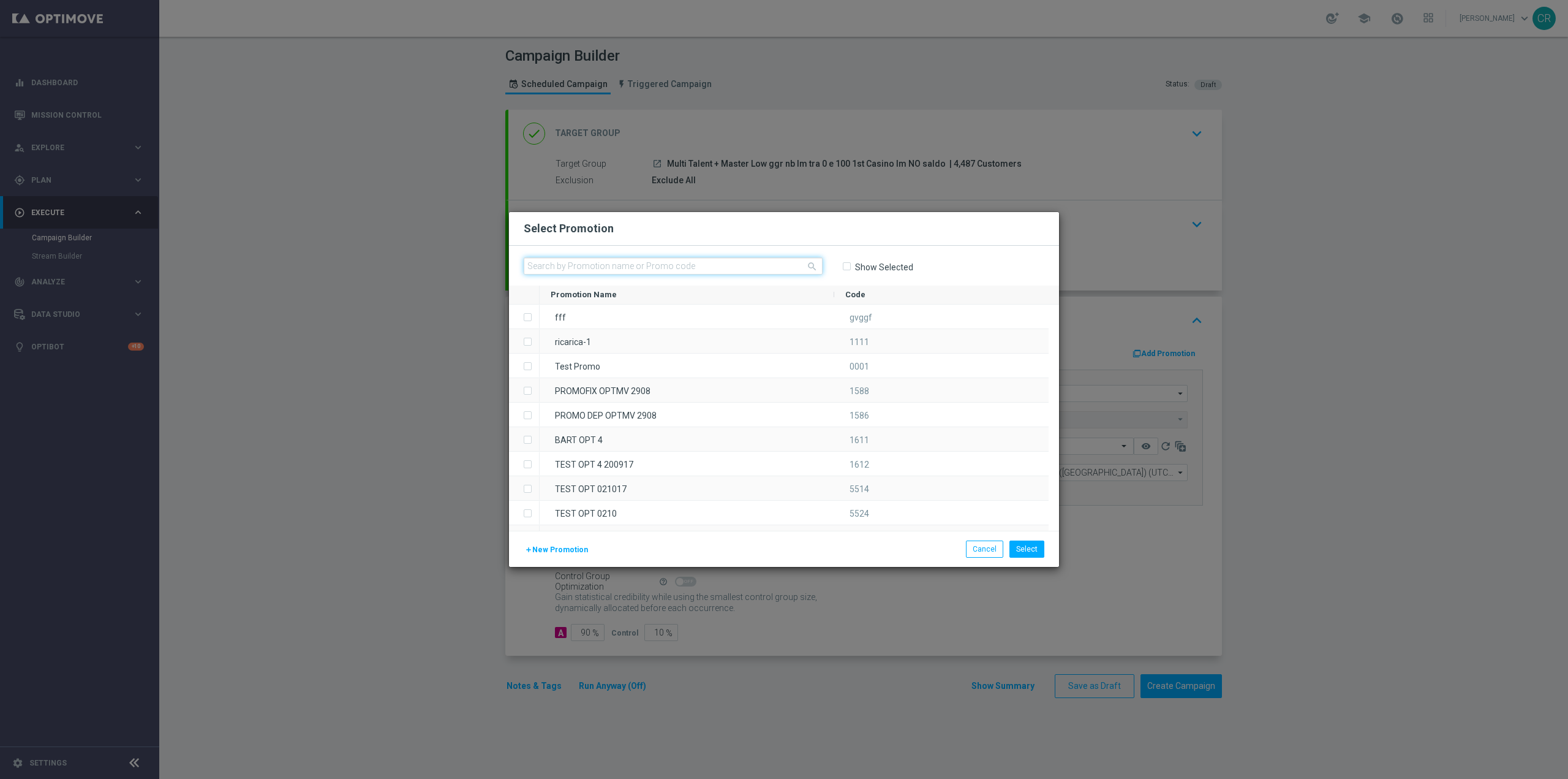
click at [742, 262] on input "text" at bounding box center [673, 266] width 299 height 17
paste input "336783"
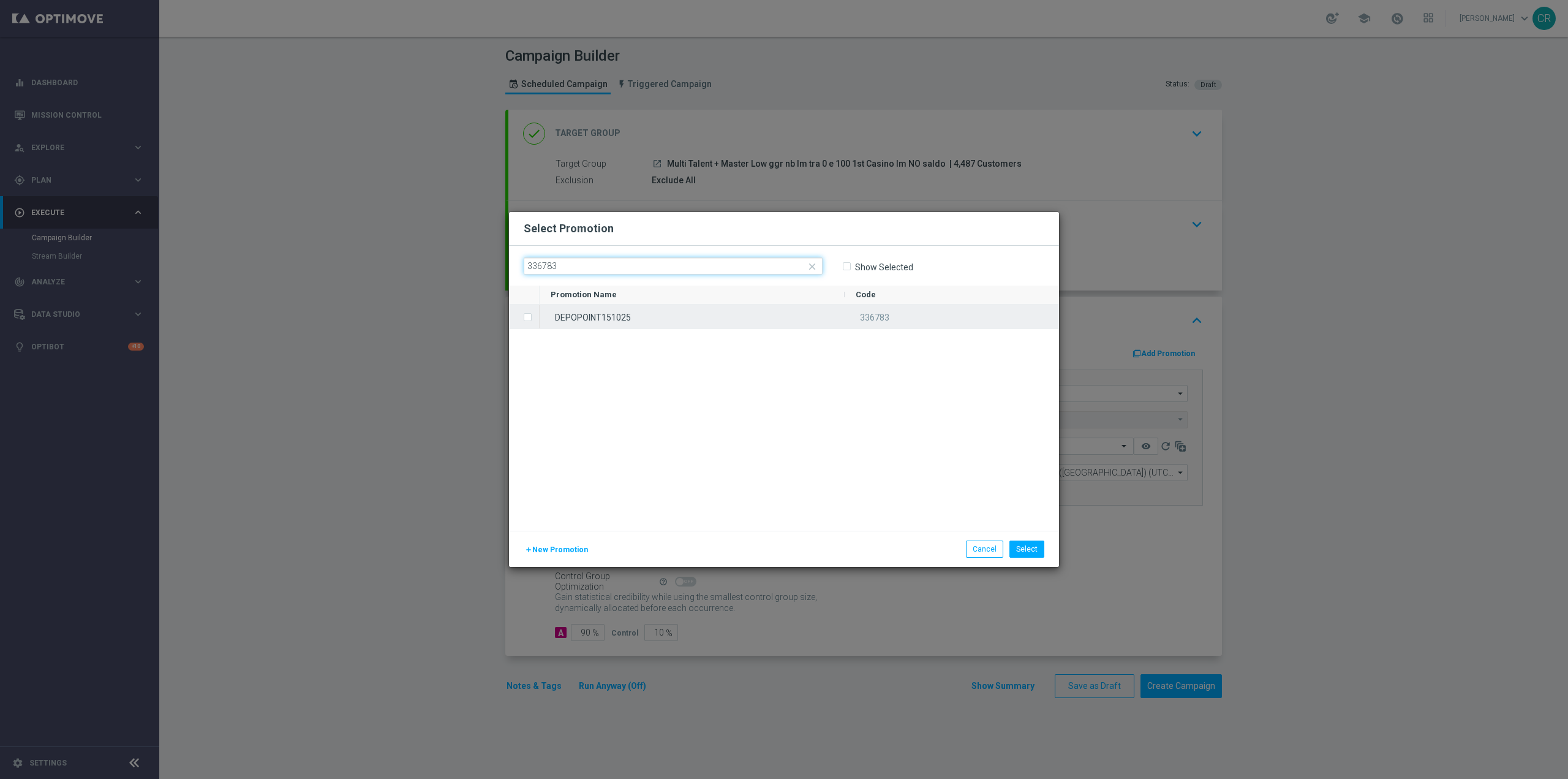
type input "336783"
click at [696, 308] on div "DEPOPOINT151025" at bounding box center [692, 316] width 305 height 24
click at [1025, 543] on button "Select" at bounding box center [1027, 549] width 35 height 17
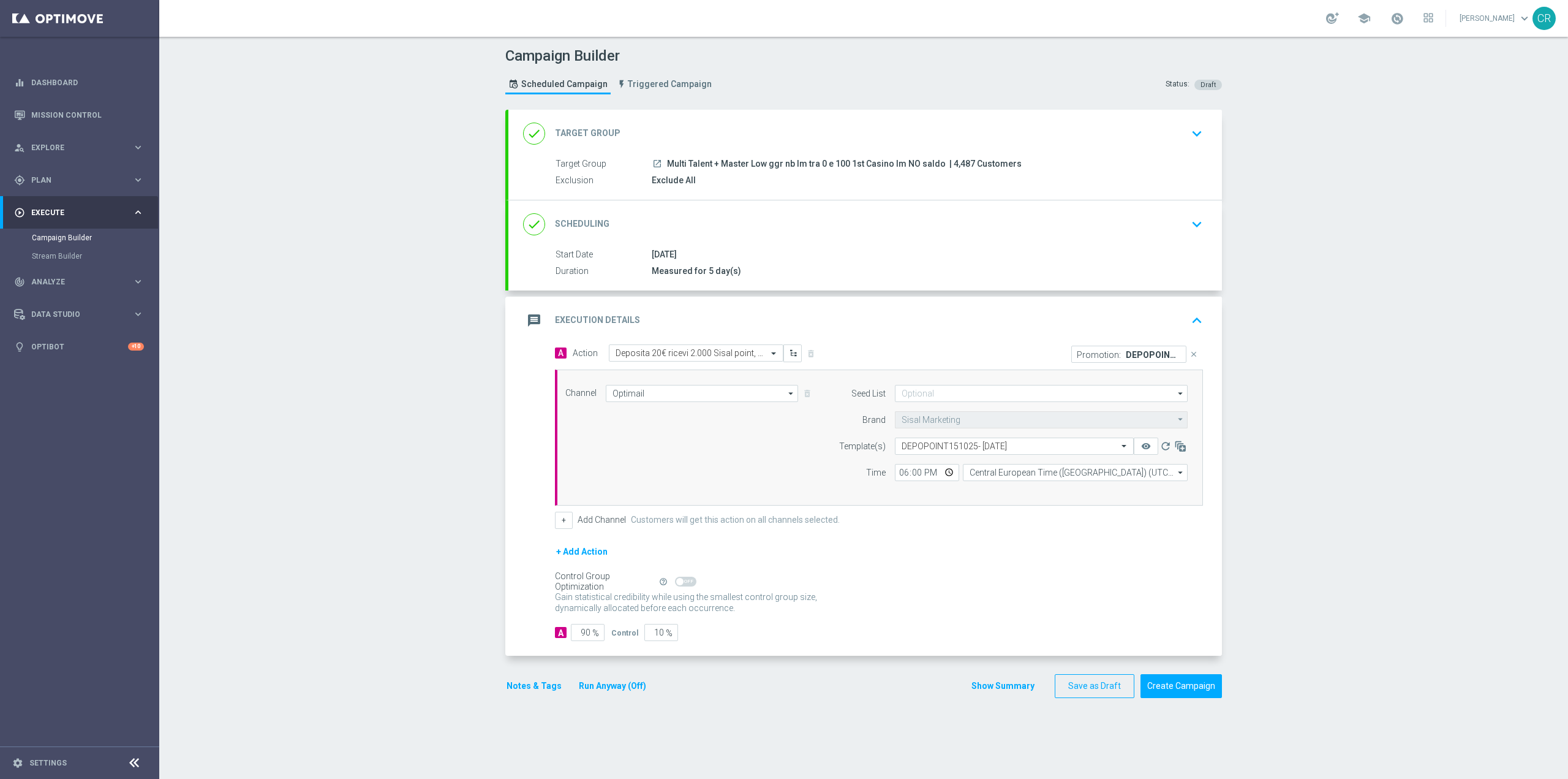
click at [1193, 223] on icon "keyboard_arrow_down" at bounding box center [1197, 223] width 18 height 18
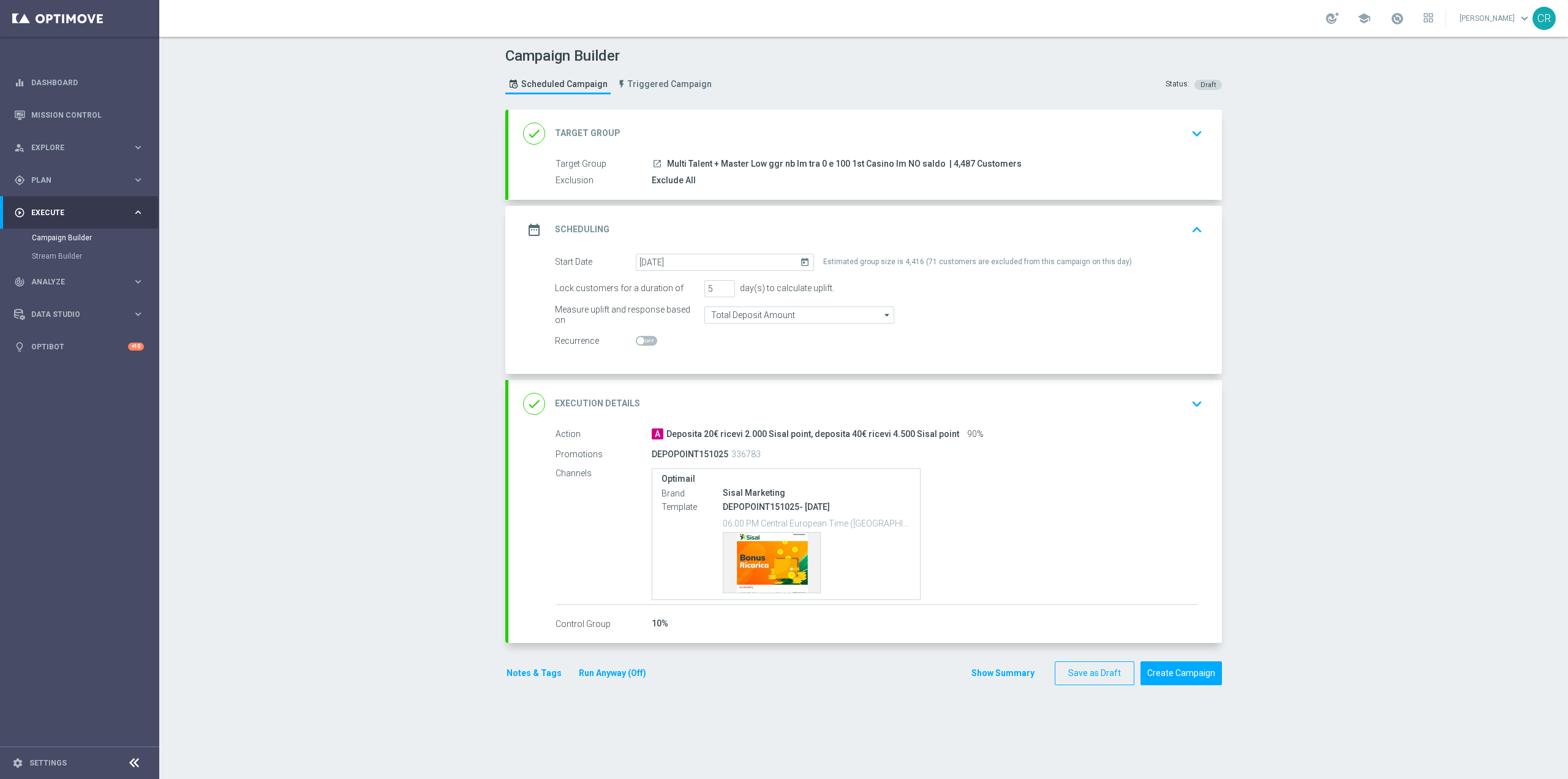
click at [1171, 431] on div "A Deposita 20€ ricevi 2.000 Sisal point, deposita 40€ ricevi 4.500 Sisal point …" at bounding box center [925, 433] width 547 height 12
click at [1186, 392] on button "keyboard_arrow_down" at bounding box center [1197, 404] width 21 height 23
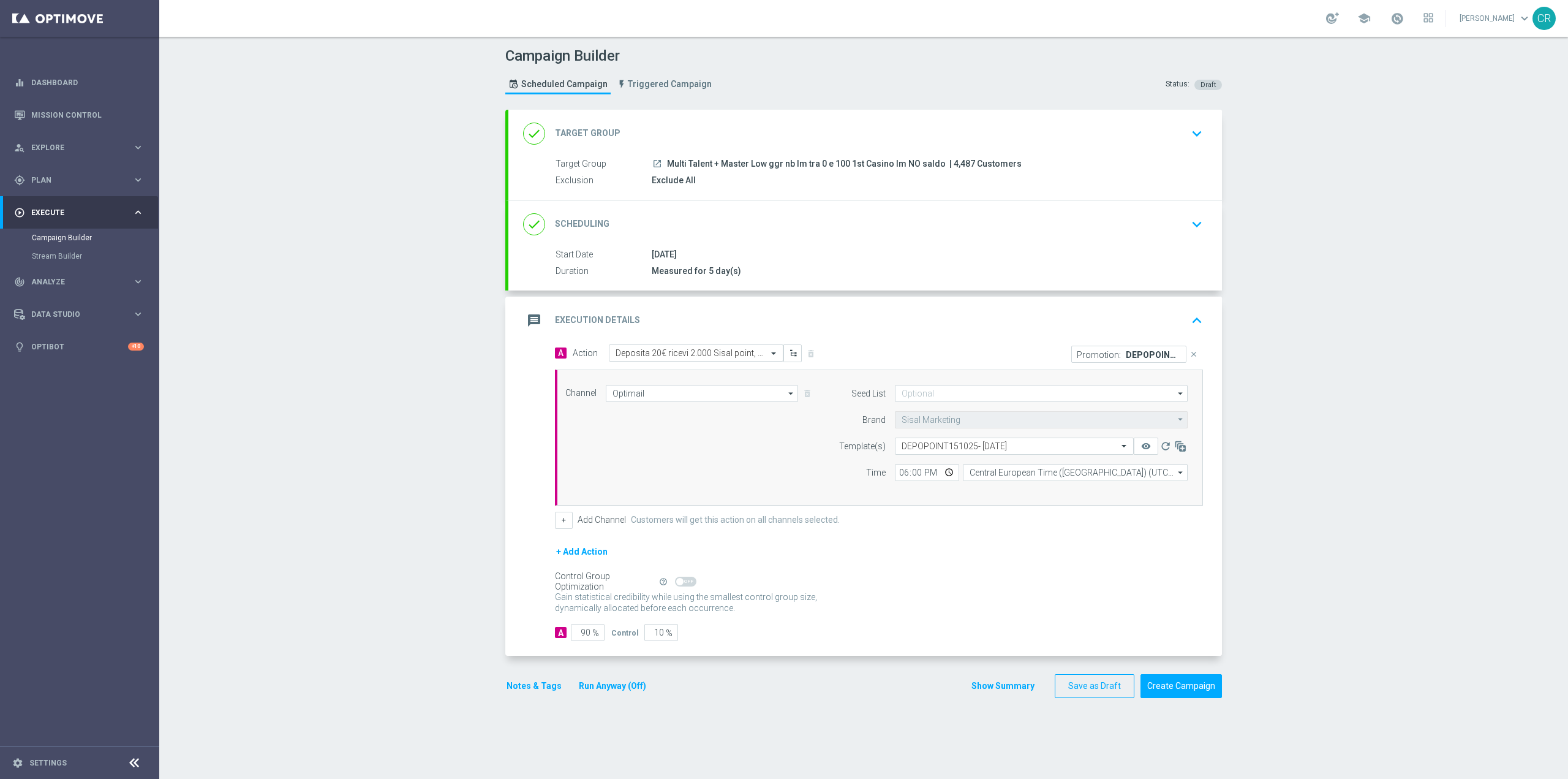
click at [534, 675] on div "Notes & Tags Run Anyway (Off)" at bounding box center [584, 685] width 157 height 24
click at [535, 685] on button "Notes & Tags" at bounding box center [534, 686] width 57 height 15
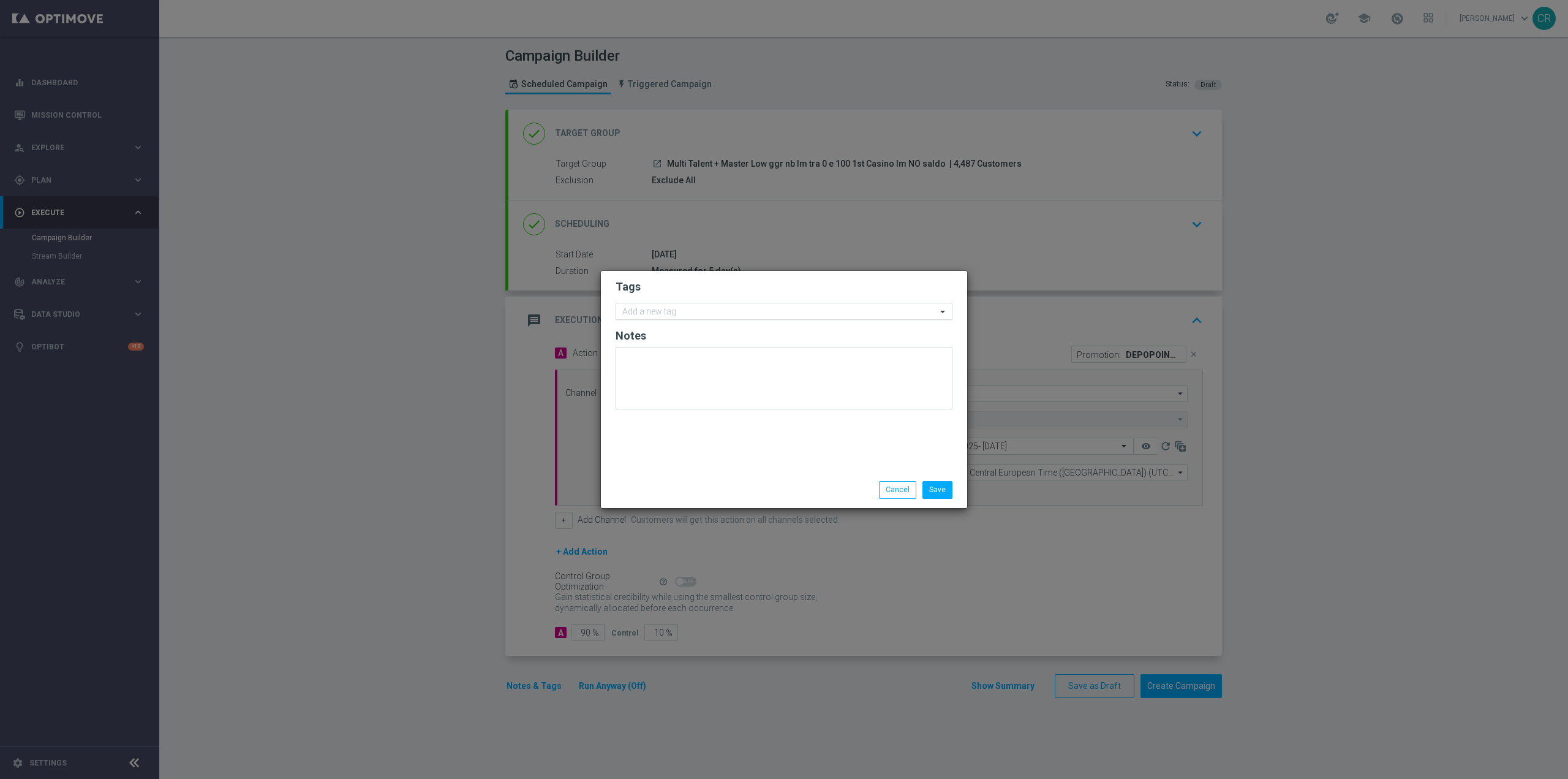
click at [676, 314] on input "text" at bounding box center [779, 312] width 314 height 11
click at [738, 312] on input "text" at bounding box center [779, 312] width 314 height 11
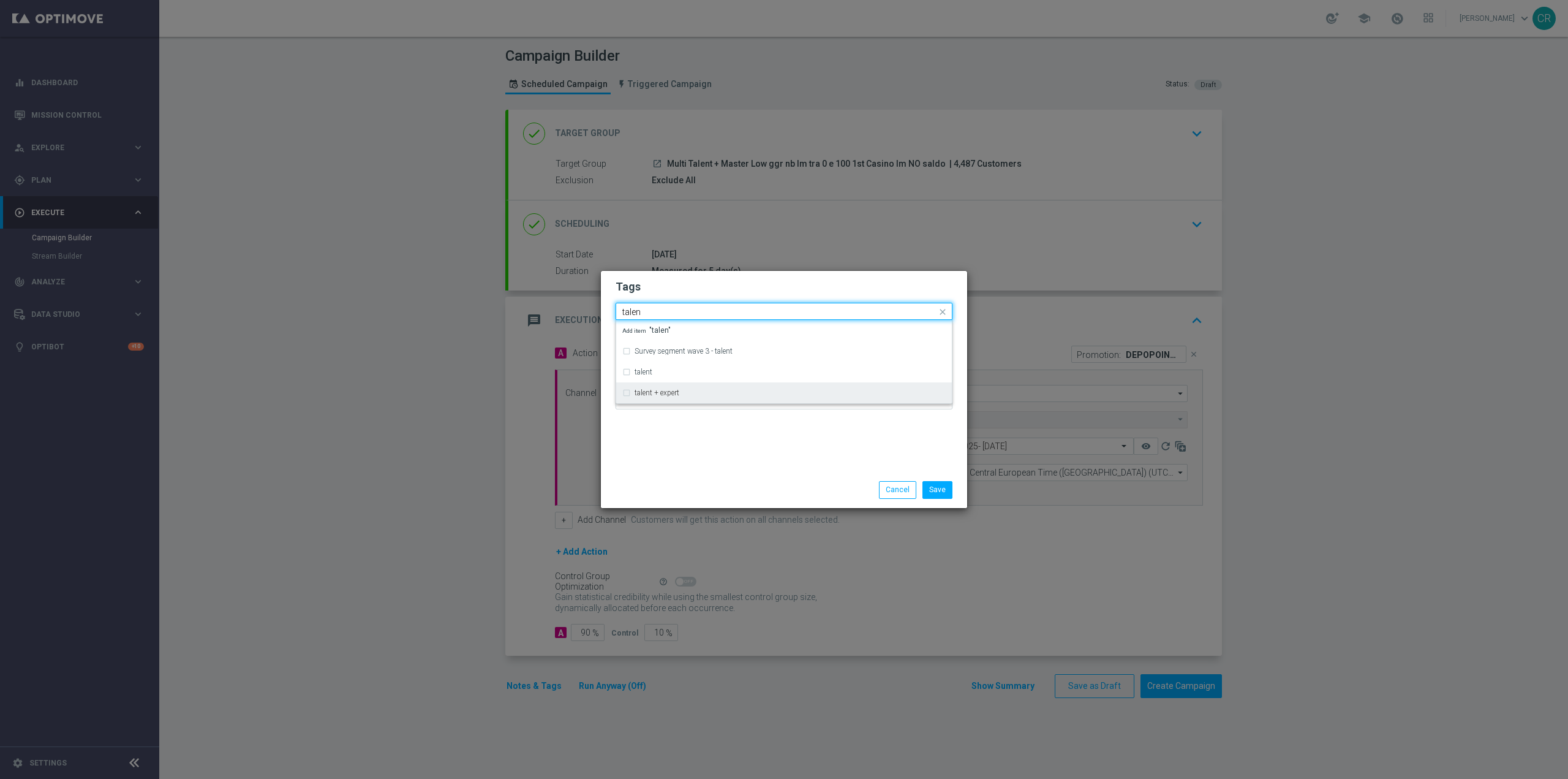
click at [716, 397] on div "talent + expert" at bounding box center [784, 392] width 324 height 20
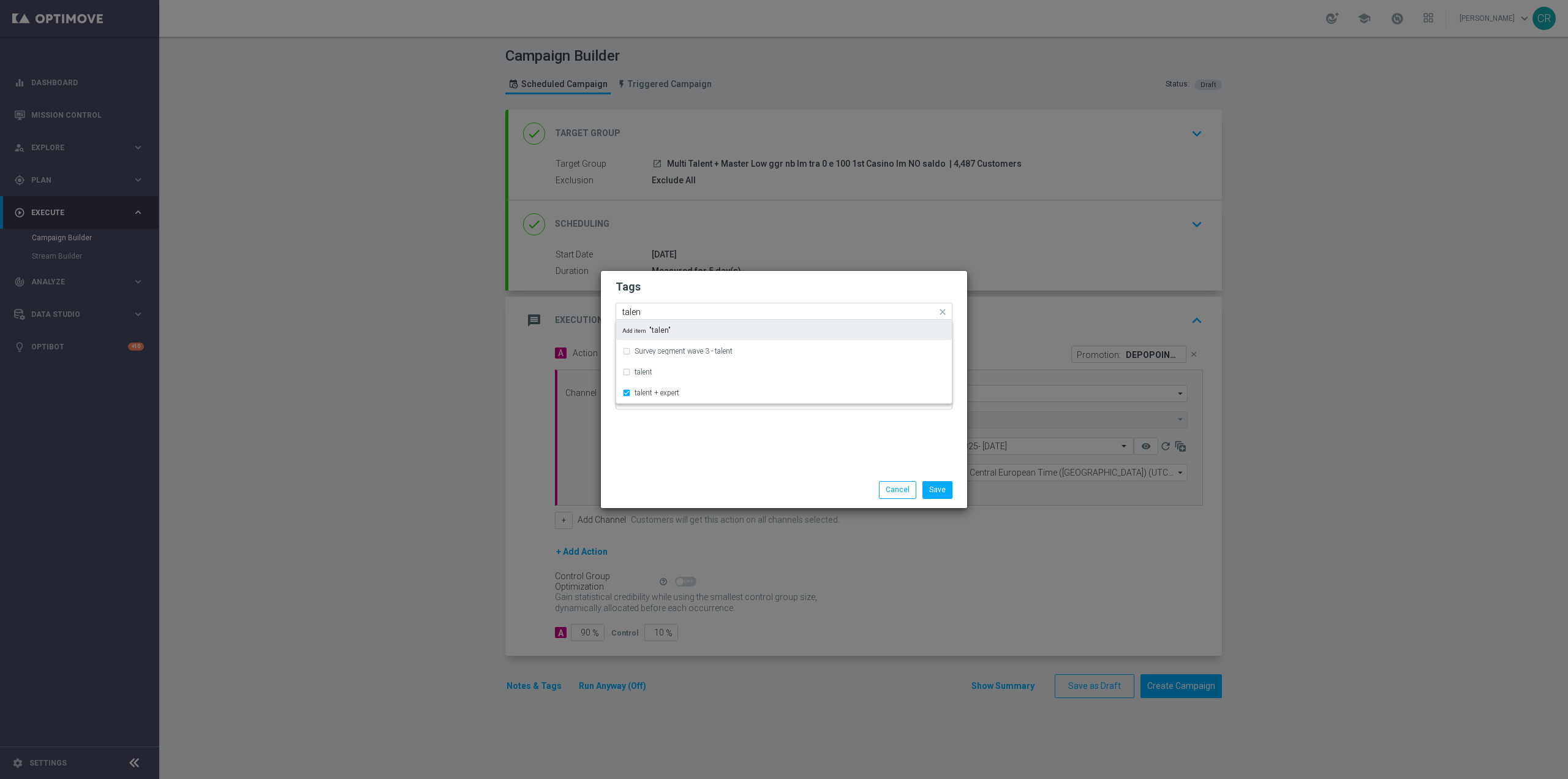
click at [755, 307] on input "talen" at bounding box center [779, 312] width 314 height 11
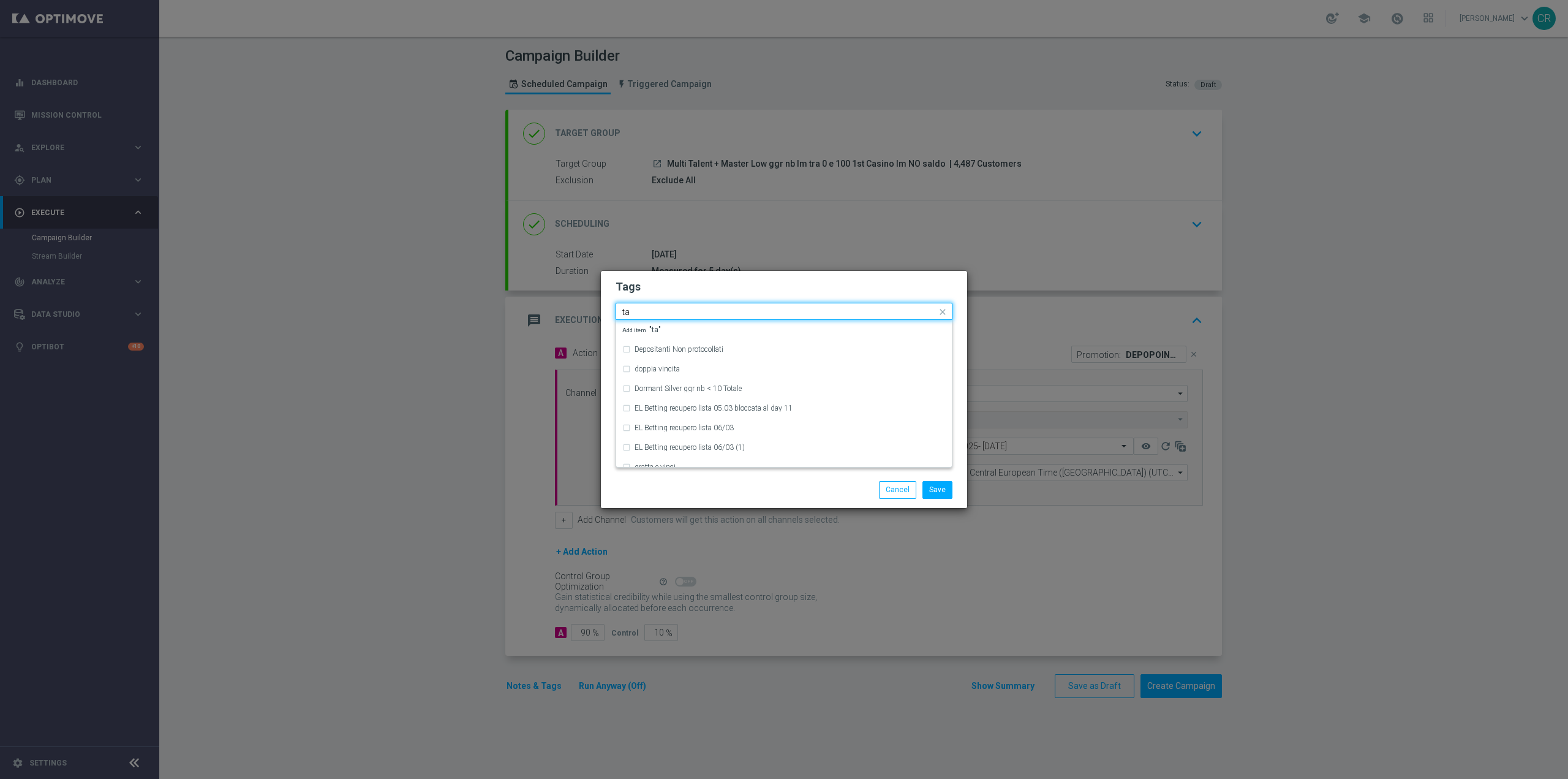
type input "t"
click at [710, 349] on div "low master" at bounding box center [790, 351] width 311 height 8
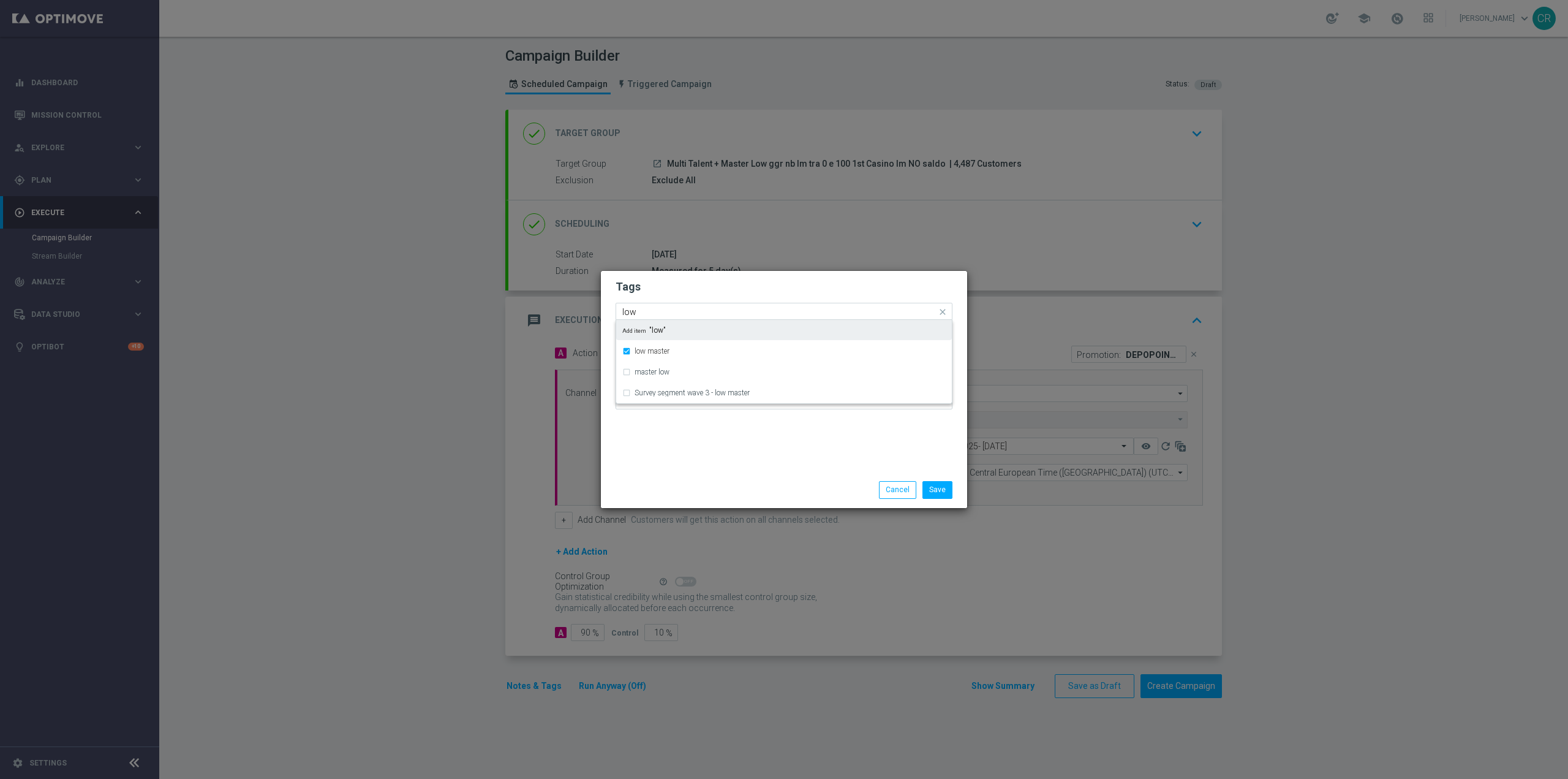
click at [752, 307] on input "low" at bounding box center [779, 312] width 314 height 11
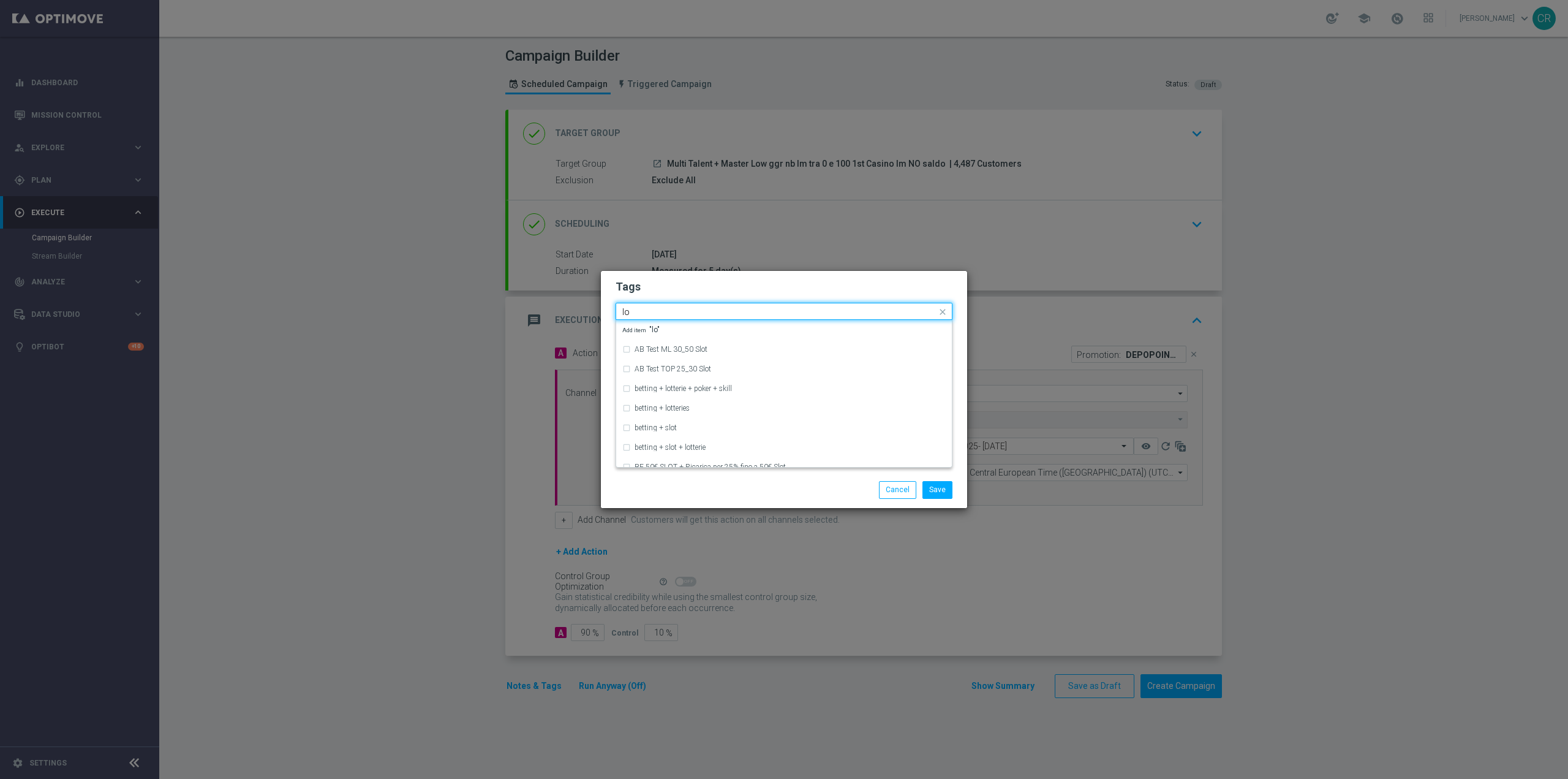
type input "l"
click at [781, 310] on input "text" at bounding box center [779, 312] width 314 height 11
click at [724, 355] on div "upselling" at bounding box center [790, 353] width 311 height 8
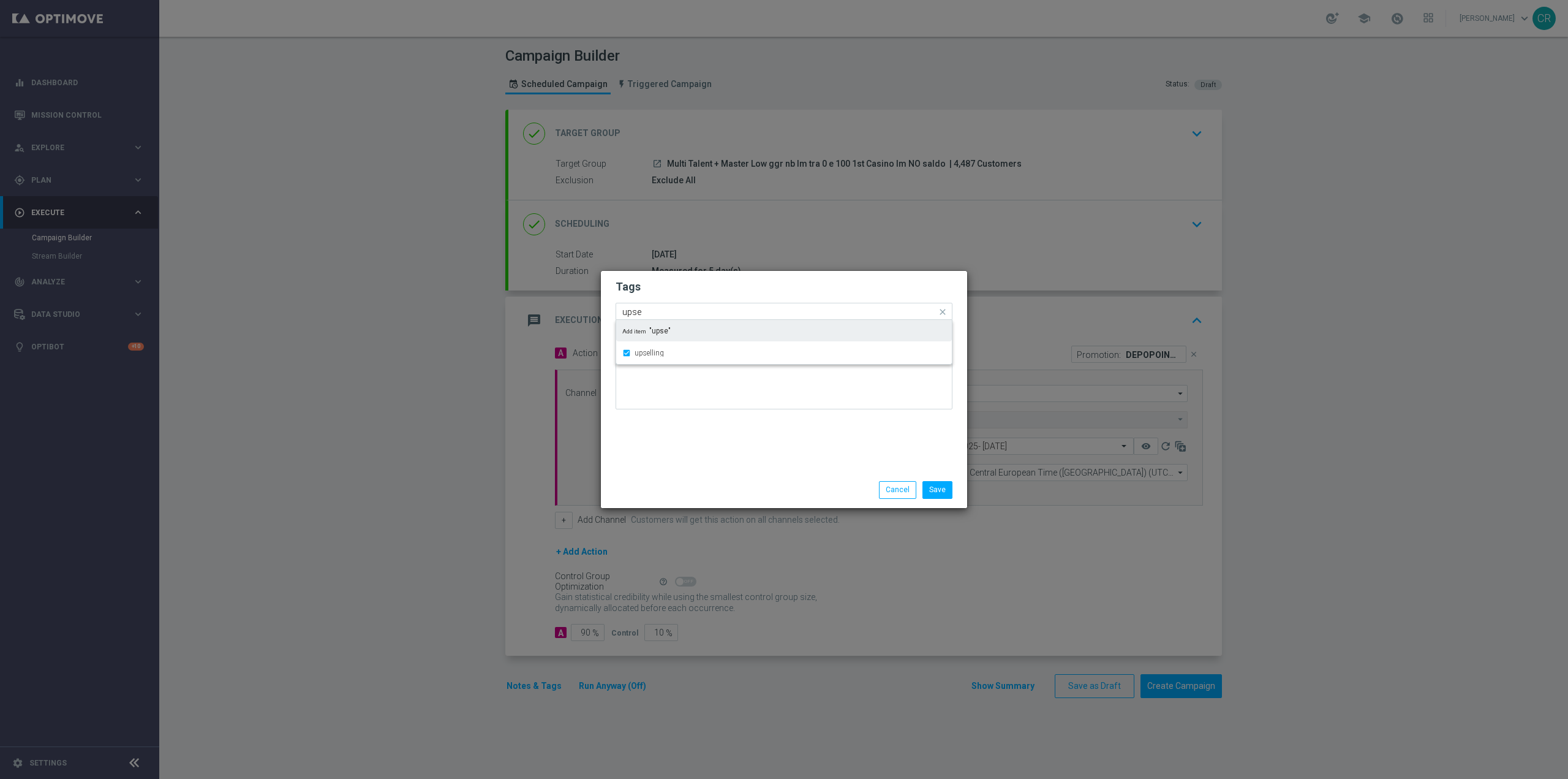
click at [736, 305] on div "Quick find × talent + expert × low master × upselling upse" at bounding box center [777, 311] width 321 height 15
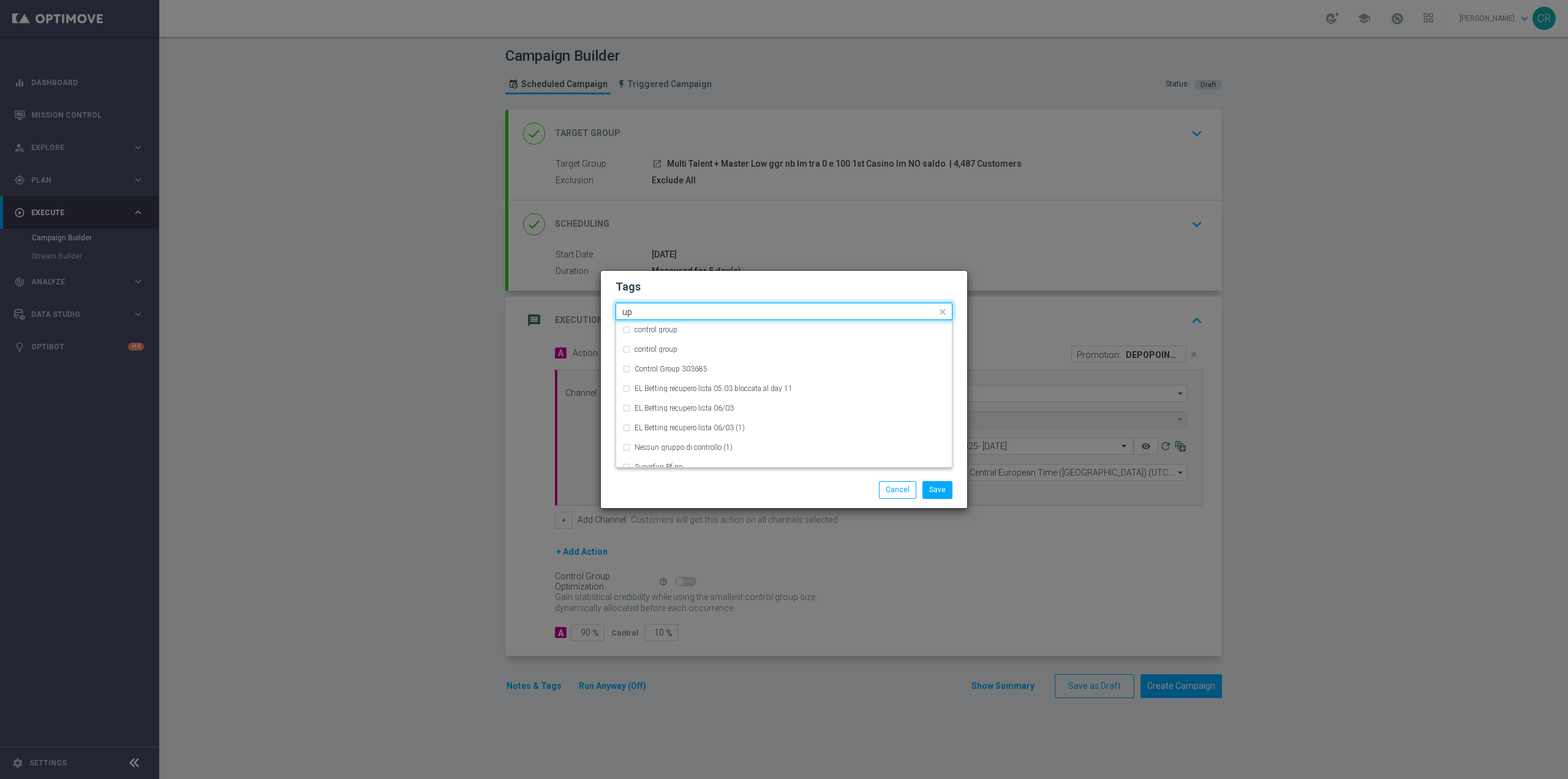
type input "u"
click at [728, 311] on input "text" at bounding box center [779, 312] width 314 height 11
click at [694, 375] on div "ricarica" at bounding box center [790, 374] width 311 height 8
click at [693, 315] on input "ricarica" at bounding box center [779, 312] width 314 height 11
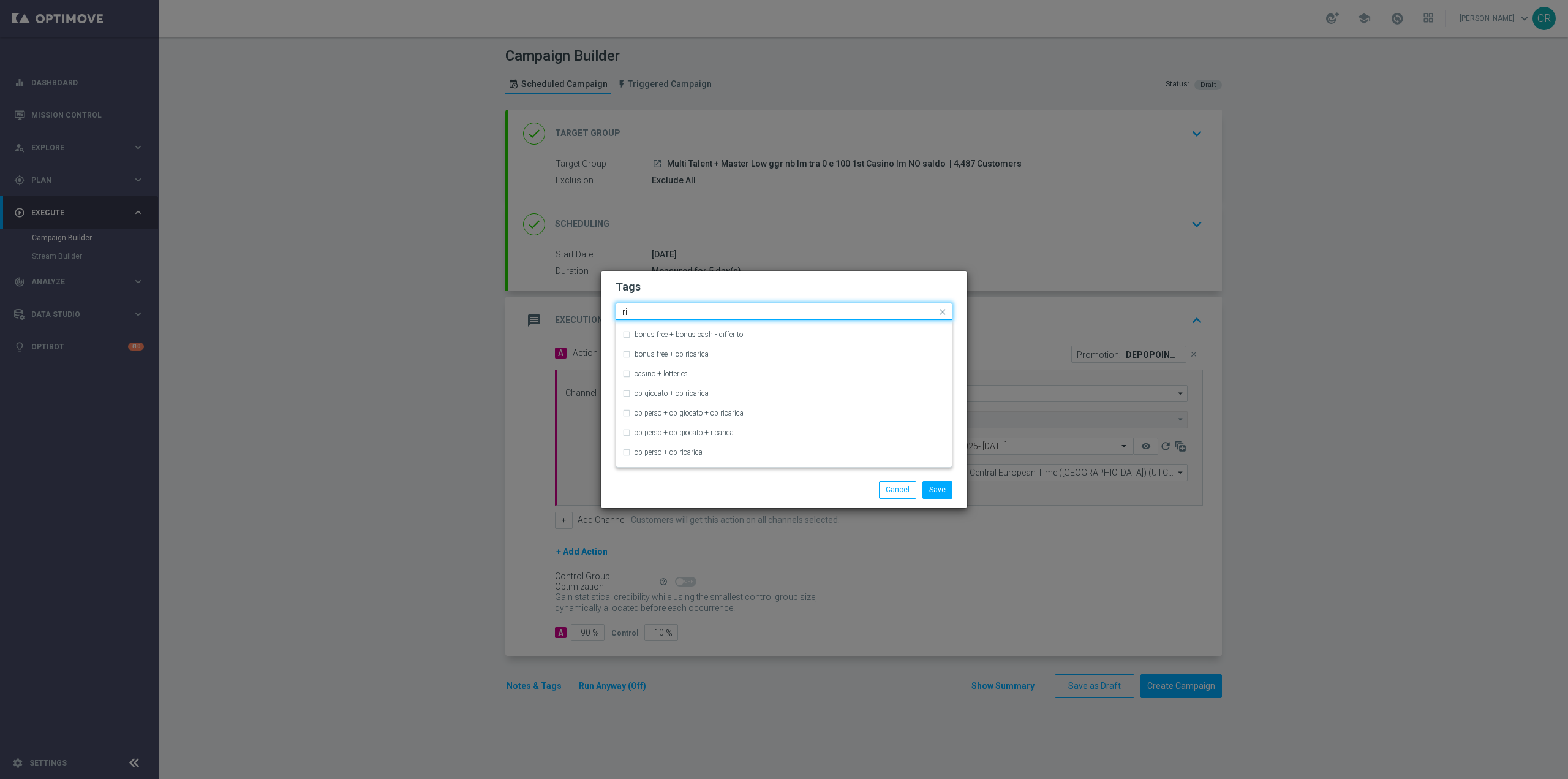
type input "r"
click at [695, 335] on div "all" at bounding box center [784, 329] width 324 height 20
click at [707, 315] on input "all" at bounding box center [779, 312] width 314 height 11
type input "a"
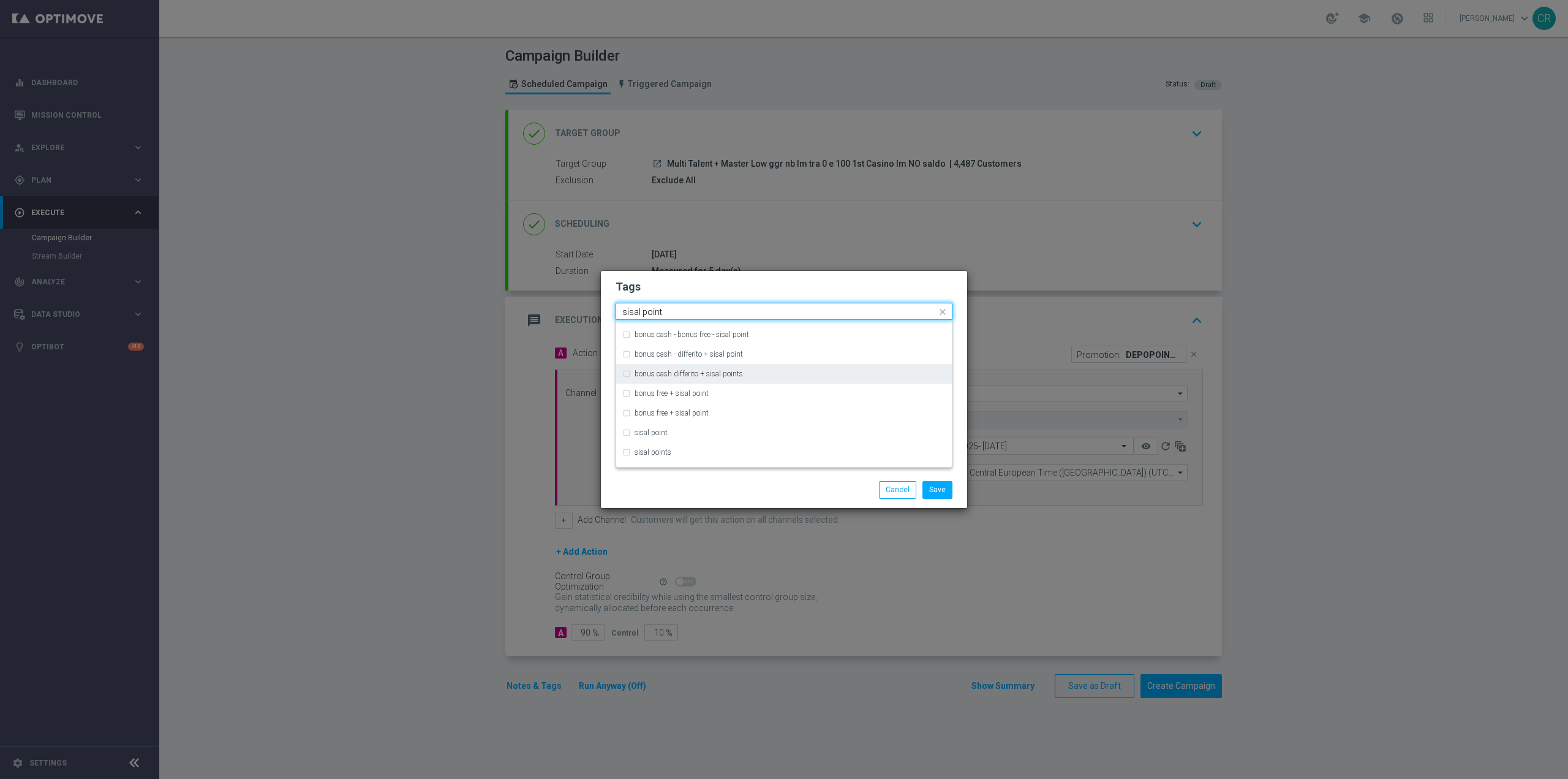
scroll to position [108, 0]
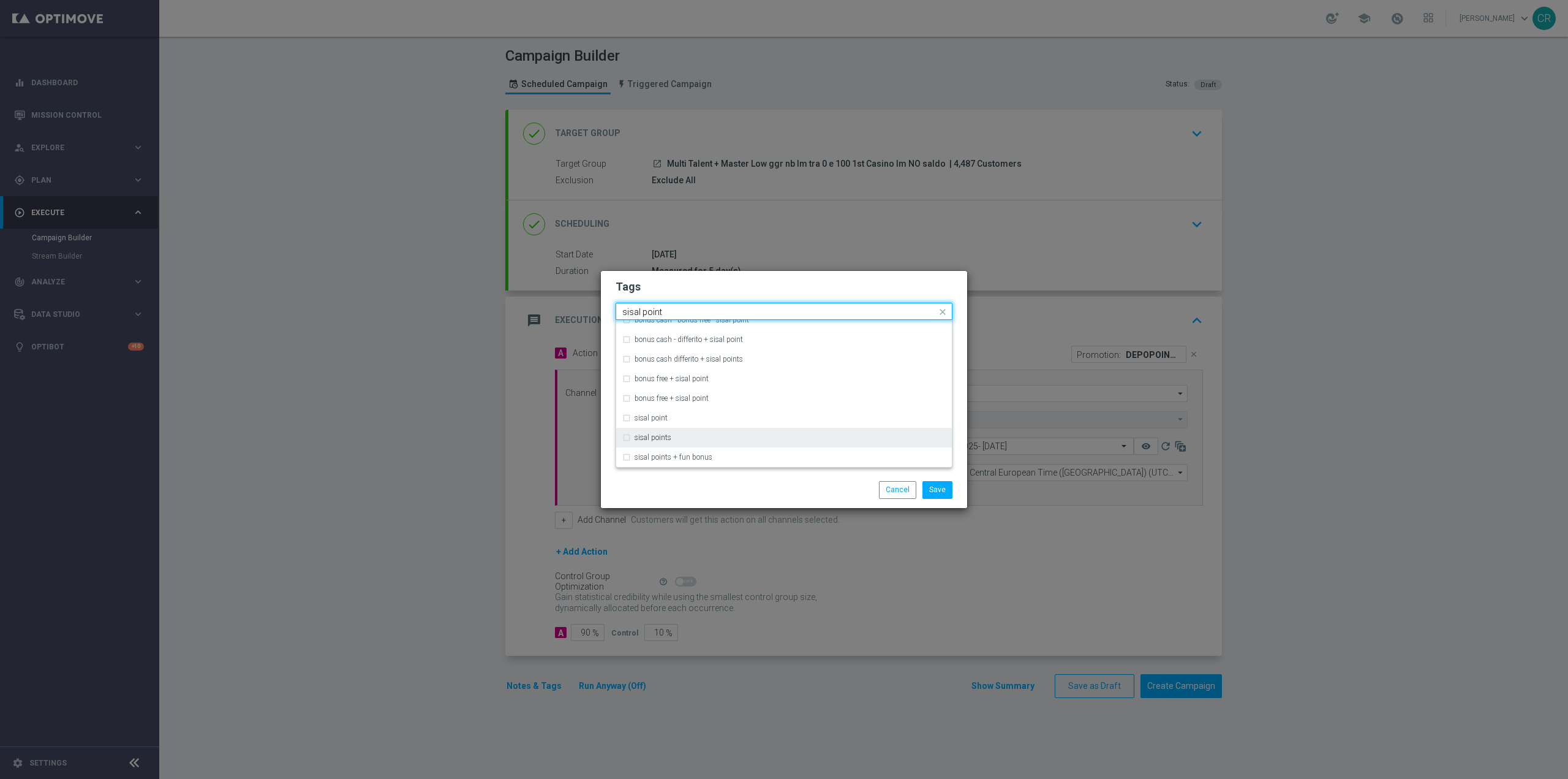
click at [691, 439] on div "sisal points" at bounding box center [790, 437] width 311 height 8
type input "sisal point"
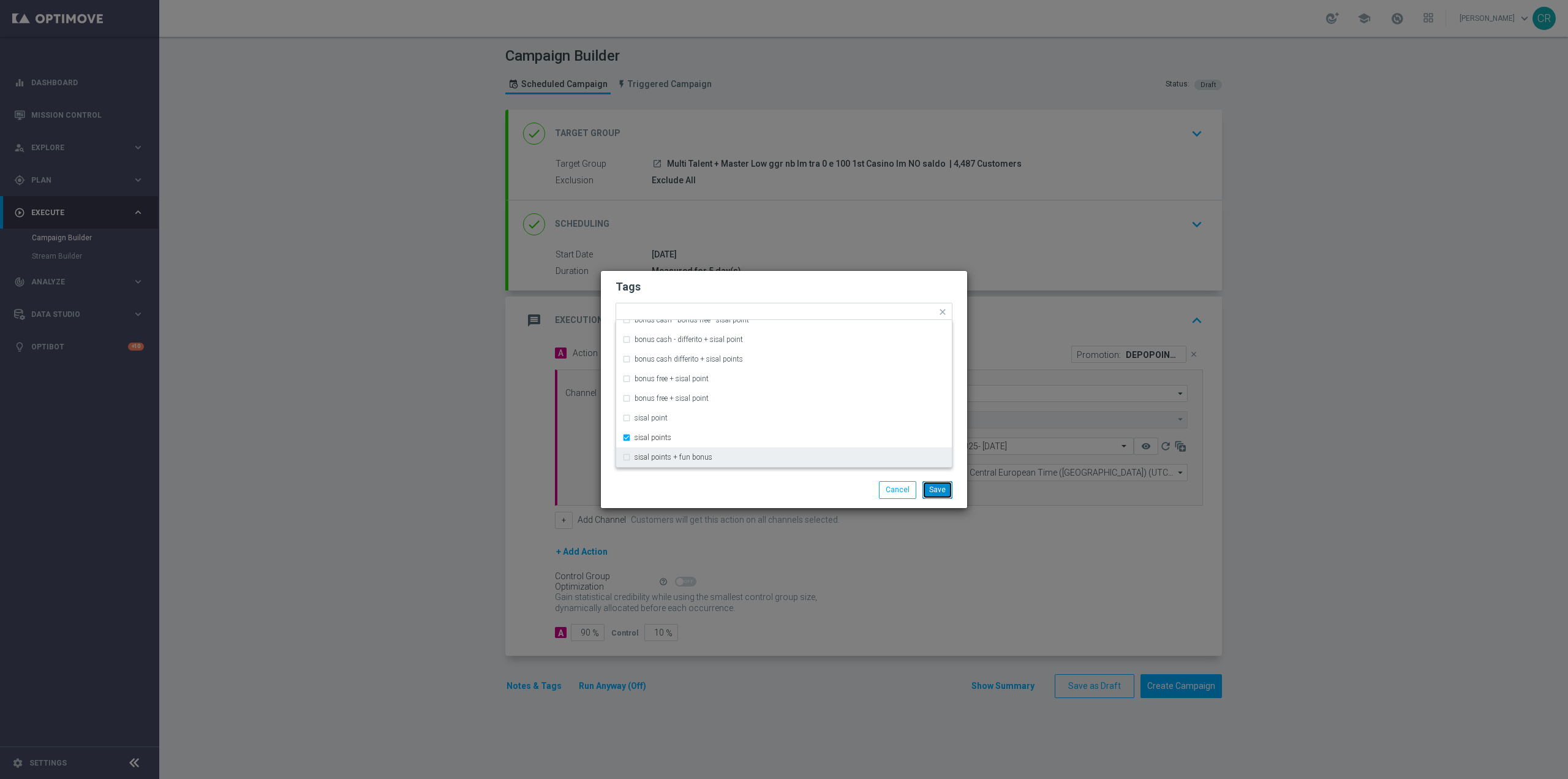
click at [936, 489] on button "Save" at bounding box center [937, 490] width 30 height 17
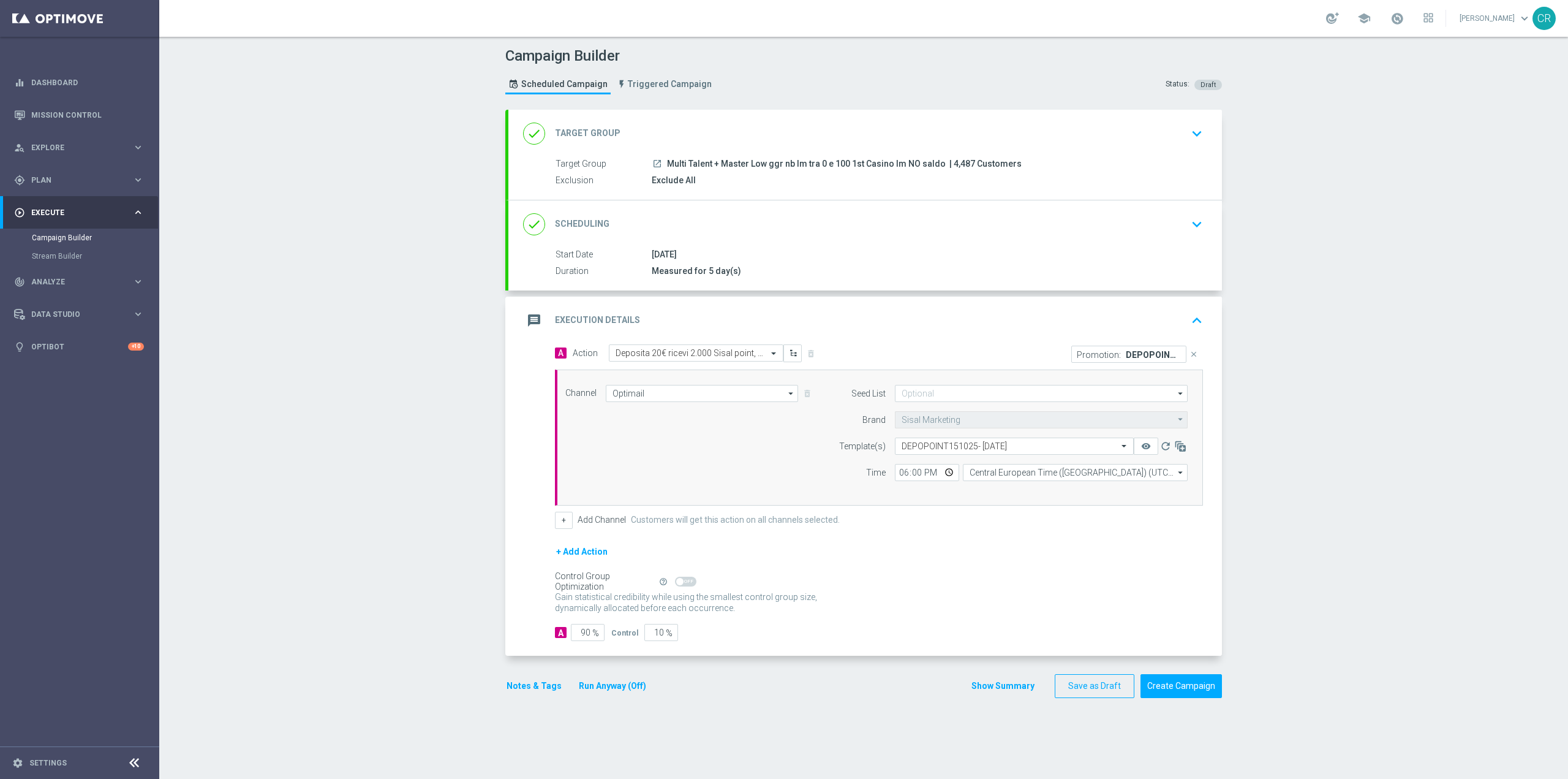
click at [1189, 226] on icon "keyboard_arrow_down" at bounding box center [1197, 223] width 18 height 18
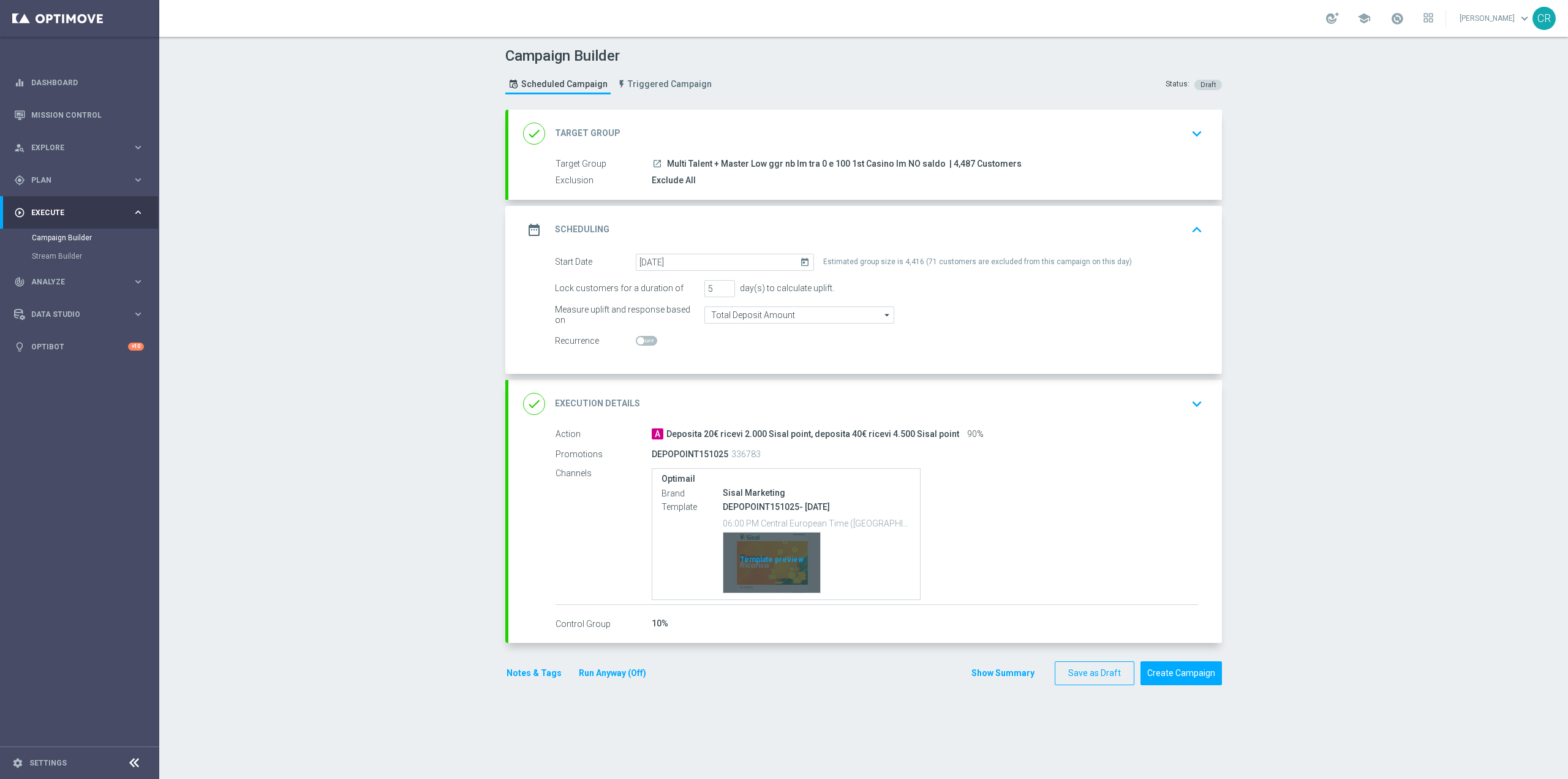
click at [746, 563] on div "Template preview" at bounding box center [771, 562] width 96 height 60
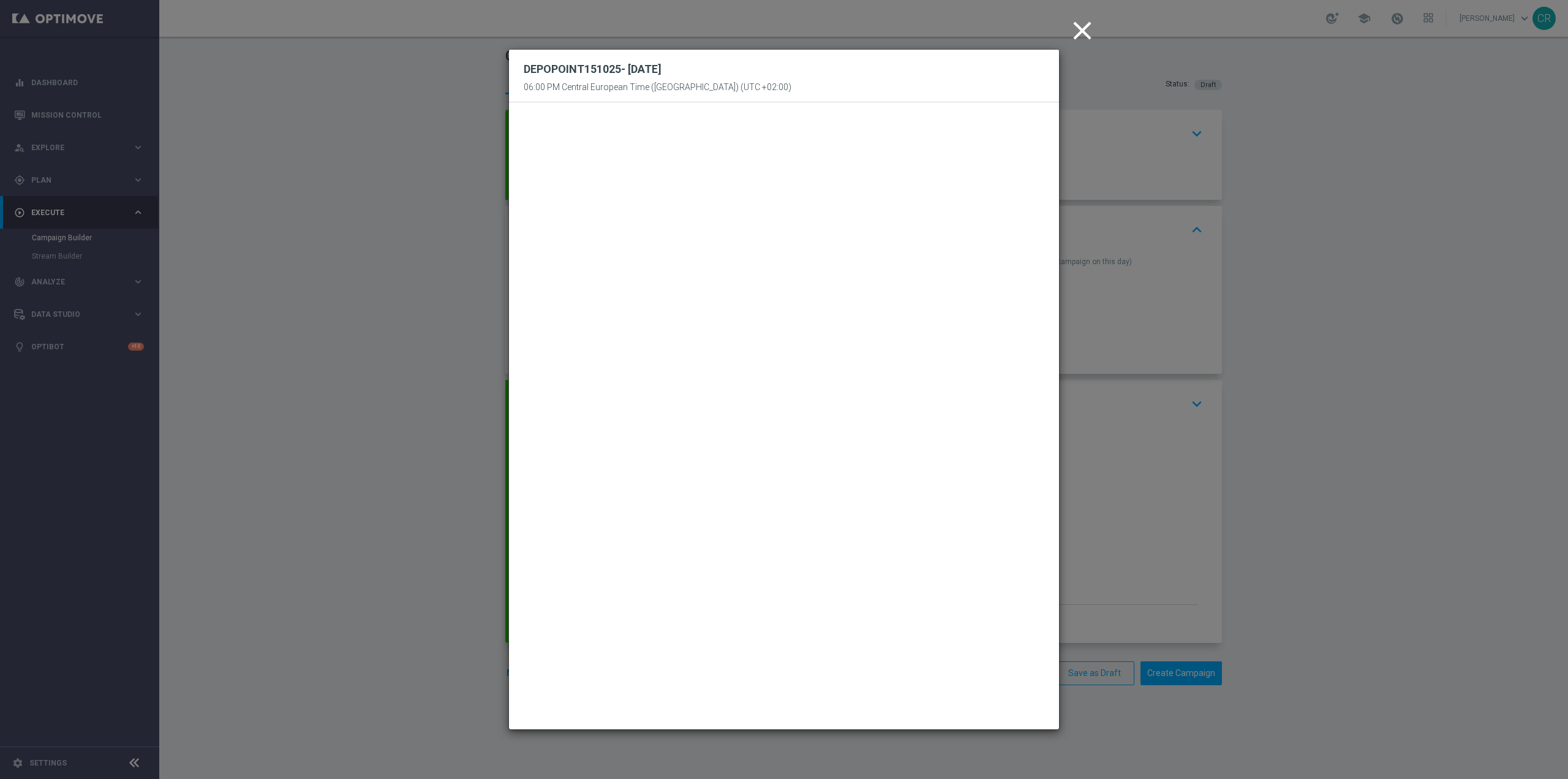
click at [1077, 43] on icon "close" at bounding box center [1082, 31] width 31 height 31
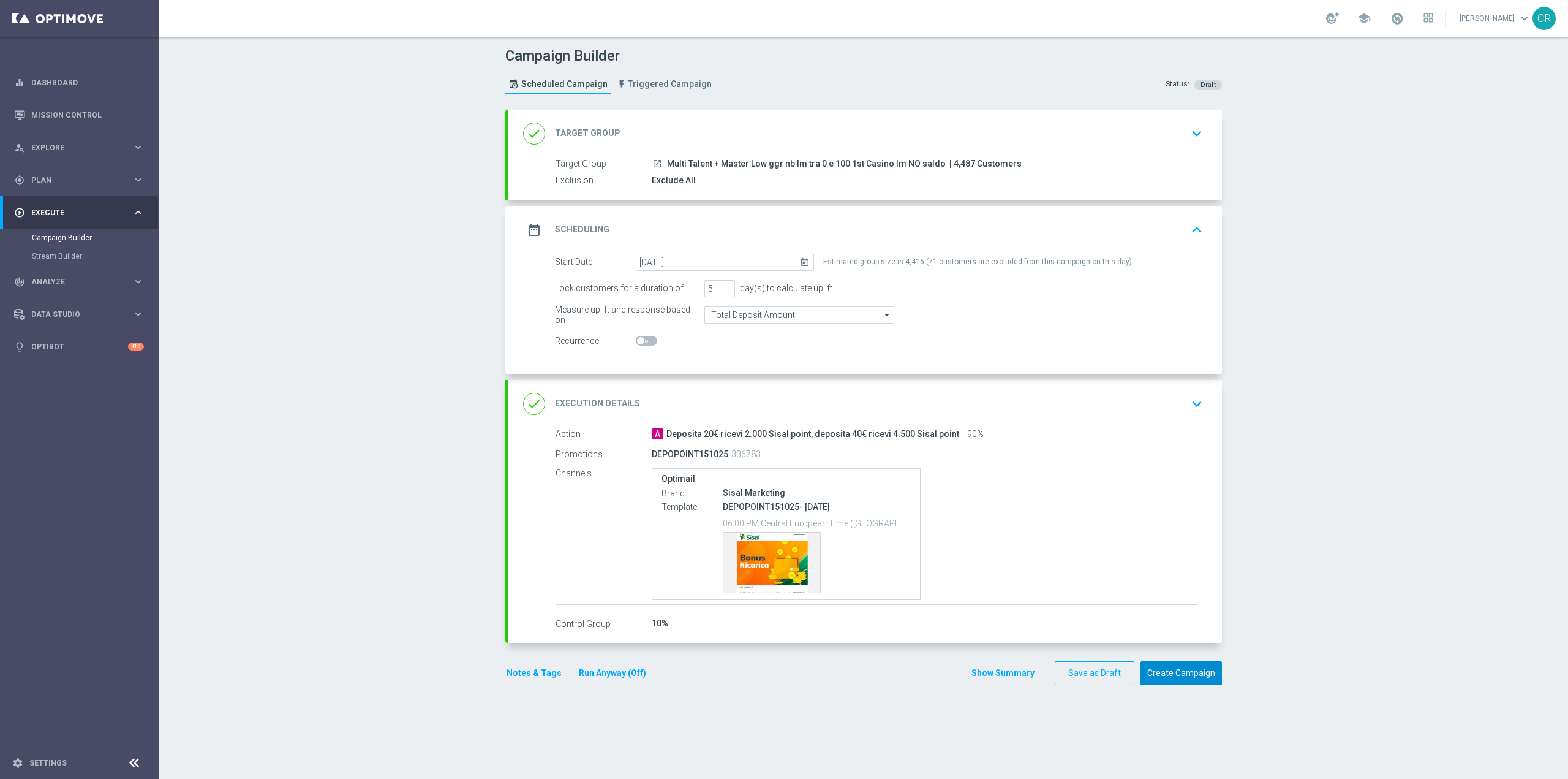
click at [1189, 670] on button "Create Campaign" at bounding box center [1181, 673] width 81 height 24
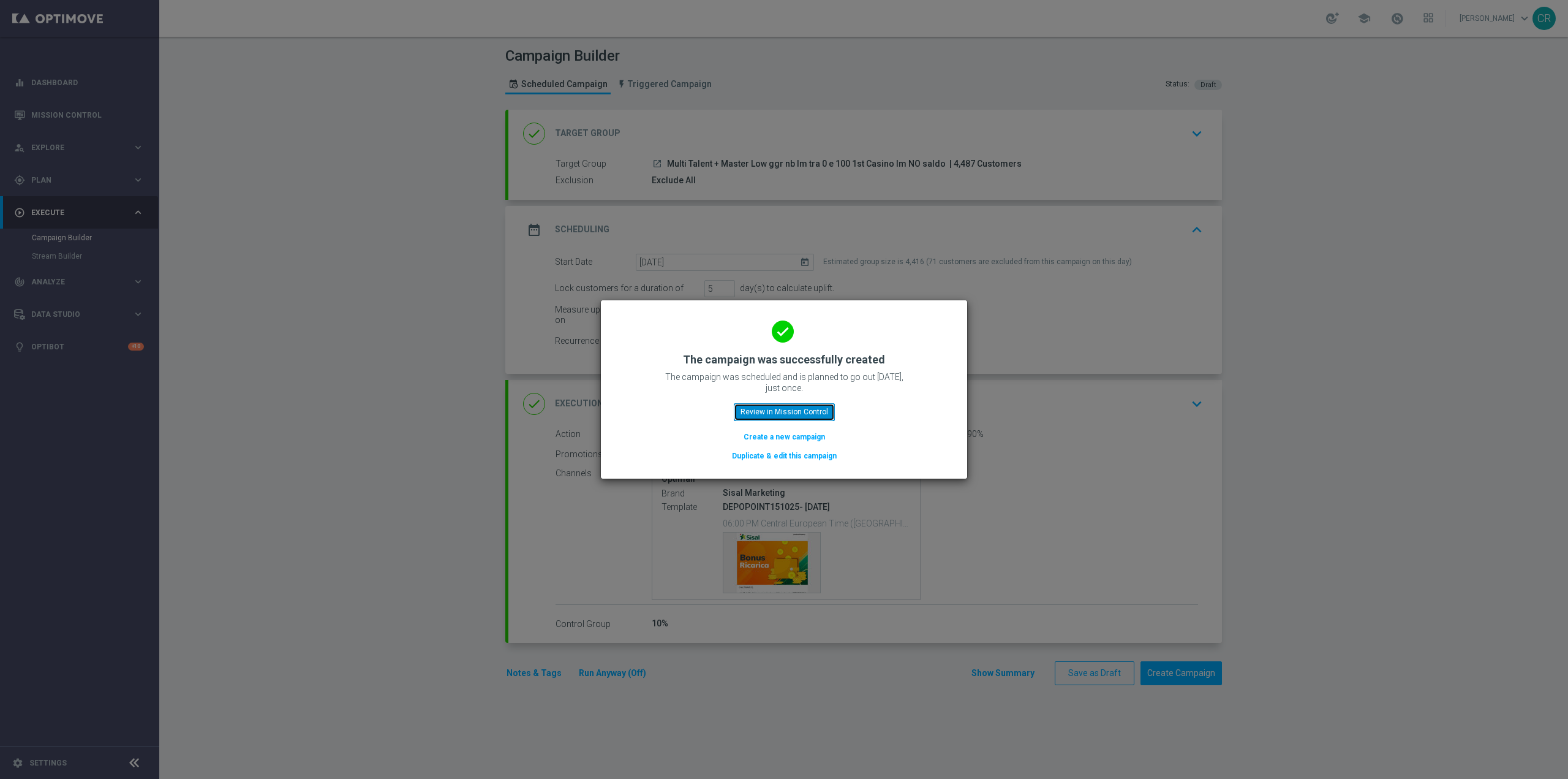
click at [752, 404] on button "Review in Mission Control" at bounding box center [784, 411] width 101 height 17
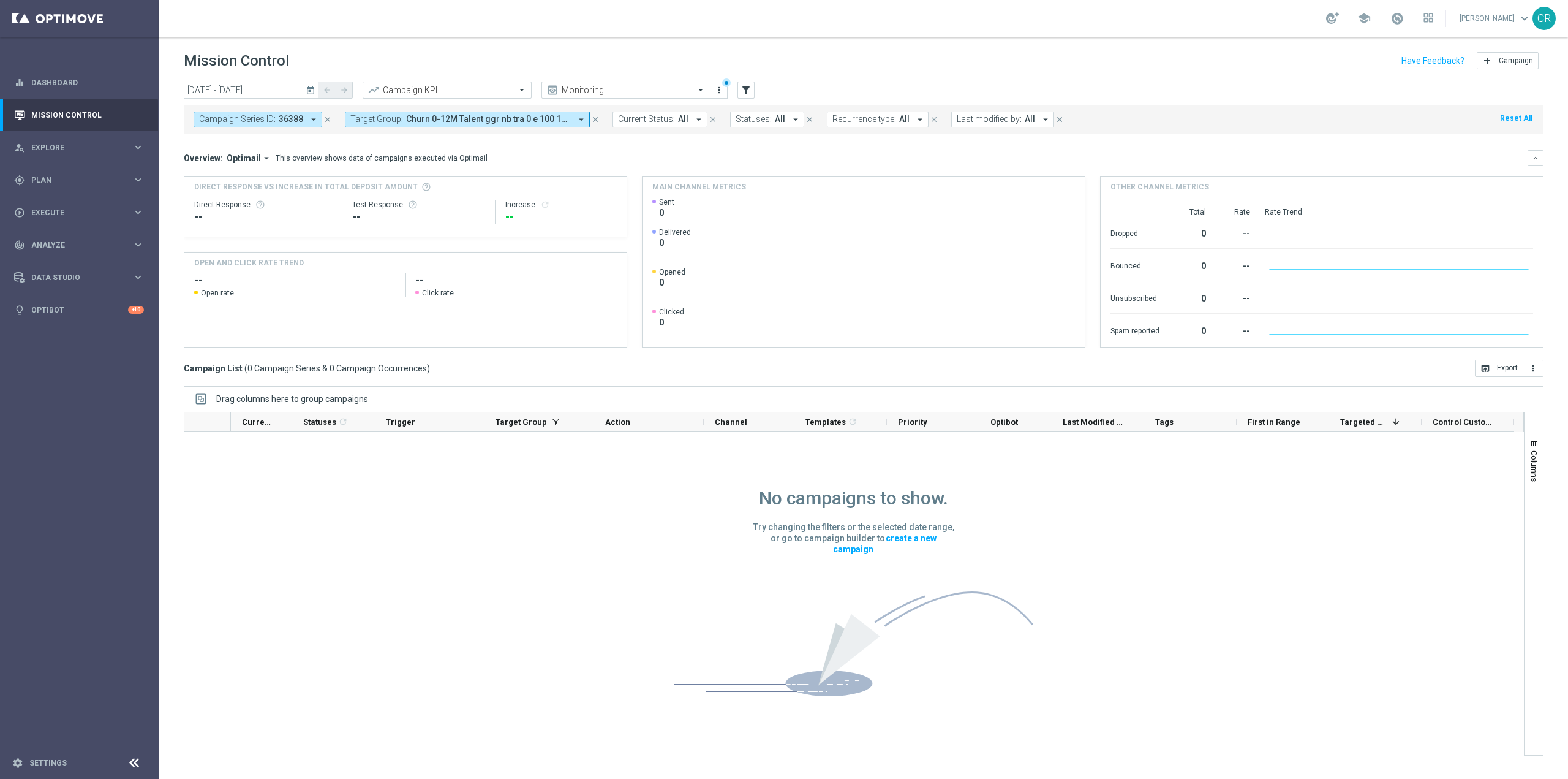
click at [329, 120] on icon "close" at bounding box center [327, 119] width 9 height 9
click at [381, 118] on span "Churn 0-12M Talent ggr nb tra 0 e 100 1st Sport lftime" at bounding box center [337, 118] width 165 height 11
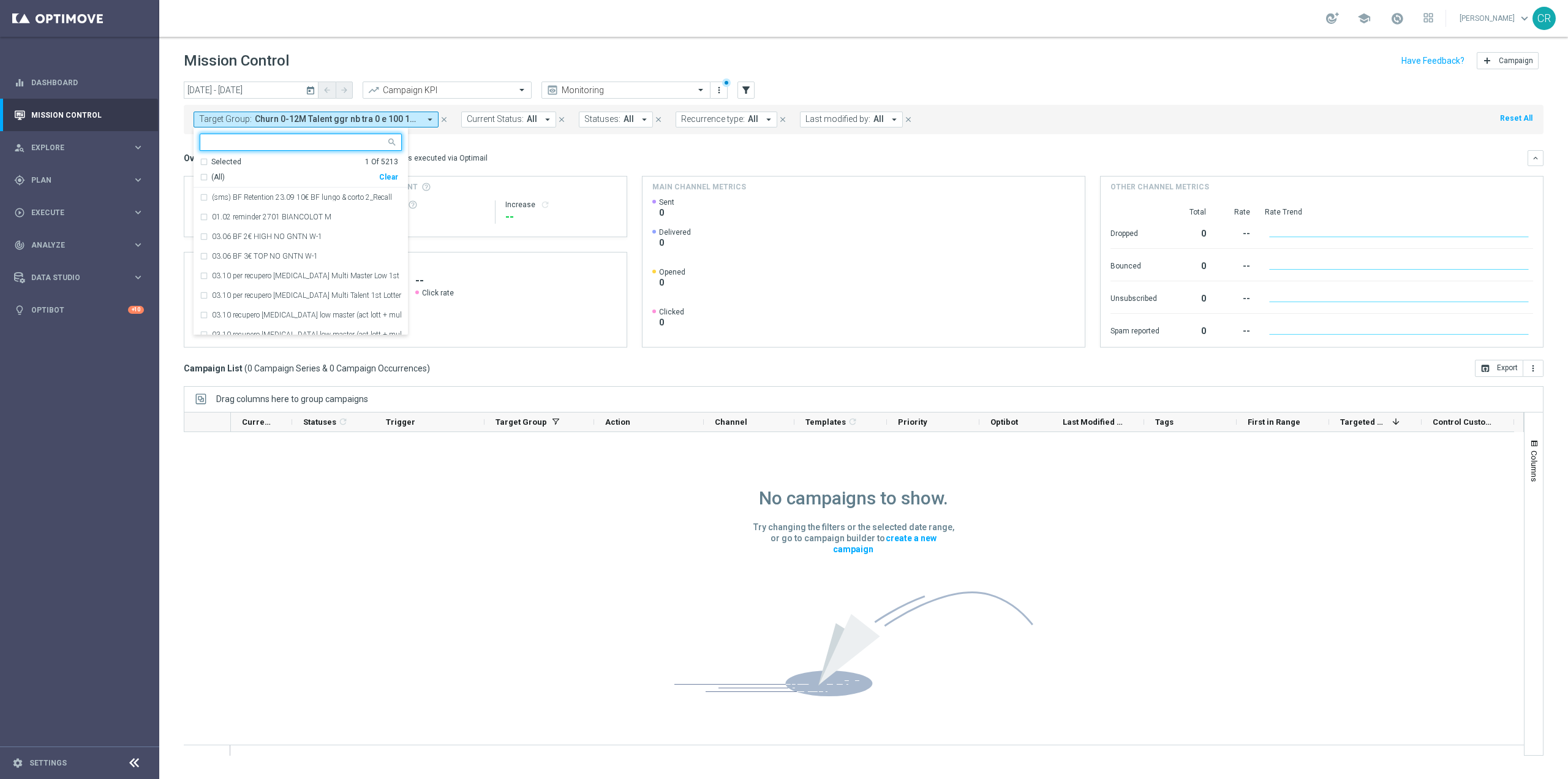
click at [0, 0] on div "Clear" at bounding box center [0, 0] width 0 height 0
click at [854, 120] on span "Last modified by:" at bounding box center [838, 118] width 65 height 11
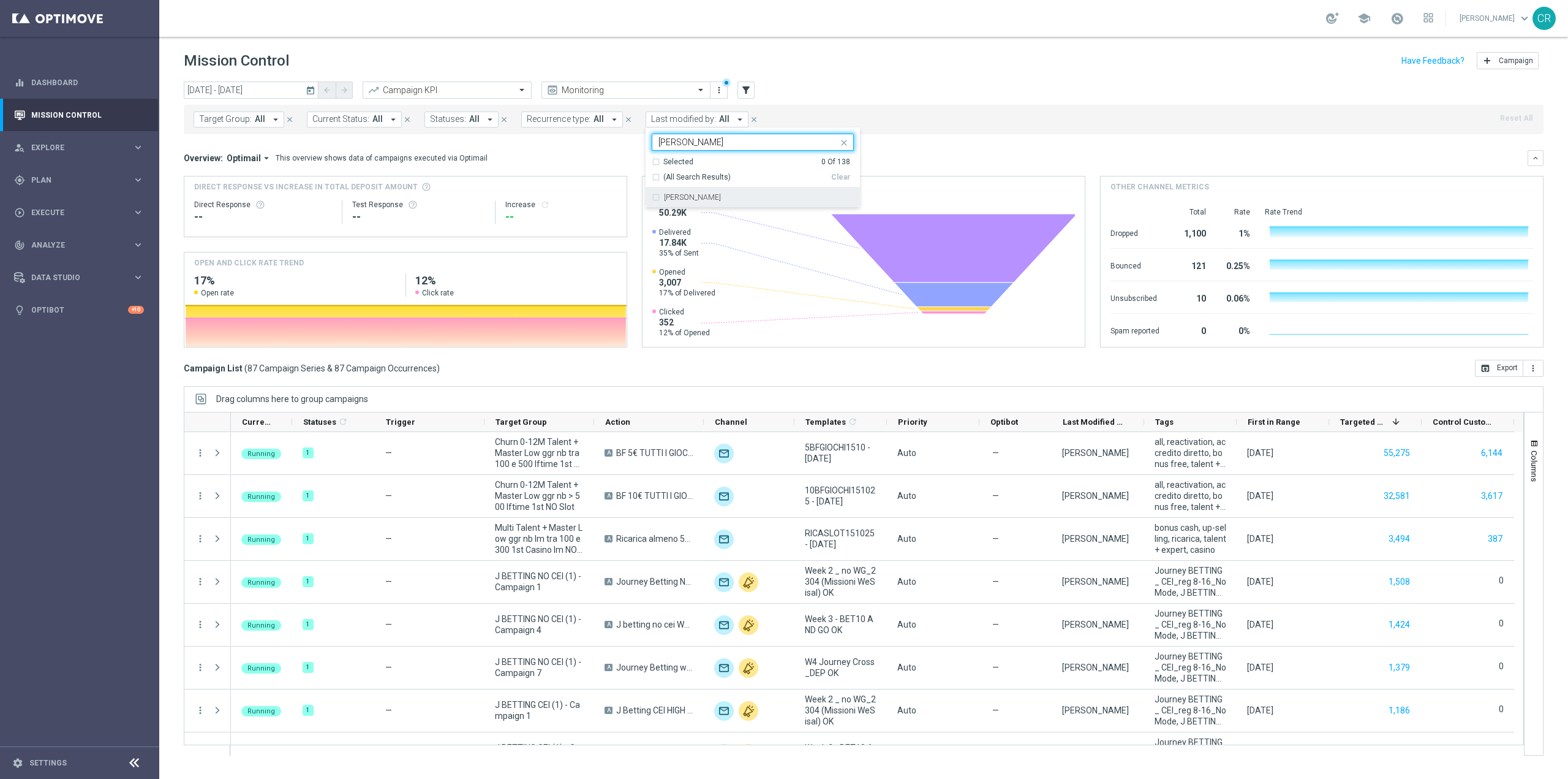
click at [721, 196] on label "[PERSON_NAME]" at bounding box center [693, 198] width 57 height 8
type input "raffo"
click at [966, 157] on div "Overview: Optimail arrow_drop_down This overview shows data of campaigns execut…" at bounding box center [856, 158] width 1344 height 11
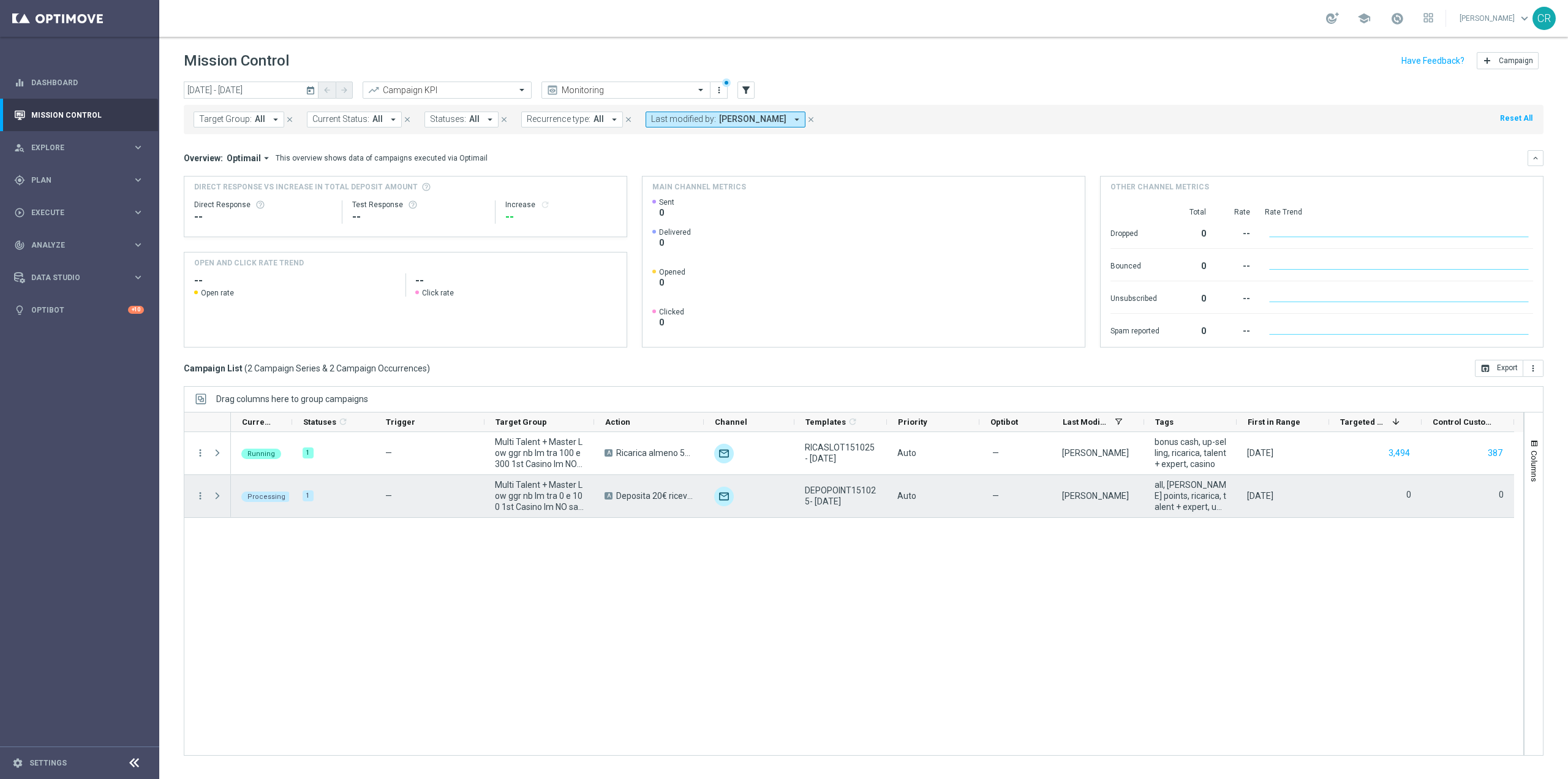
click at [223, 500] on span at bounding box center [219, 495] width 13 height 25
click at [218, 491] on span at bounding box center [218, 495] width 11 height 10
click at [201, 495] on icon "more_vert" at bounding box center [200, 495] width 11 height 11
click at [247, 509] on div "list Campaign Details" at bounding box center [275, 503] width 137 height 17
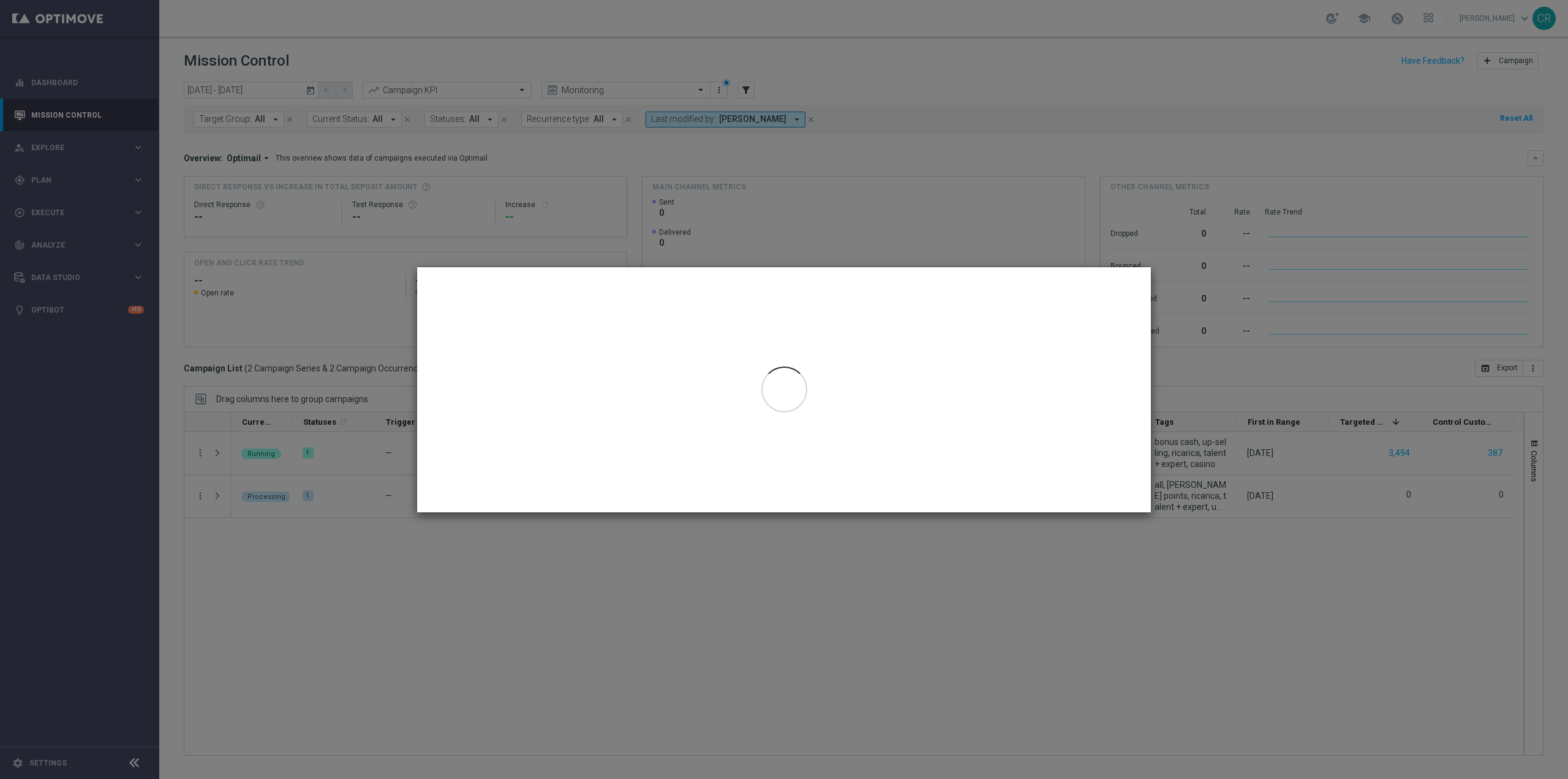
click at [1254, 674] on modal-container at bounding box center [784, 390] width 1568 height 779
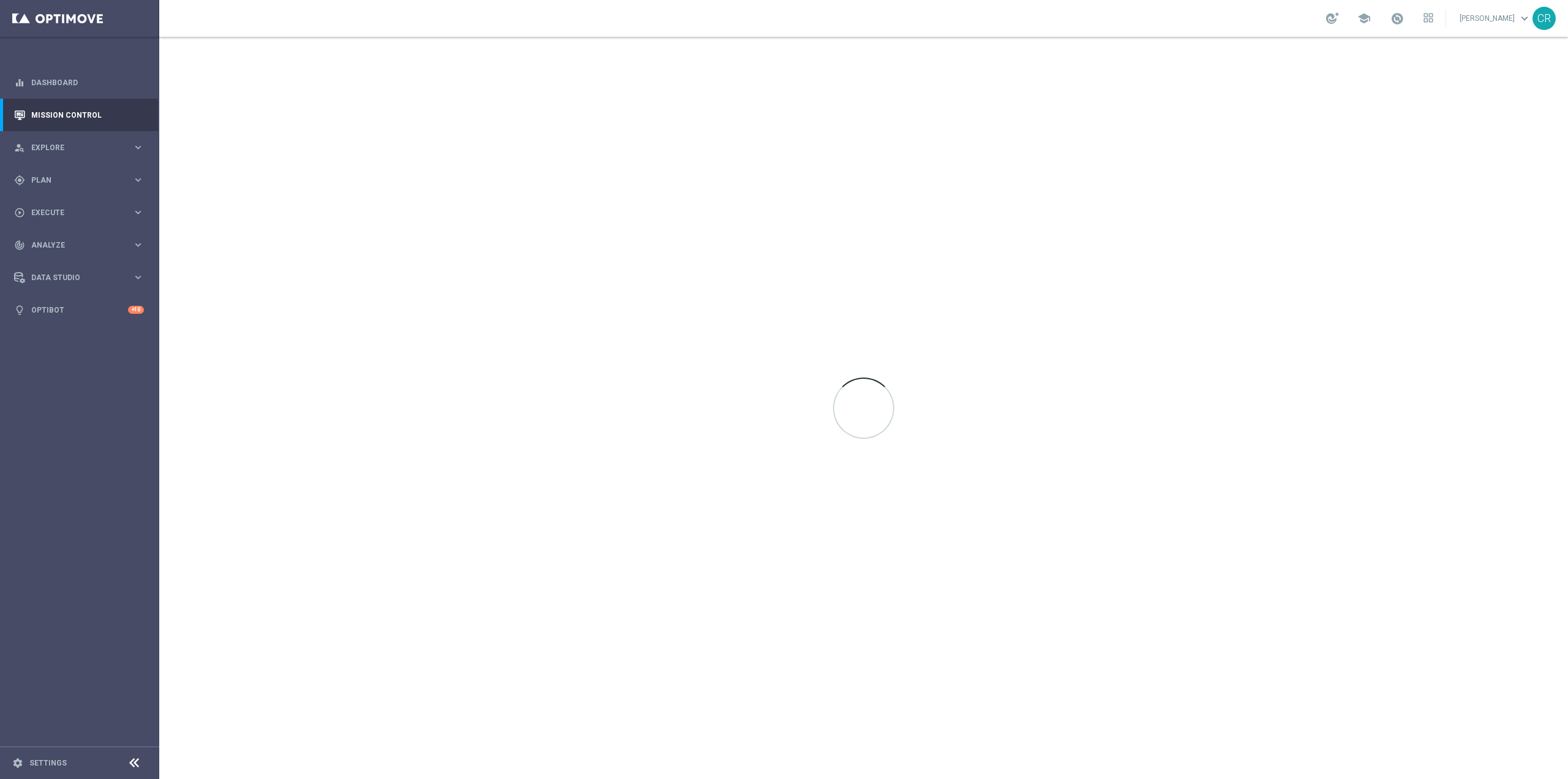
scroll to position [7510, 0]
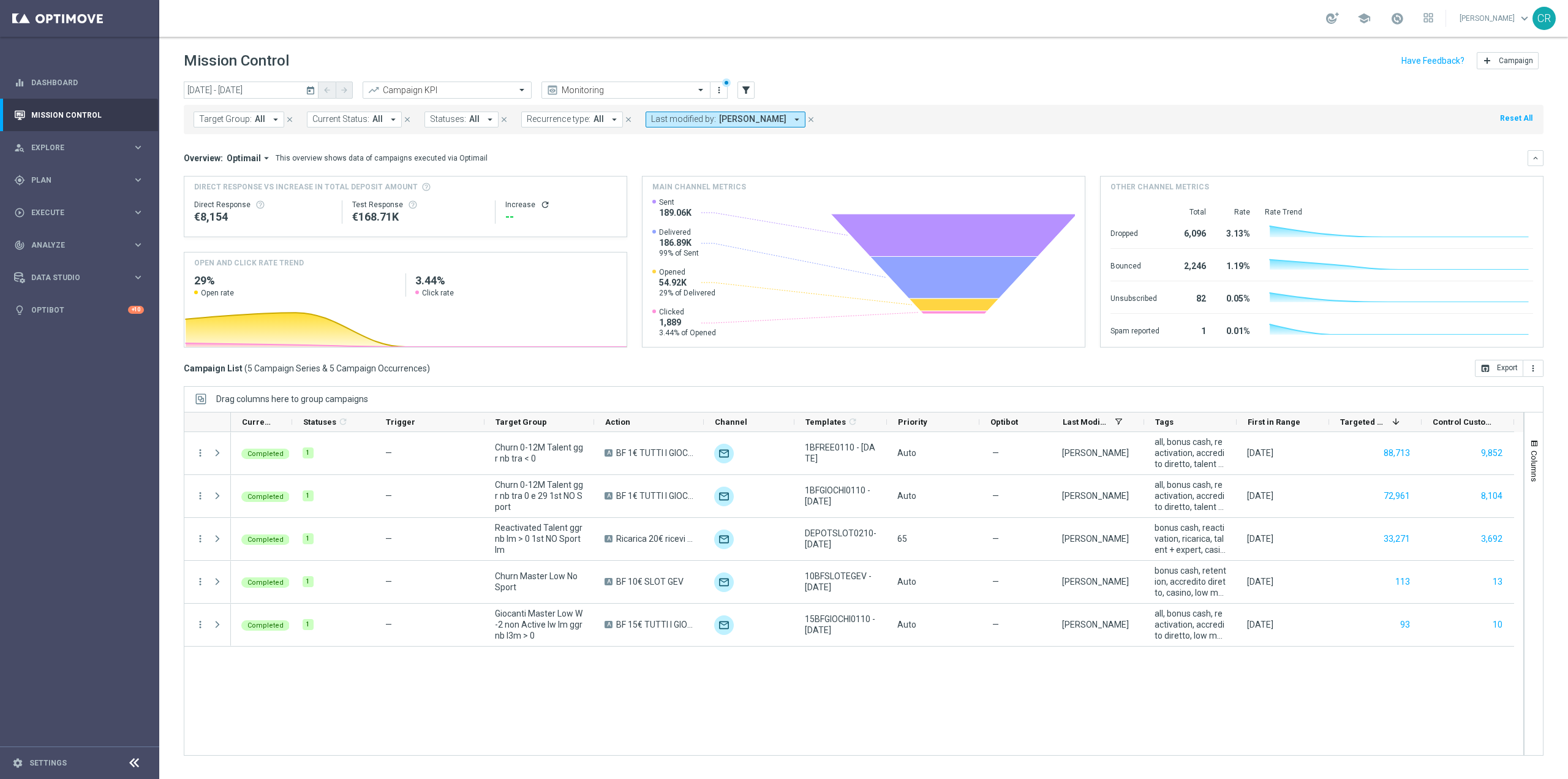
click at [307, 89] on icon "today" at bounding box center [311, 91] width 11 height 11
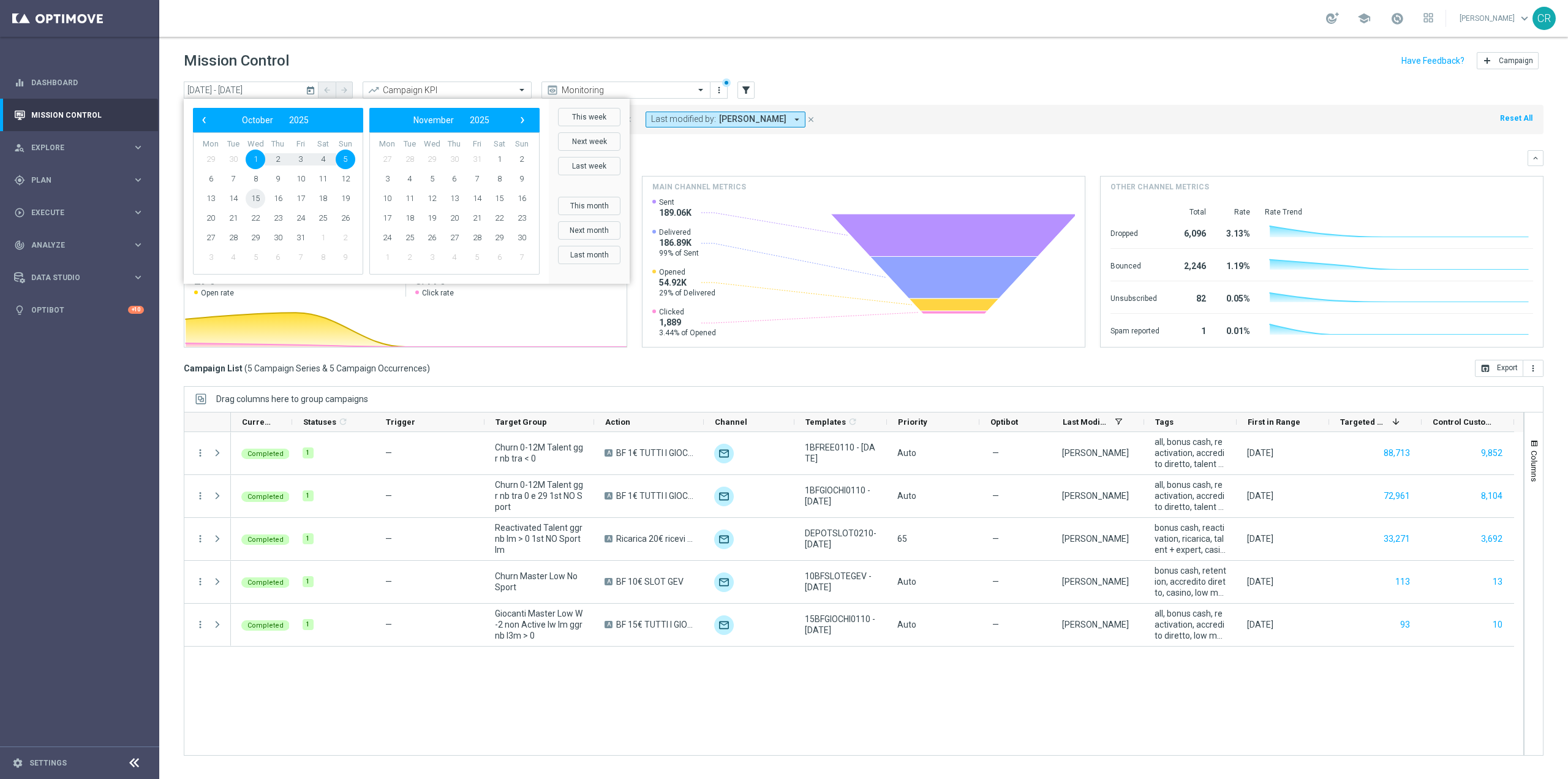
click at [252, 204] on span "15" at bounding box center [255, 199] width 20 height 20
type input "15 Oct 2025 - 15 Oct 2025"
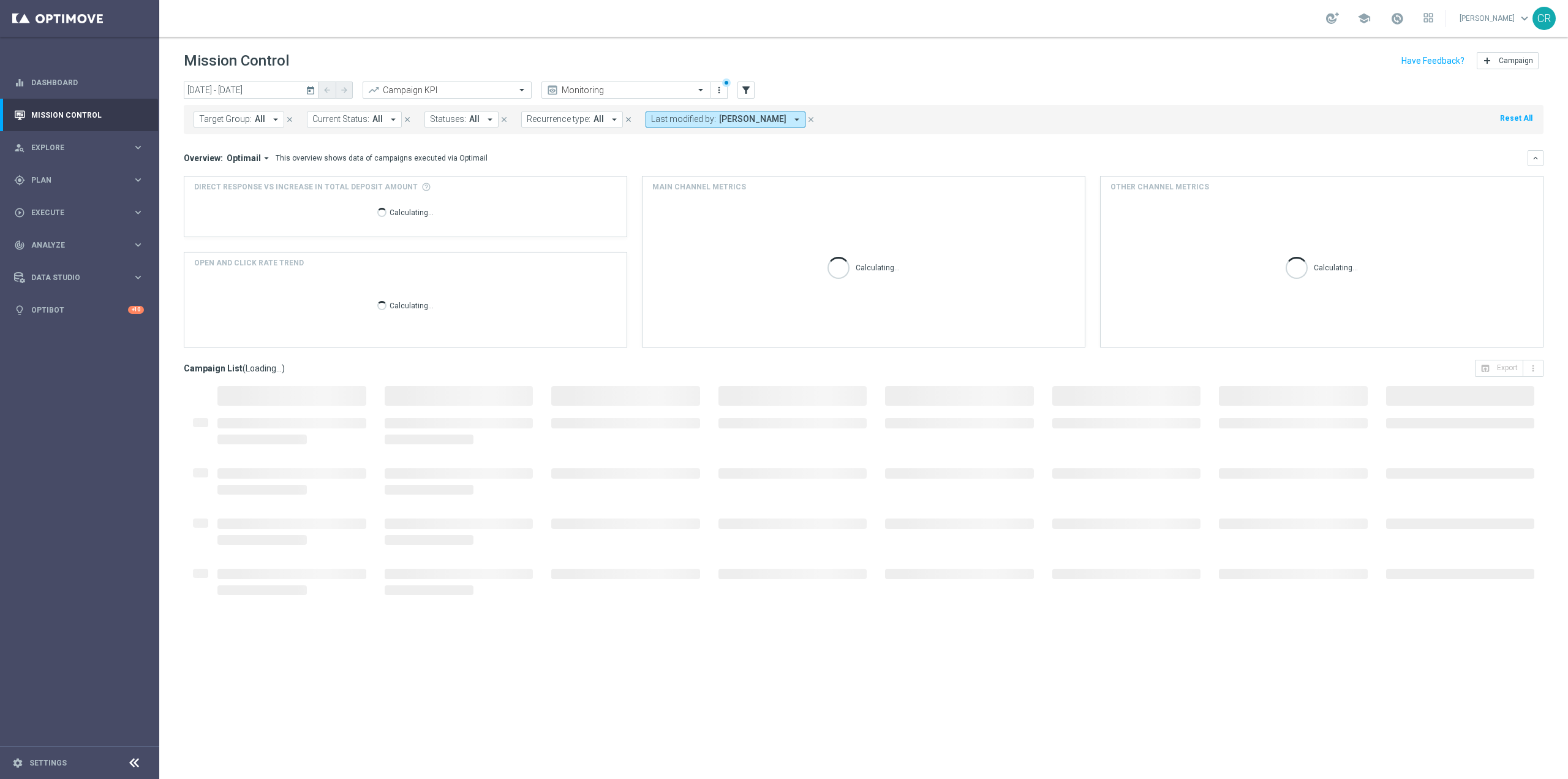
click at [1043, 128] on div "Target Group: All arrow_drop_down close Current Status: All arrow_drop_down clo…" at bounding box center [864, 119] width 1360 height 30
